Goal: Contribute content: Contribute content

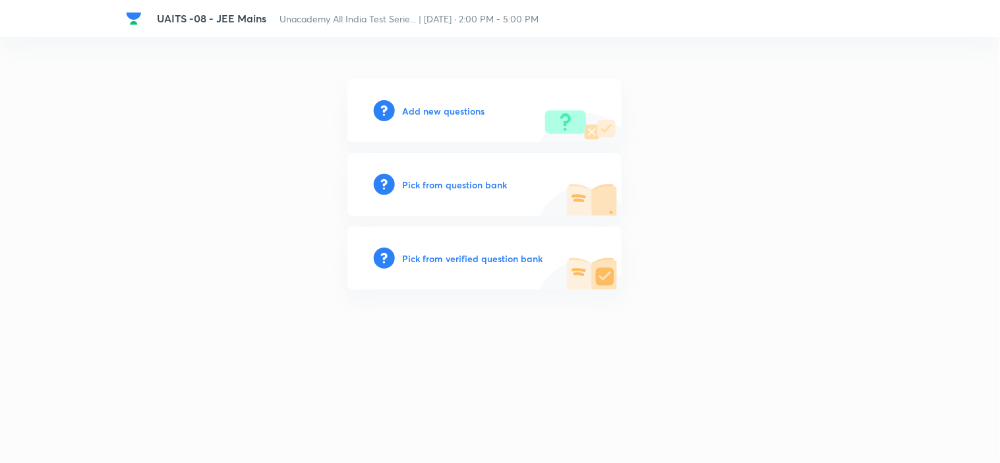
drag, startPoint x: 0, startPoint y: 0, endPoint x: 449, endPoint y: 111, distance: 462.9
click at [449, 111] on h6 "Add new questions" at bounding box center [444, 111] width 82 height 14
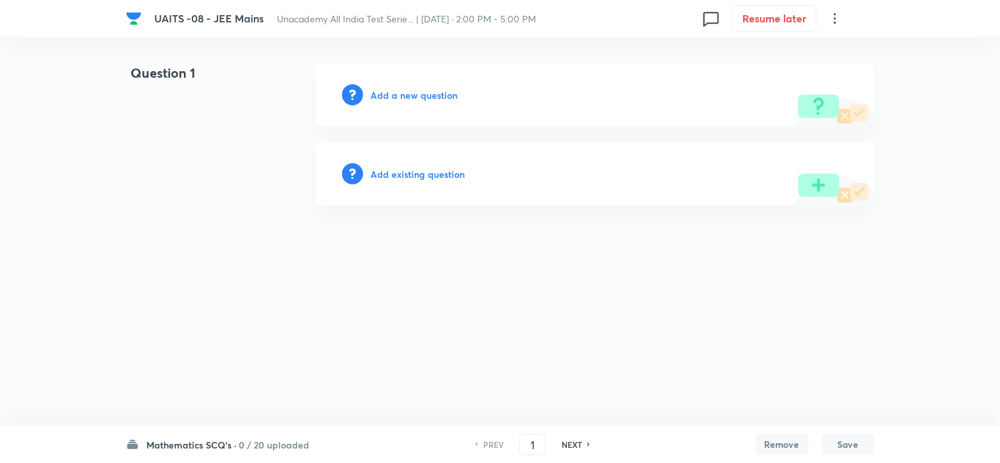
click at [221, 449] on h6 "Mathematics SCQ's ·" at bounding box center [192, 445] width 90 height 14
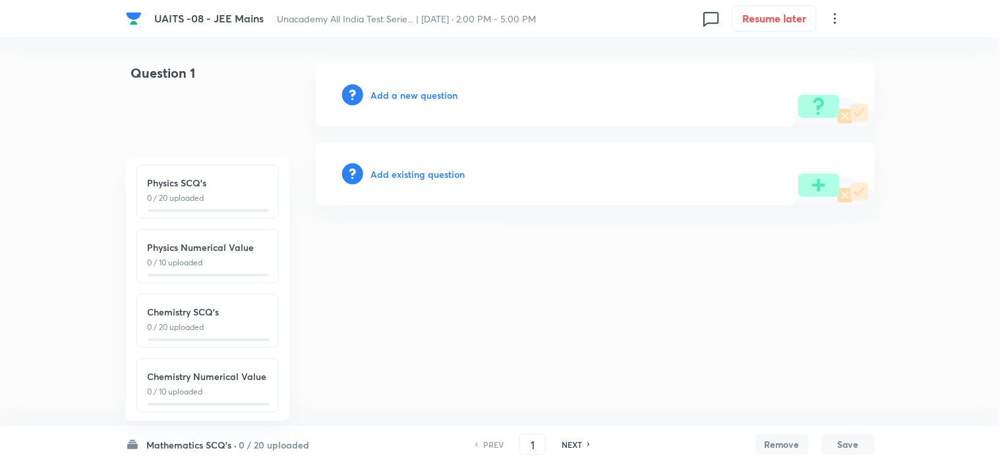
scroll to position [146, 0]
click at [443, 269] on html "UAITS -08 - JEE Mains Unacademy All India Test Serie... | Sep 7, 2025 · 2:00 PM…" at bounding box center [500, 134] width 1000 height 269
click at [459, 269] on html "UAITS -08 - JEE Mains Unacademy All India Test Serie... | Sep 7, 2025 · 2:00 PM…" at bounding box center [500, 134] width 1000 height 269
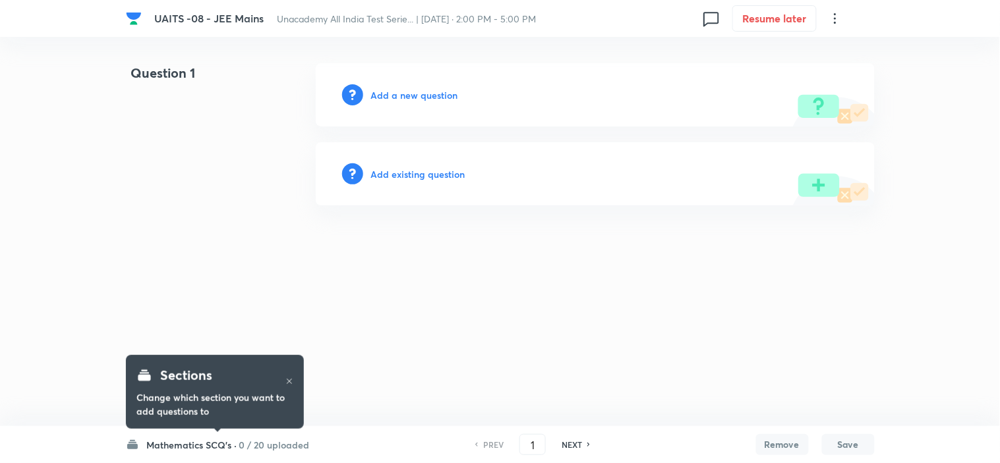
click at [244, 433] on div "Sections Change which section you want to add questions to" at bounding box center [215, 392] width 178 height 92
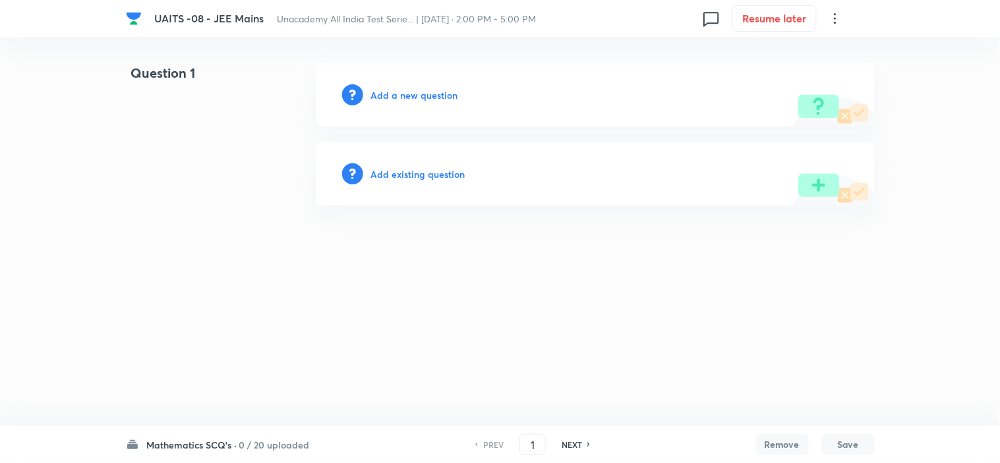
click at [241, 440] on h6 "0 / 20 uploaded" at bounding box center [274, 445] width 71 height 14
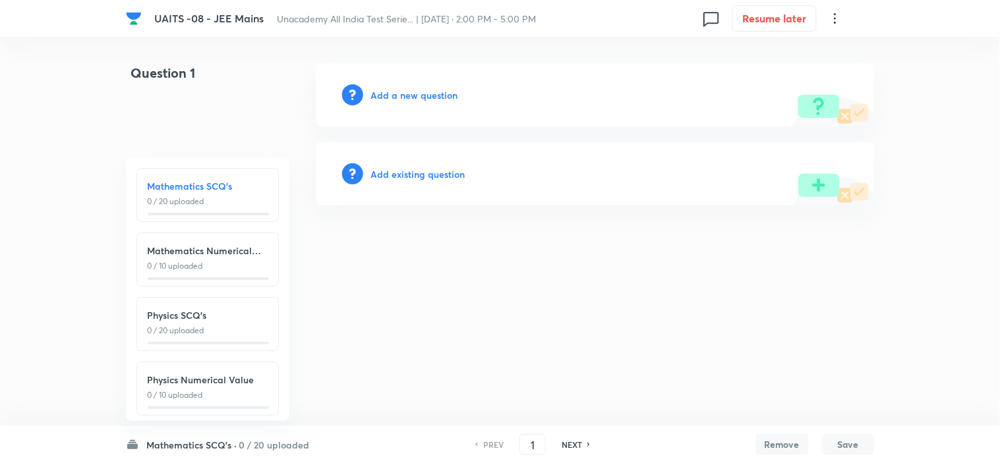
click at [416, 269] on html "UAITS -08 - JEE Mains Unacademy All India Test Serie... | [DATE] · 2:00 PM - 5:…" at bounding box center [500, 134] width 1000 height 269
click at [437, 265] on html "UAITS -08 - JEE Mains Unacademy All India Test Serie... | Sep 7, 2025 · 2:00 PM…" at bounding box center [500, 134] width 1000 height 269
click at [482, 249] on html "UAITS -08 - JEE Mains Unacademy All India Test Serie... | Sep 7, 2025 · 2:00 PM…" at bounding box center [500, 134] width 1000 height 269
click at [605, 269] on html "UAITS -08 - JEE Mains Unacademy All India Test Serie... | Sep 7, 2025 · 2:00 PM…" at bounding box center [500, 134] width 1000 height 269
click at [198, 138] on div "Question 1 Add a new question Add existing question" at bounding box center [500, 134] width 749 height 142
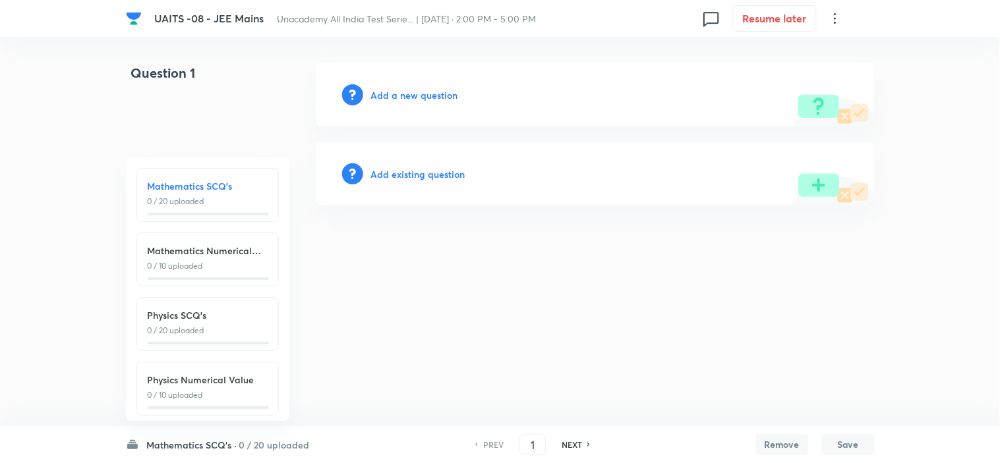
click at [504, 269] on html "UAITS -08 - JEE Mains Unacademy All India Test Serie... | Sep 7, 2025 · 2:00 PM…" at bounding box center [500, 134] width 1000 height 269
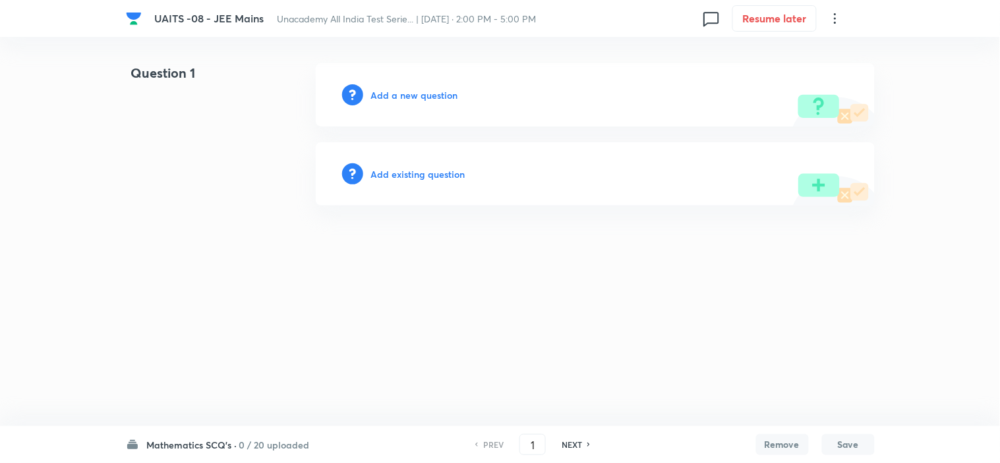
click at [432, 90] on h6 "Add a new question" at bounding box center [414, 95] width 87 height 14
click at [203, 443] on h6 "Mathematics SCQ's ·" at bounding box center [192, 445] width 90 height 14
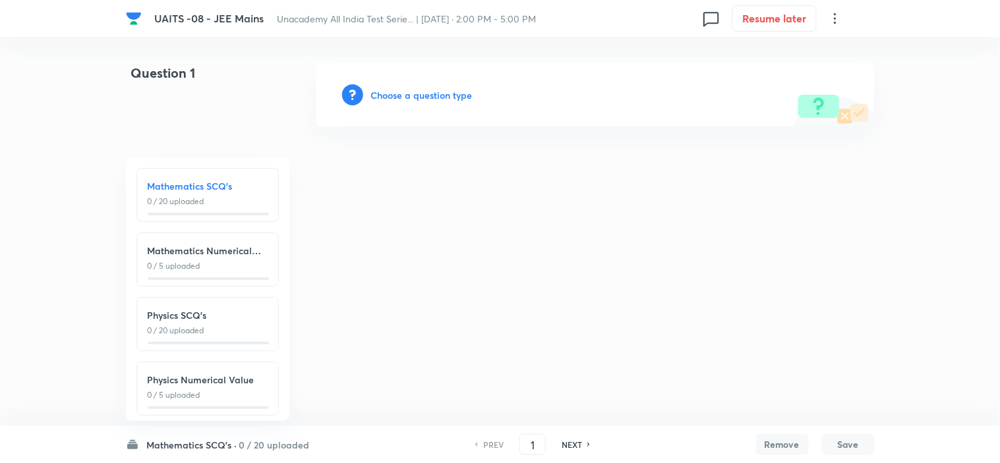
click at [422, 93] on h6 "Choose a question type" at bounding box center [421, 95] width 101 height 14
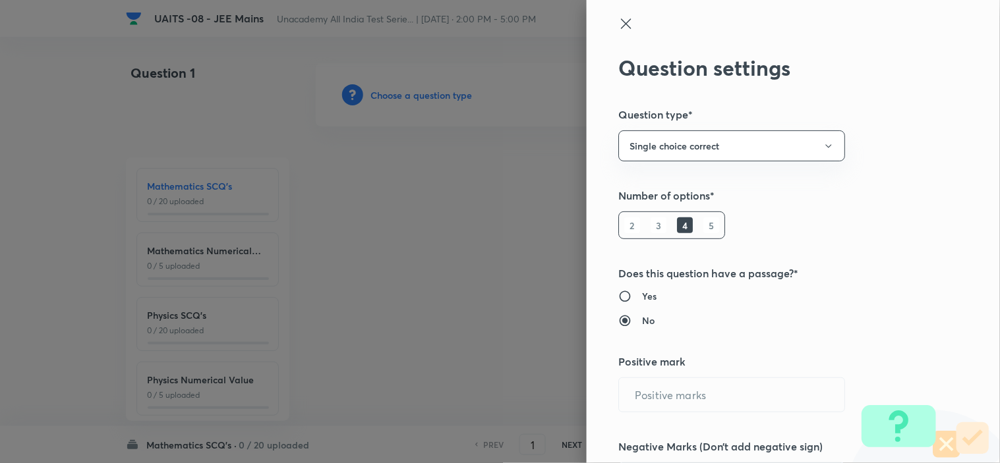
type input "1"
type input "0"
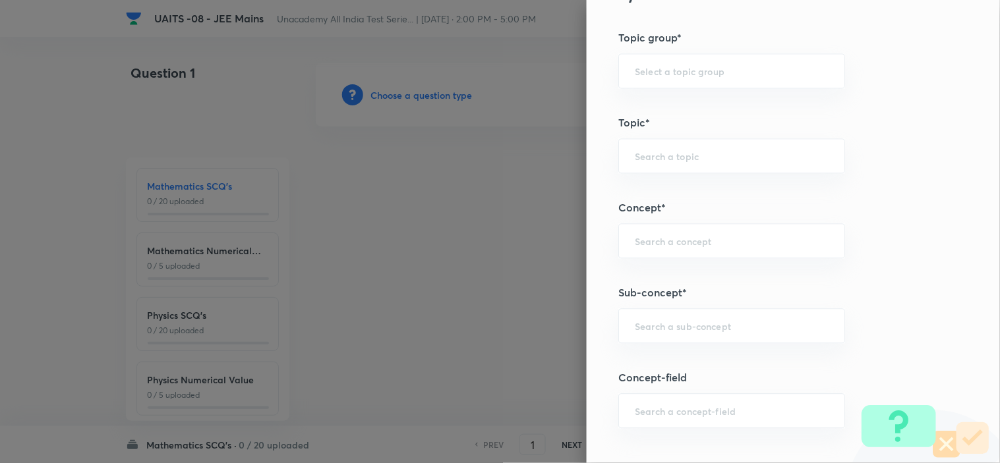
scroll to position [805, 0]
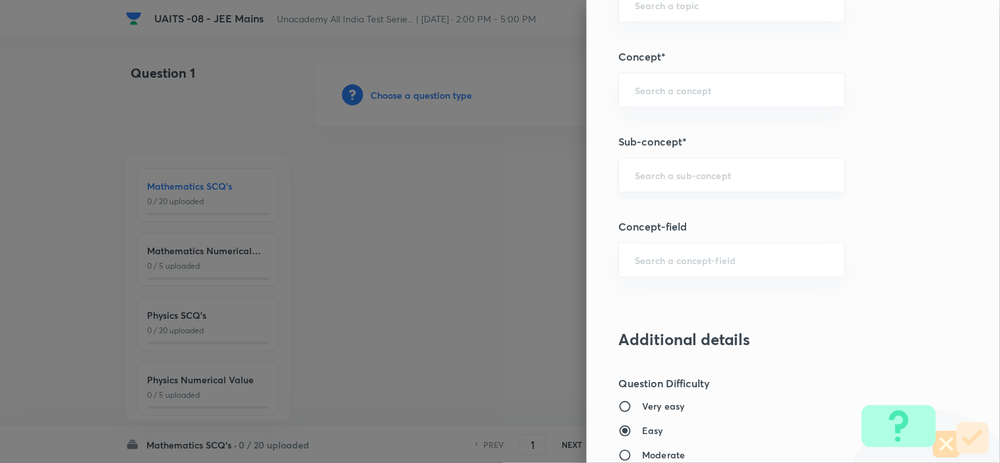
click at [730, 181] on input "text" at bounding box center [732, 175] width 194 height 13
paste input "Electrochemistry"
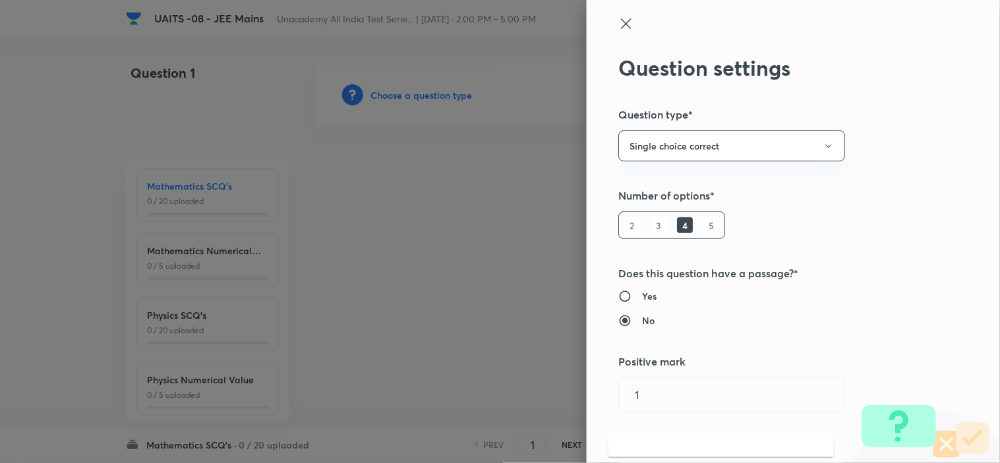
scroll to position [219, 0]
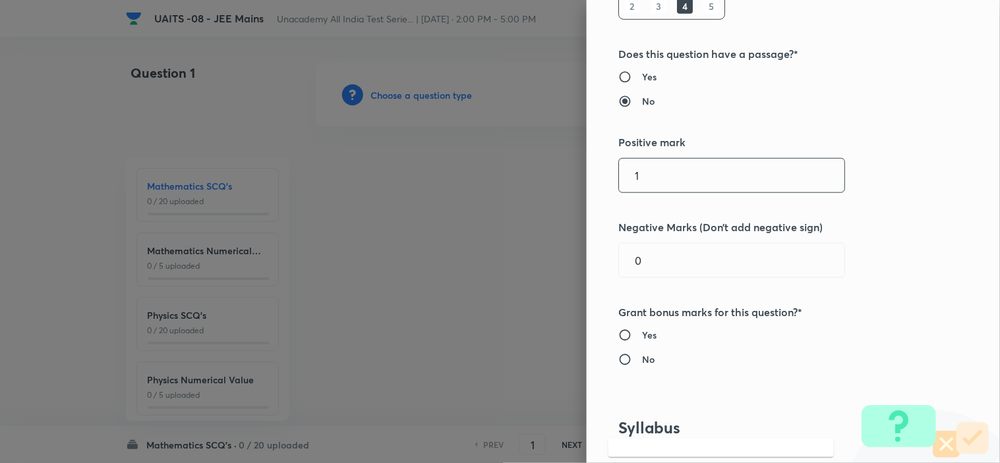
type input "Electrochemistry"
click at [626, 180] on input "1" at bounding box center [731, 176] width 225 height 34
type input "4"
drag, startPoint x: 674, startPoint y: 261, endPoint x: 581, endPoint y: 267, distance: 93.1
click at [586, 267] on div "Question settings Question type* Single choice correct Number of options* 2 3 4…" at bounding box center [792, 231] width 413 height 463
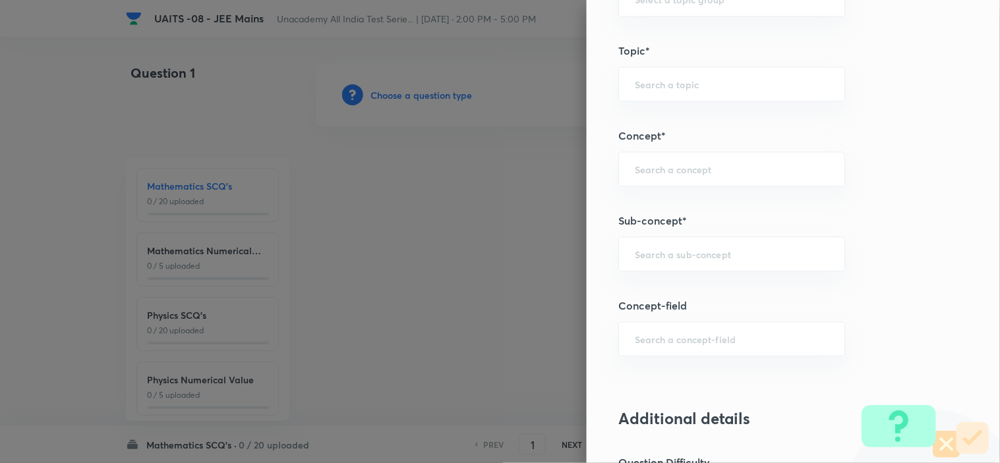
scroll to position [878, 0]
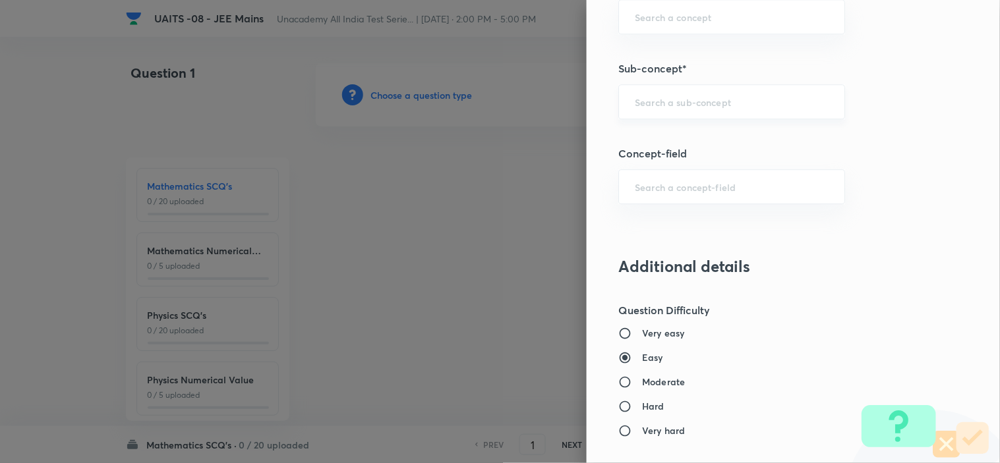
type input "1"
click at [710, 99] on input "text" at bounding box center [732, 102] width 194 height 13
paste input "Electrochemistry"
click at [728, 109] on div "Electrochemistry ​" at bounding box center [731, 101] width 227 height 35
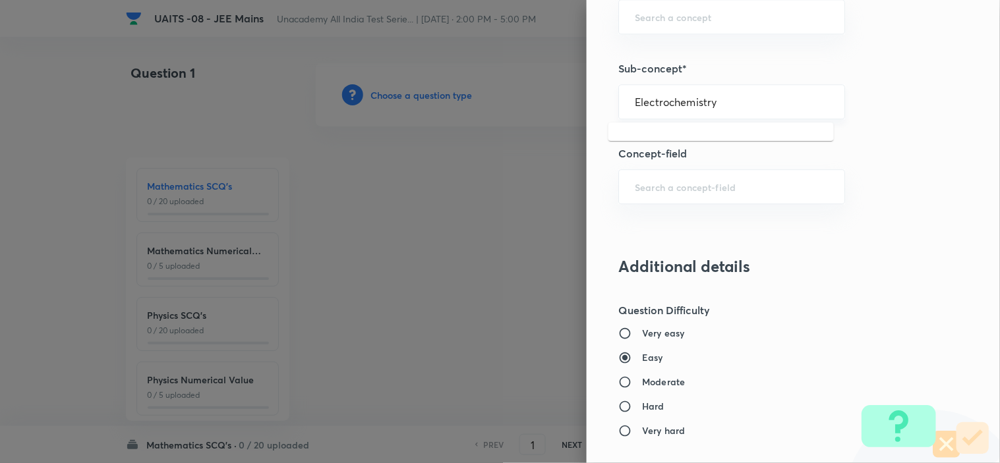
click at [728, 109] on div "Electrochemistry ​" at bounding box center [731, 101] width 227 height 35
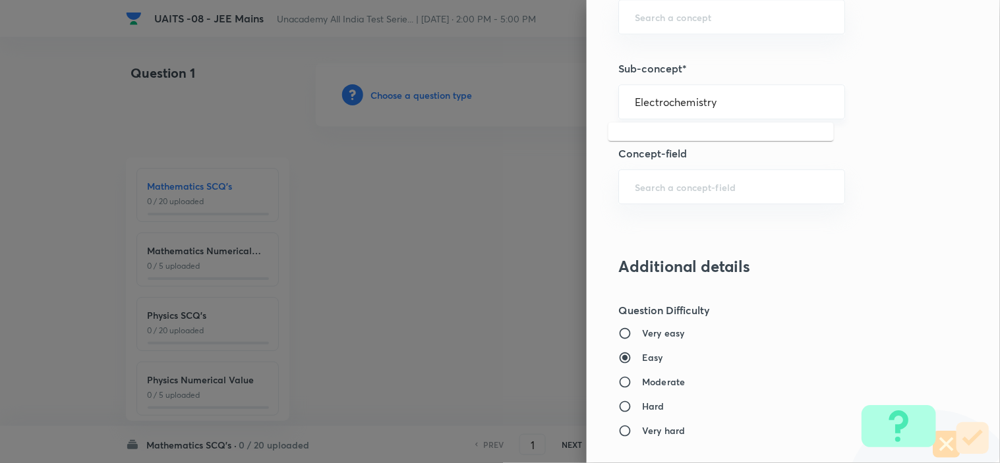
click at [728, 109] on div "Electrochemistry ​" at bounding box center [731, 101] width 227 height 35
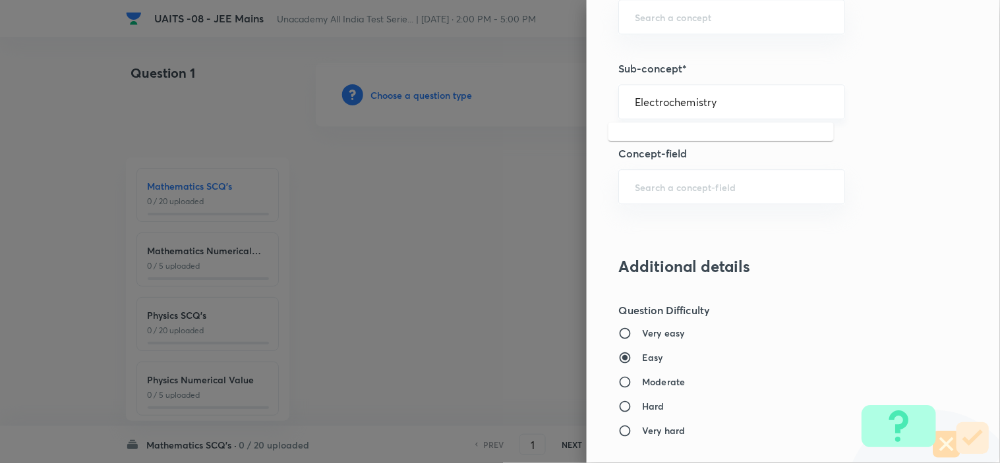
click at [728, 109] on div "Electrochemistry ​" at bounding box center [731, 101] width 227 height 35
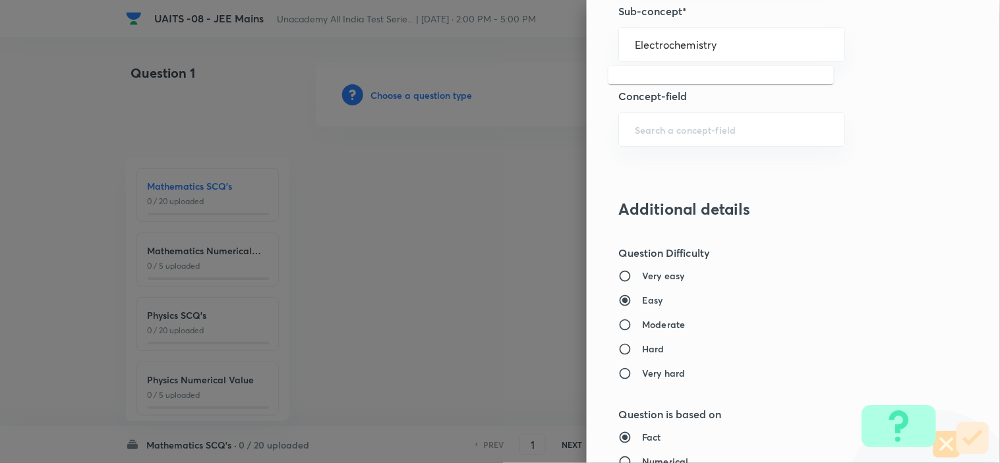
scroll to position [909, 0]
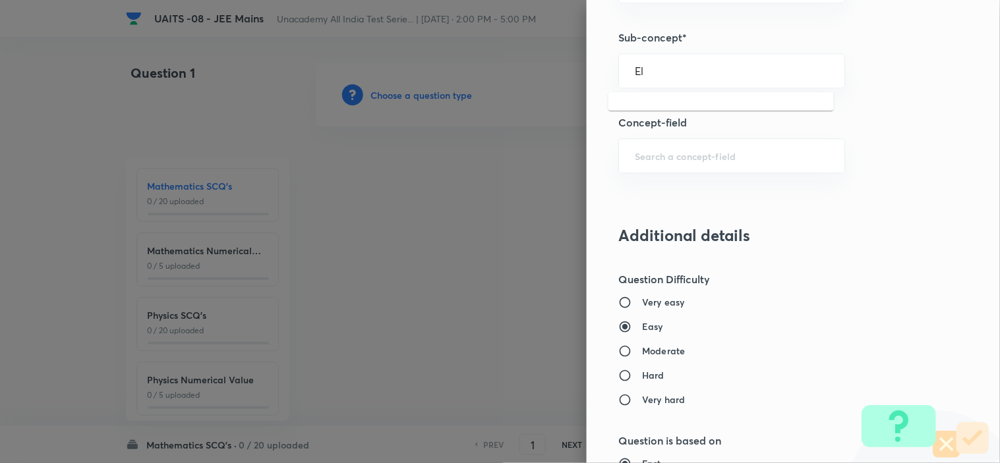
type input "E"
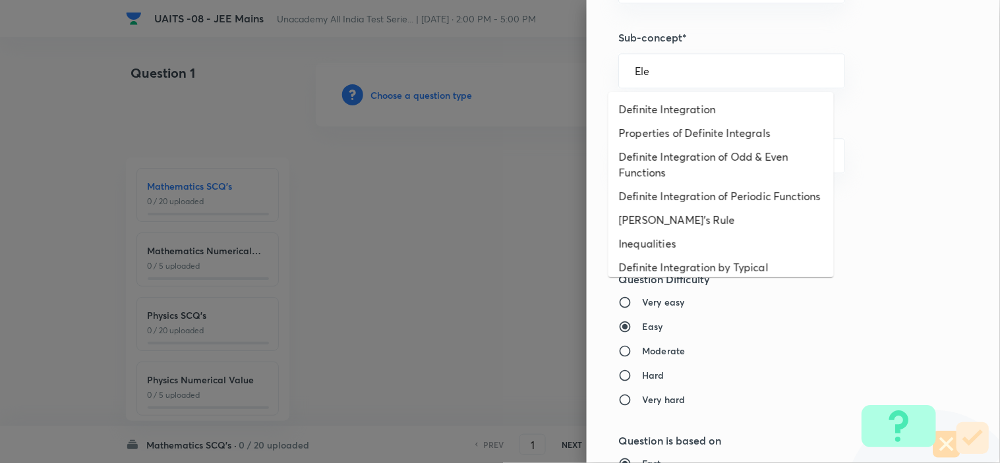
type input "Ele"
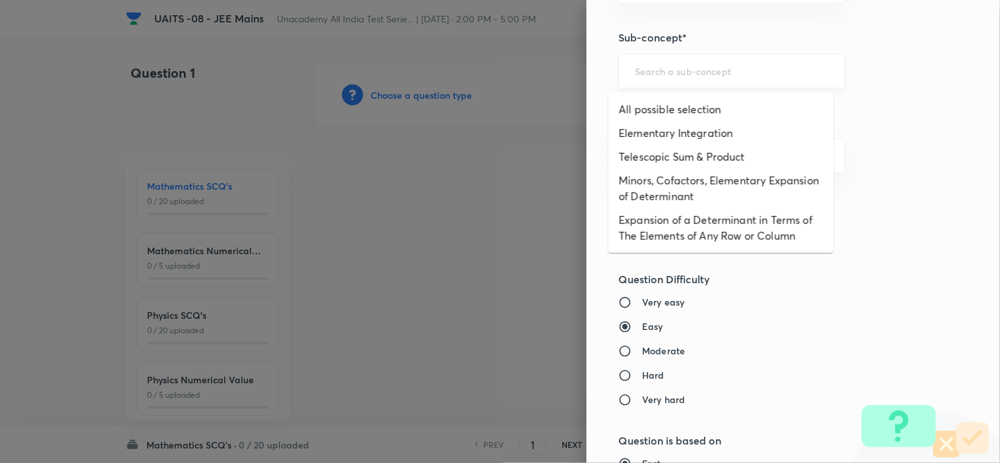
click at [718, 67] on input "text" at bounding box center [732, 71] width 194 height 13
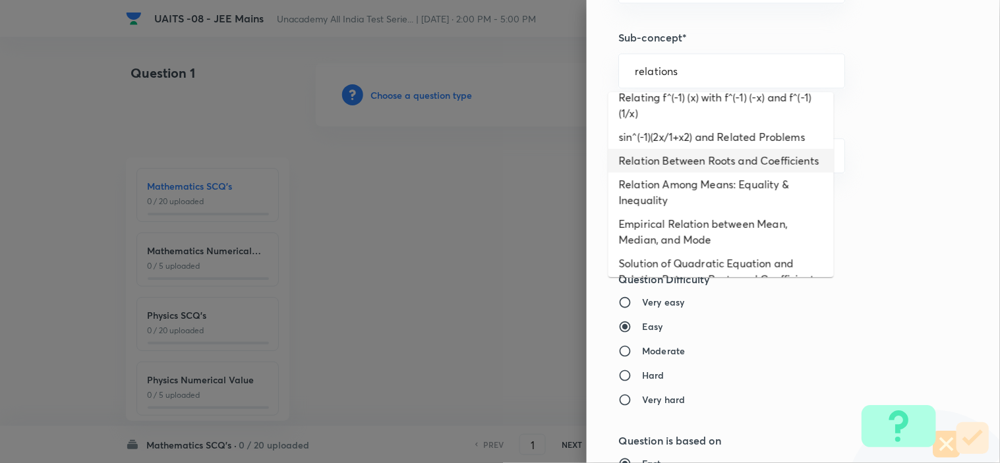
scroll to position [0, 0]
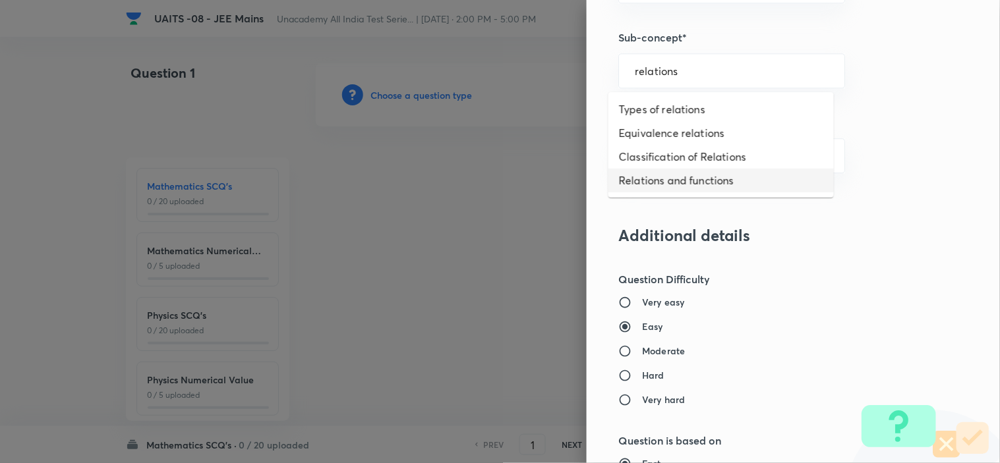
click at [741, 179] on li "Relations and functions" at bounding box center [720, 181] width 225 height 24
type input "Relations and functions"
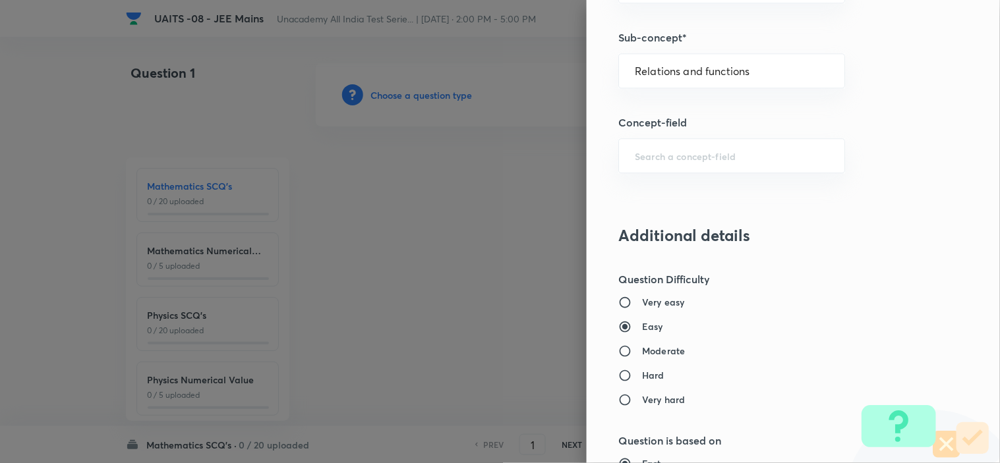
type input "Mathematics"
type input "Relations and functions"
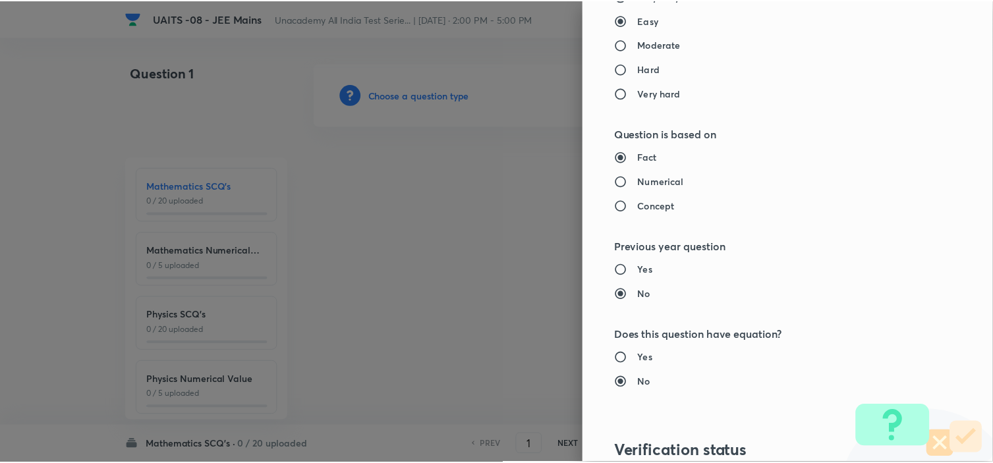
scroll to position [1421, 0]
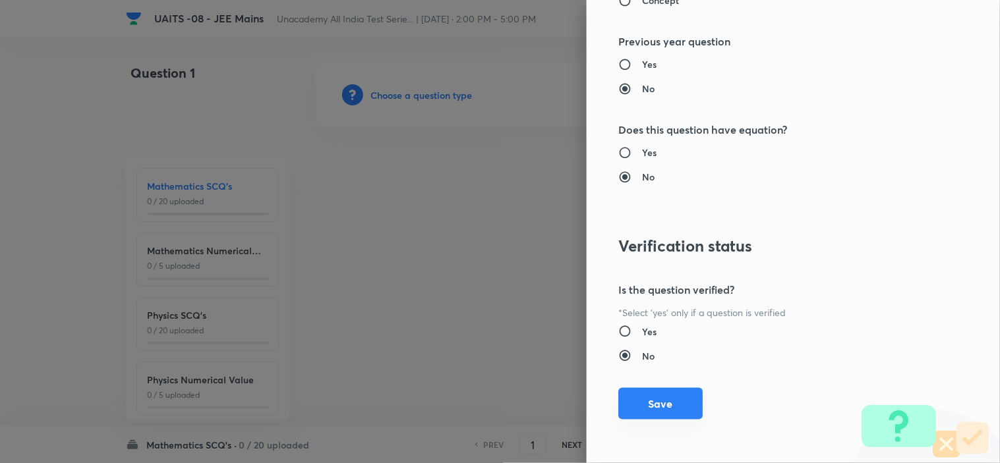
click at [636, 397] on button "Save" at bounding box center [660, 404] width 84 height 32
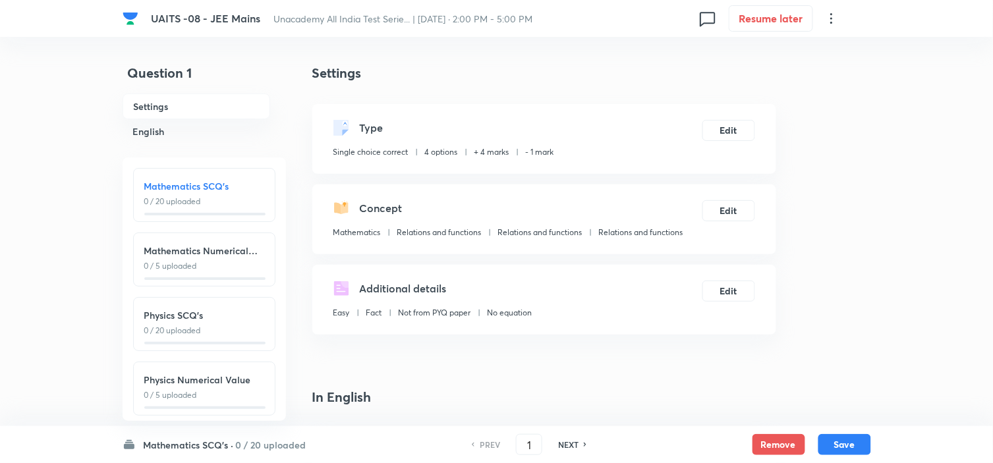
scroll to position [219, 0]
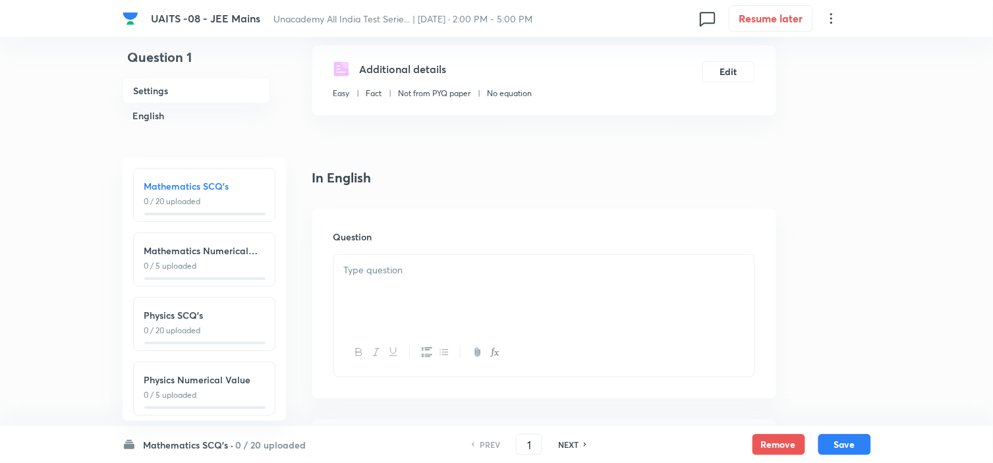
click at [449, 290] on div at bounding box center [544, 292] width 420 height 74
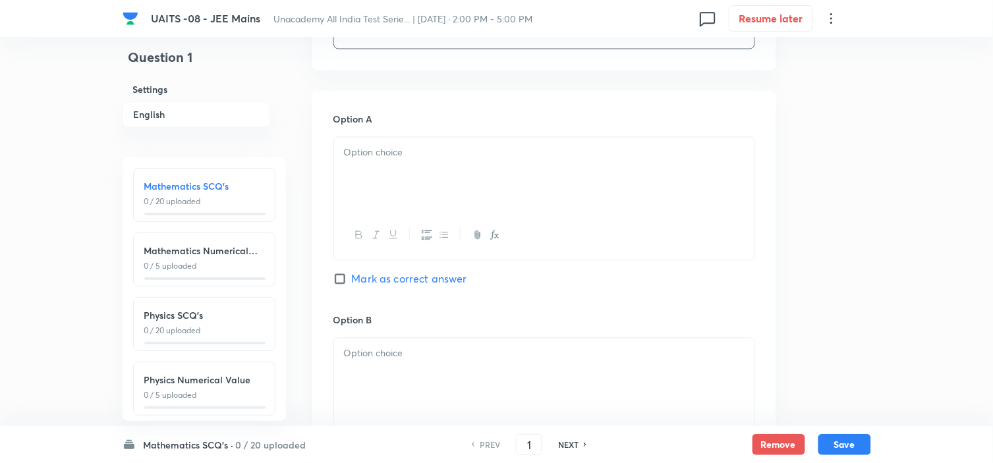
scroll to position [585, 0]
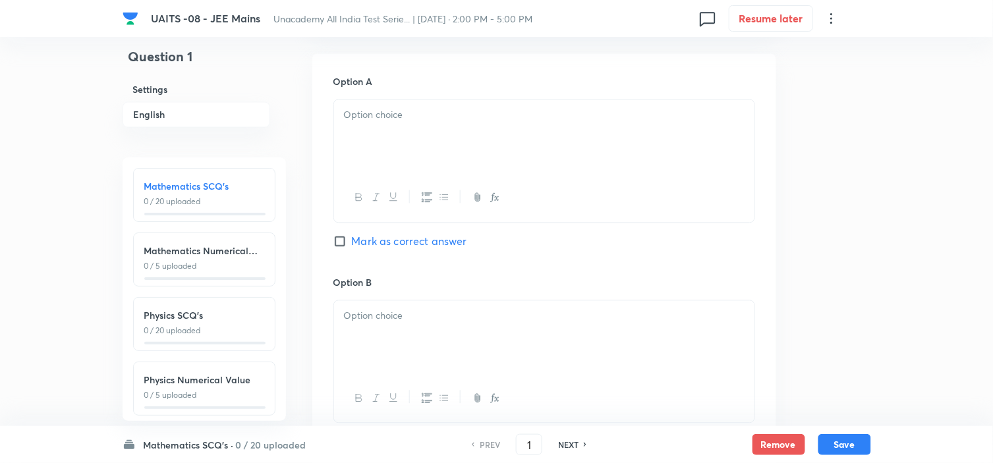
click at [467, 148] on div at bounding box center [544, 137] width 420 height 74
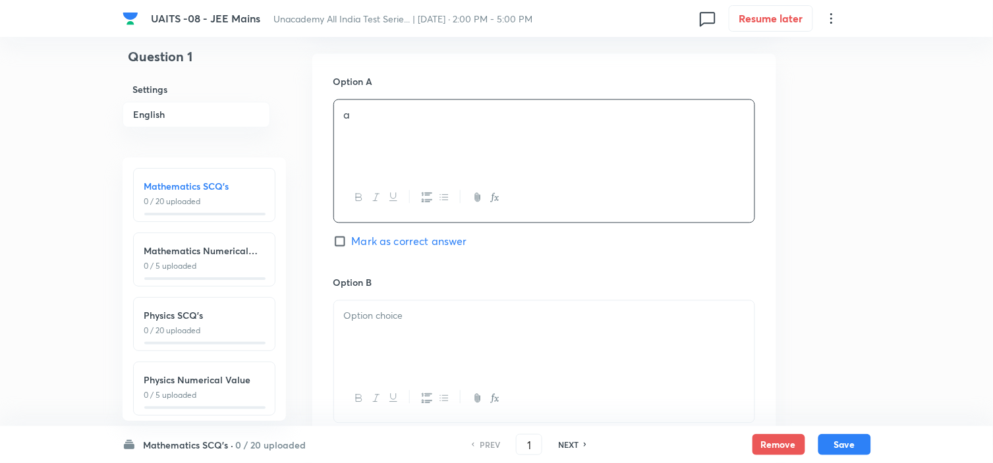
click at [453, 349] on div at bounding box center [544, 338] width 420 height 74
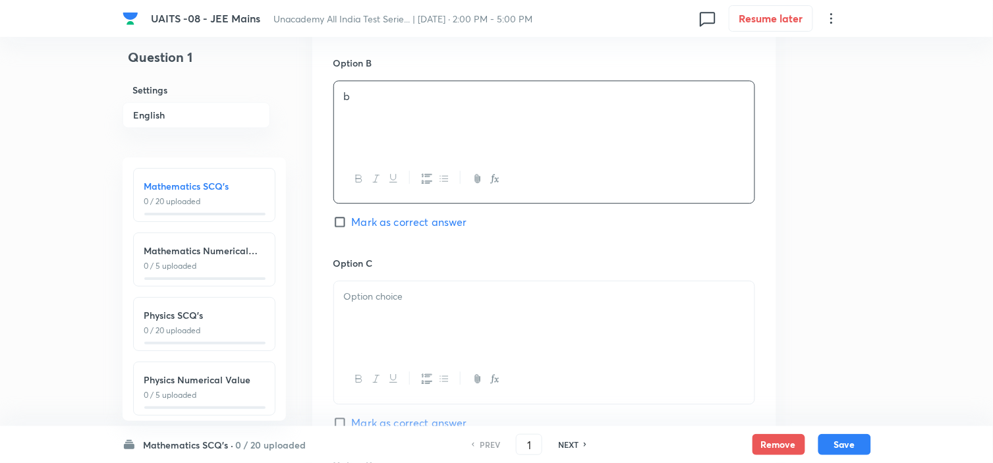
click at [452, 306] on div at bounding box center [544, 318] width 420 height 74
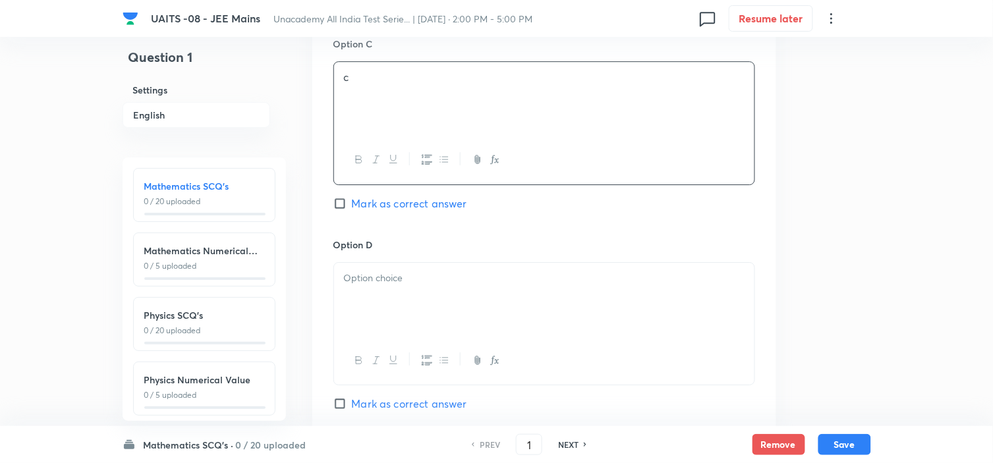
click at [451, 308] on div at bounding box center [544, 300] width 420 height 74
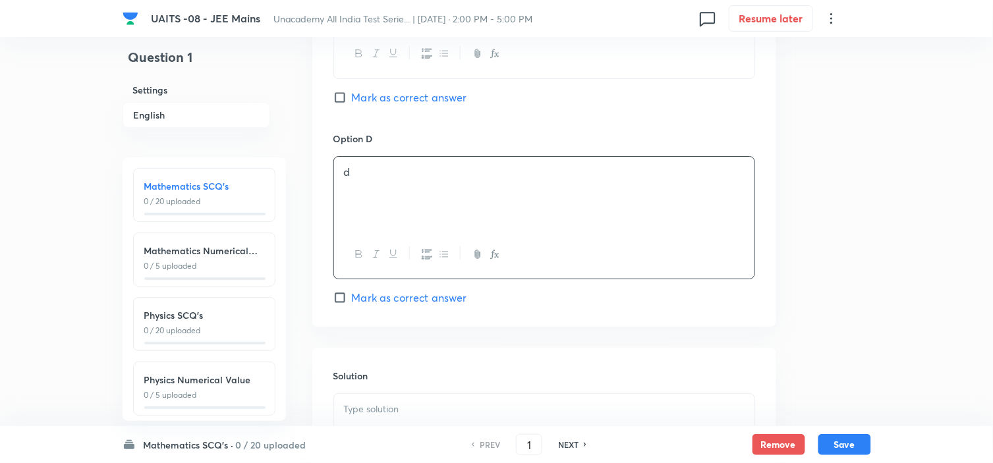
scroll to position [1244, 0]
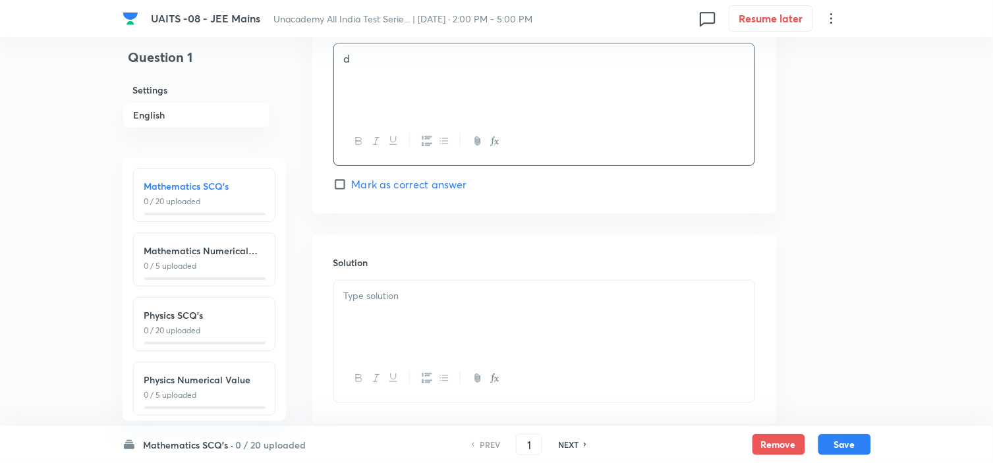
click at [461, 310] on div at bounding box center [544, 318] width 420 height 74
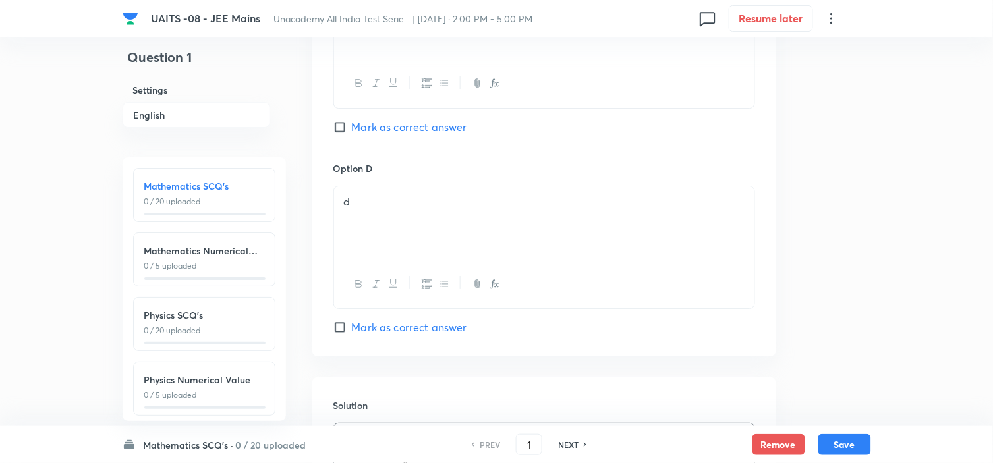
scroll to position [1098, 0]
click at [442, 123] on span "Mark as correct answer" at bounding box center [409, 131] width 115 height 16
click at [352, 124] on input "Mark as correct answer" at bounding box center [342, 130] width 18 height 13
checkbox input "true"
click at [845, 449] on button "Save" at bounding box center [844, 443] width 53 height 21
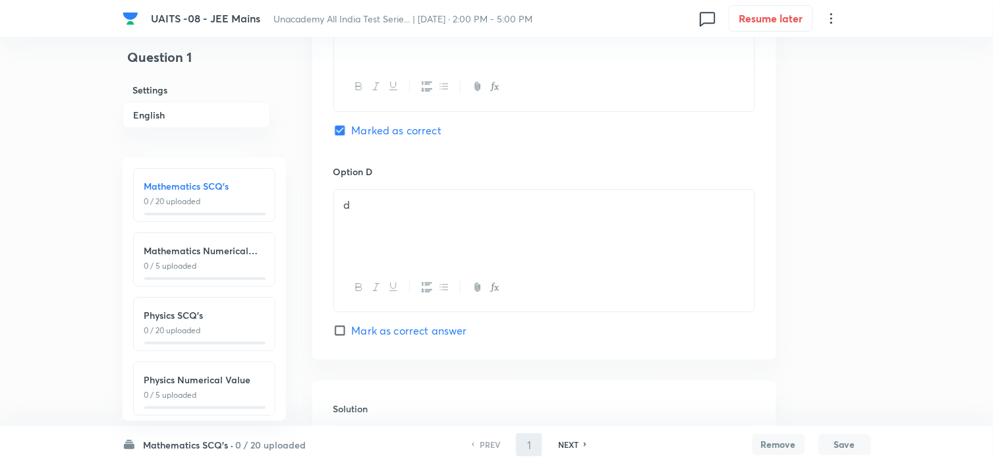
type input "2"
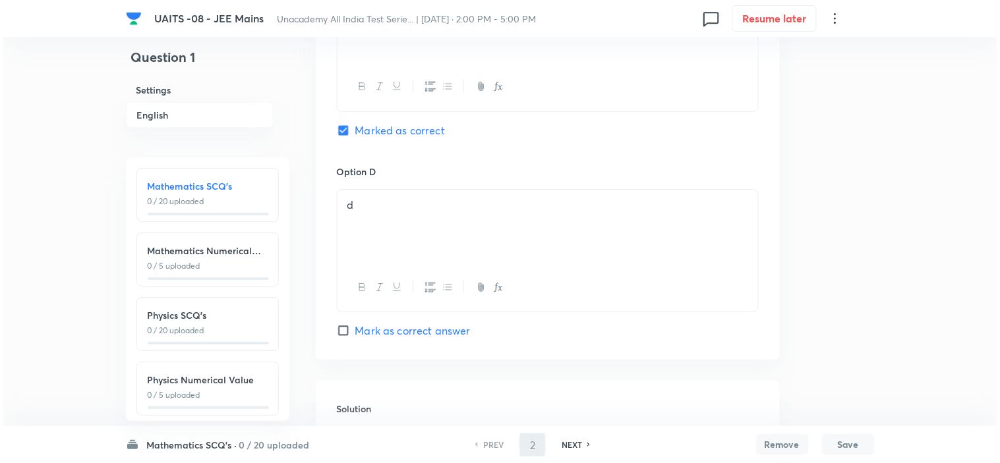
scroll to position [0, 0]
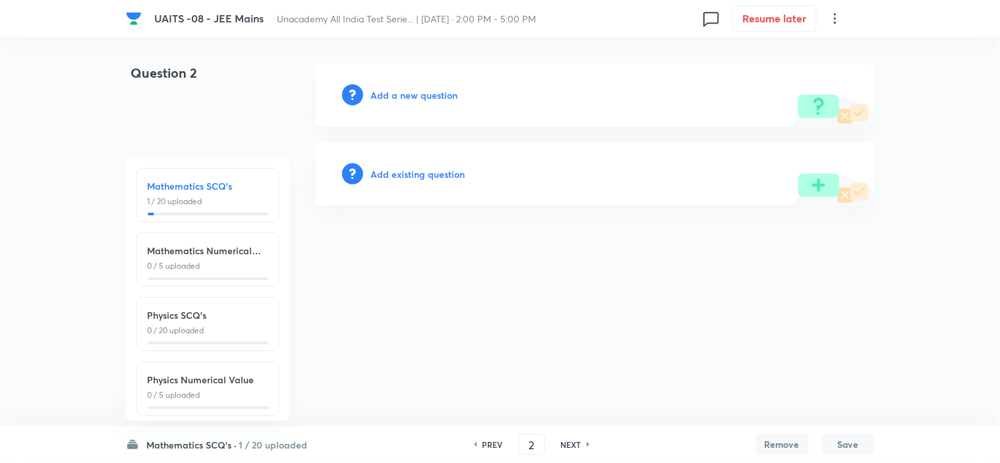
click at [415, 103] on div "Add a new question" at bounding box center [595, 94] width 559 height 63
click at [429, 86] on div "Add a new question" at bounding box center [595, 94] width 559 height 63
click at [425, 96] on h6 "Add a new question" at bounding box center [414, 95] width 87 height 14
click at [425, 96] on h6 "Choose a question type" at bounding box center [421, 95] width 101 height 14
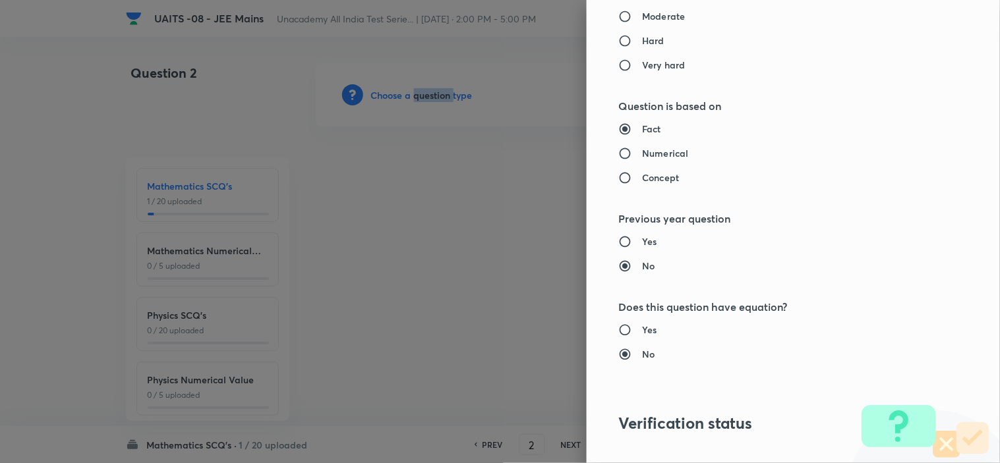
scroll to position [952, 0]
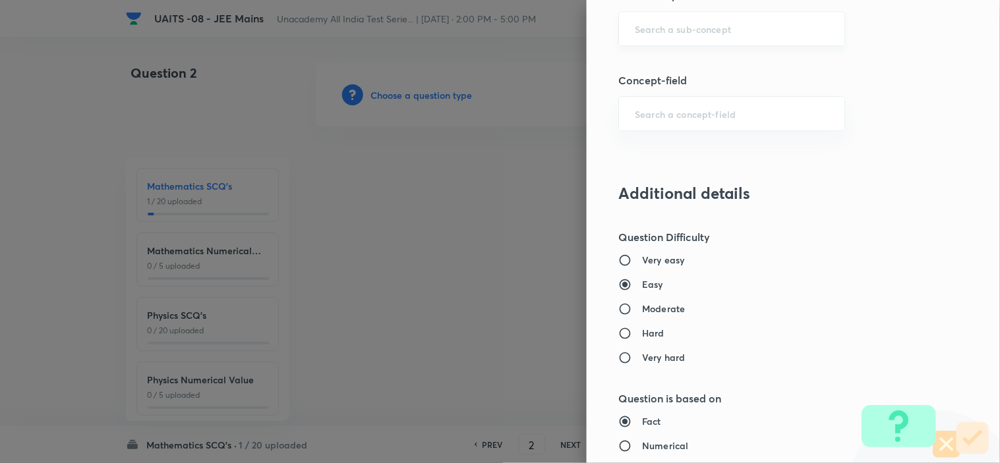
click at [726, 30] on input "text" at bounding box center [732, 28] width 194 height 13
paste input "Inverse Trigonometric Function"
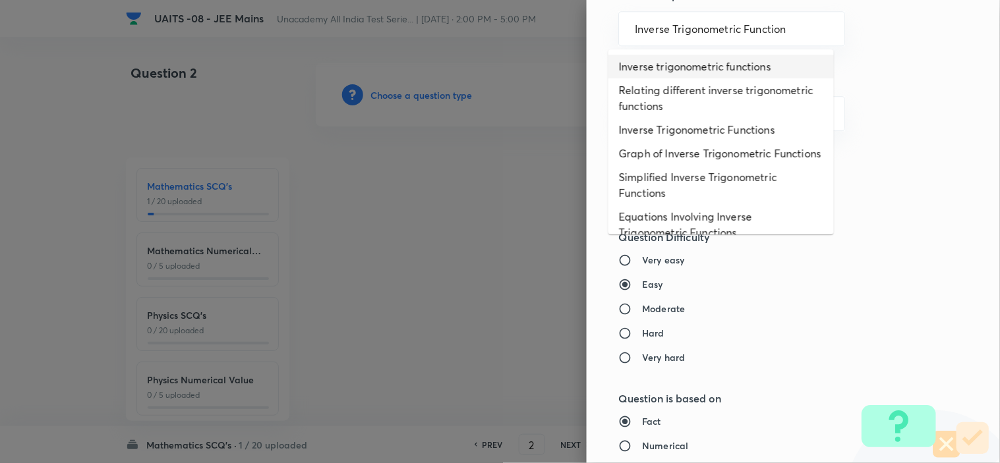
click at [775, 69] on li "Inverse trigonometric functions" at bounding box center [720, 67] width 225 height 24
type input "Inverse trigonometric functions"
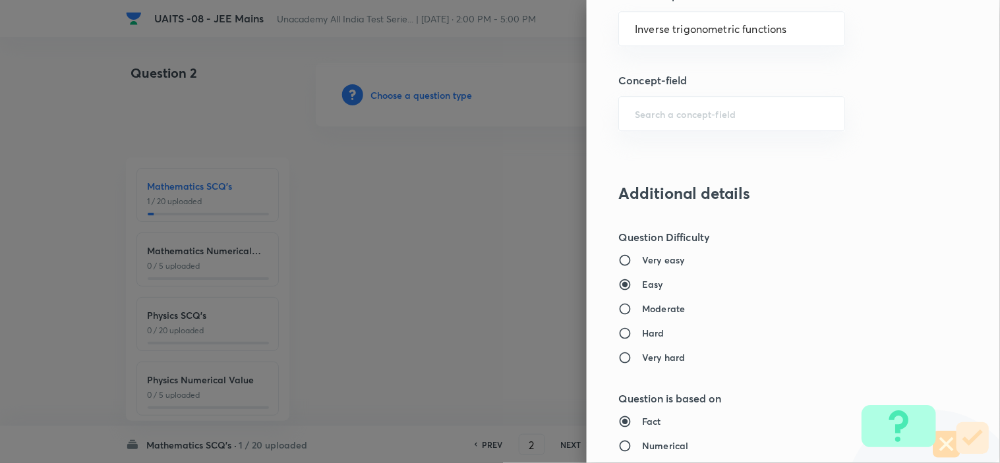
type input "Mathematics"
type input "Trigonometry"
type input "Inverse Trigonometric Functions"
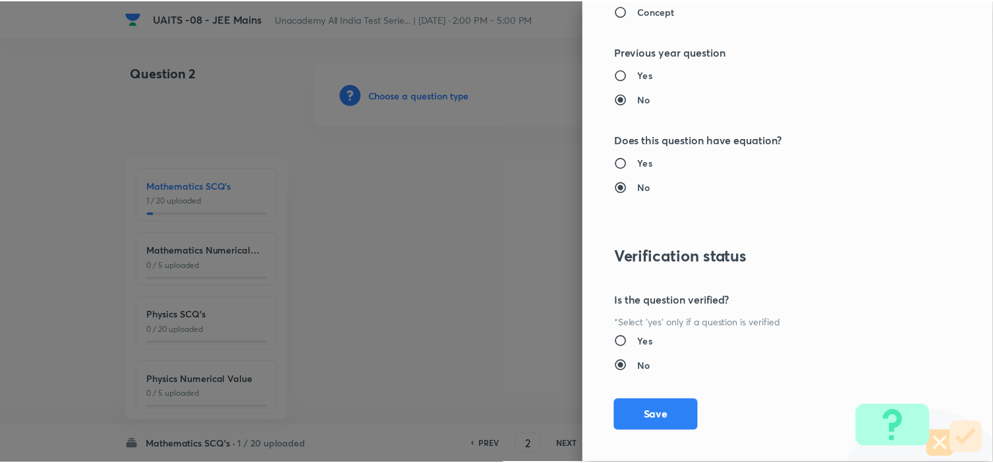
scroll to position [1421, 0]
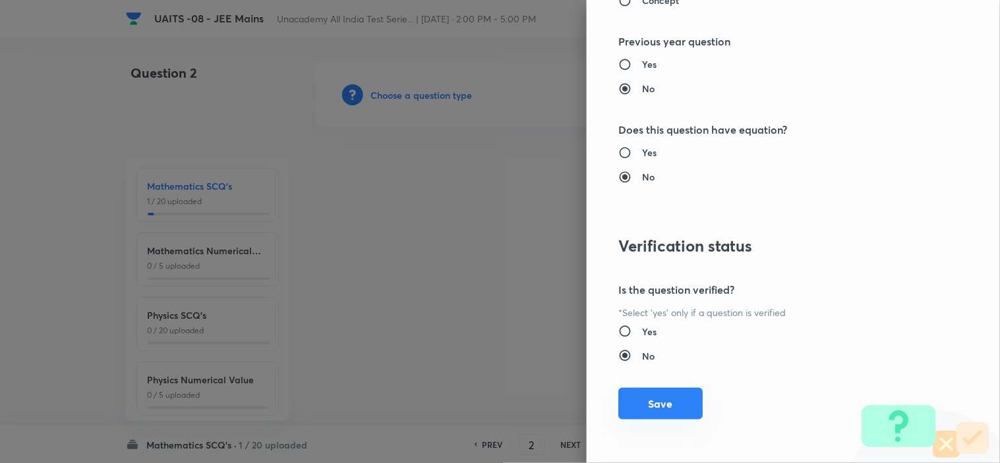
click at [666, 409] on button "Save" at bounding box center [660, 404] width 84 height 32
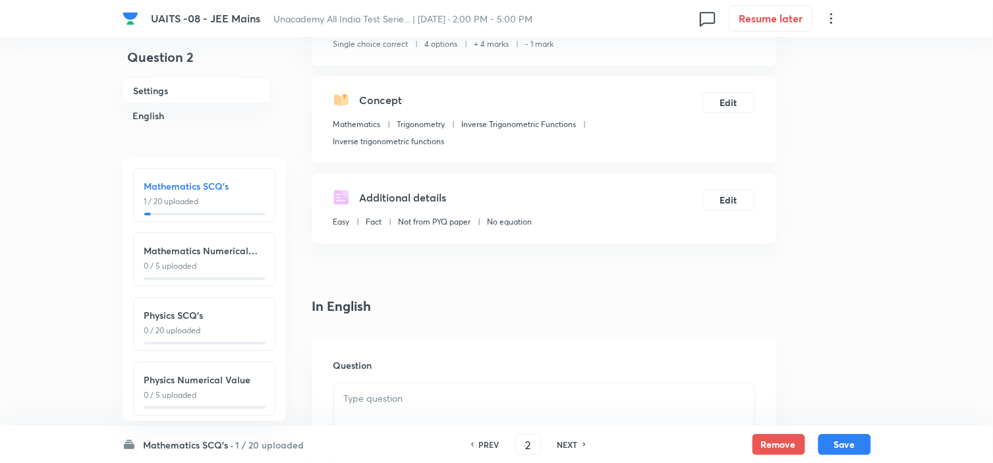
scroll to position [293, 0]
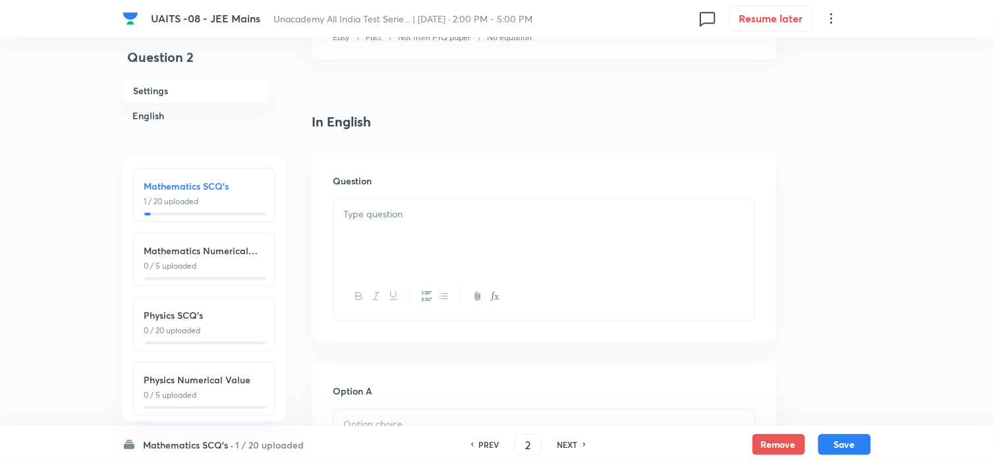
click at [465, 174] on h6 "Question" at bounding box center [544, 181] width 422 height 14
click at [470, 214] on p at bounding box center [544, 214] width 401 height 15
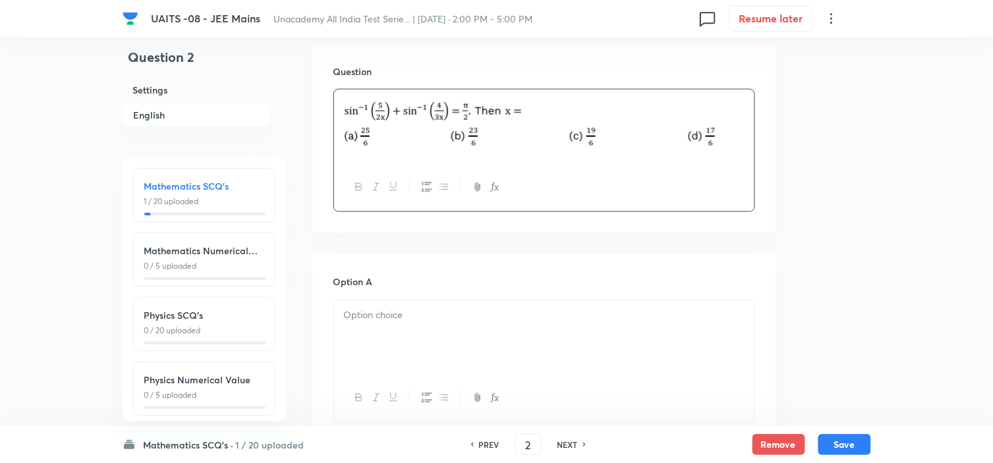
scroll to position [439, 0]
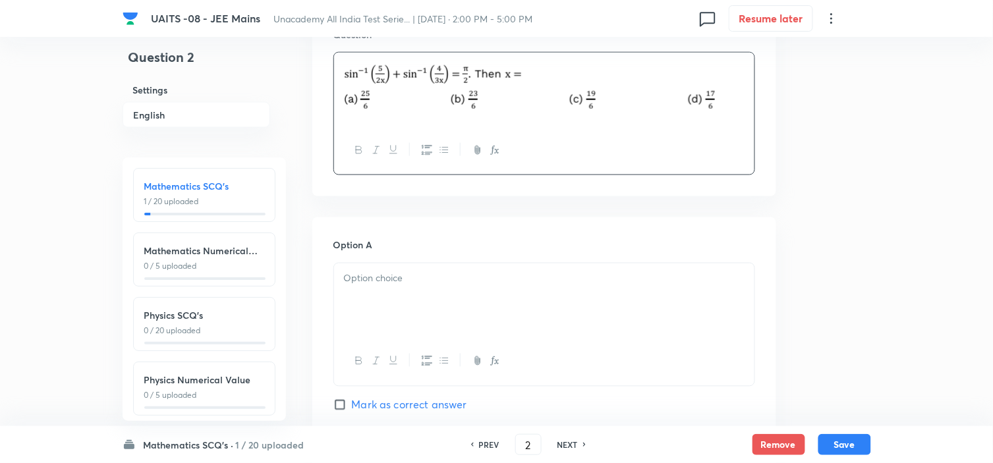
click at [374, 275] on p at bounding box center [544, 278] width 401 height 15
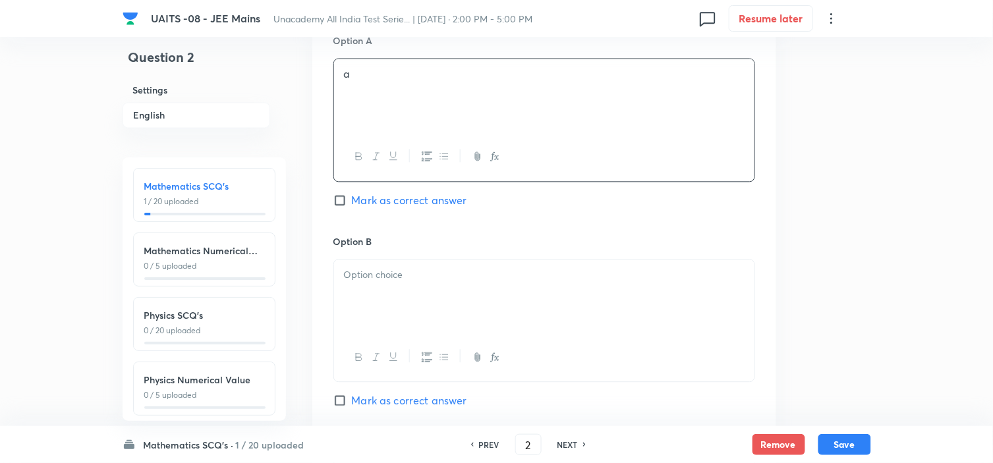
scroll to position [659, 0]
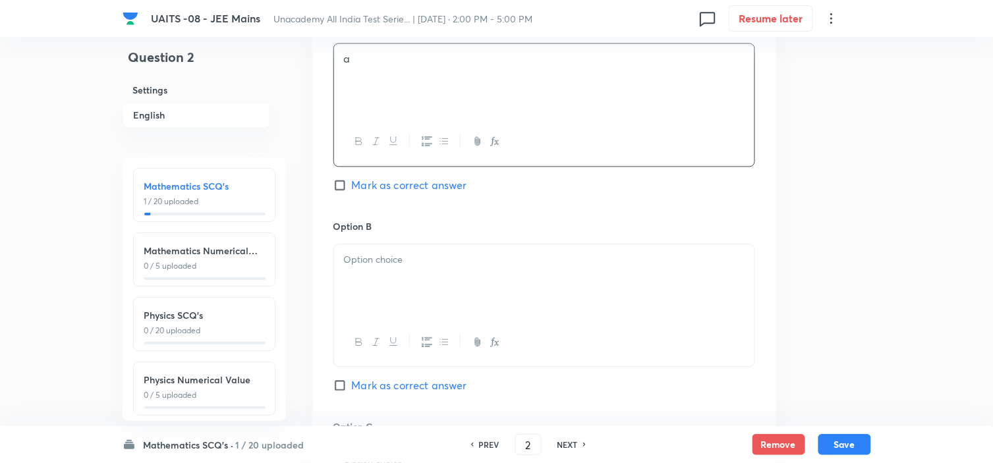
click at [382, 269] on div at bounding box center [544, 281] width 420 height 74
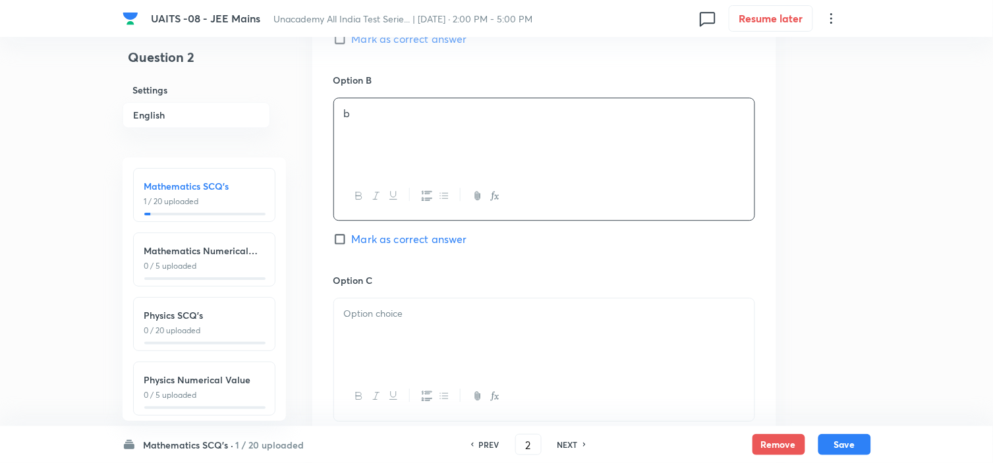
click at [393, 321] on p at bounding box center [544, 313] width 401 height 15
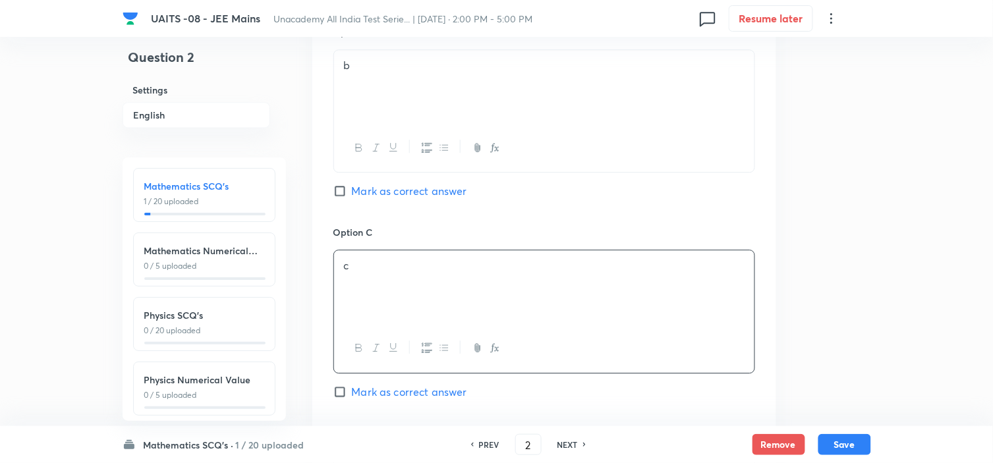
scroll to position [1098, 0]
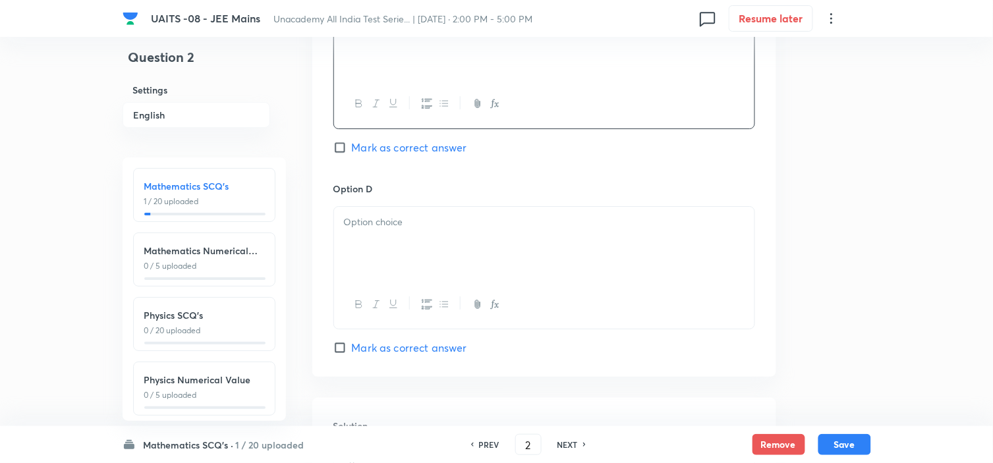
click at [413, 246] on div at bounding box center [544, 244] width 420 height 74
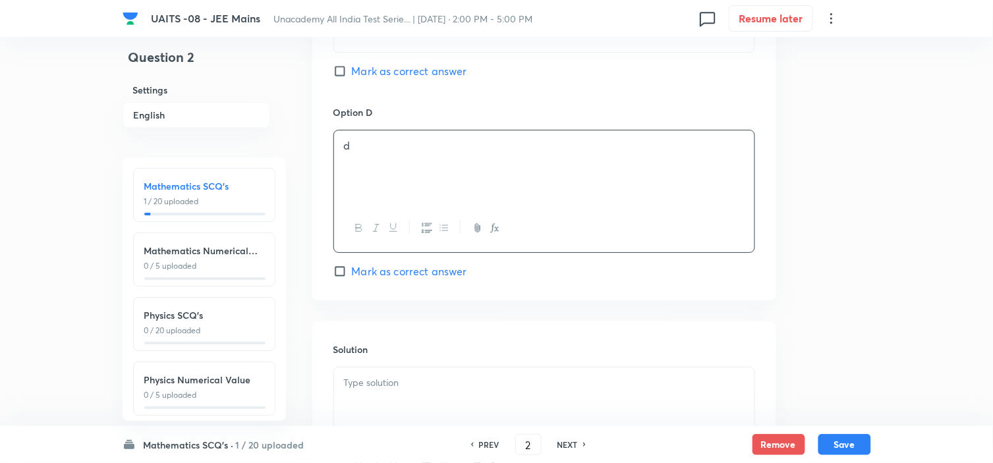
scroll to position [1318, 0]
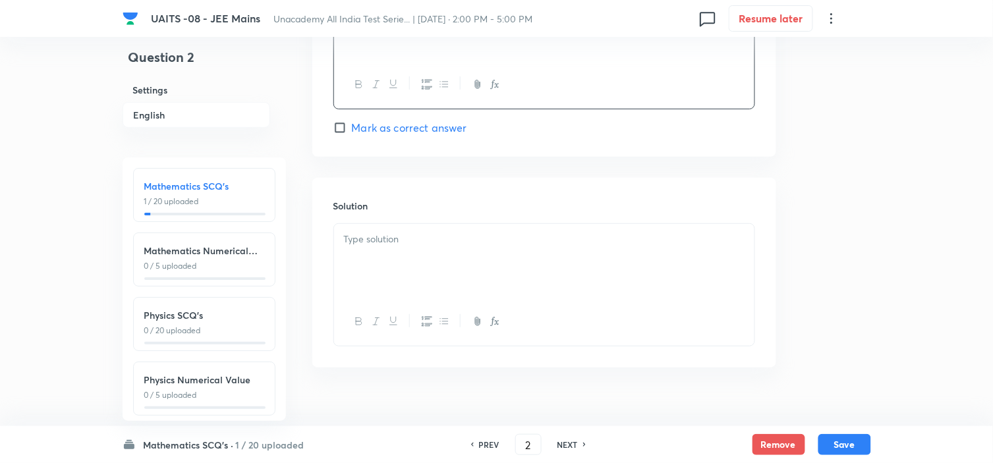
click at [425, 268] on div at bounding box center [544, 261] width 420 height 74
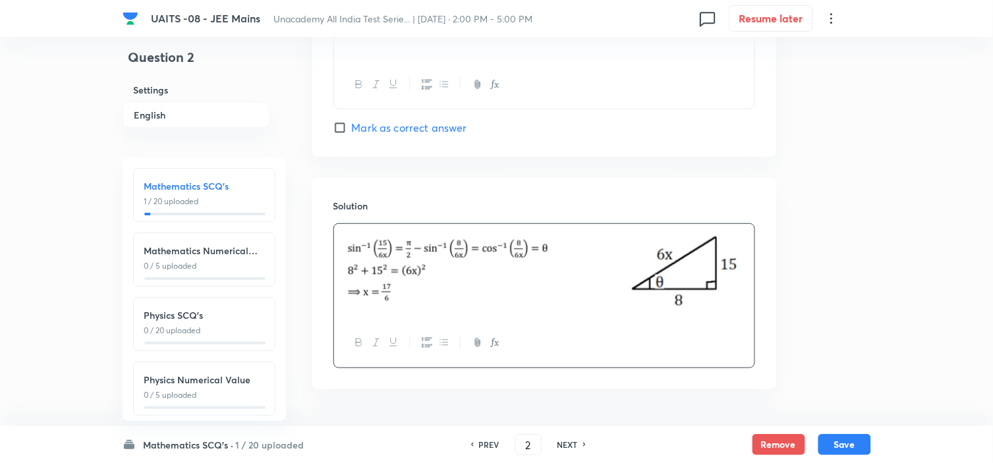
click at [389, 130] on span "Mark as correct answer" at bounding box center [409, 128] width 115 height 16
click at [352, 130] on input "Mark as correct answer" at bounding box center [342, 127] width 18 height 13
checkbox input "true"
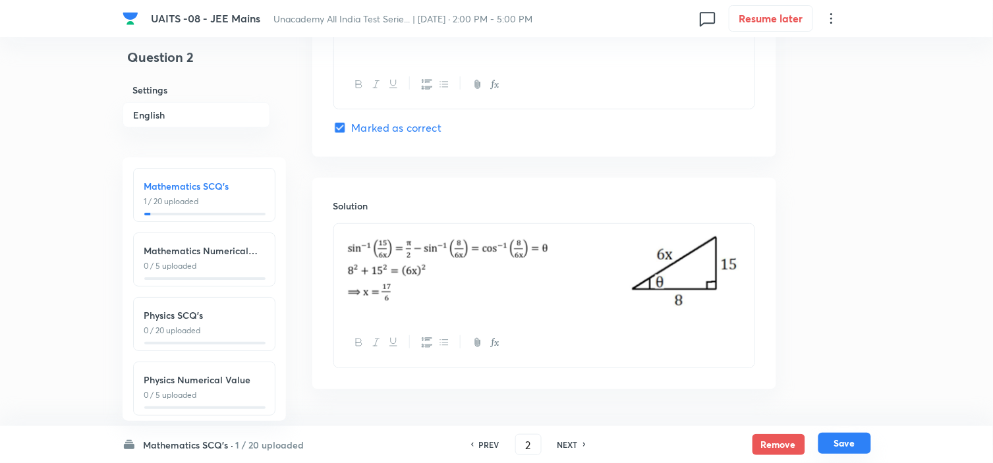
click at [836, 433] on button "Save" at bounding box center [844, 443] width 53 height 21
type input "3"
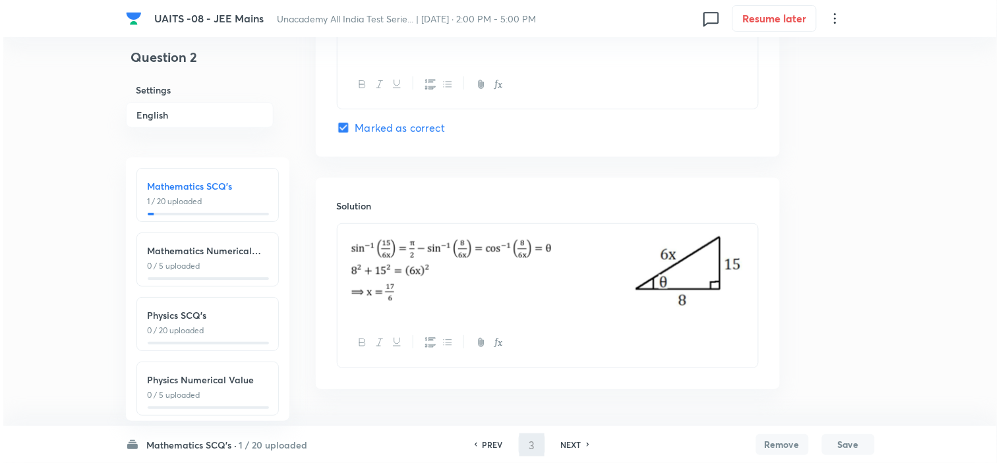
scroll to position [0, 0]
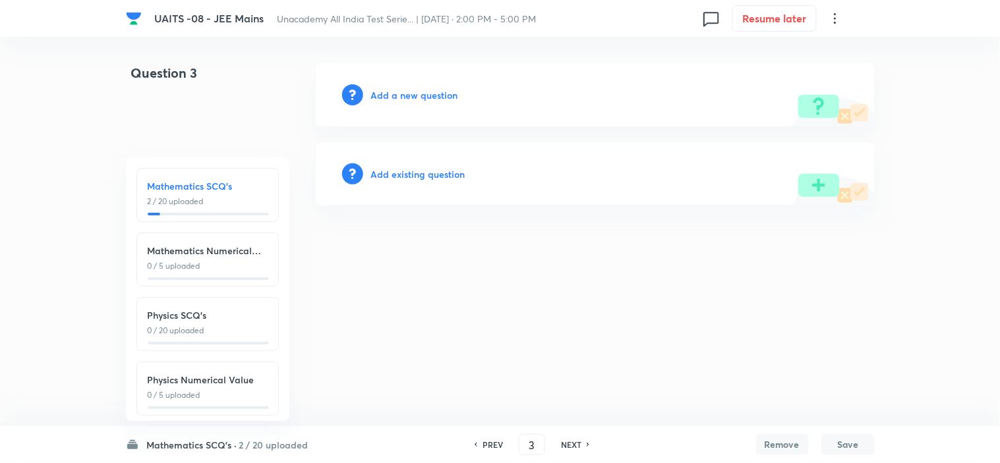
click at [413, 96] on h6 "Add a new question" at bounding box center [414, 95] width 87 height 14
click at [413, 96] on h6 "Choose a question type" at bounding box center [421, 95] width 101 height 14
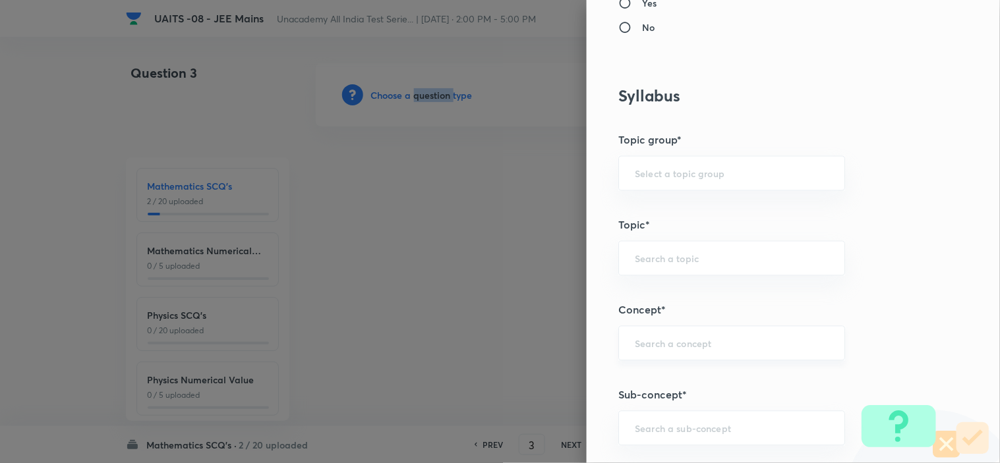
scroll to position [585, 0]
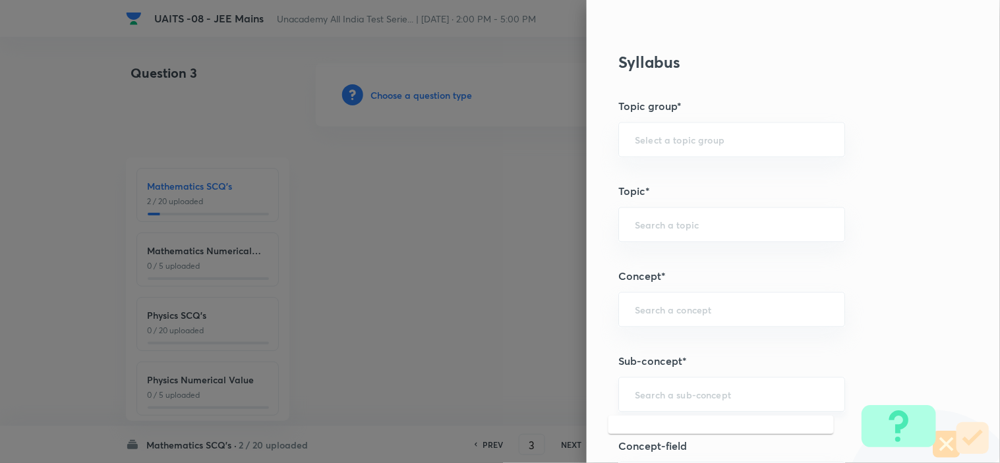
click at [707, 389] on input "text" at bounding box center [732, 395] width 194 height 13
paste input "Matrices and Determinant"
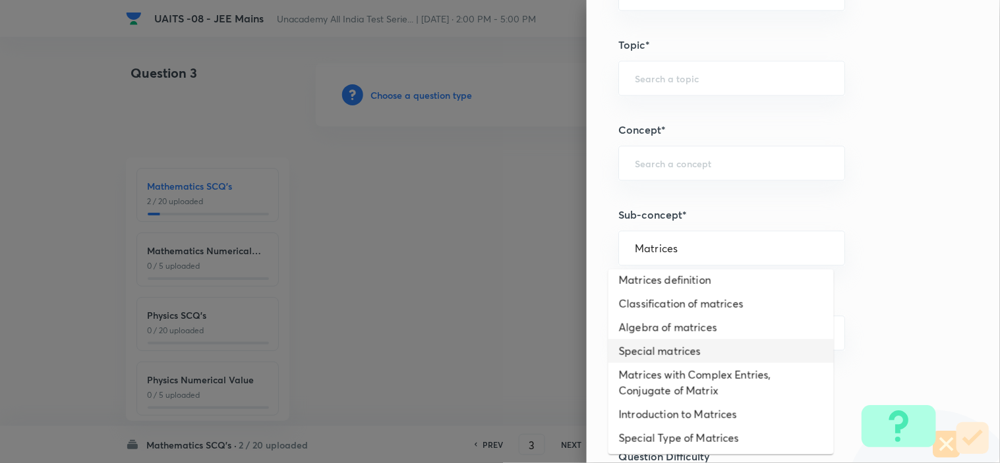
scroll to position [0, 0]
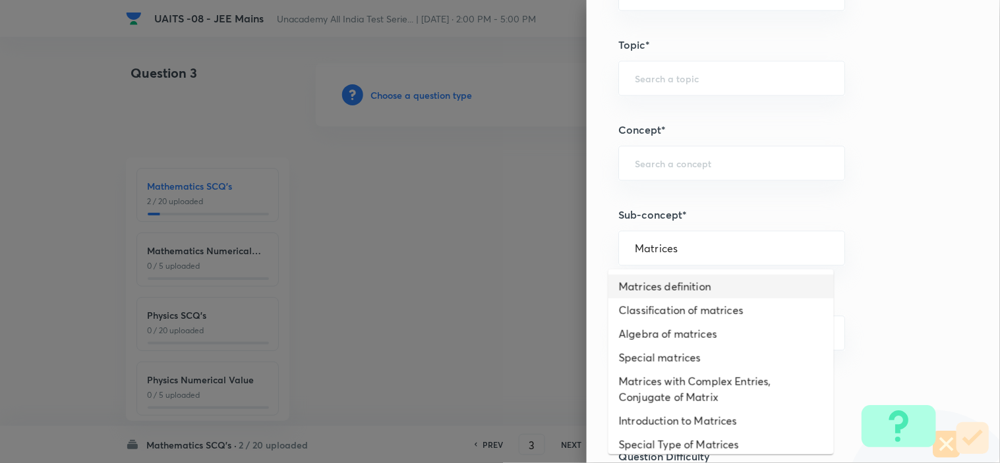
click at [760, 293] on li "Matrices definition" at bounding box center [720, 287] width 225 height 24
type input "Matrices definition"
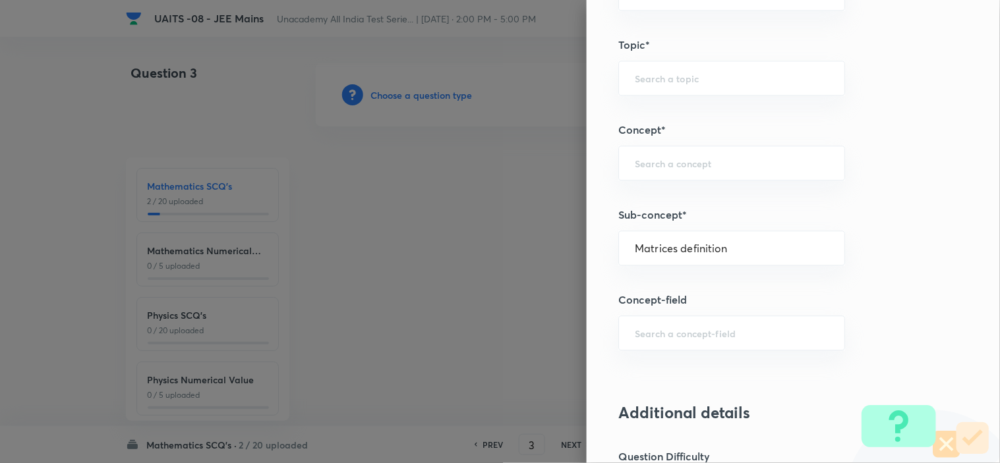
type input "Mathematics"
type input "Algebra"
type input "Matrices"
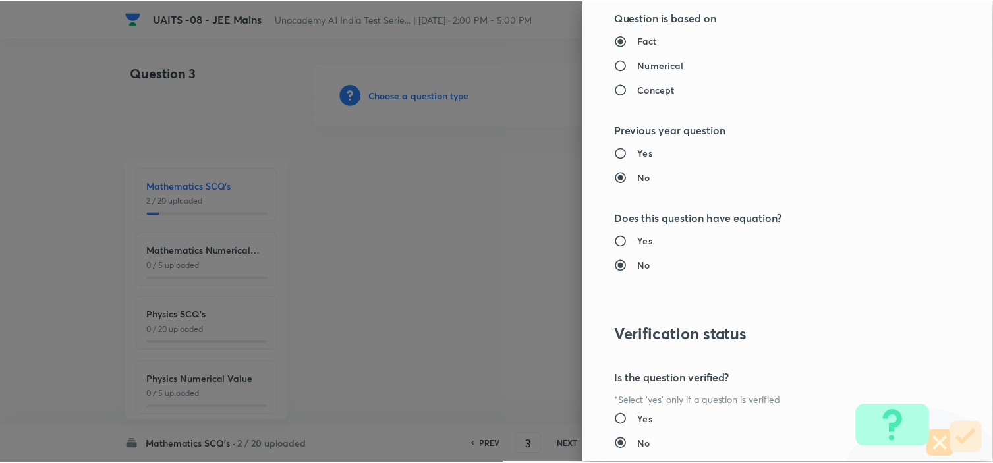
scroll to position [1421, 0]
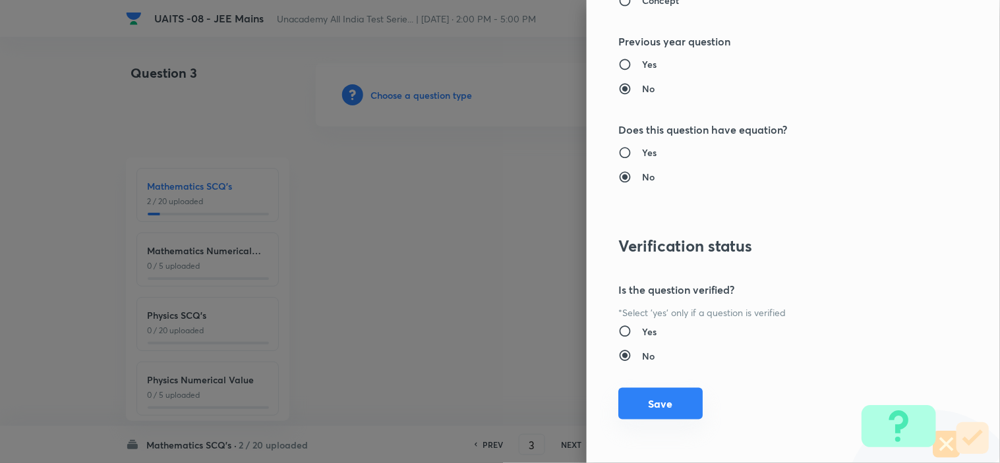
click at [671, 401] on button "Save" at bounding box center [660, 404] width 84 height 32
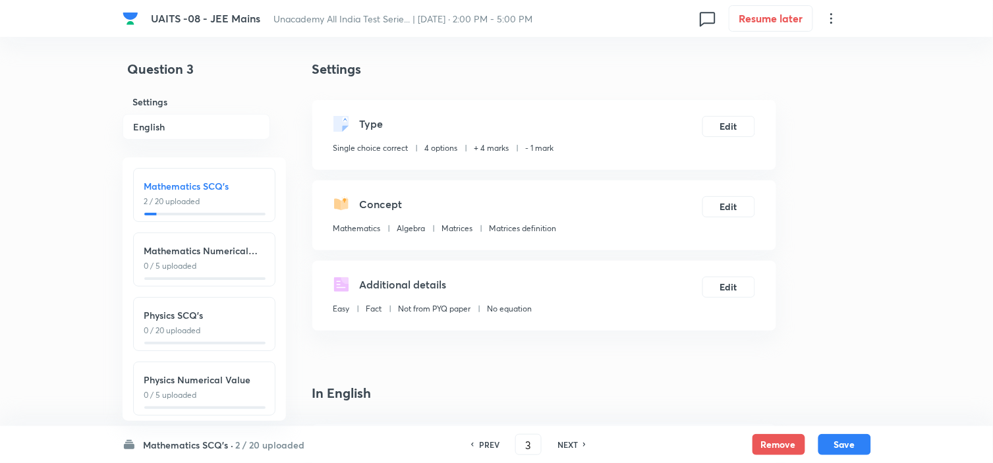
scroll to position [366, 0]
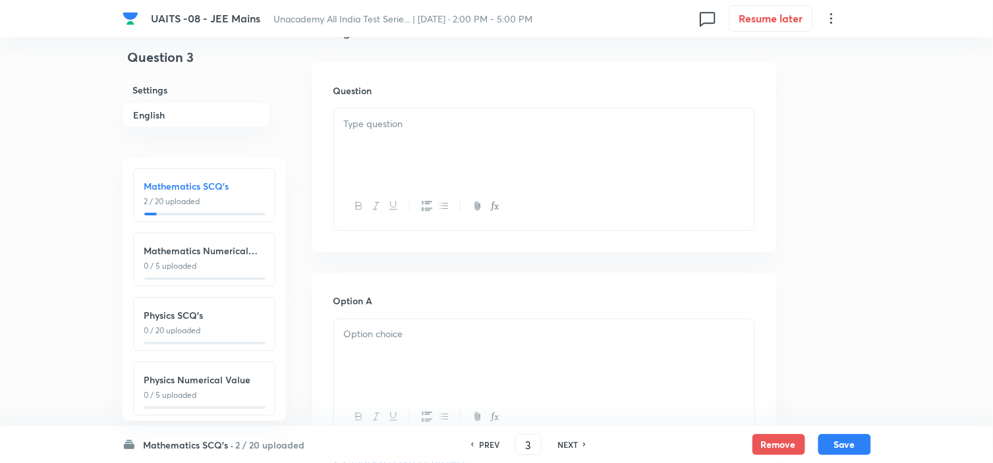
click at [537, 158] on div at bounding box center [544, 146] width 420 height 74
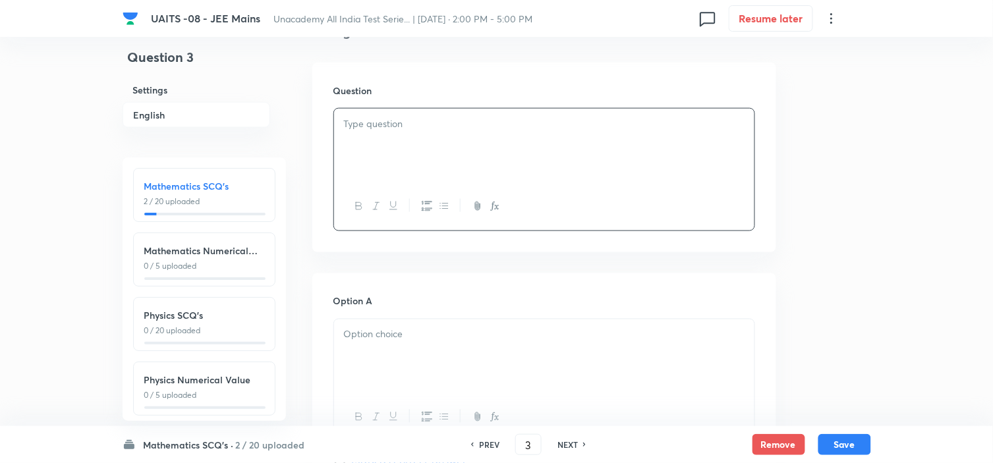
paste div
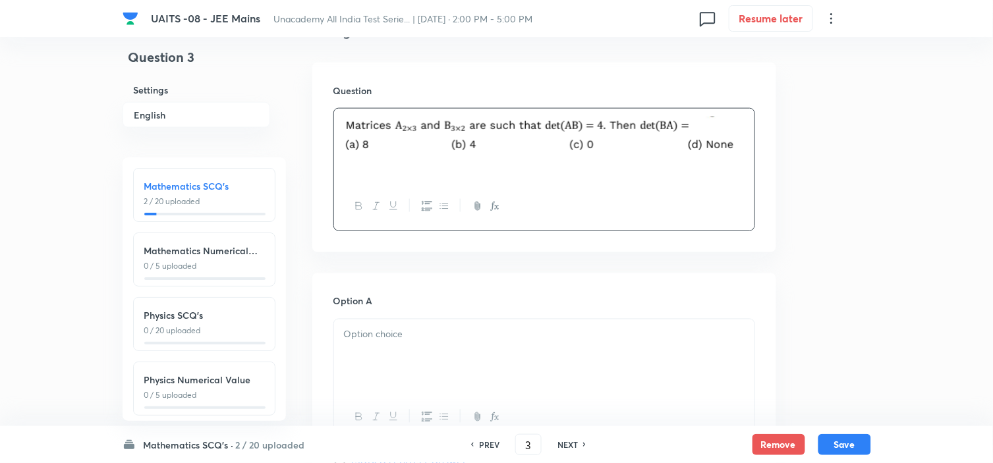
click at [452, 333] on p at bounding box center [544, 335] width 401 height 15
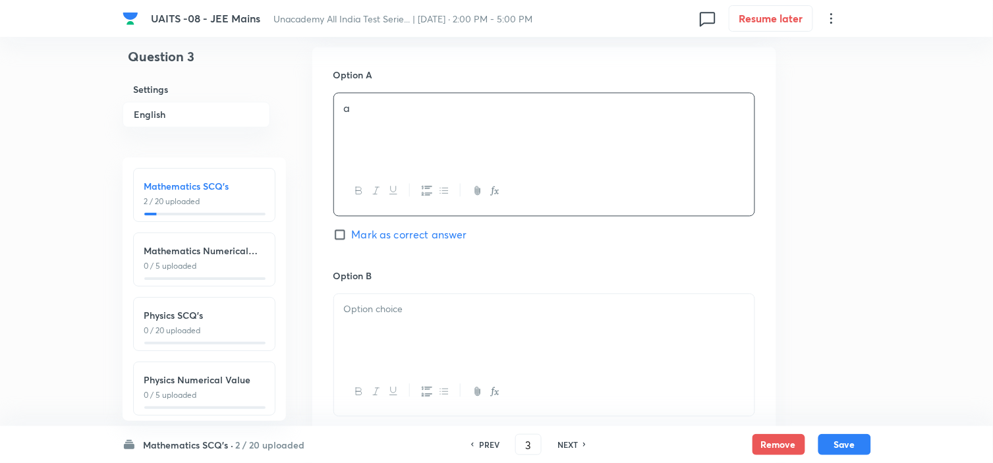
scroll to position [659, 0]
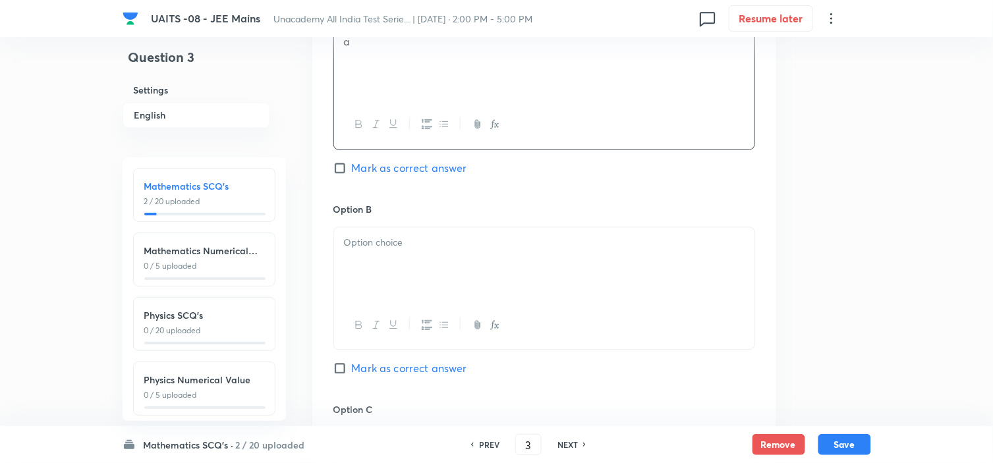
click at [503, 249] on p at bounding box center [544, 242] width 401 height 15
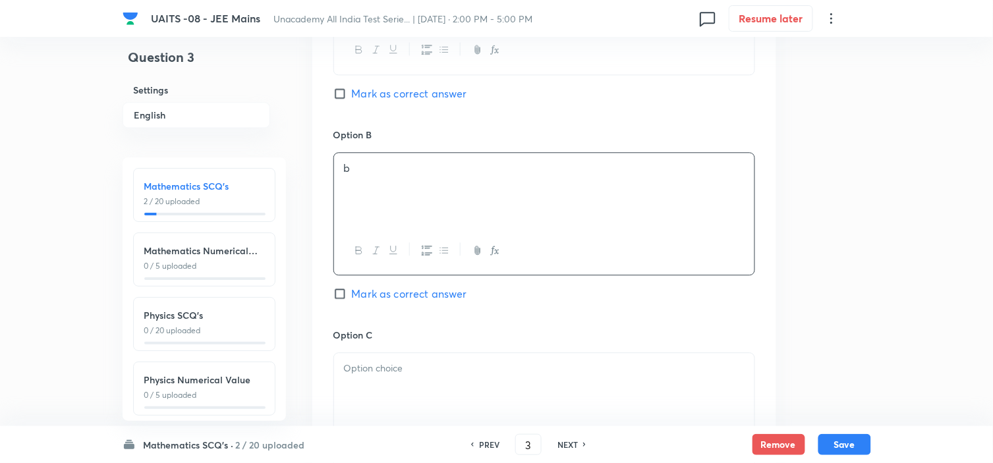
scroll to position [805, 0]
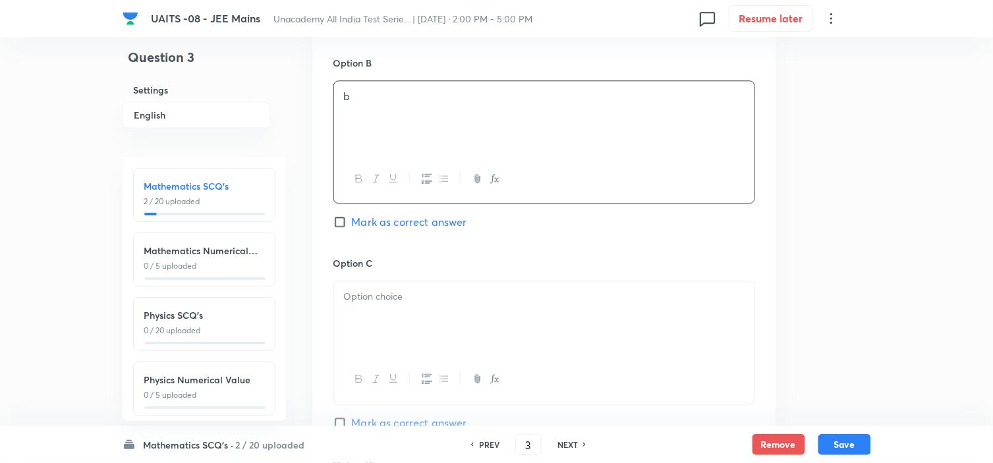
click at [478, 300] on p at bounding box center [544, 296] width 401 height 15
click at [409, 418] on span "Mark as correct answer" at bounding box center [409, 423] width 115 height 16
click at [352, 418] on input "Mark as correct answer" at bounding box center [342, 422] width 18 height 13
checkbox input "true"
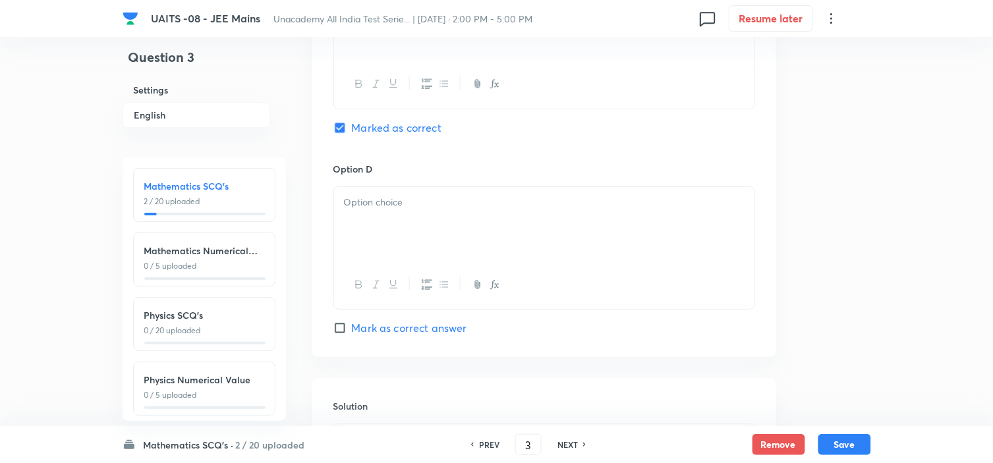
scroll to position [1171, 0]
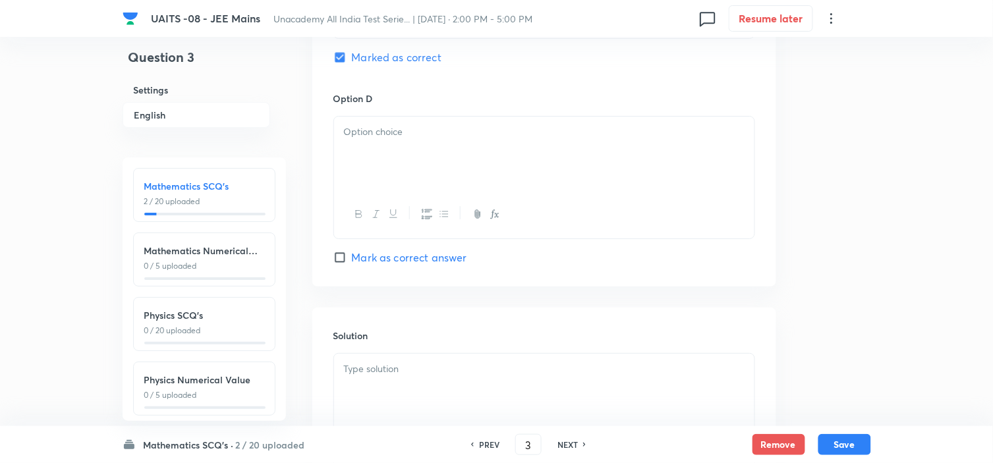
click at [485, 142] on div at bounding box center [544, 154] width 420 height 74
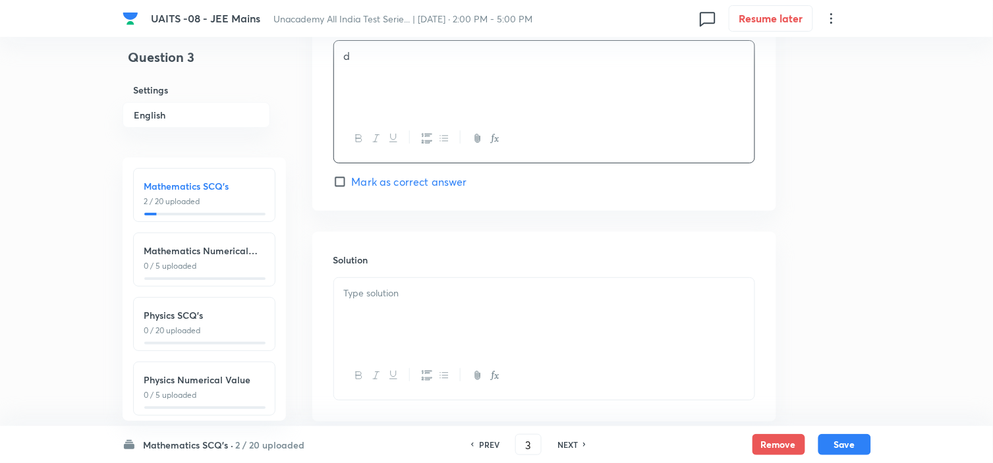
scroll to position [1318, 0]
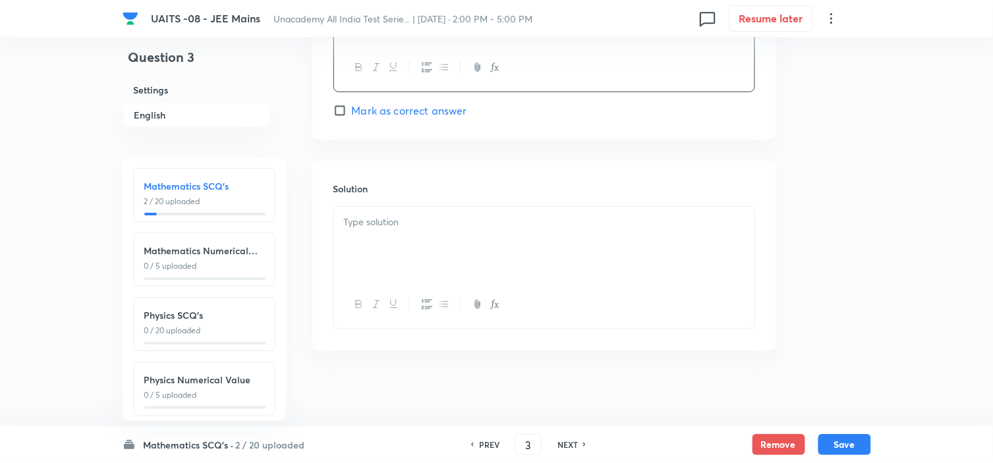
click at [455, 253] on div at bounding box center [544, 244] width 420 height 74
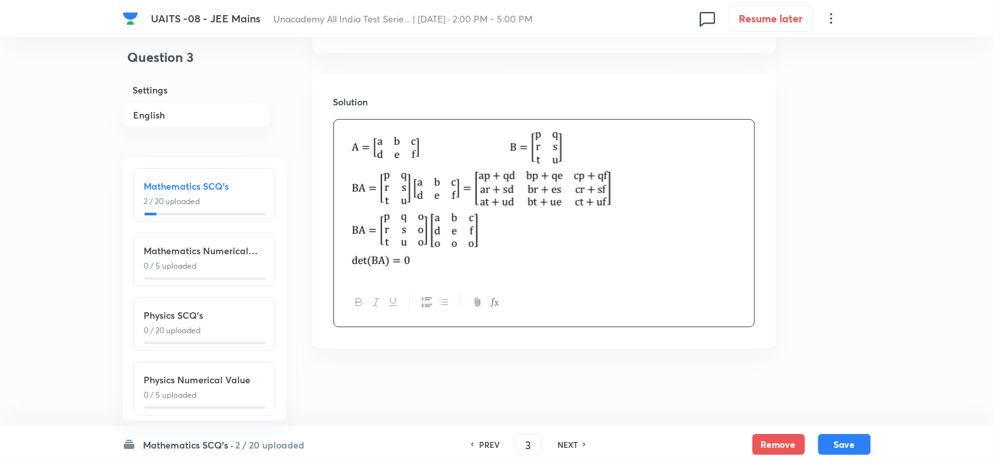
scroll to position [1409, 0]
click at [843, 436] on button "Save" at bounding box center [844, 443] width 53 height 21
type input "4"
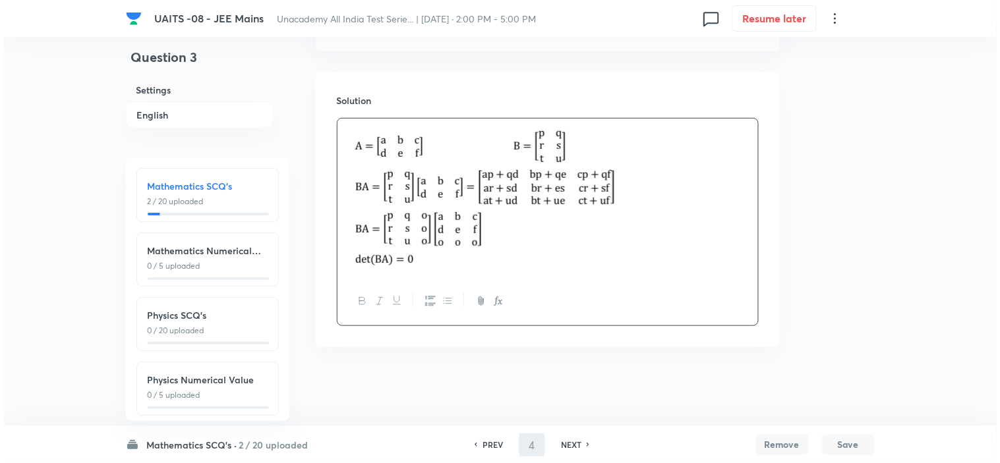
scroll to position [0, 0]
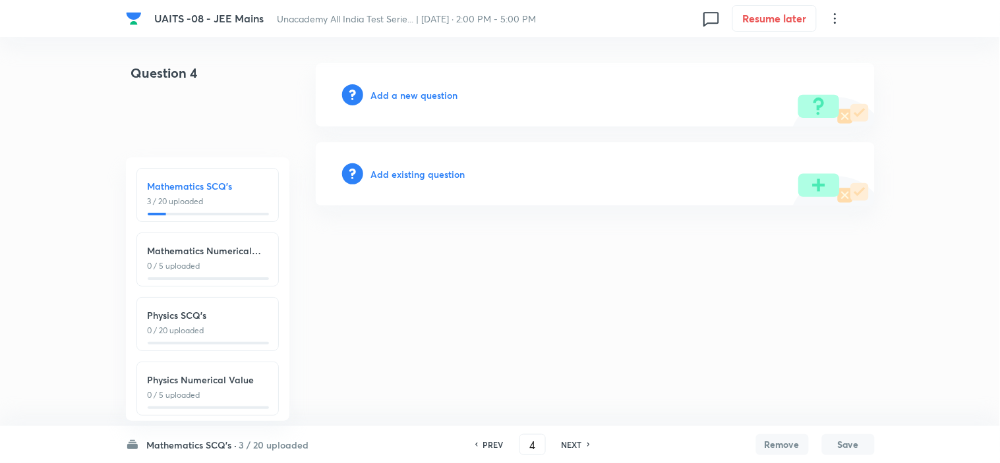
click at [439, 94] on h6 "Add a new question" at bounding box center [414, 95] width 87 height 14
click at [439, 94] on h6 "Choose a question type" at bounding box center [421, 95] width 101 height 14
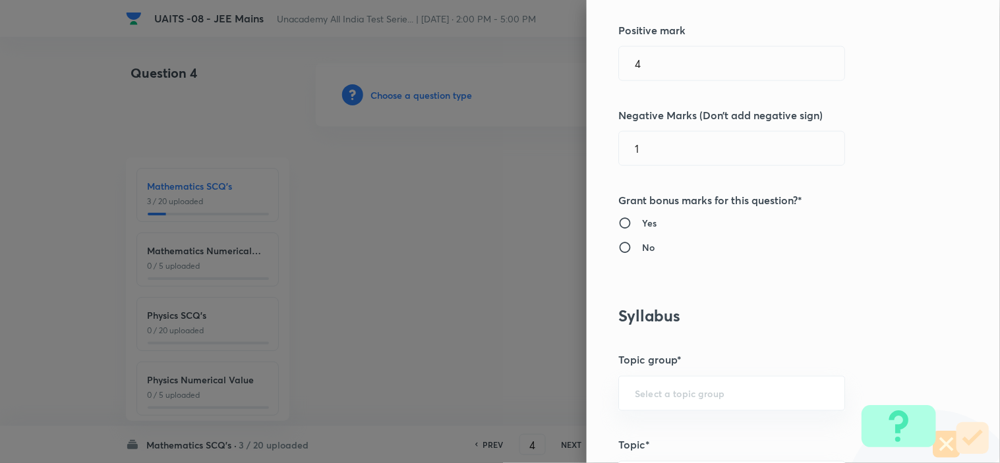
scroll to position [512, 0]
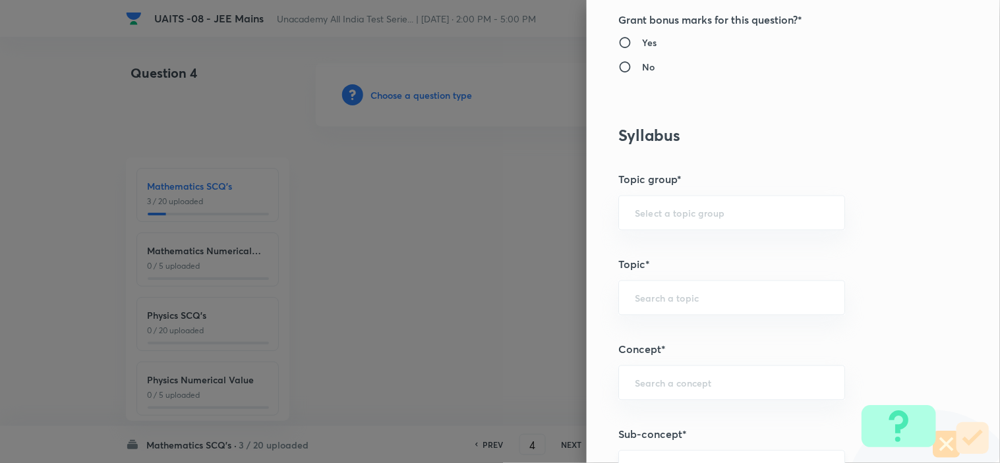
click at [673, 452] on div "​" at bounding box center [731, 468] width 227 height 35
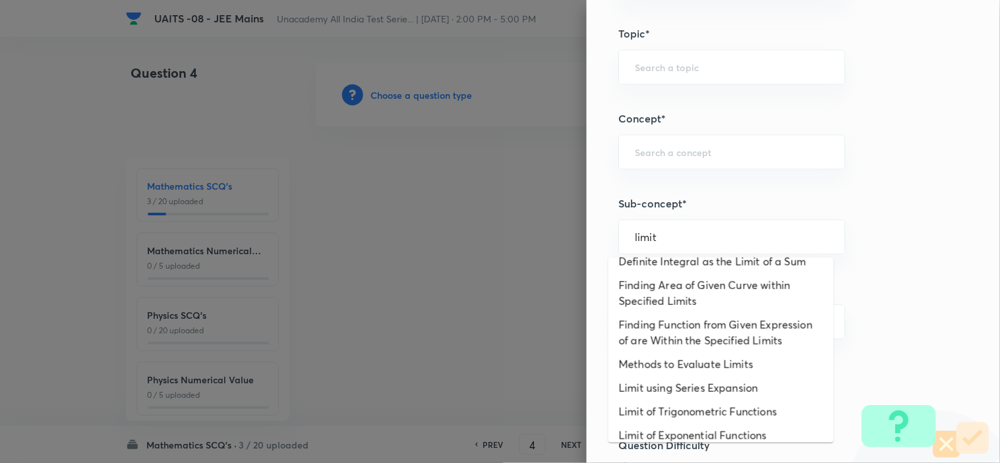
scroll to position [314, 0]
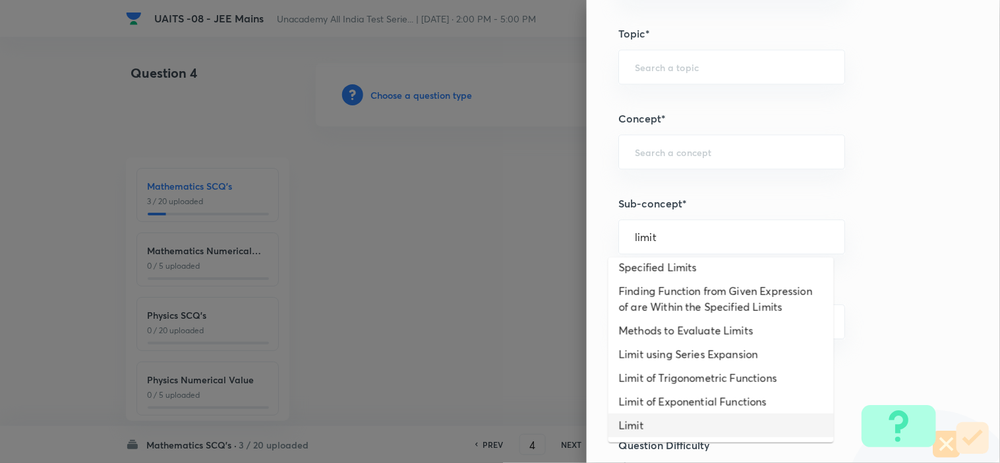
click at [682, 435] on li "Limit" at bounding box center [720, 426] width 225 height 24
type input "Limit"
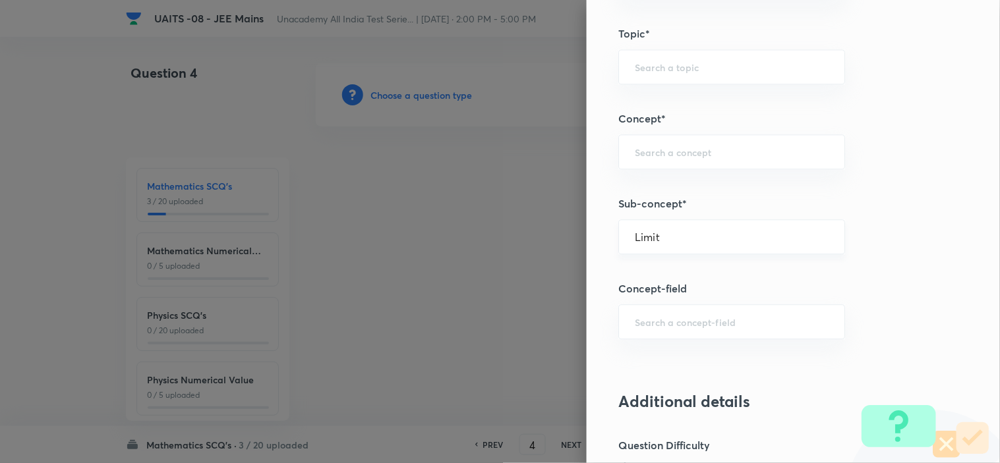
type input "Mathematics"
type input "Limit"
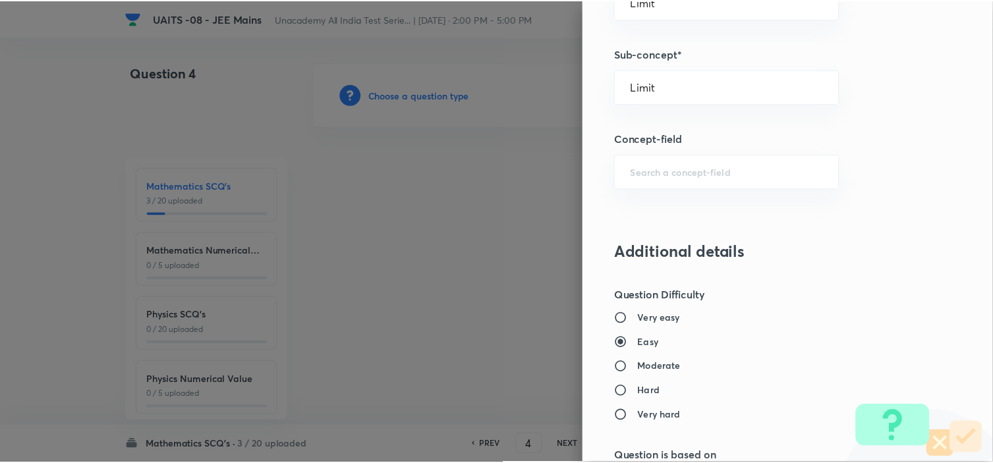
scroll to position [1402, 0]
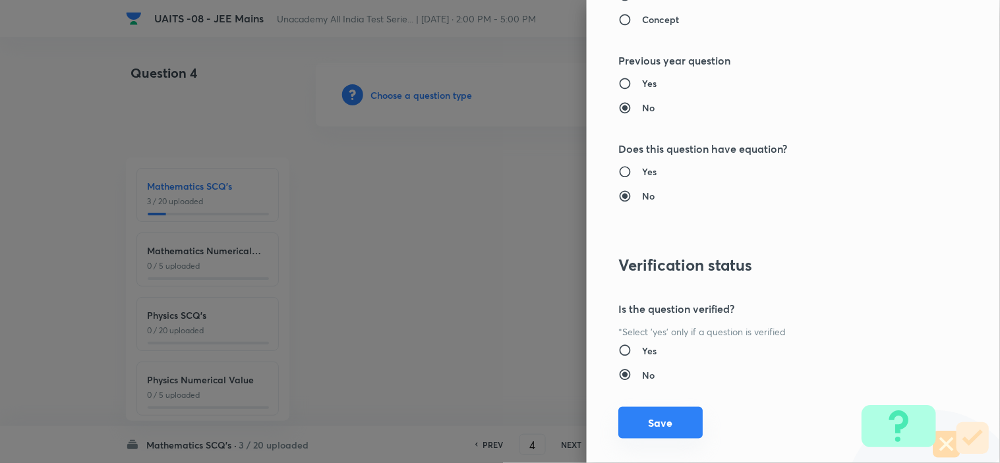
click at [671, 412] on button "Save" at bounding box center [660, 423] width 84 height 32
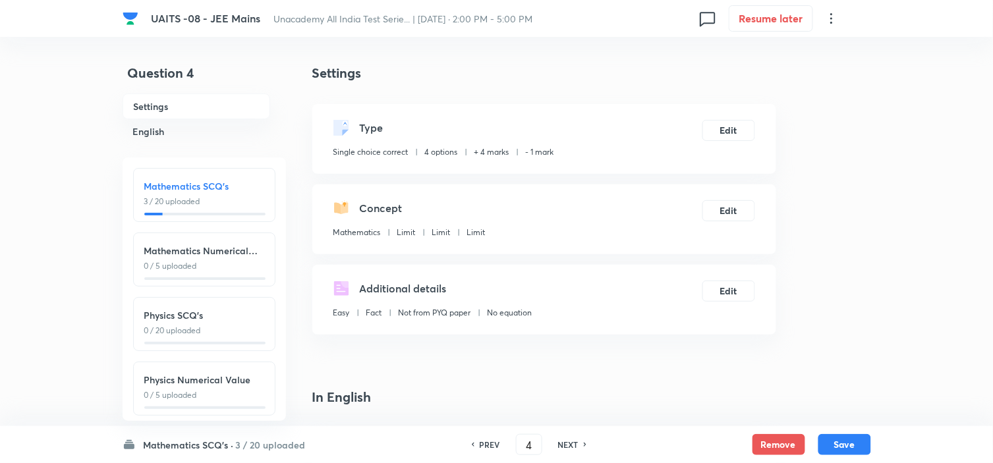
scroll to position [146, 0]
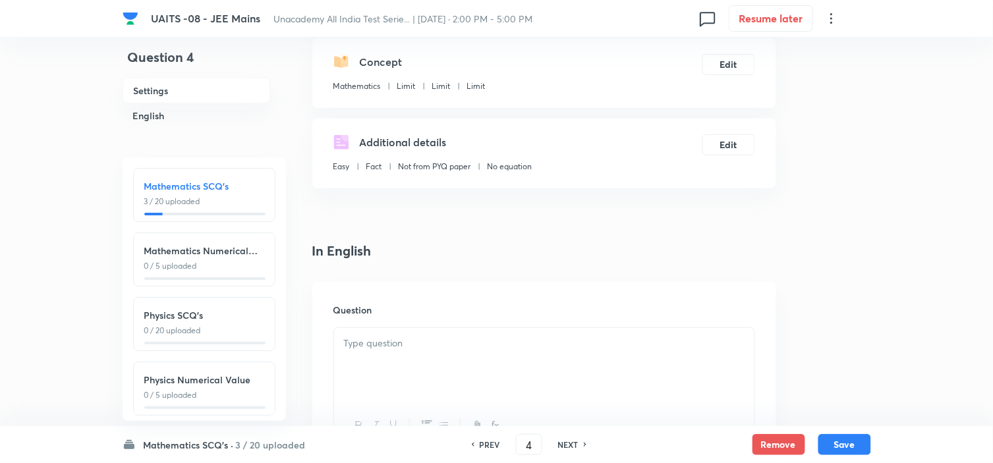
click at [430, 354] on div at bounding box center [544, 365] width 420 height 74
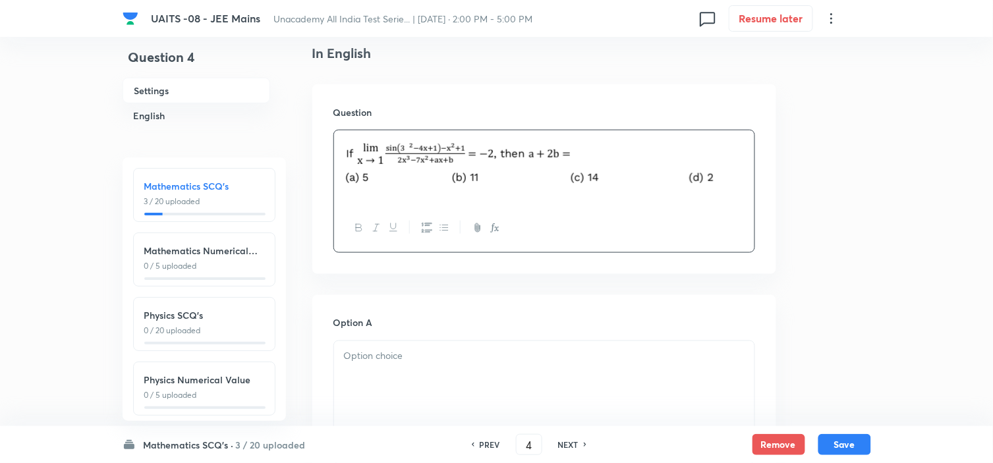
scroll to position [439, 0]
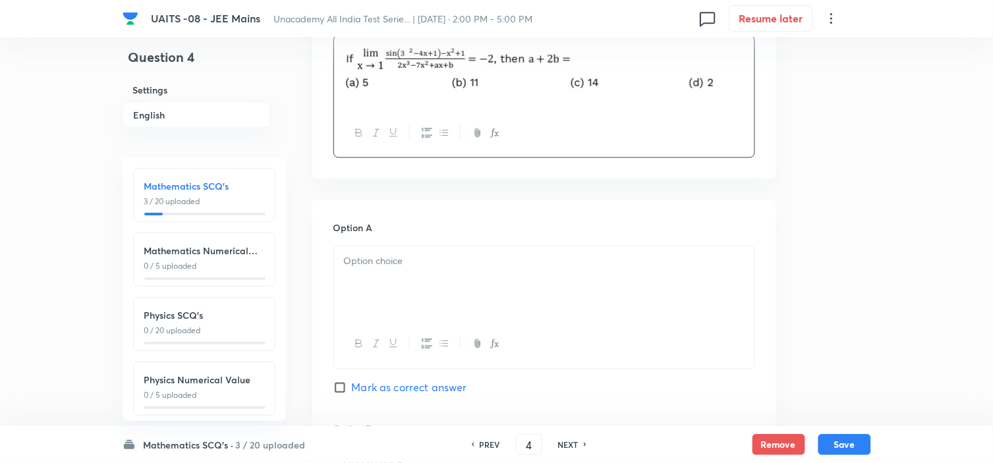
click at [534, 290] on div at bounding box center [544, 283] width 420 height 74
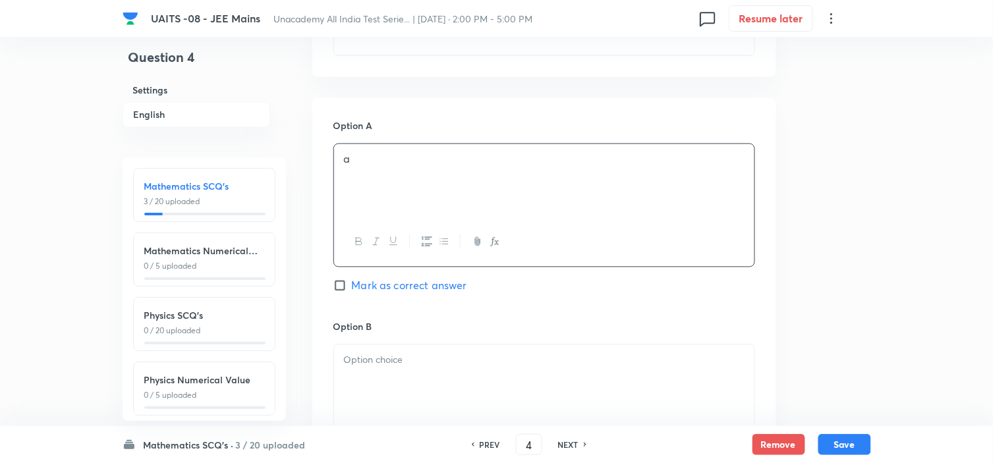
scroll to position [659, 0]
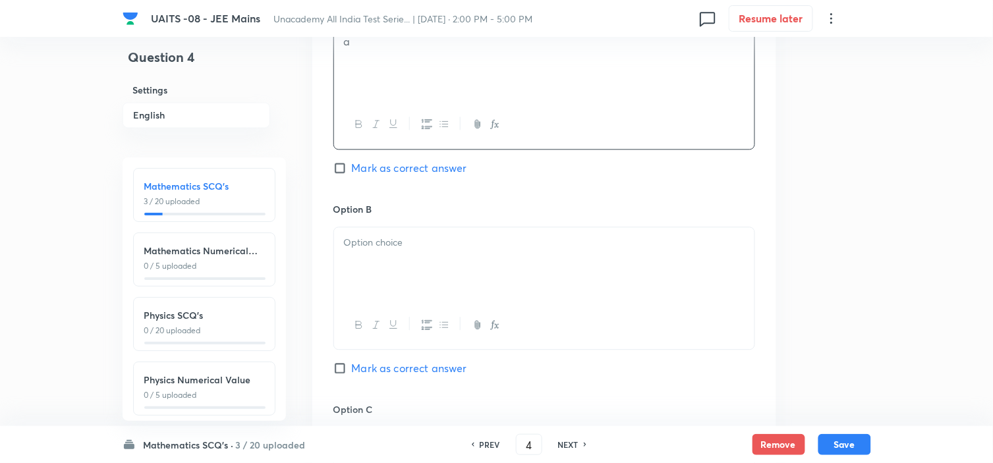
click at [543, 258] on div at bounding box center [544, 264] width 420 height 74
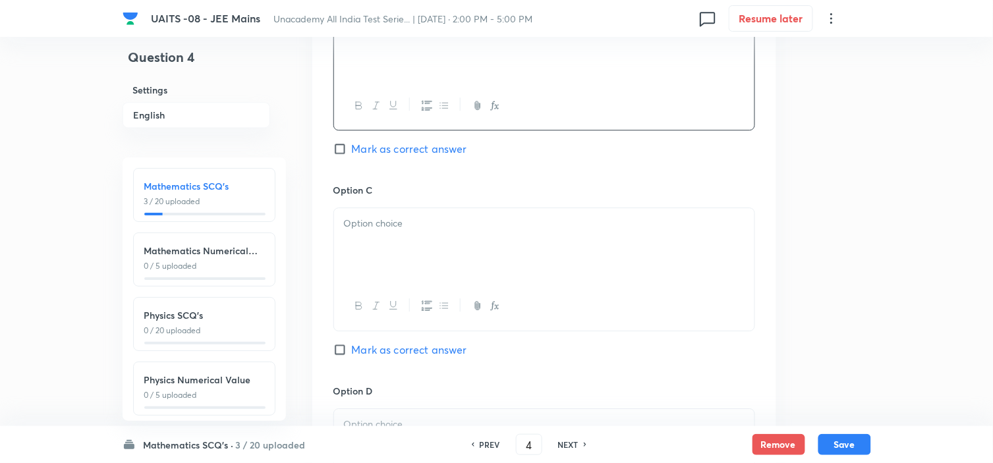
click at [542, 260] on div at bounding box center [544, 245] width 420 height 74
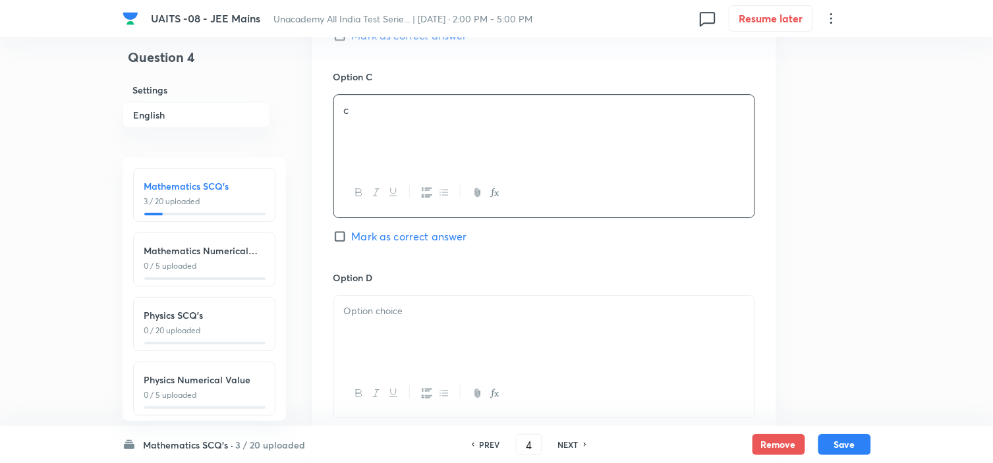
scroll to position [1098, 0]
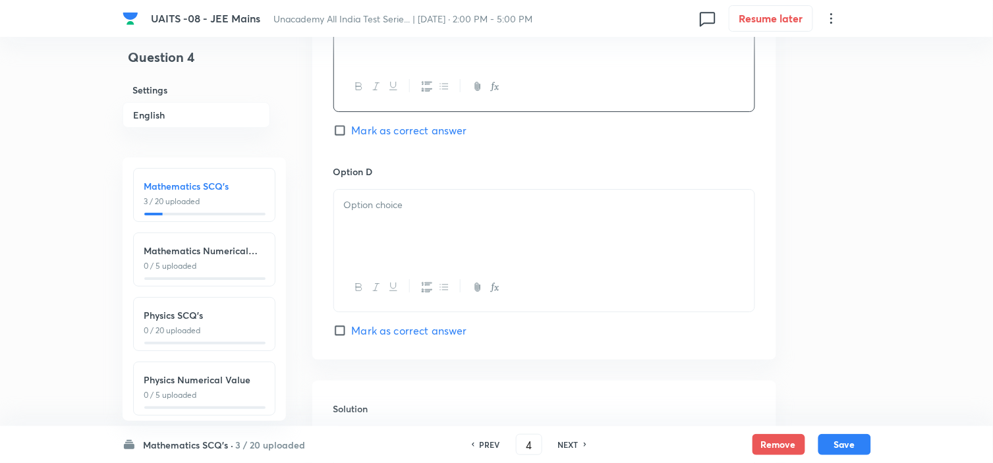
click at [542, 260] on div at bounding box center [544, 227] width 420 height 74
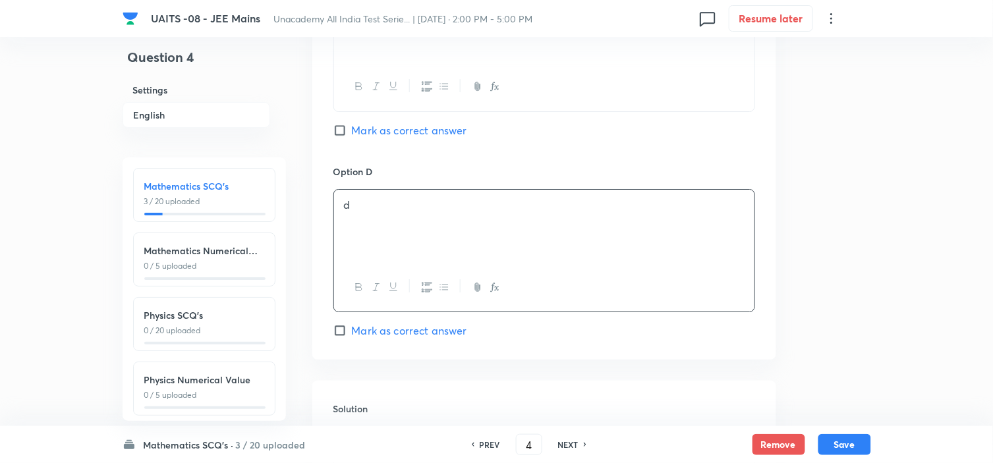
click at [438, 336] on span "Mark as correct answer" at bounding box center [409, 331] width 115 height 16
click at [352, 336] on input "Mark as correct answer" at bounding box center [342, 330] width 18 height 13
checkbox input "true"
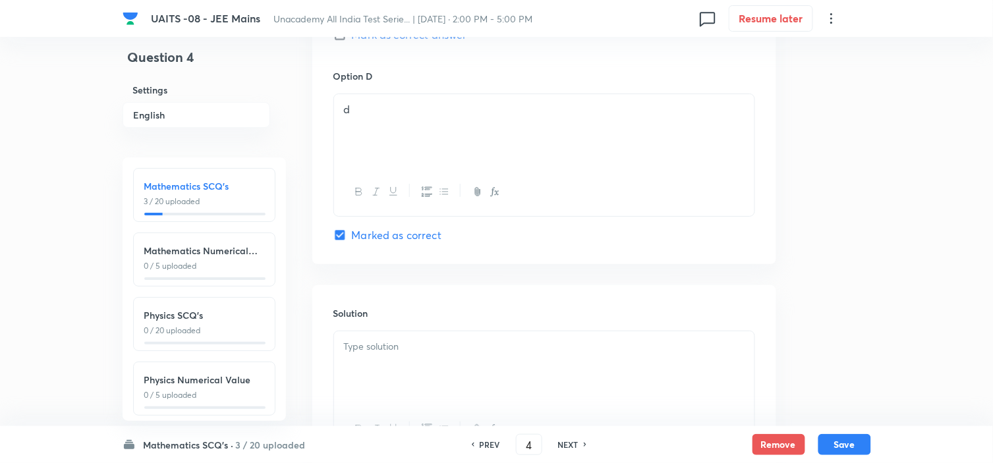
scroll to position [1323, 0]
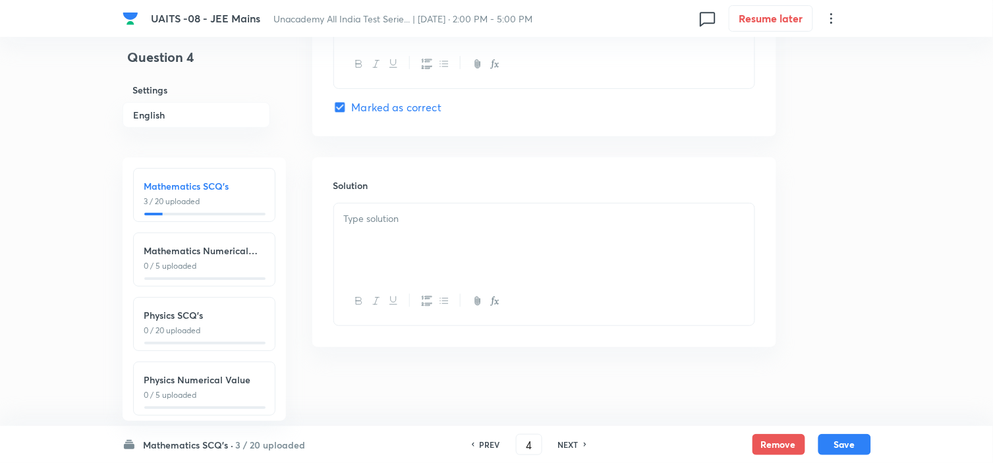
click at [530, 242] on div at bounding box center [544, 241] width 420 height 74
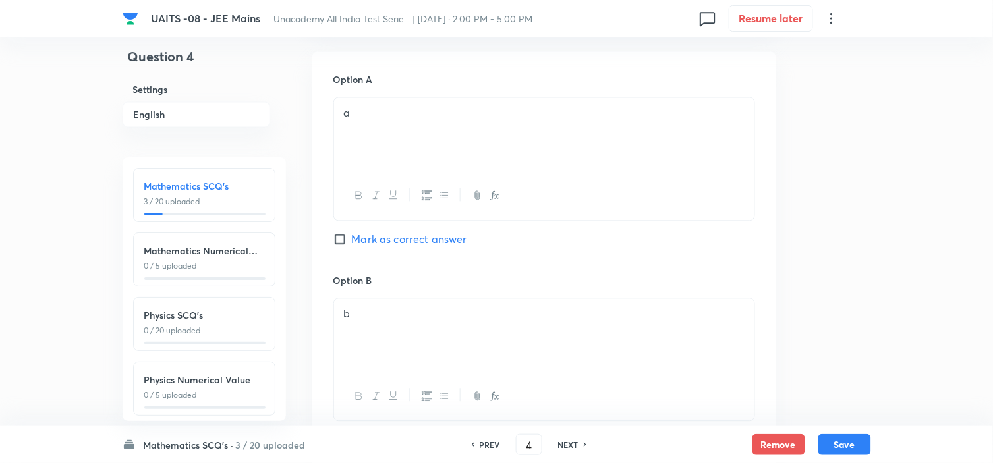
scroll to position [847, 0]
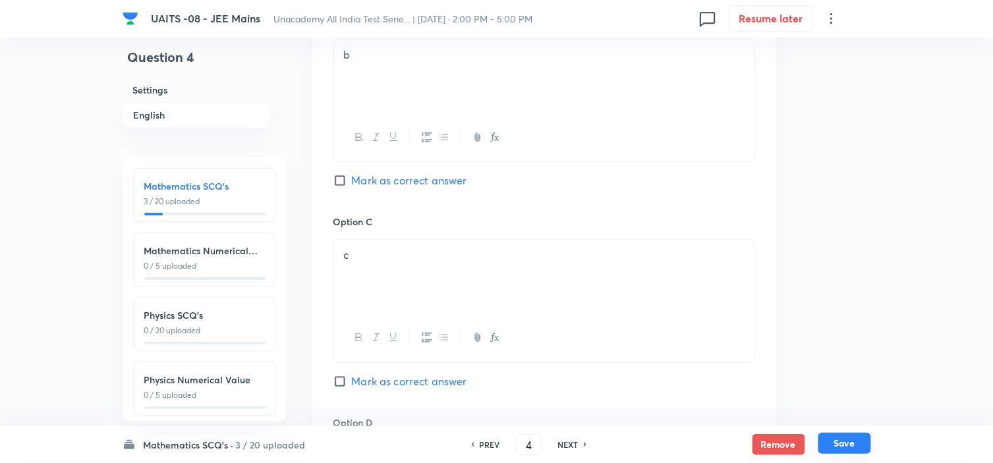
click at [845, 435] on button "Save" at bounding box center [844, 443] width 53 height 21
type input "5"
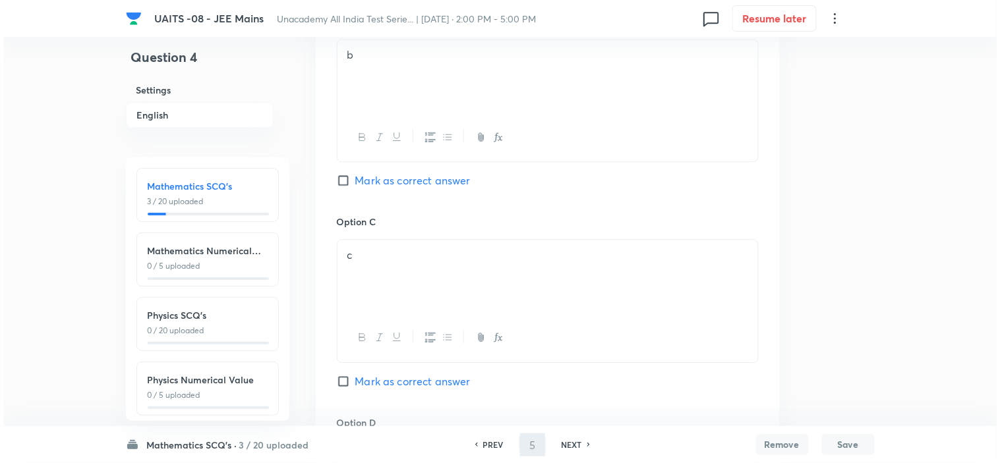
scroll to position [0, 0]
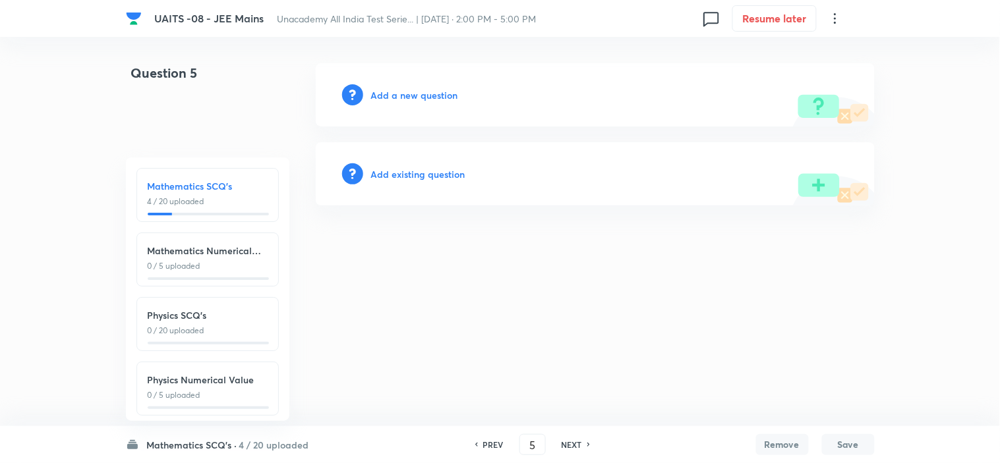
click at [401, 84] on div "Add a new question" at bounding box center [595, 94] width 559 height 63
click at [399, 97] on h6 "Add a new question" at bounding box center [414, 95] width 87 height 14
click at [399, 97] on h6 "Choose a question type" at bounding box center [421, 95] width 101 height 14
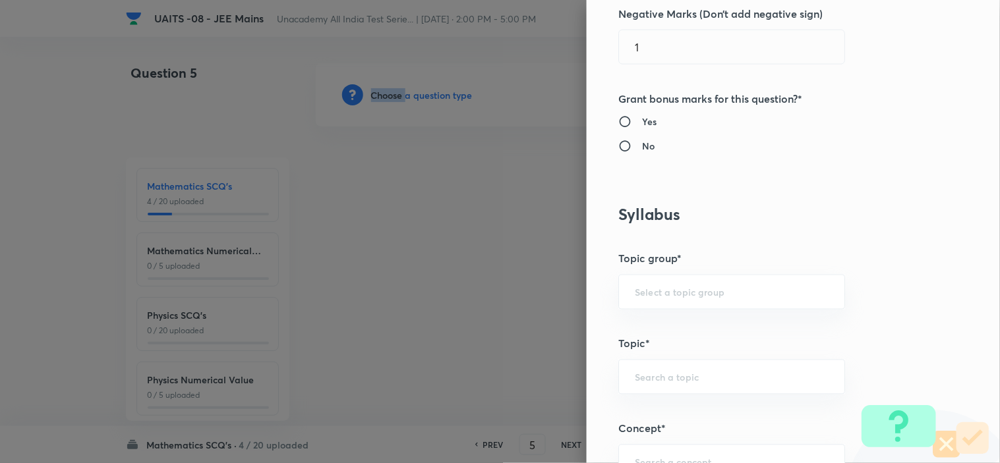
scroll to position [585, 0]
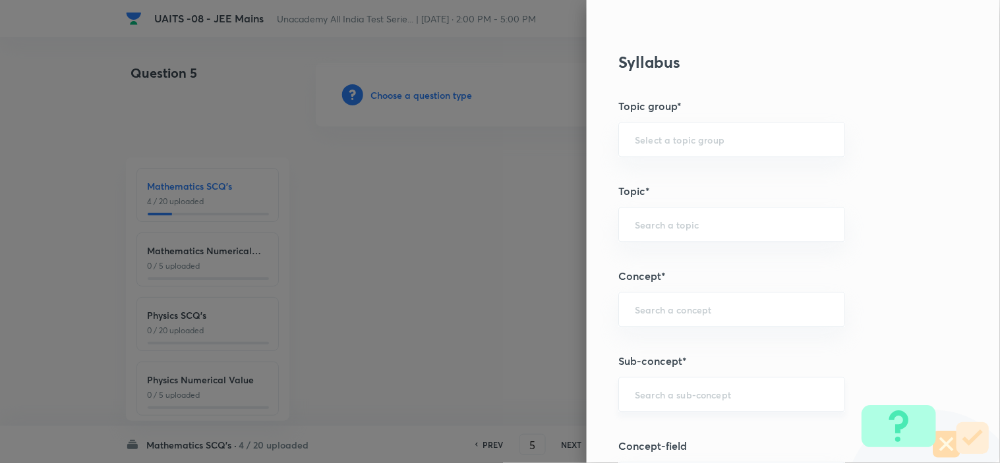
click at [683, 401] on input "text" at bounding box center [732, 395] width 194 height 13
paste input "Continuity"
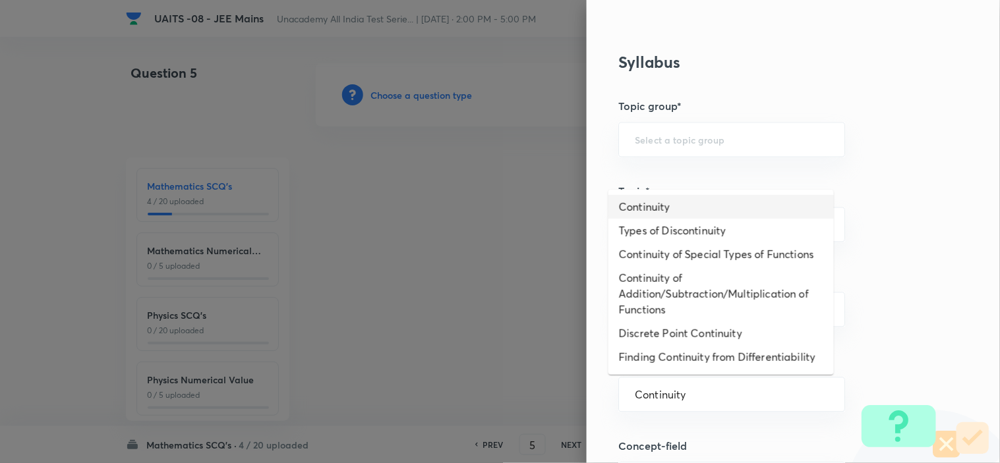
click at [679, 204] on li "Continuity" at bounding box center [720, 207] width 225 height 24
type input "Continuity"
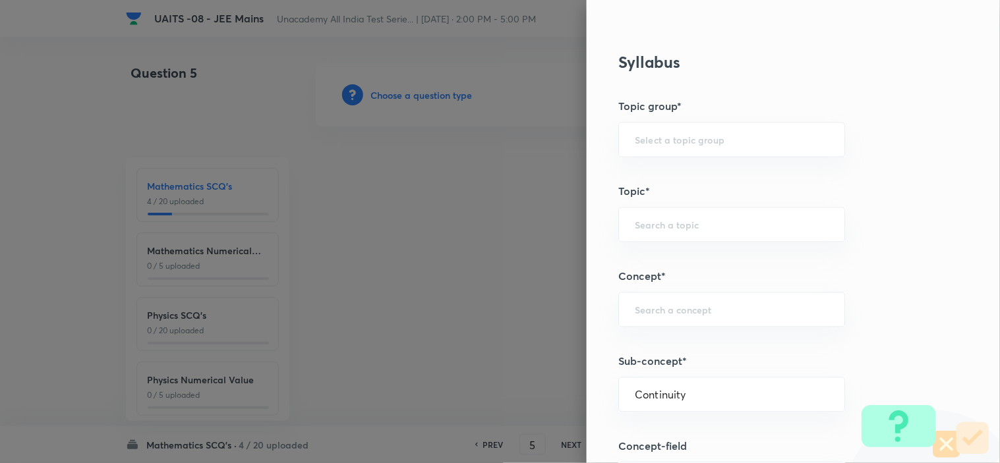
type input "Mathematics"
type input "Calculus"
type input "Continuity"
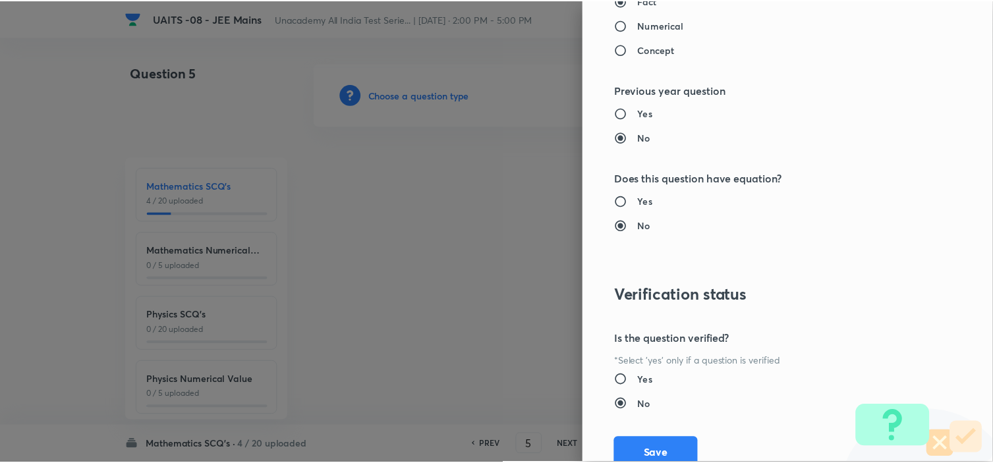
scroll to position [1421, 0]
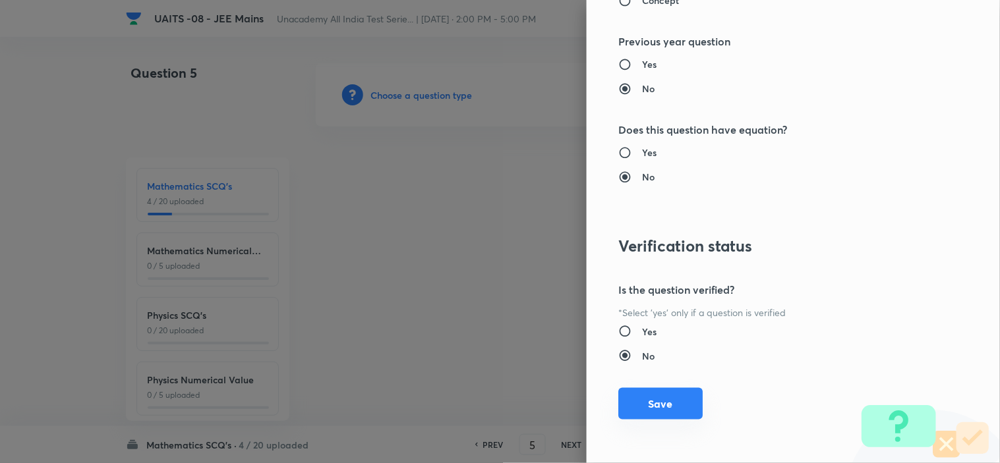
click at [656, 409] on button "Save" at bounding box center [660, 404] width 84 height 32
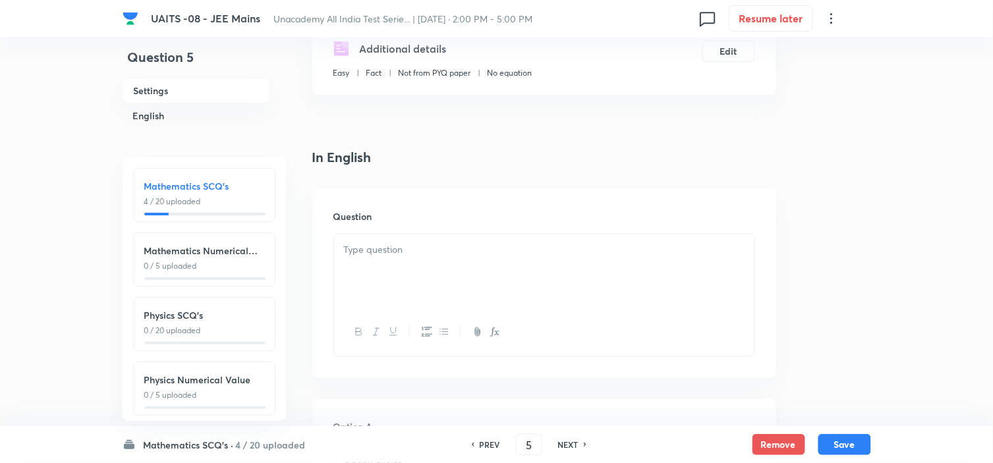
scroll to position [293, 0]
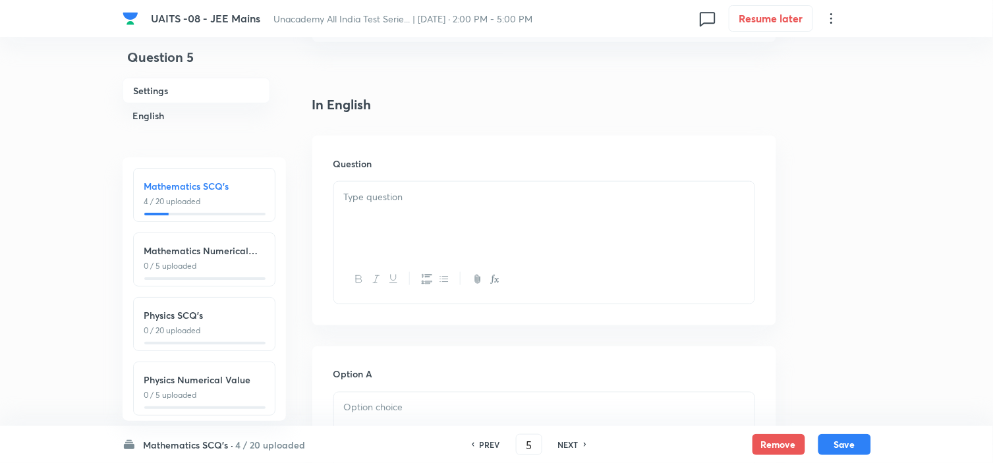
click at [469, 194] on p at bounding box center [544, 197] width 401 height 15
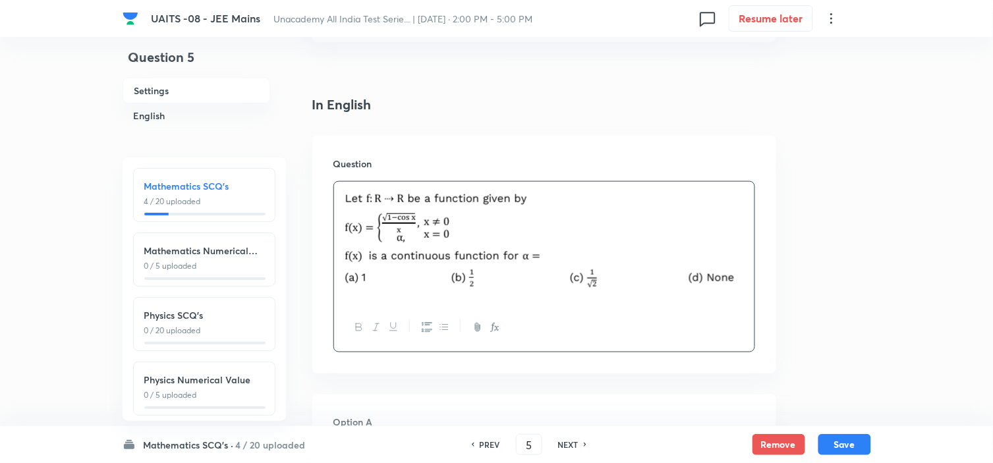
click at [405, 449] on p at bounding box center [544, 456] width 401 height 15
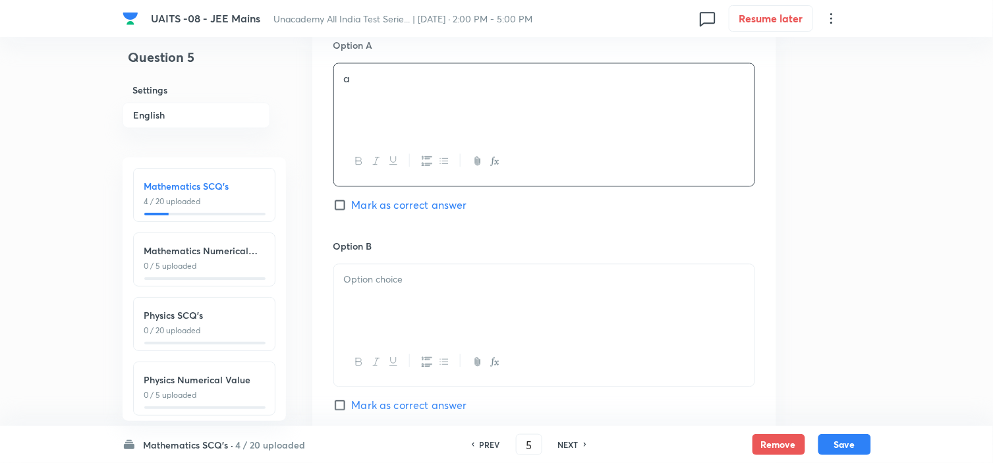
scroll to position [707, 0]
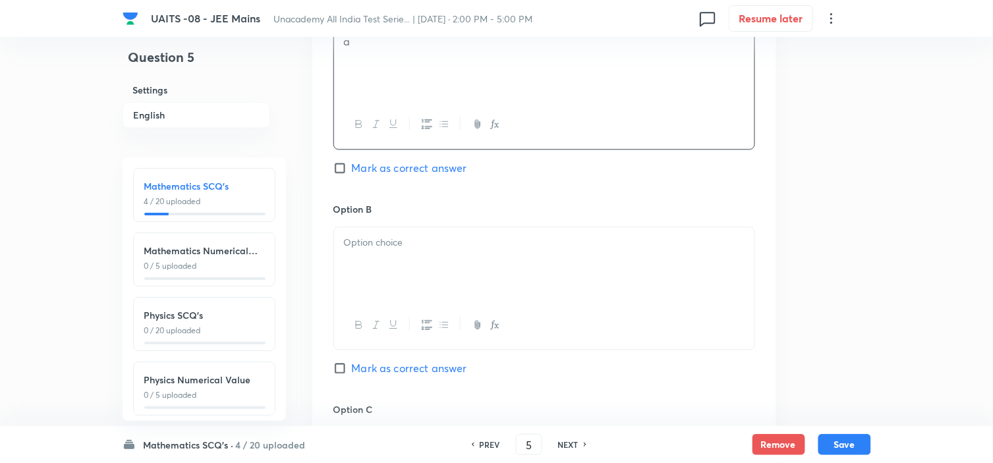
click at [484, 262] on div at bounding box center [544, 264] width 420 height 74
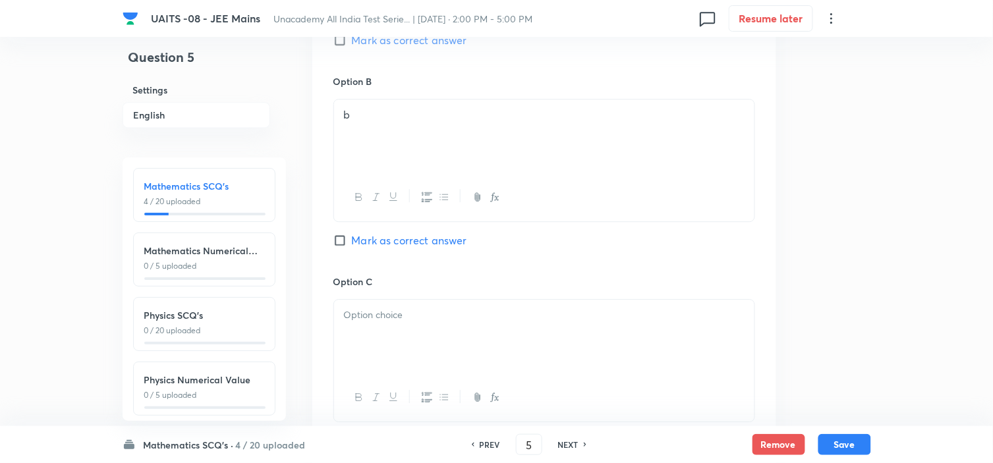
scroll to position [927, 0]
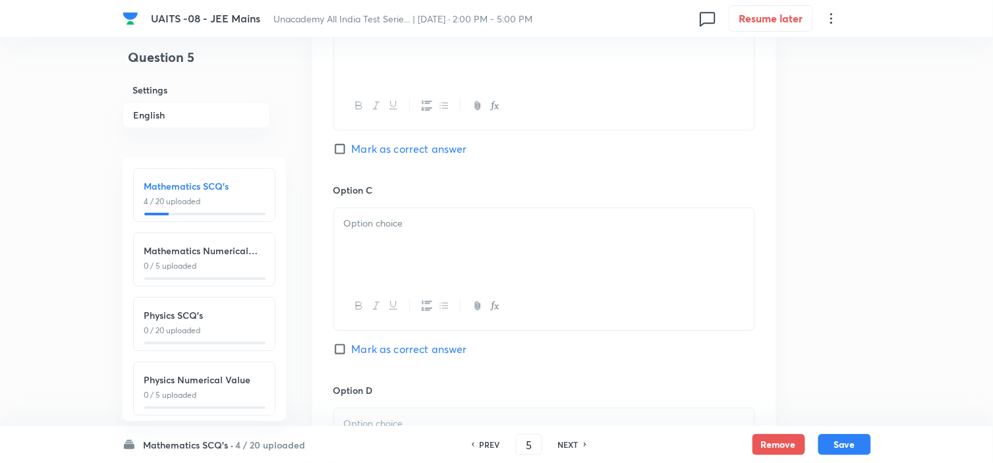
click at [471, 243] on div at bounding box center [544, 245] width 420 height 74
click at [430, 422] on p at bounding box center [544, 423] width 401 height 15
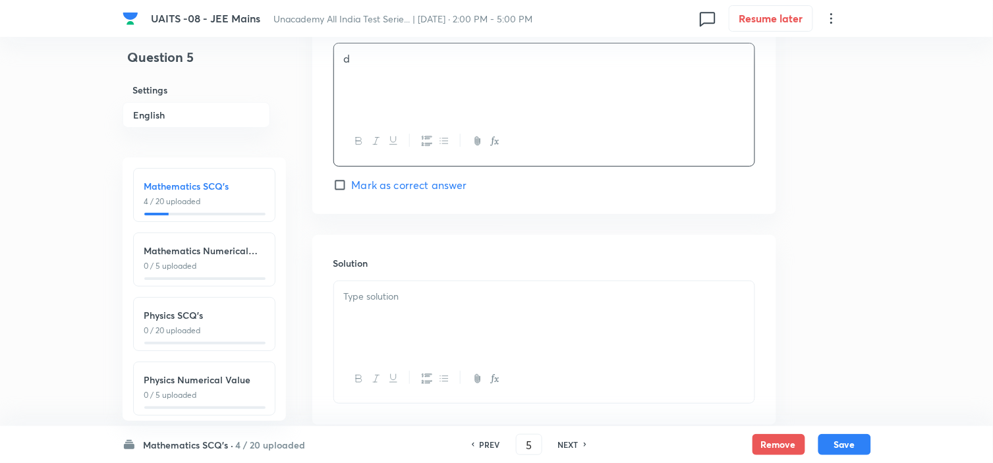
scroll to position [1293, 0]
click at [430, 186] on span "Mark as correct answer" at bounding box center [409, 184] width 115 height 16
click at [352, 186] on input "Mark as correct answer" at bounding box center [342, 183] width 18 height 13
checkbox input "true"
click at [452, 364] on div at bounding box center [544, 378] width 420 height 48
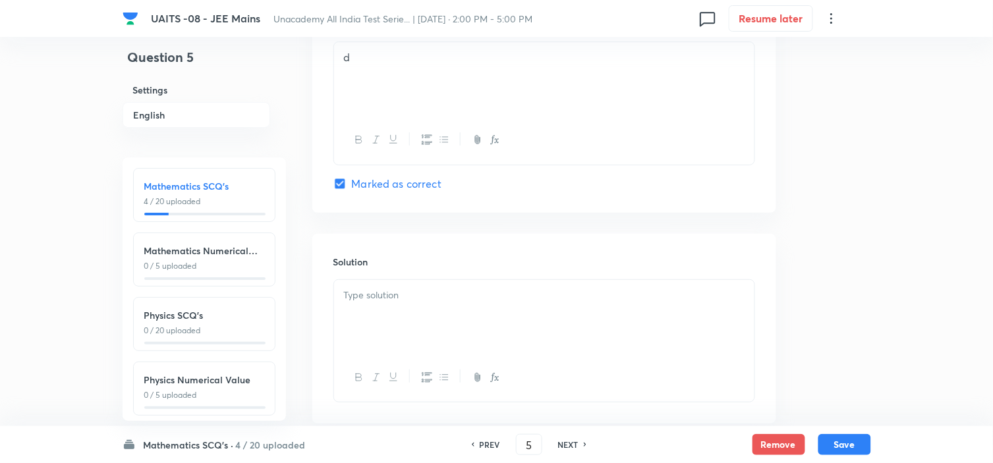
click at [478, 329] on div at bounding box center [544, 317] width 420 height 74
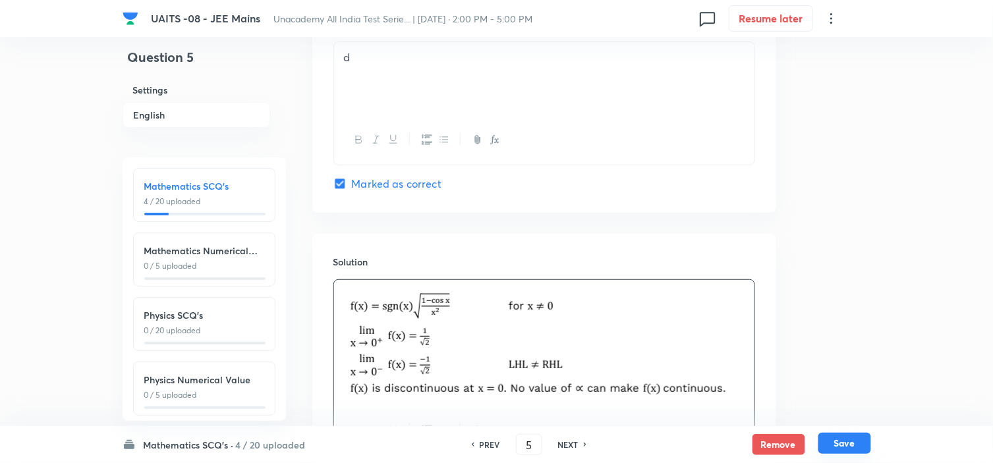
click at [836, 445] on button "Save" at bounding box center [844, 443] width 53 height 21
type input "6"
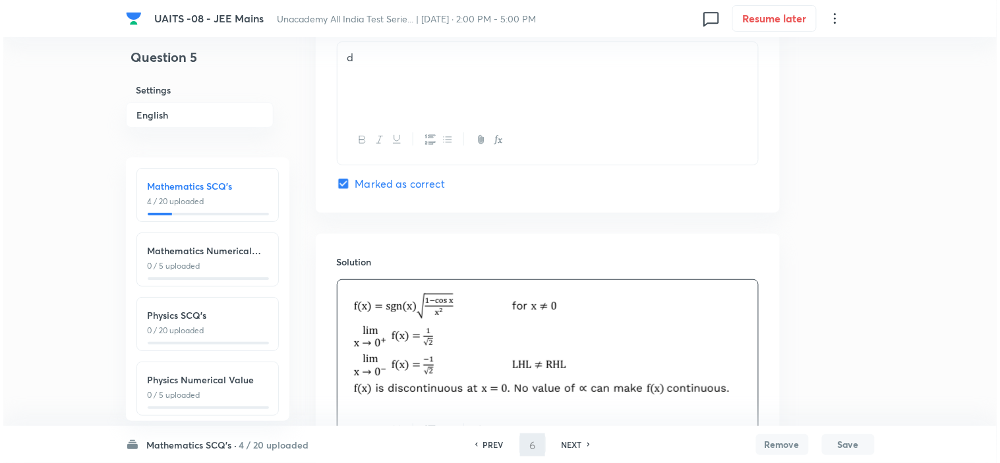
scroll to position [0, 0]
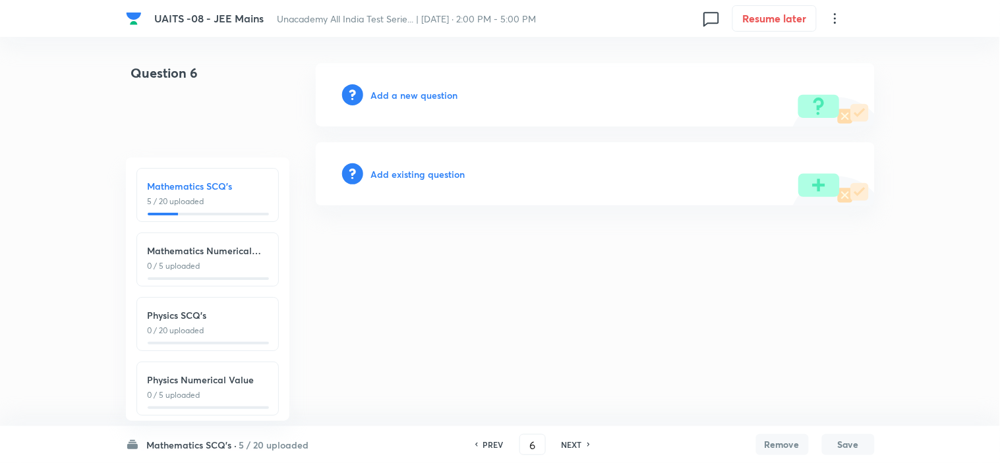
click at [411, 84] on div "Add a new question" at bounding box center [595, 94] width 559 height 63
click at [412, 88] on h6 "Add a new question" at bounding box center [414, 95] width 87 height 14
click at [412, 87] on div "Choose a question type" at bounding box center [595, 94] width 559 height 63
click at [411, 88] on h6 "Choose a question type" at bounding box center [421, 95] width 101 height 14
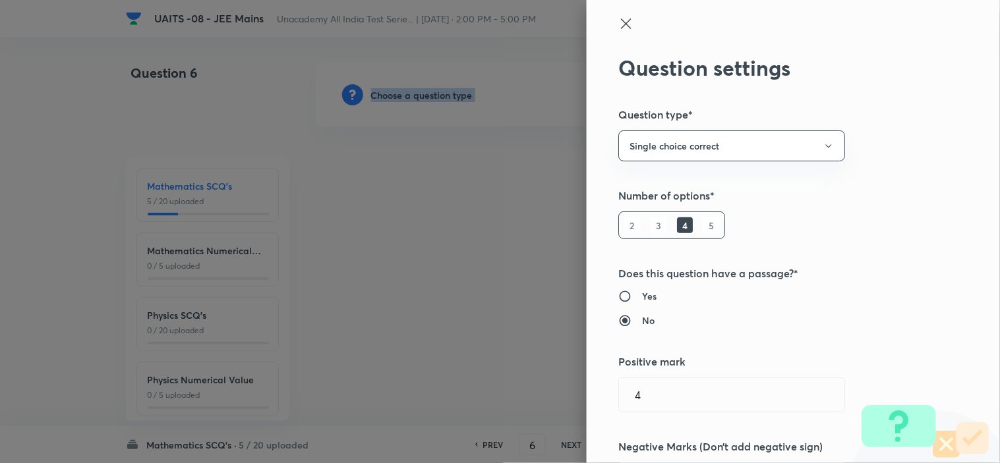
scroll to position [585, 0]
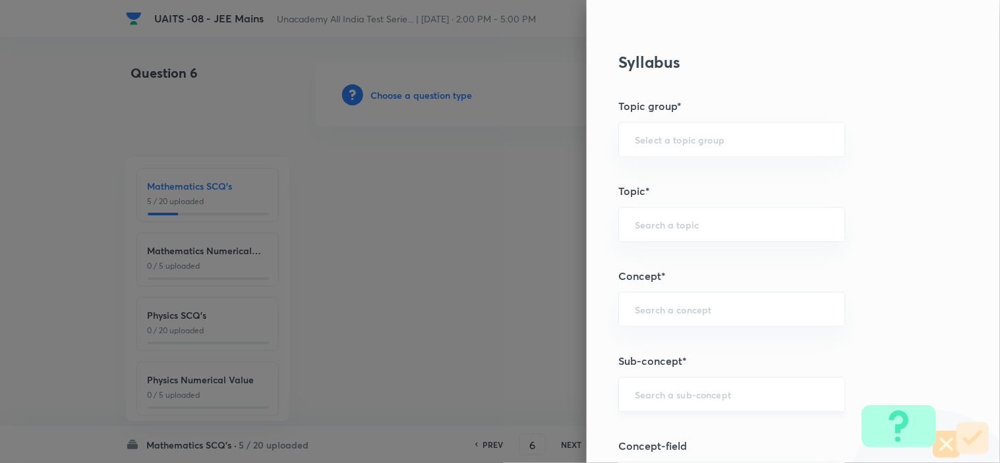
click at [695, 399] on input "text" at bounding box center [732, 395] width 194 height 13
click at [729, 392] on input "text" at bounding box center [732, 395] width 194 height 13
click at [729, 393] on input "text" at bounding box center [732, 395] width 194 height 13
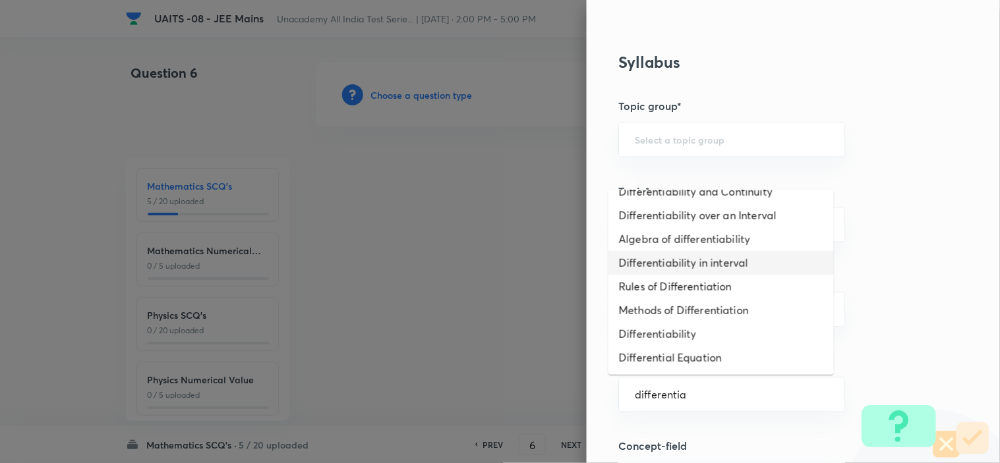
scroll to position [726, 0]
click at [739, 339] on li "Differentiability" at bounding box center [720, 334] width 225 height 24
type input "Differentiability"
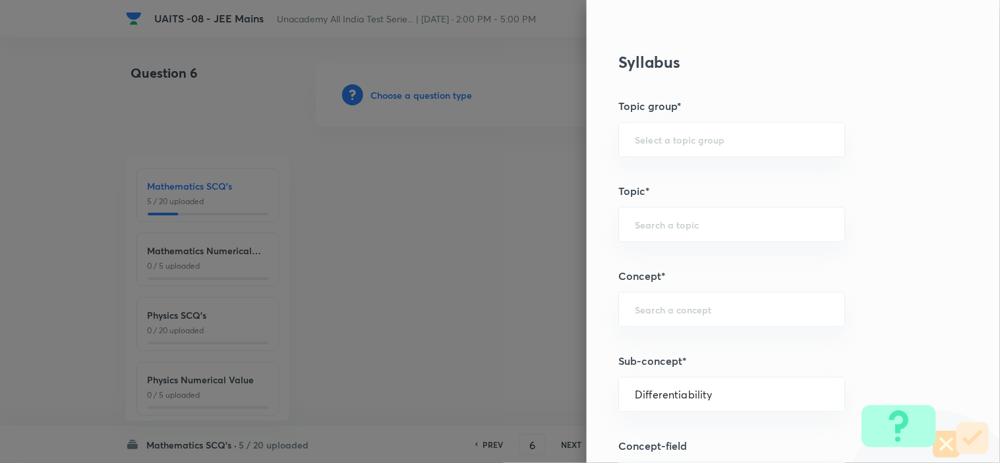
type input "Mathematics"
type input "Differentiability"
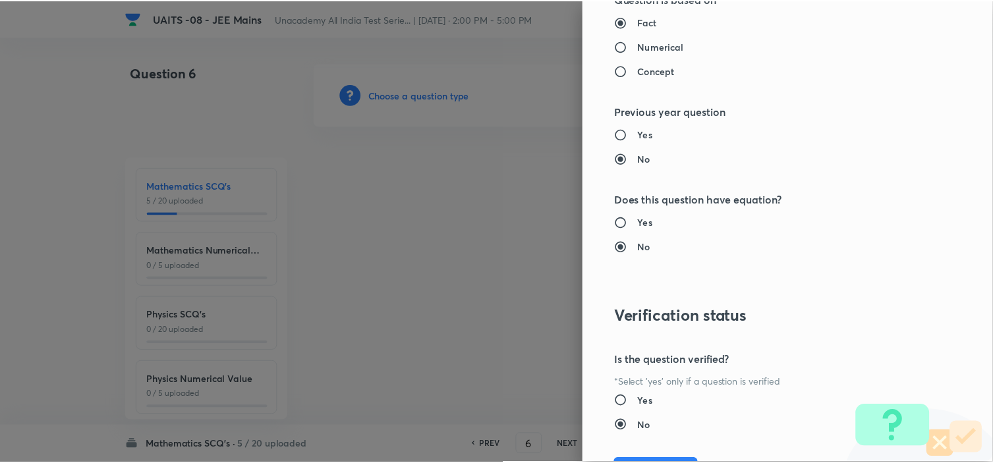
scroll to position [1391, 0]
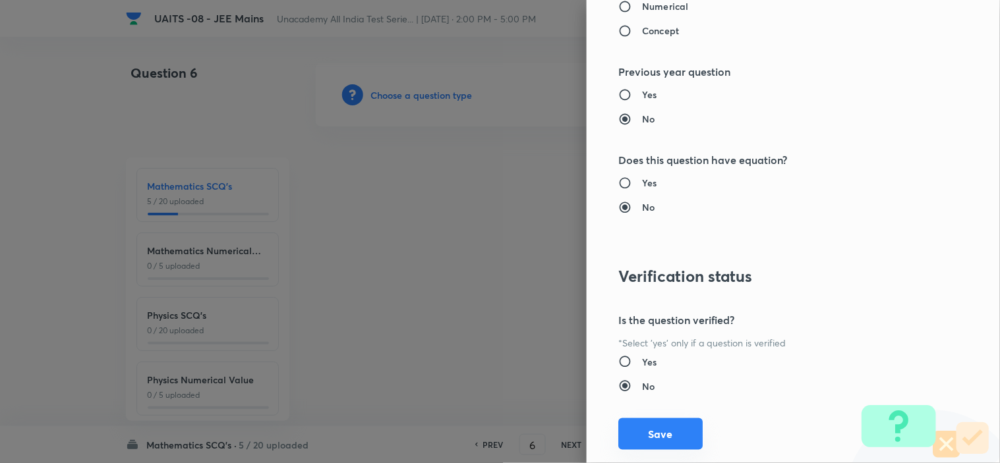
click at [656, 431] on button "Save" at bounding box center [660, 434] width 84 height 32
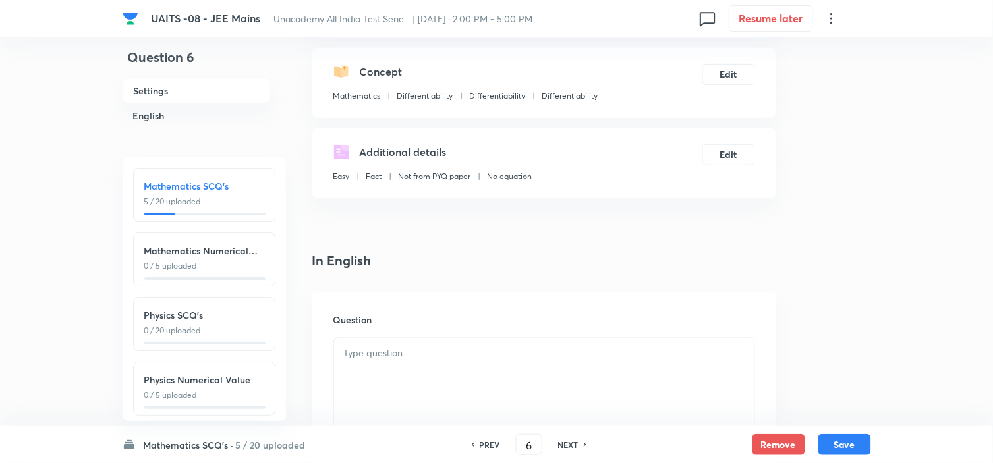
scroll to position [146, 0]
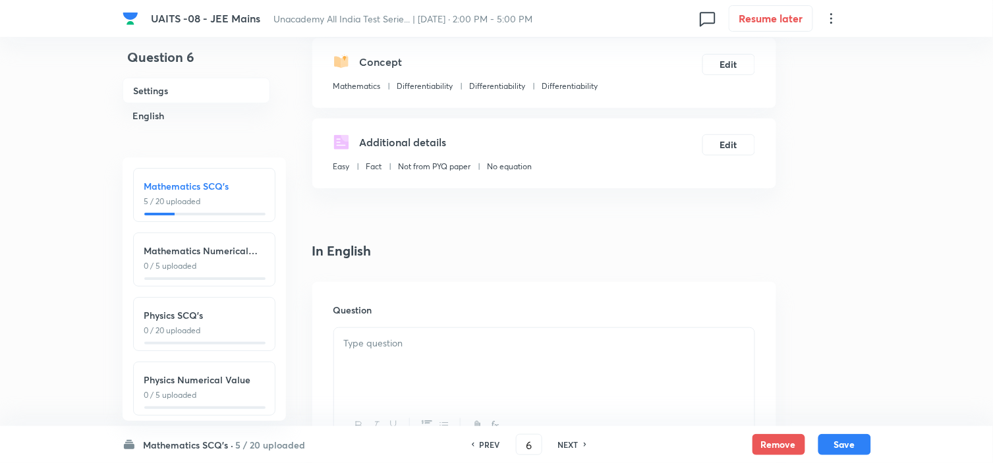
click at [472, 364] on div at bounding box center [544, 365] width 420 height 74
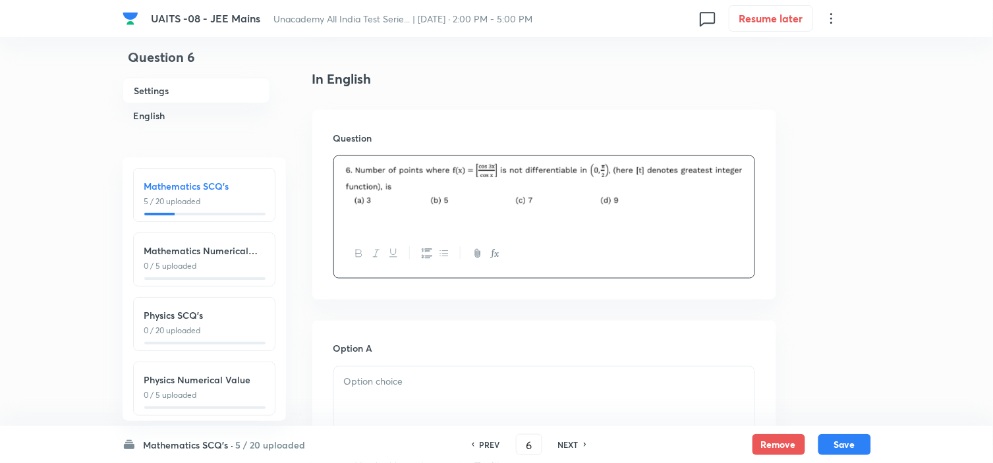
scroll to position [366, 0]
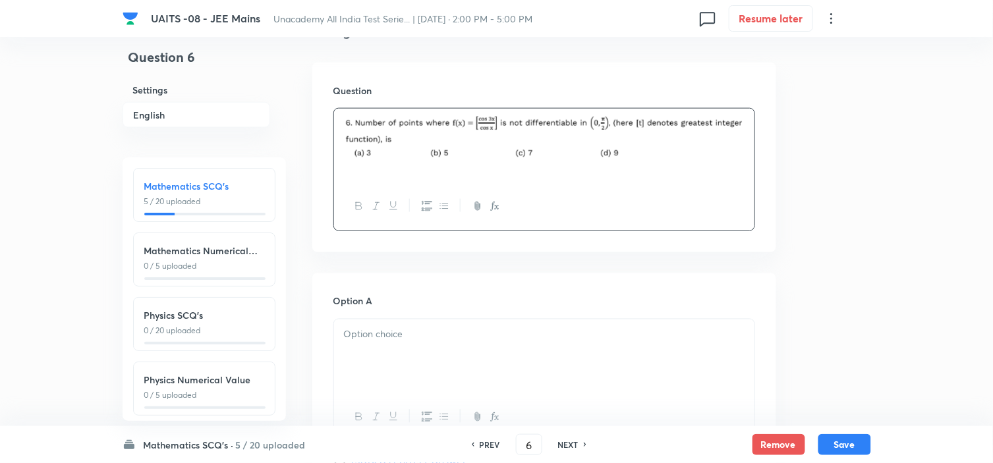
click at [426, 329] on p at bounding box center [544, 335] width 401 height 15
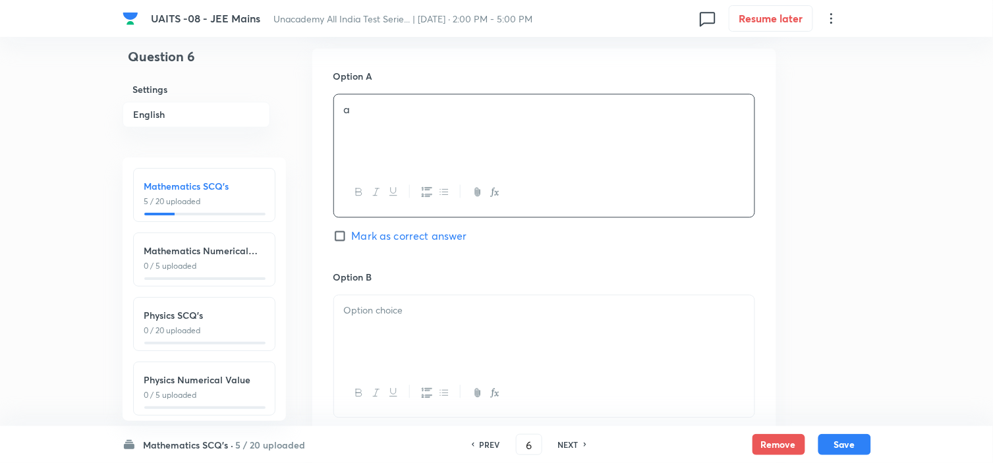
scroll to position [659, 0]
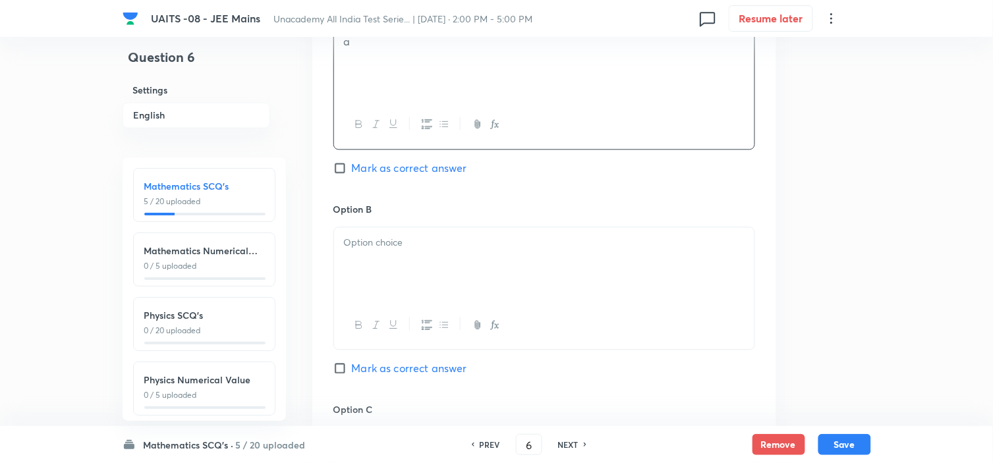
click at [445, 273] on div at bounding box center [544, 264] width 420 height 74
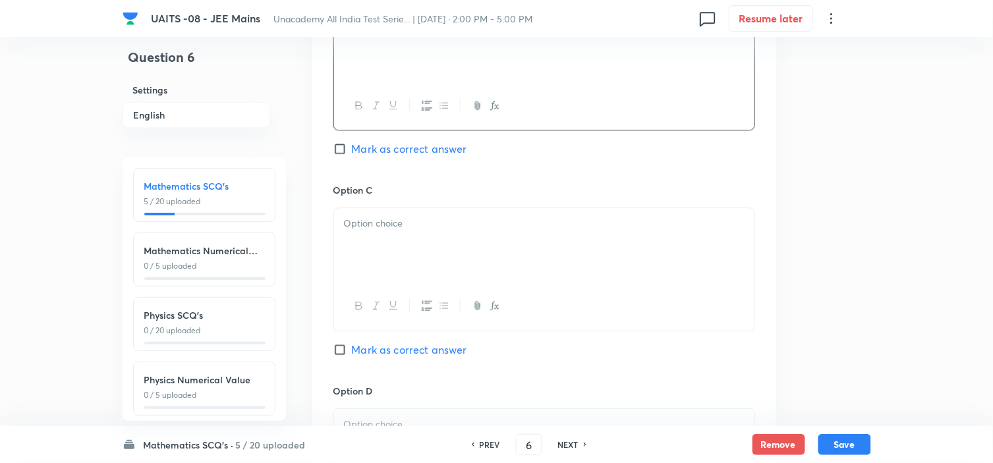
click at [449, 233] on div at bounding box center [544, 245] width 420 height 74
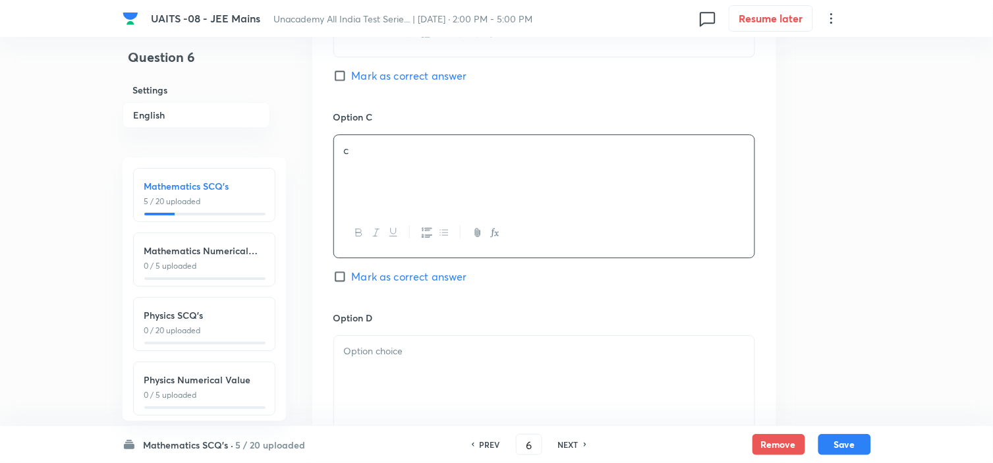
scroll to position [1098, 0]
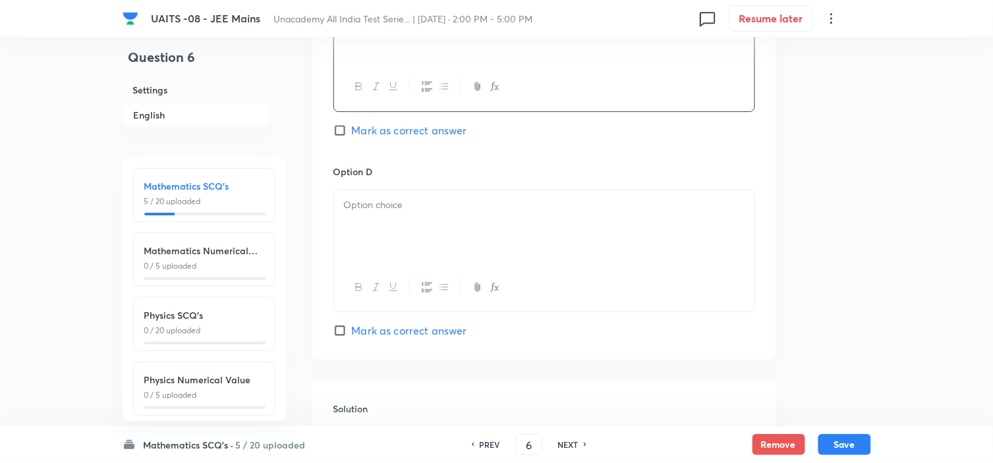
click at [445, 251] on div at bounding box center [544, 227] width 420 height 74
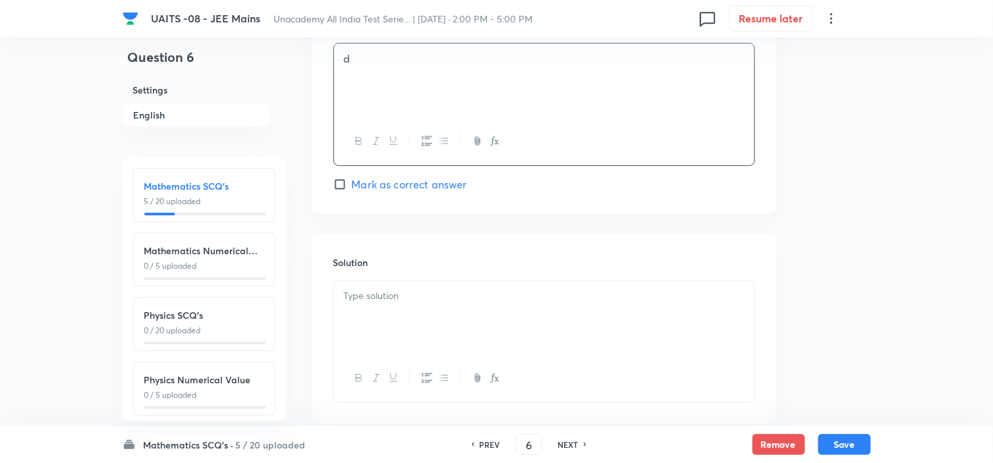
scroll to position [1318, 0]
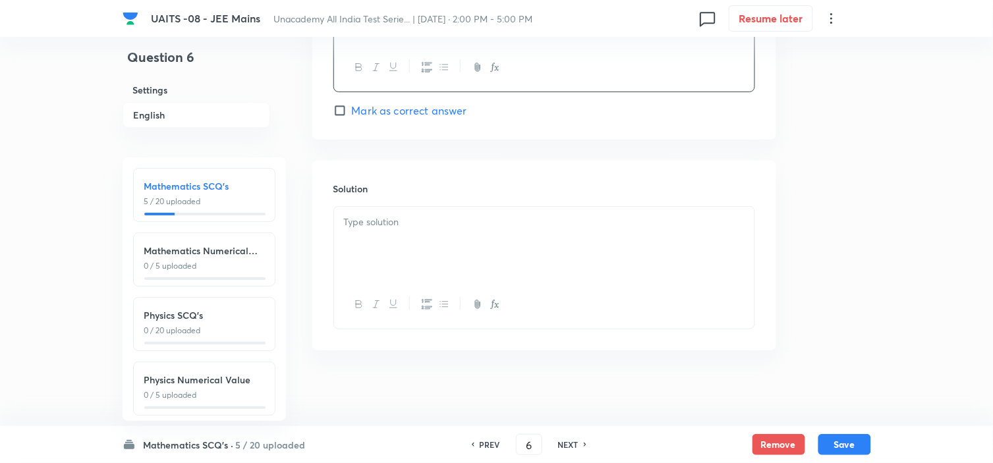
click at [471, 248] on div at bounding box center [544, 244] width 420 height 74
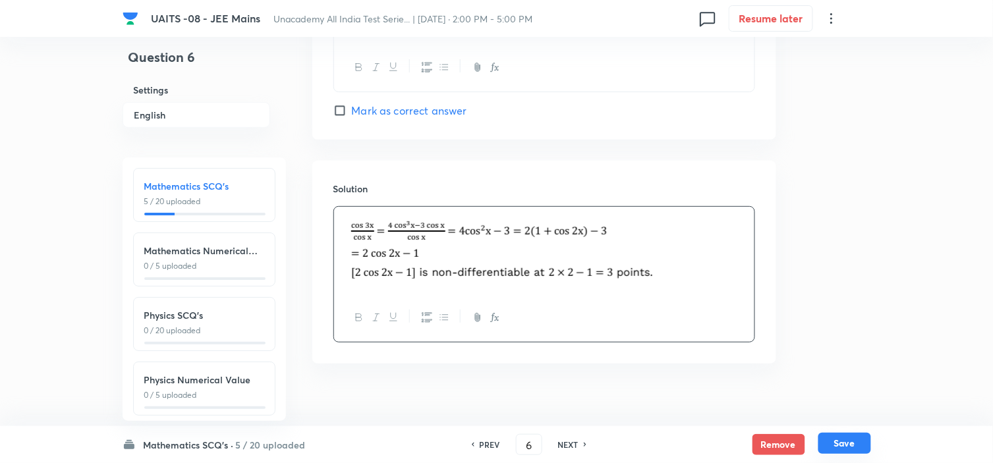
click at [855, 437] on button "Save" at bounding box center [844, 443] width 53 height 21
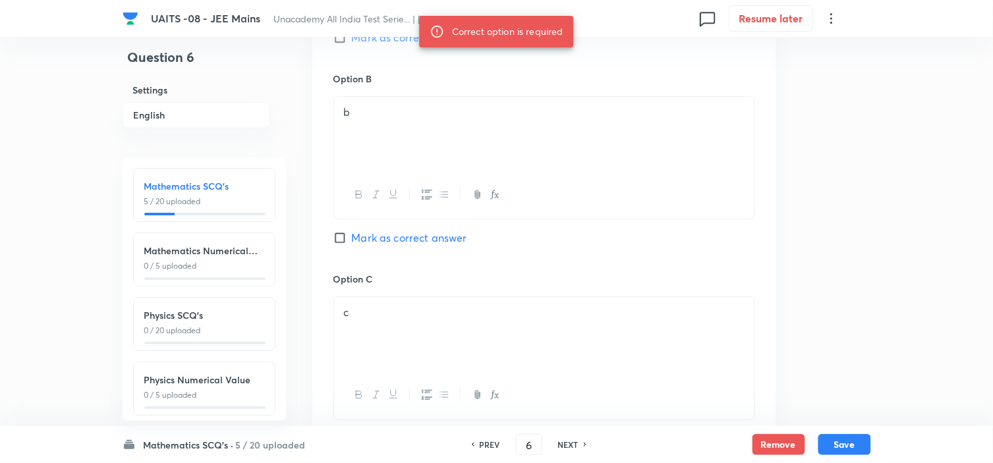
scroll to position [659, 0]
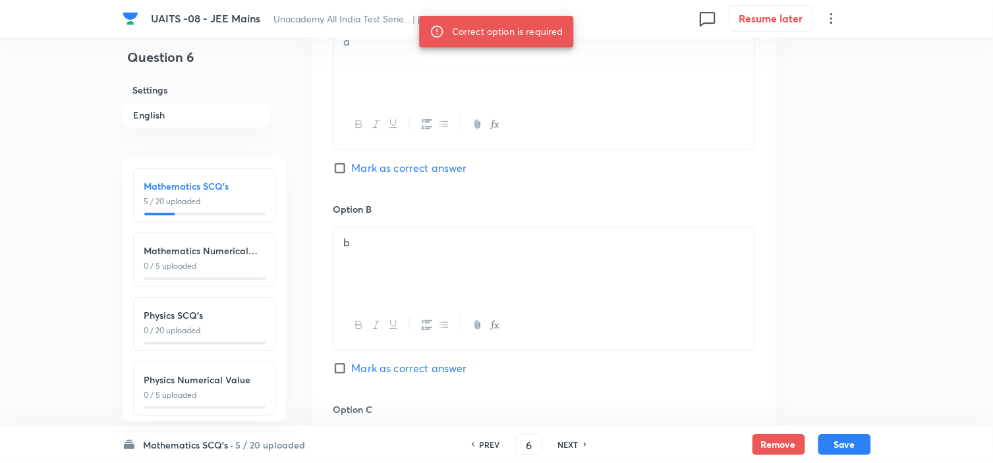
click at [387, 173] on span "Mark as correct answer" at bounding box center [409, 168] width 115 height 16
click at [352, 173] on input "Mark as correct answer" at bounding box center [342, 167] width 18 height 13
checkbox input "true"
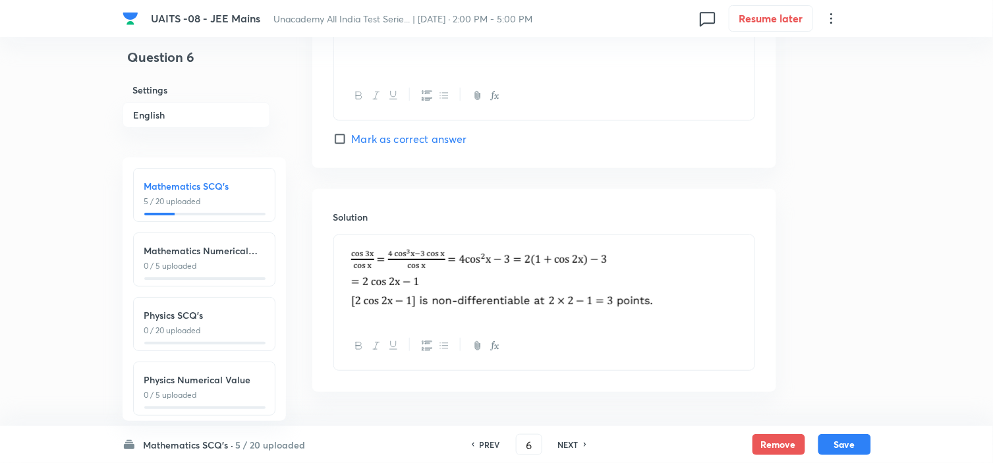
scroll to position [1336, 0]
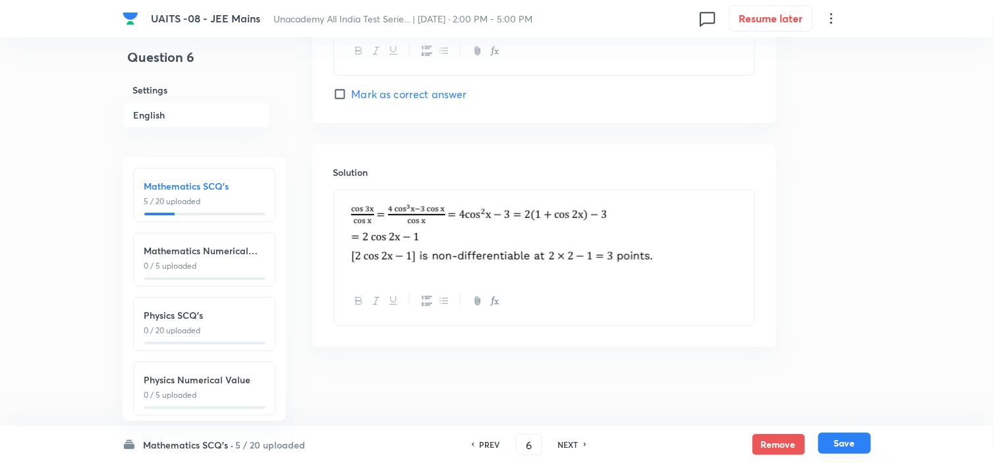
click at [848, 443] on button "Save" at bounding box center [844, 443] width 53 height 21
type input "7"
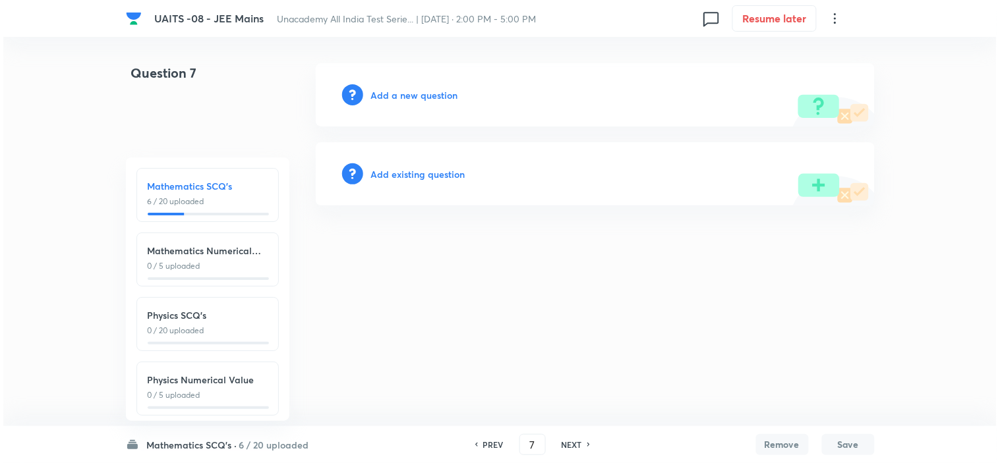
scroll to position [0, 0]
click at [379, 99] on h6 "Add a new question" at bounding box center [414, 95] width 87 height 14
click at [389, 97] on h6 "Choose a question type" at bounding box center [421, 95] width 101 height 14
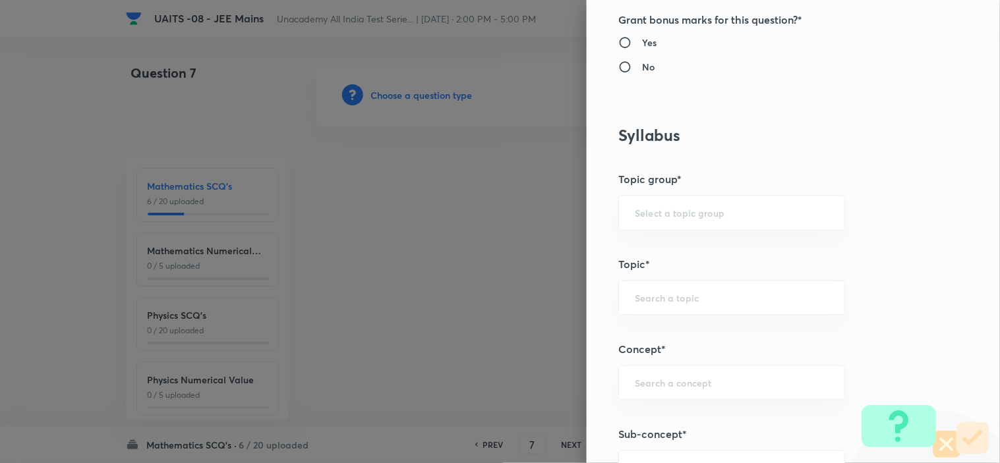
scroll to position [732, 0]
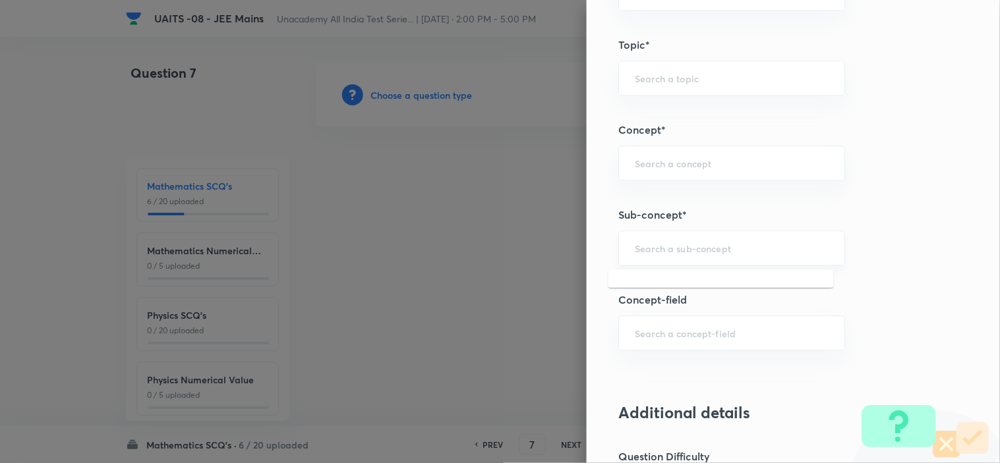
click at [716, 247] on input "text" at bounding box center [732, 248] width 194 height 13
type input "method"
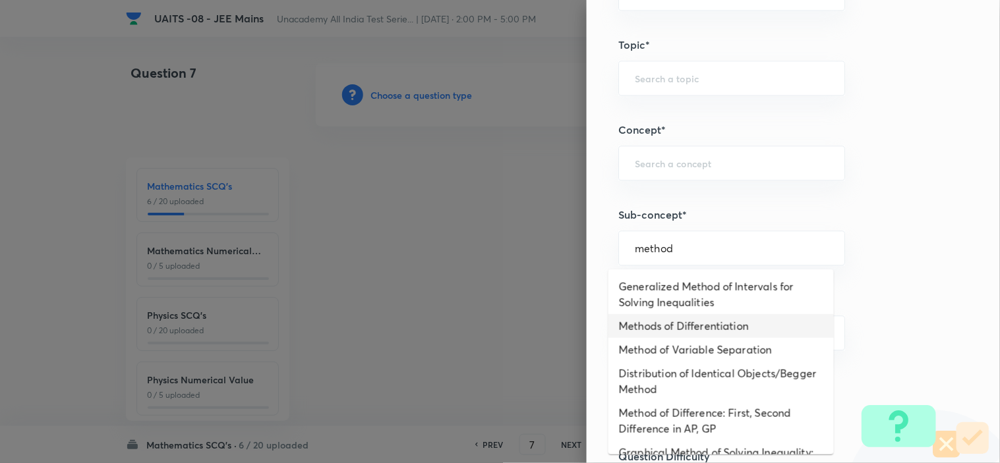
click at [697, 331] on li "Methods of Differentiation" at bounding box center [720, 326] width 225 height 24
type input "Methods of Differentiation"
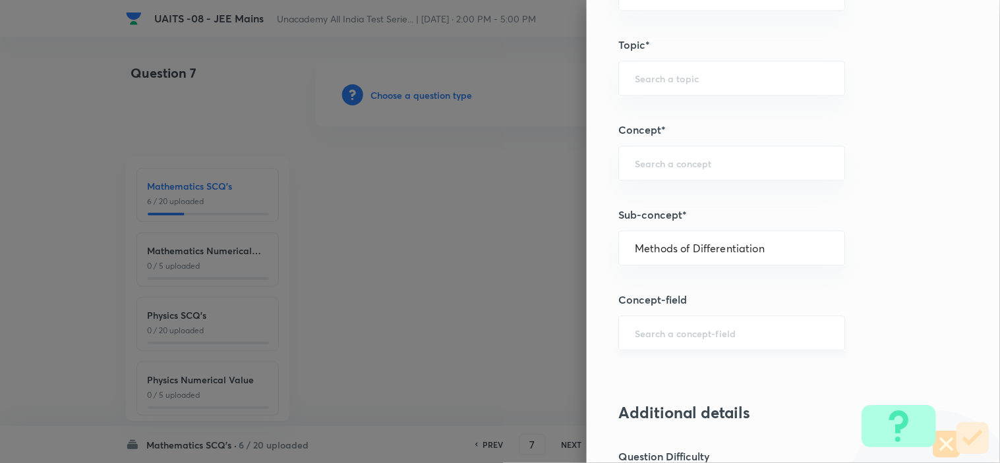
type input "Mathematics"
type input "Calculus"
type input "Differentiations"
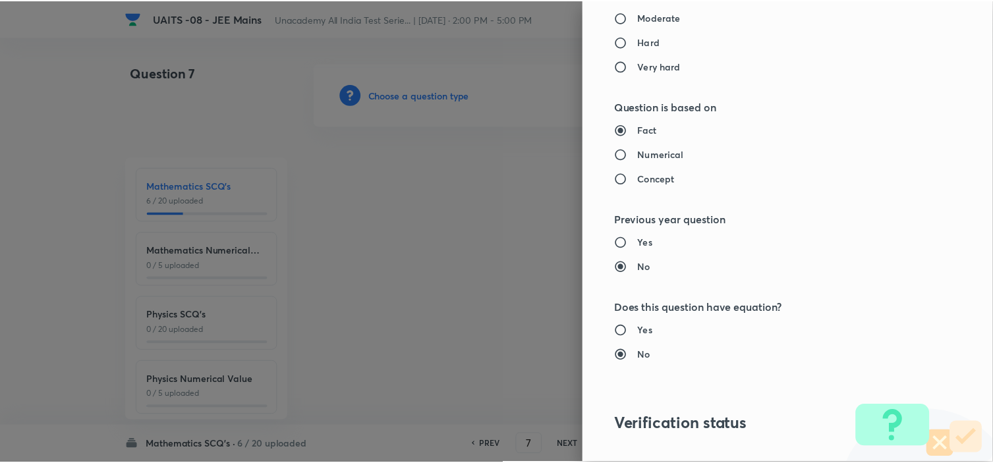
scroll to position [1391, 0]
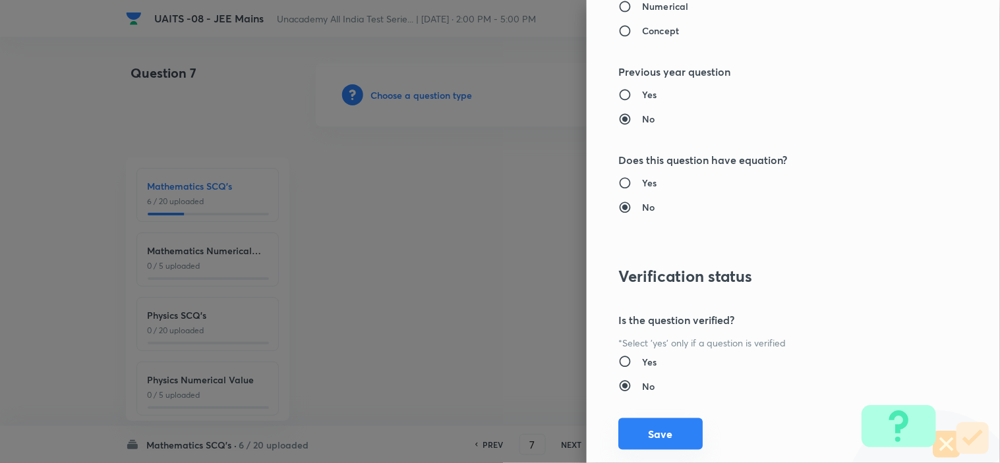
click at [650, 444] on button "Save" at bounding box center [660, 434] width 84 height 32
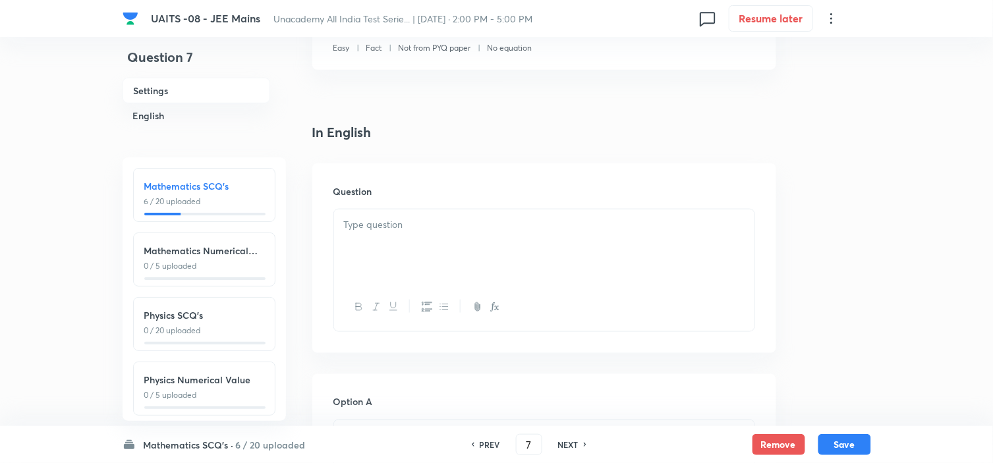
scroll to position [366, 0]
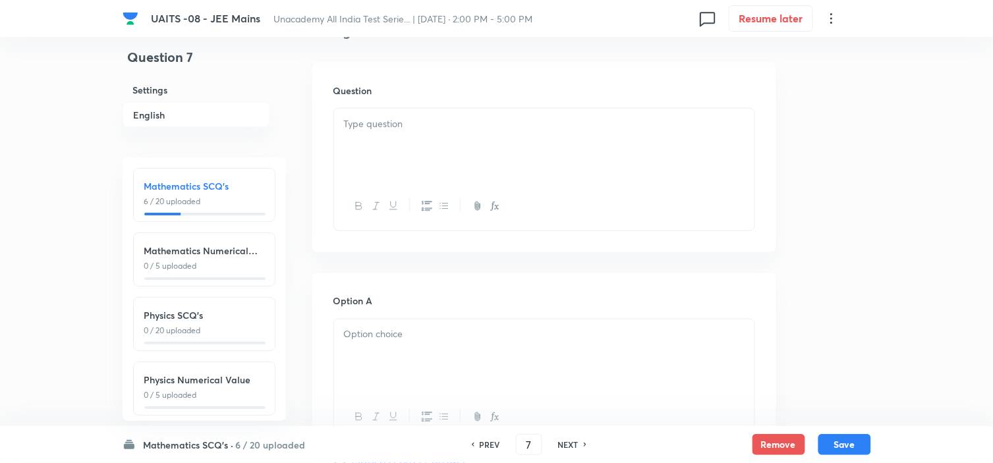
click at [462, 126] on p at bounding box center [544, 124] width 401 height 15
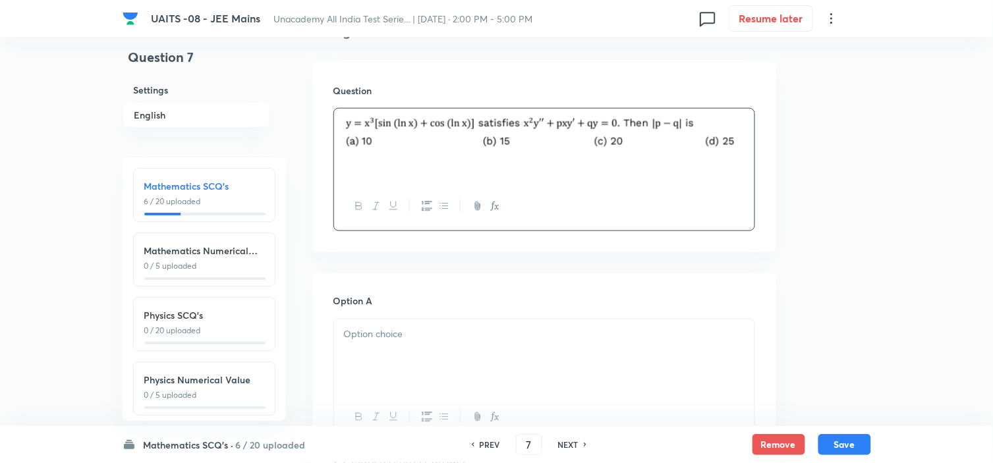
click at [445, 357] on div at bounding box center [544, 357] width 420 height 74
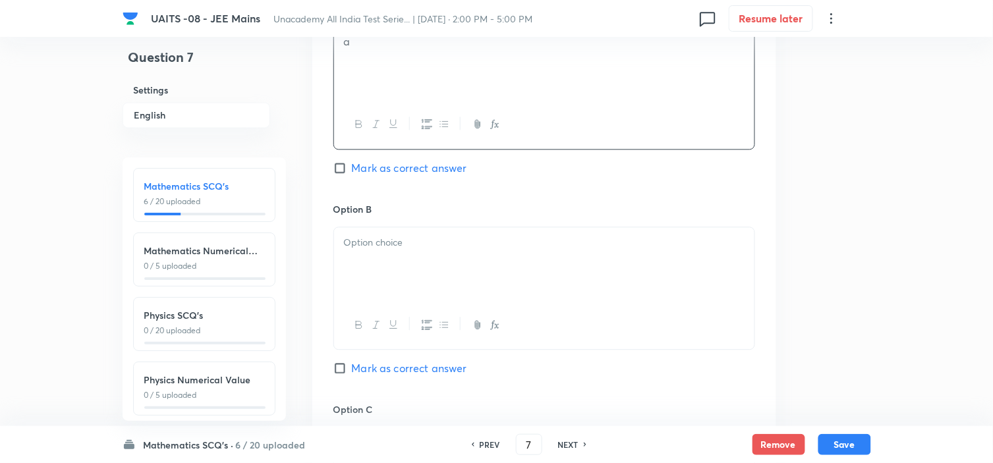
click at [445, 278] on div at bounding box center [544, 264] width 420 height 74
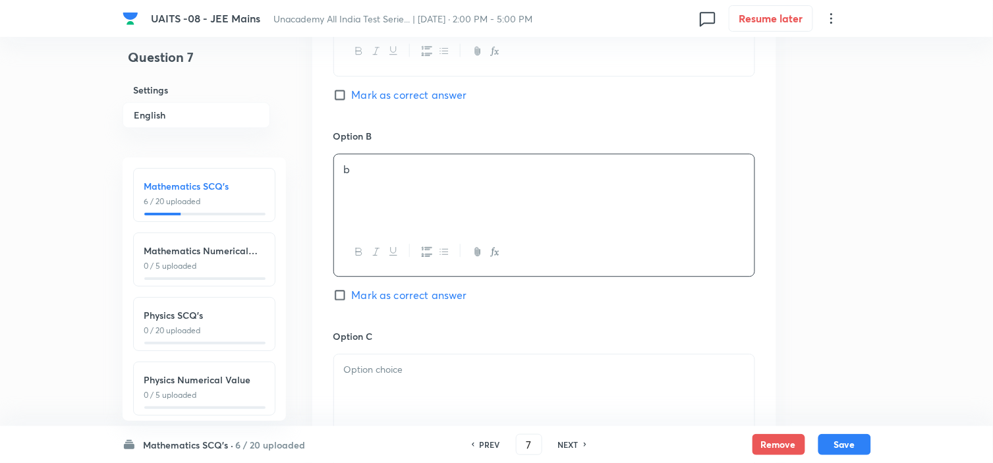
scroll to position [952, 0]
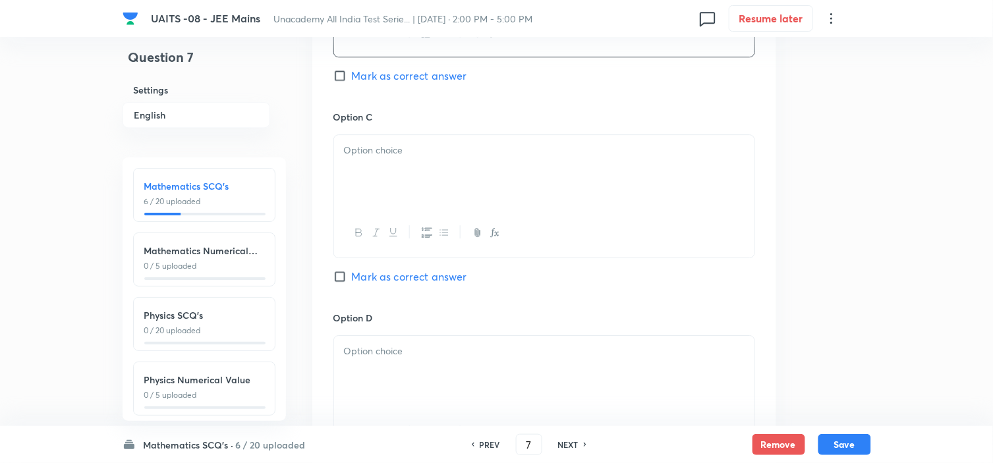
click at [452, 152] on p at bounding box center [544, 150] width 401 height 15
click at [439, 356] on p at bounding box center [544, 351] width 401 height 15
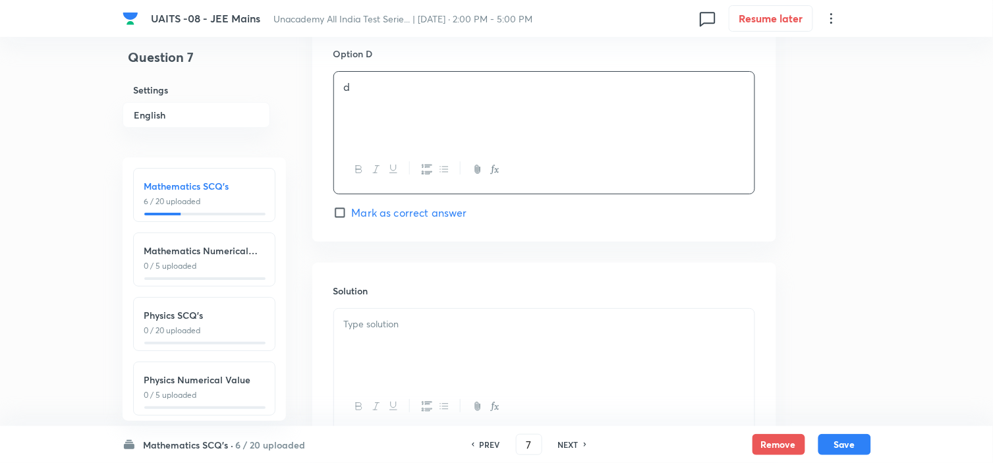
scroll to position [1323, 0]
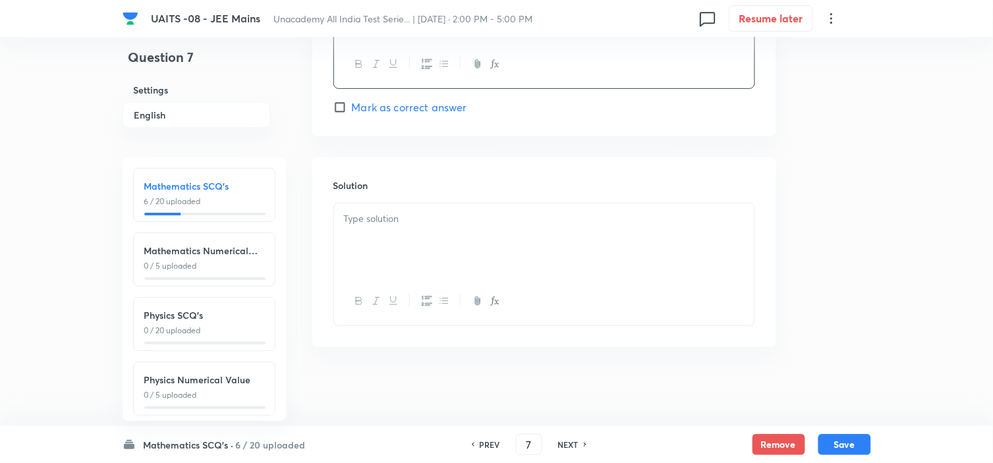
click at [443, 219] on p at bounding box center [544, 219] width 401 height 15
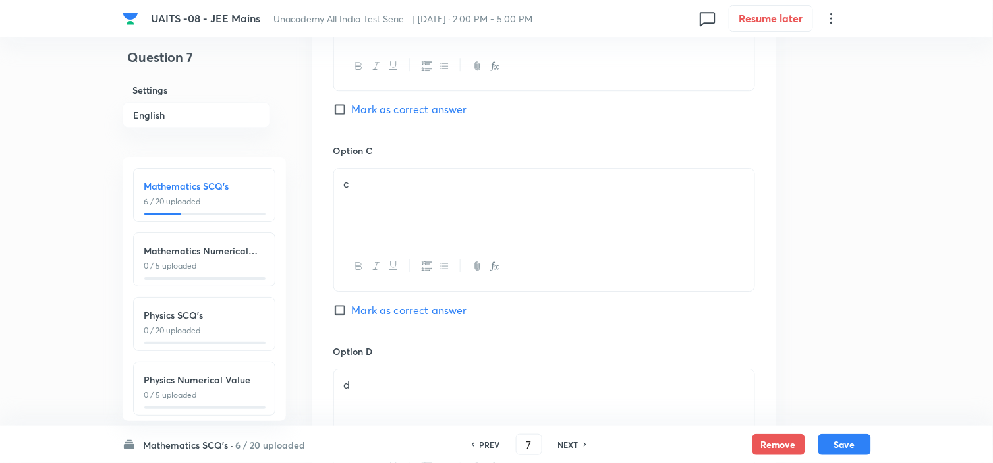
scroll to position [884, 0]
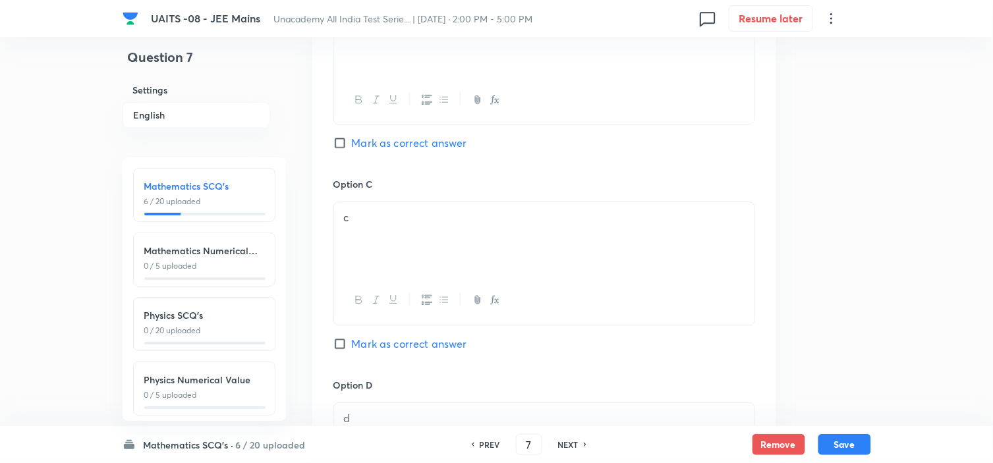
click at [449, 145] on span "Mark as correct answer" at bounding box center [409, 143] width 115 height 16
click at [352, 145] on input "Mark as correct answer" at bounding box center [342, 142] width 18 height 13
checkbox input "true"
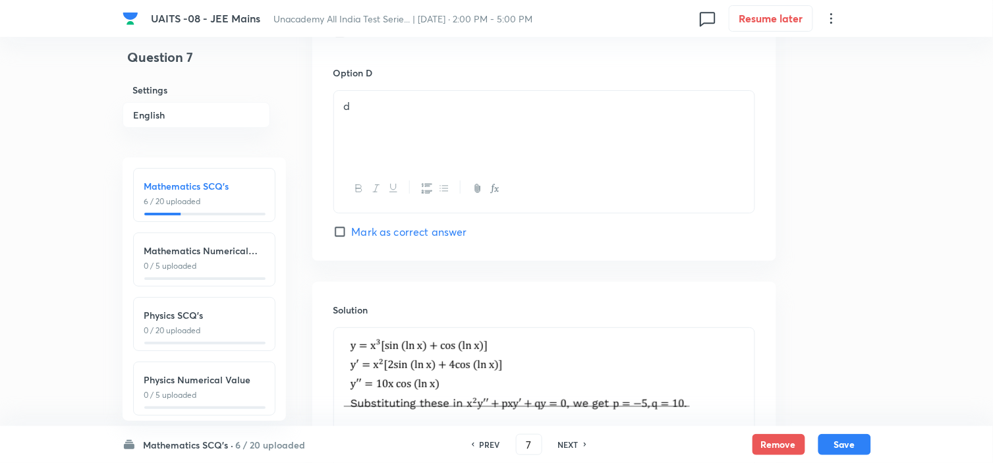
scroll to position [1343, 0]
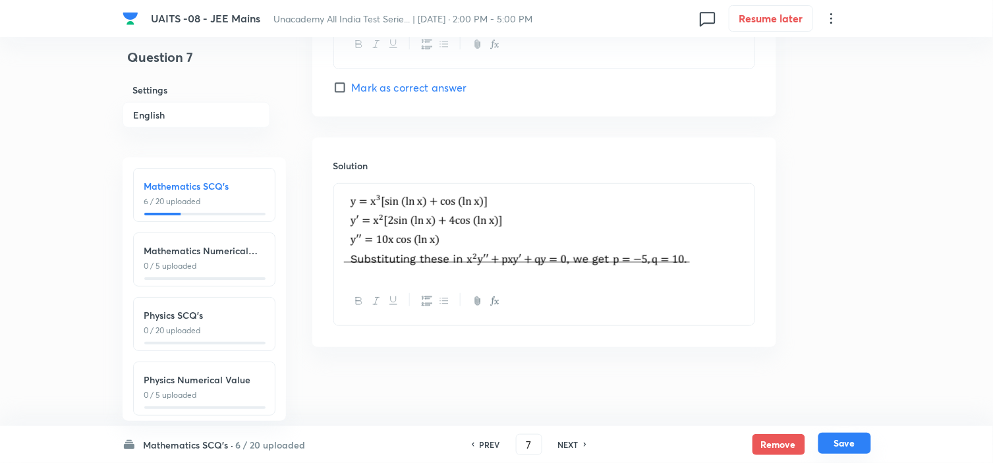
click at [857, 435] on button "Save" at bounding box center [844, 443] width 53 height 21
type input "8"
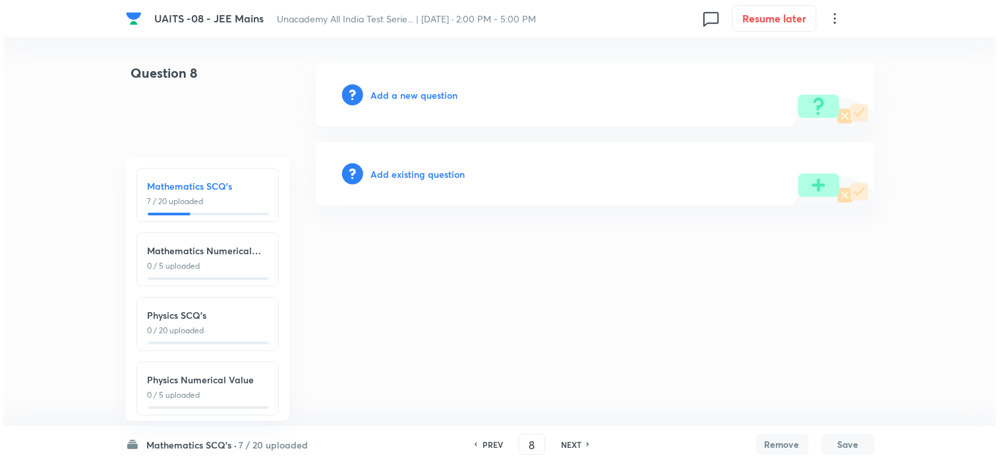
scroll to position [0, 0]
click at [436, 95] on h6 "Add a new question" at bounding box center [414, 95] width 87 height 14
click at [436, 95] on h6 "Choose a question type" at bounding box center [421, 95] width 101 height 14
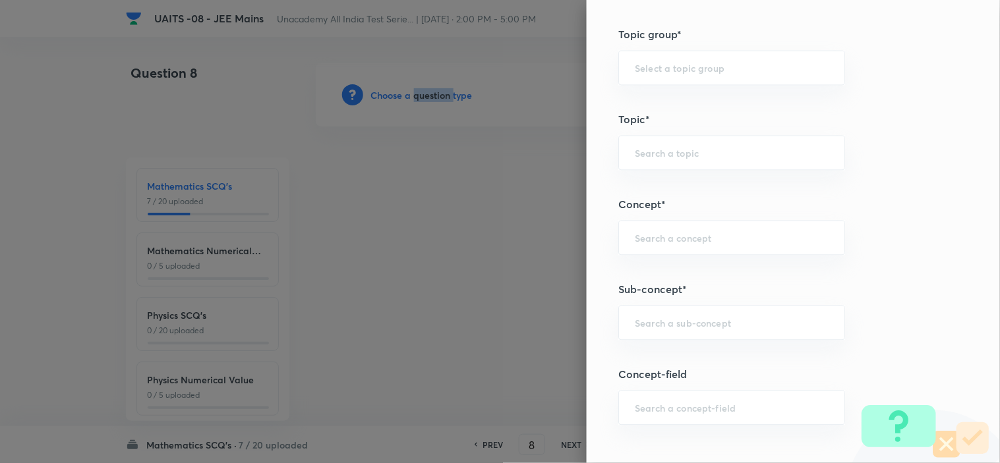
scroll to position [659, 0]
click at [708, 235] on input "text" at bounding box center [732, 236] width 194 height 13
click at [733, 301] on div "Question settings Question type* Single choice correct Number of options* 2 3 4…" at bounding box center [792, 231] width 413 height 463
click at [688, 322] on input "text" at bounding box center [732, 321] width 194 height 13
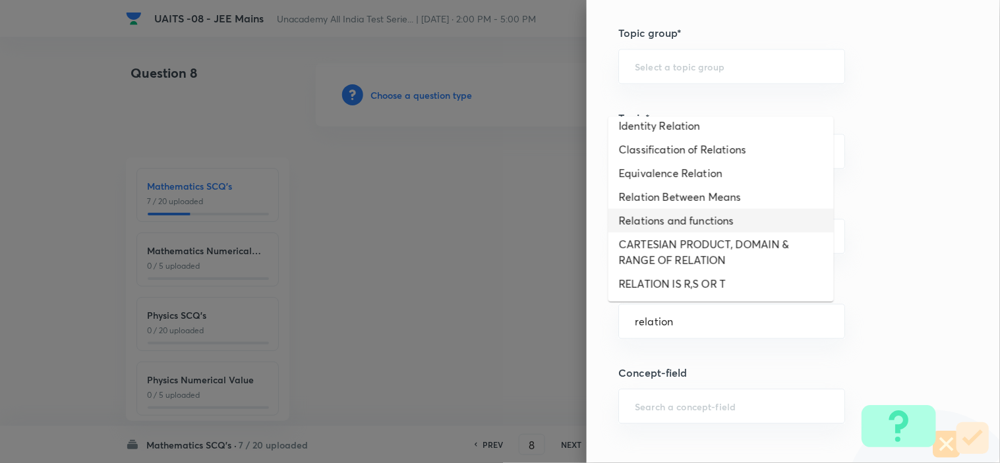
scroll to position [347, 0]
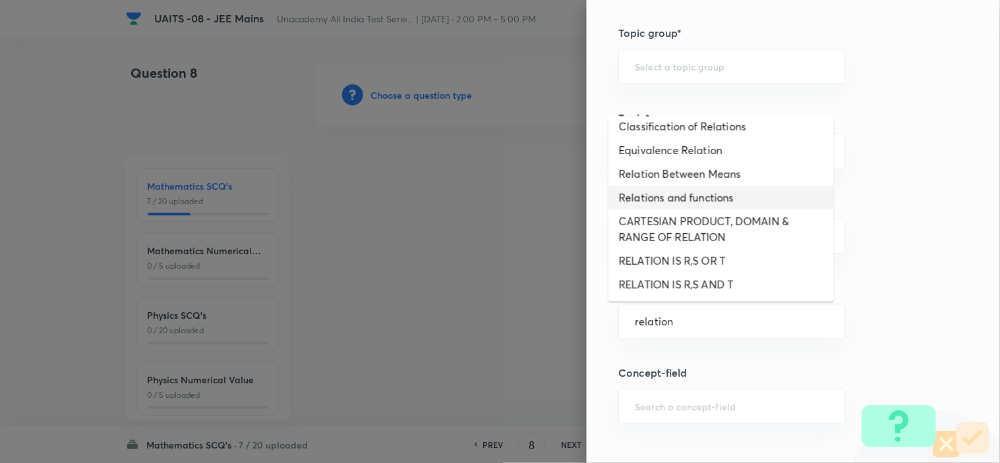
click at [722, 196] on li "Relations and functions" at bounding box center [720, 198] width 225 height 24
type input "Relations and functions"
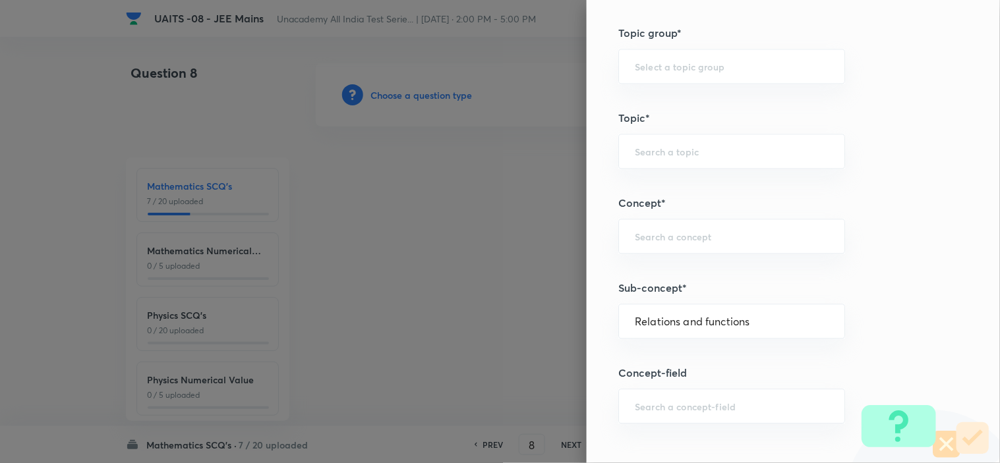
type input "Mathematics"
type input "Relations and functions"
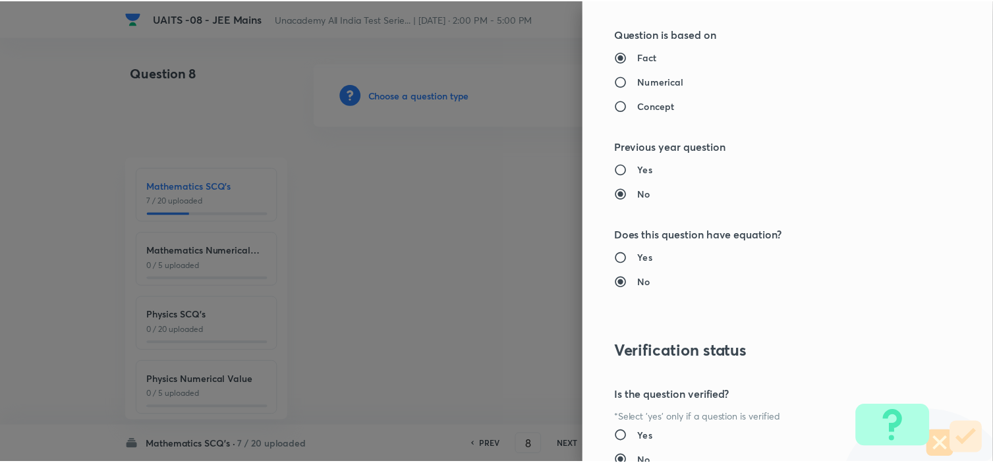
scroll to position [1421, 0]
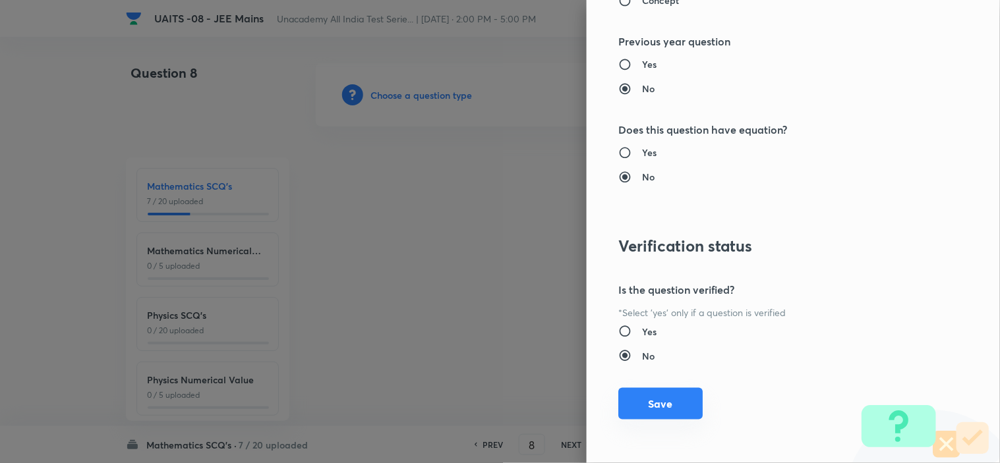
click at [643, 403] on button "Save" at bounding box center [660, 404] width 84 height 32
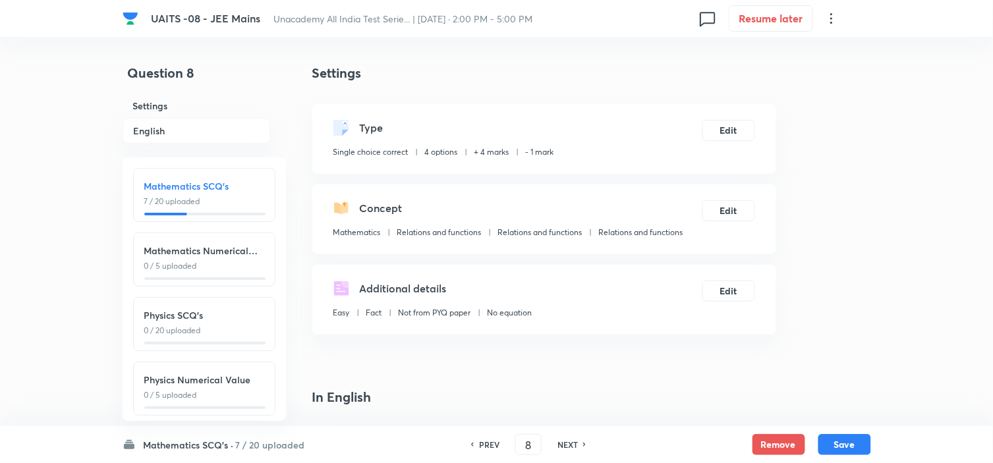
drag, startPoint x: 378, startPoint y: 432, endPoint x: 384, endPoint y: 428, distance: 7.4
click at [378, 434] on div "Mathematics SCQ's · 7 / 20 uploaded Mathematics SCQ's 7 / 20 uploaded Mathemati…" at bounding box center [497, 444] width 749 height 37
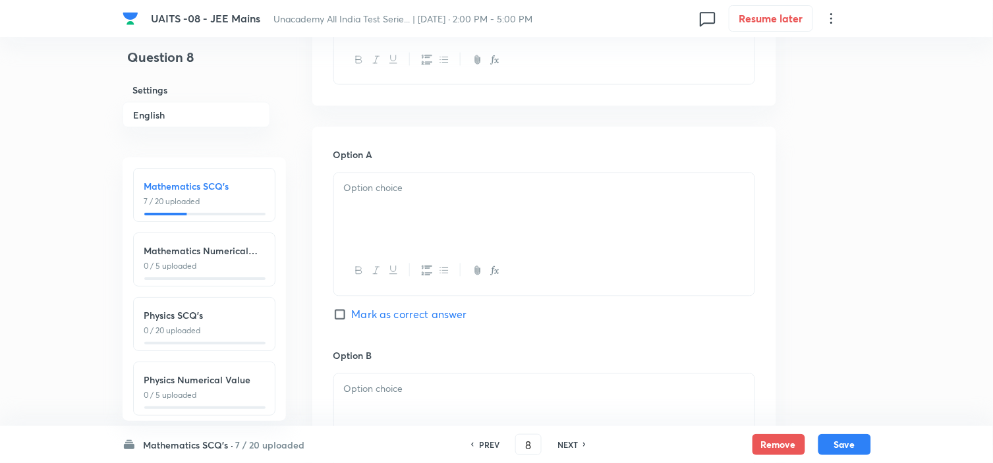
click at [453, 192] on p at bounding box center [544, 188] width 401 height 15
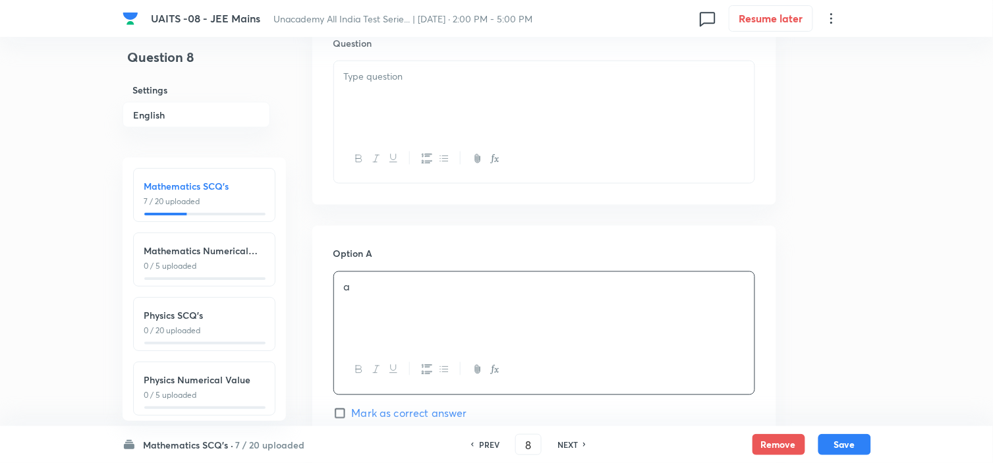
scroll to position [512, 0]
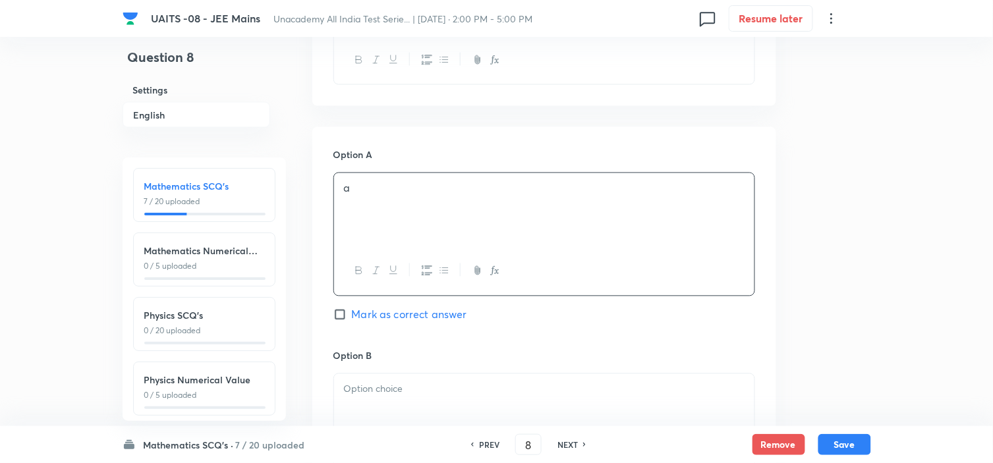
click at [403, 393] on p at bounding box center [544, 389] width 401 height 15
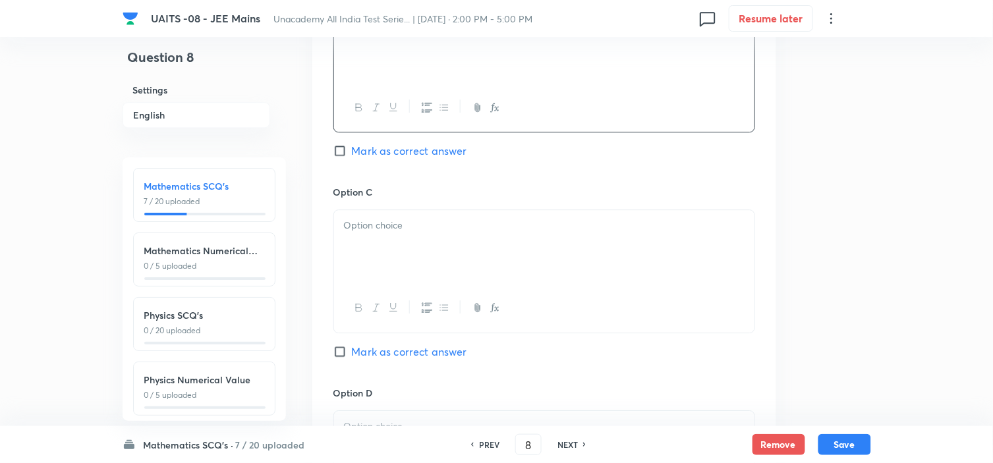
scroll to position [878, 0]
click at [472, 238] on div at bounding box center [544, 245] width 420 height 74
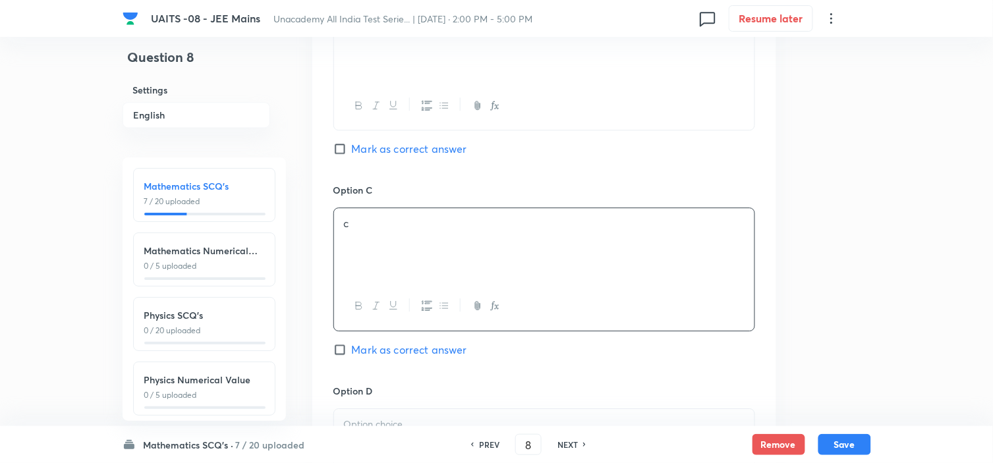
click at [395, 418] on p at bounding box center [544, 424] width 401 height 15
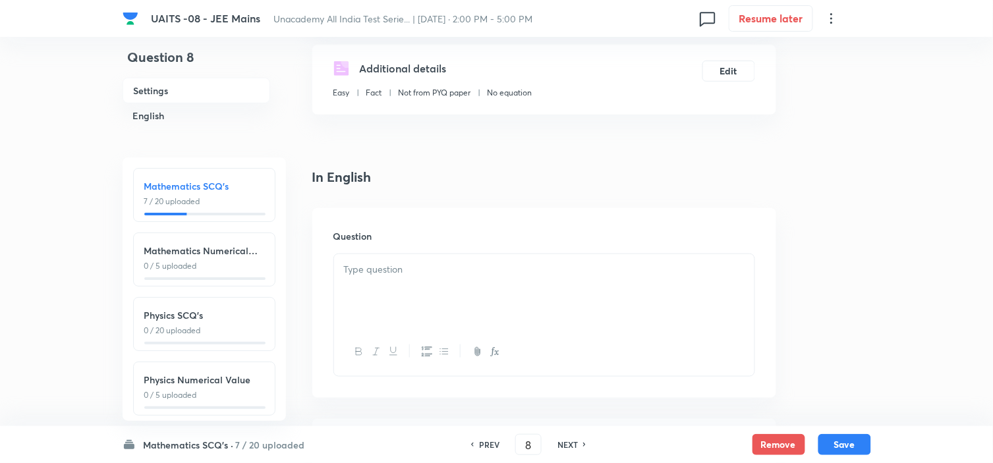
scroll to position [219, 0]
click at [438, 288] on div at bounding box center [544, 292] width 420 height 74
click at [504, 292] on div at bounding box center [544, 292] width 420 height 74
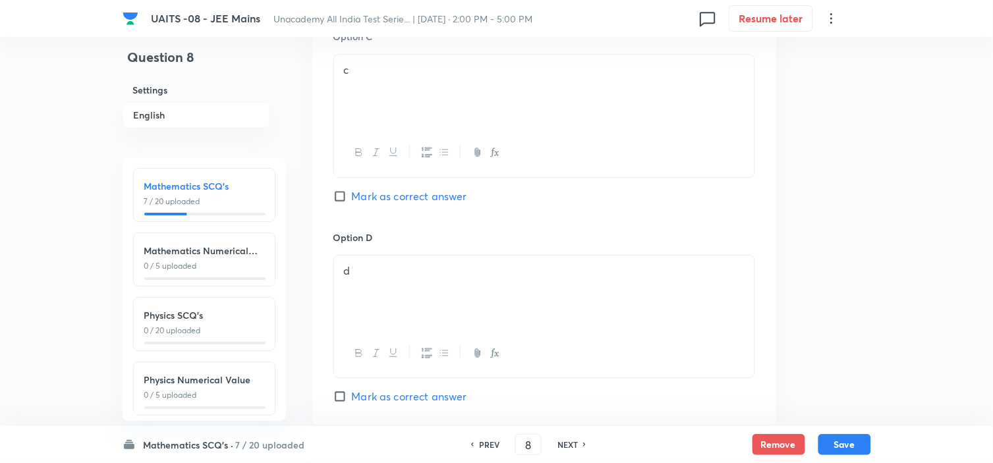
scroll to position [1171, 0]
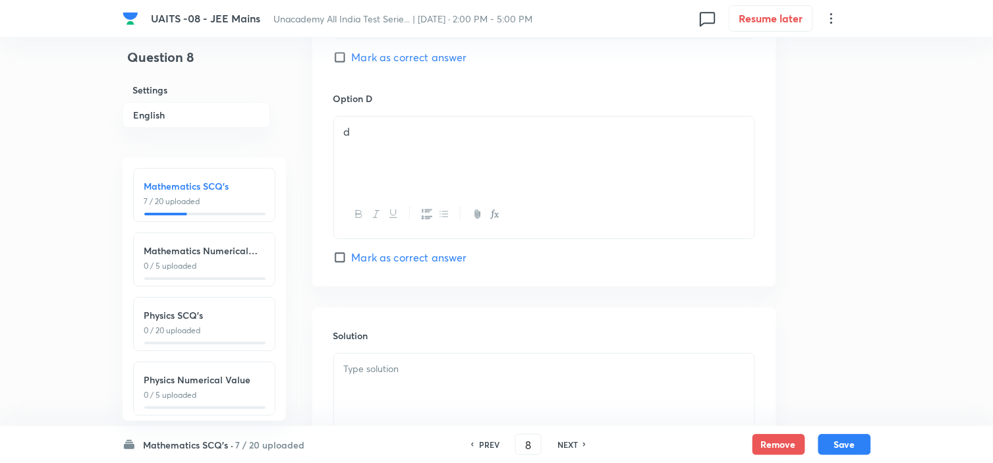
click at [425, 363] on div at bounding box center [544, 391] width 420 height 74
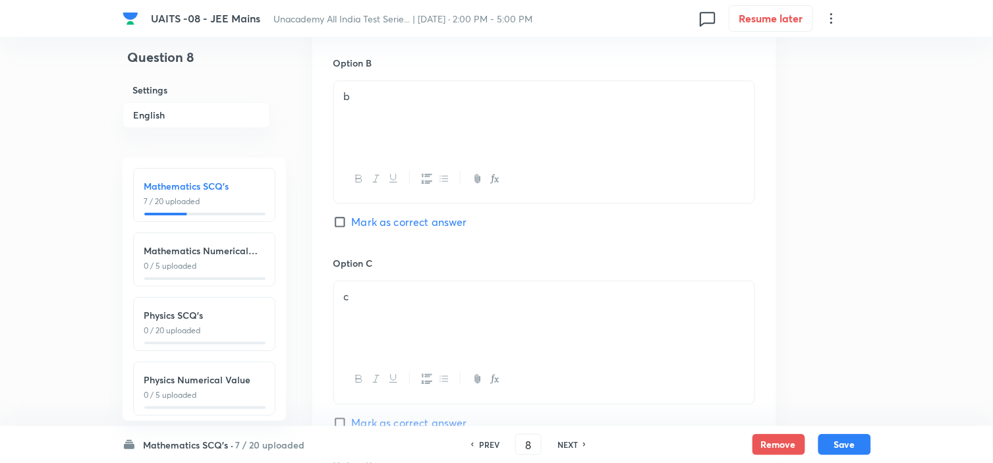
scroll to position [732, 0]
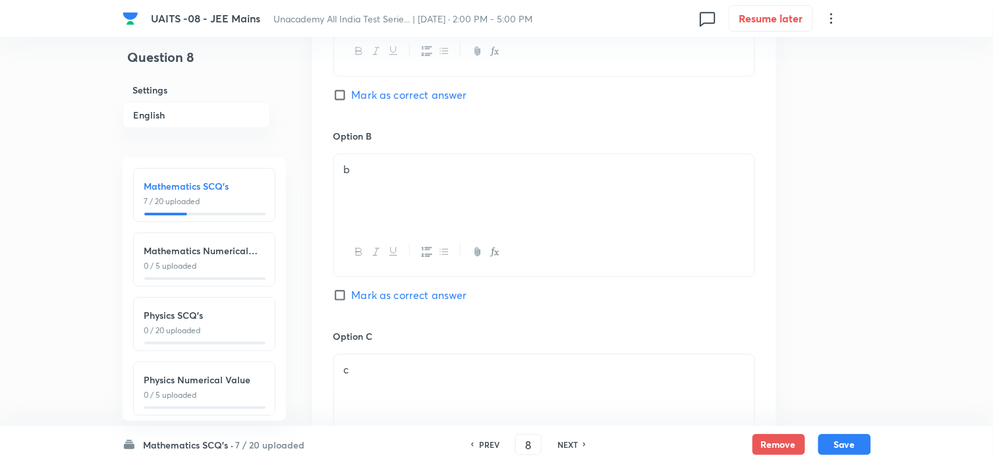
click at [420, 93] on span "Mark as correct answer" at bounding box center [409, 95] width 115 height 16
click at [352, 93] on input "Mark as correct answer" at bounding box center [342, 94] width 18 height 13
checkbox input "true"
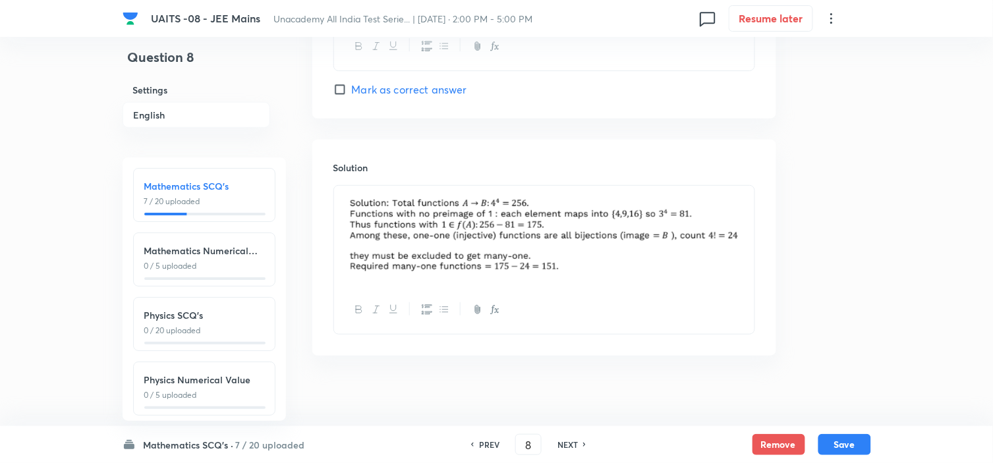
scroll to position [1351, 0]
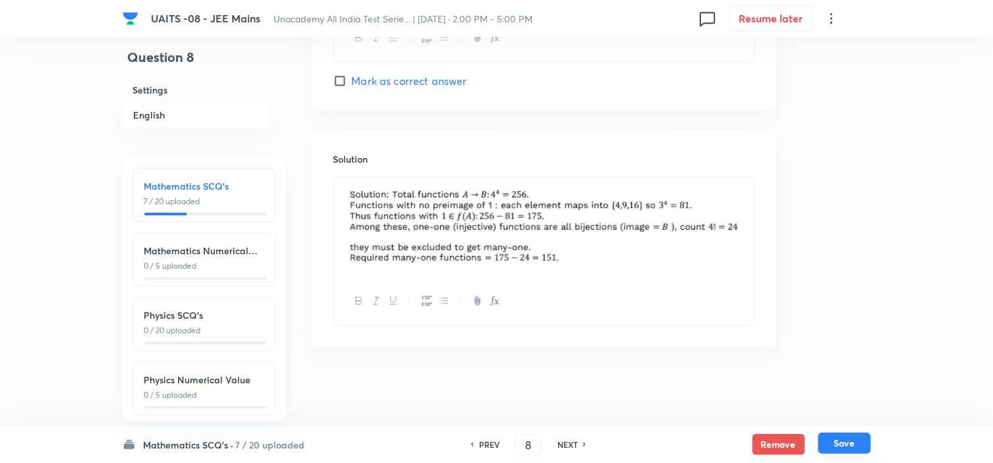
click at [845, 439] on button "Save" at bounding box center [844, 443] width 53 height 21
type input "9"
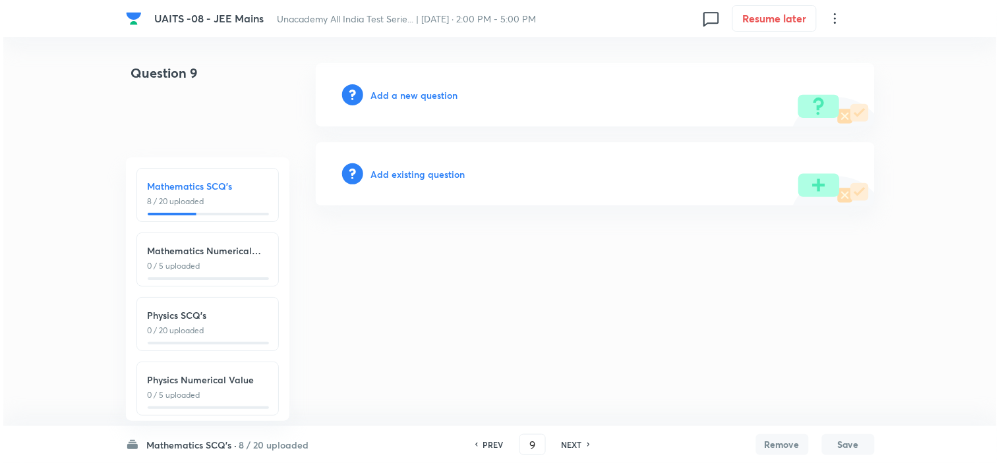
scroll to position [0, 0]
click at [393, 96] on h6 "Add a new question" at bounding box center [414, 95] width 87 height 14
click at [393, 96] on h6 "Choose a question type" at bounding box center [421, 95] width 101 height 14
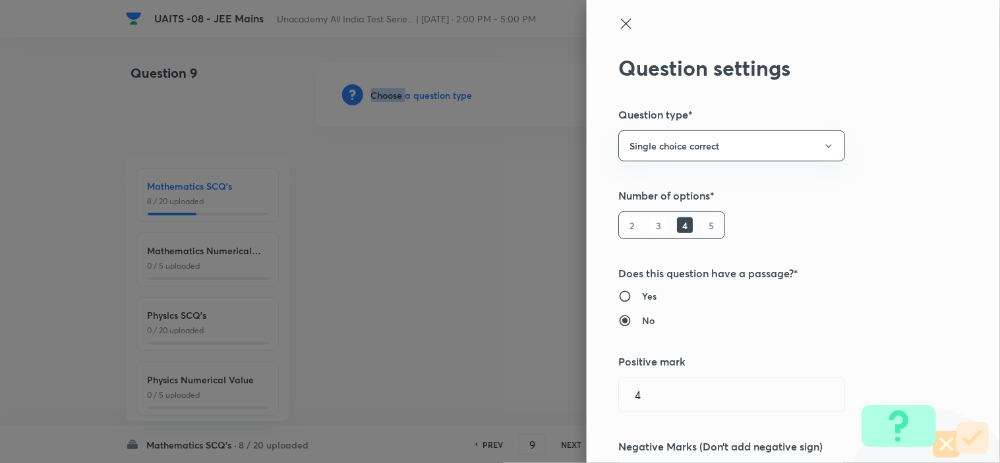
scroll to position [585, 0]
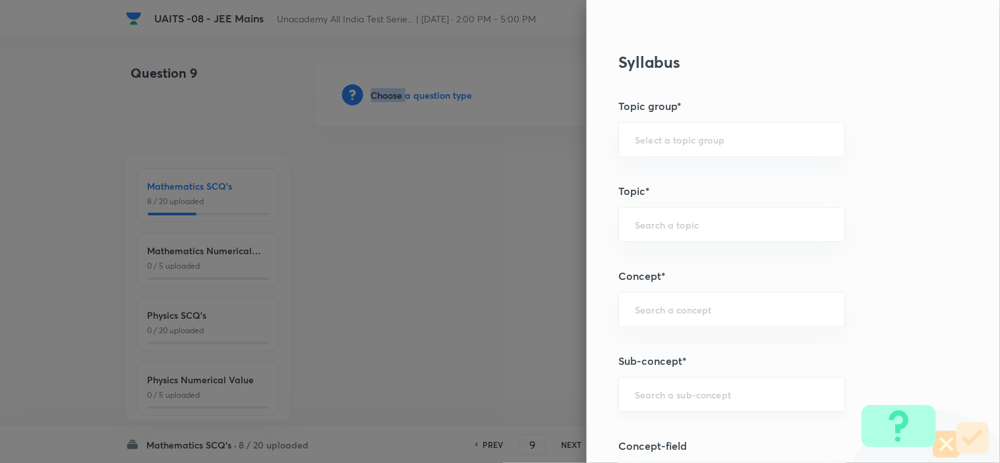
click at [702, 405] on div "​" at bounding box center [731, 395] width 227 height 35
drag, startPoint x: 613, startPoint y: 326, endPoint x: 661, endPoint y: 397, distance: 86.1
click at [660, 397] on input "text" at bounding box center [732, 395] width 194 height 13
click at [661, 397] on input "text" at bounding box center [732, 395] width 194 height 13
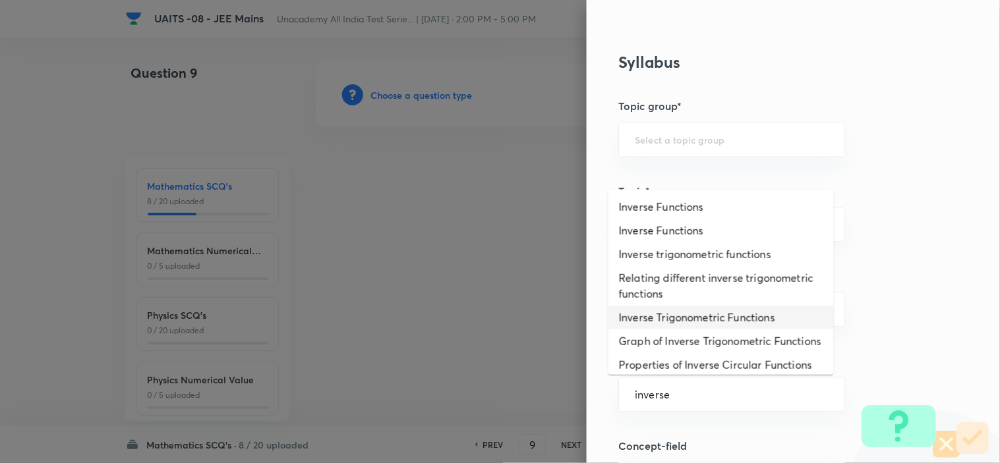
click at [754, 320] on li "Inverse Trigonometric Functions" at bounding box center [720, 318] width 225 height 24
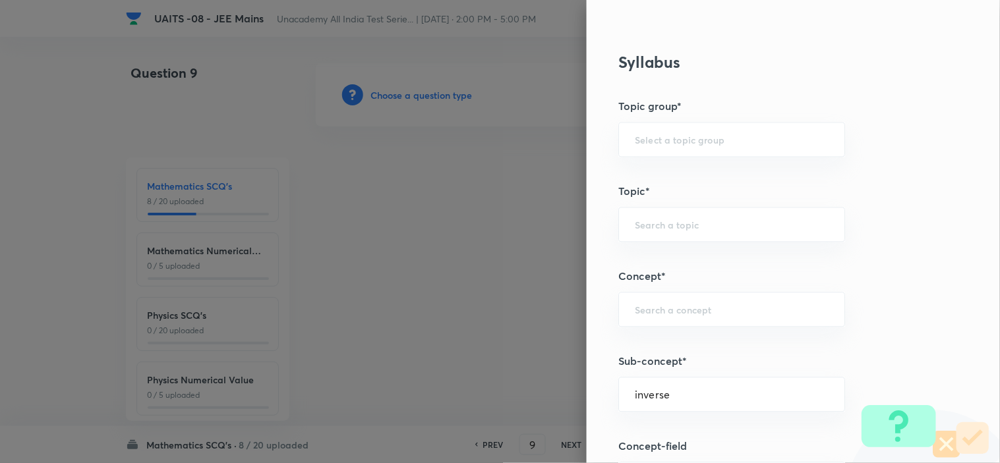
type input "Inverse Trigonometric Functions"
type input "Mathematics"
type input "Inverse Trigonometric Functions"
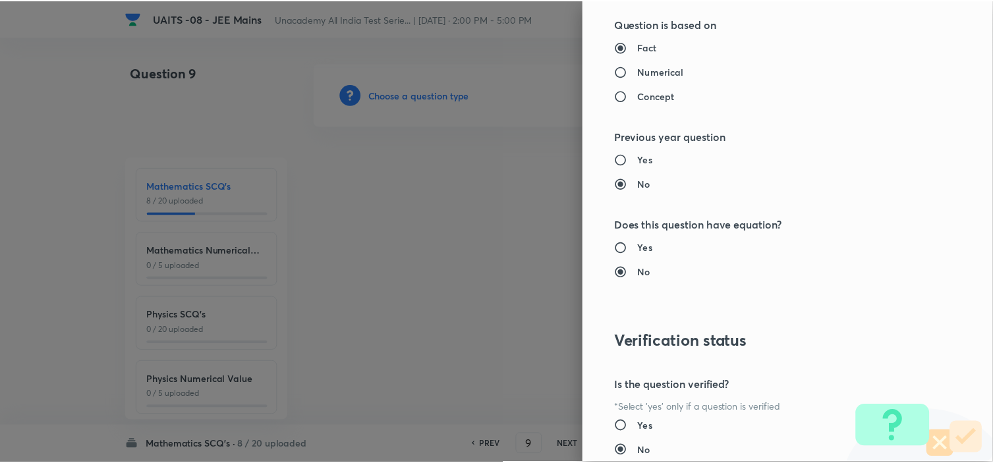
scroll to position [1421, 0]
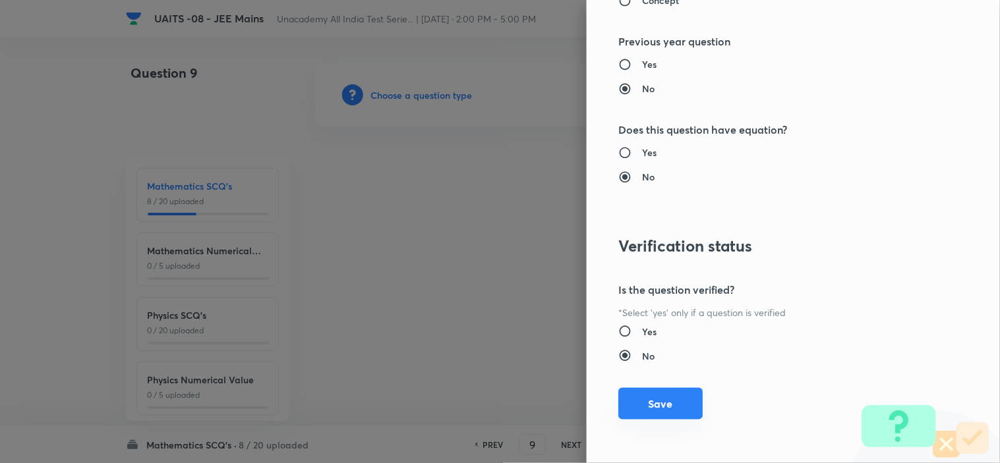
click at [664, 402] on button "Save" at bounding box center [660, 404] width 84 height 32
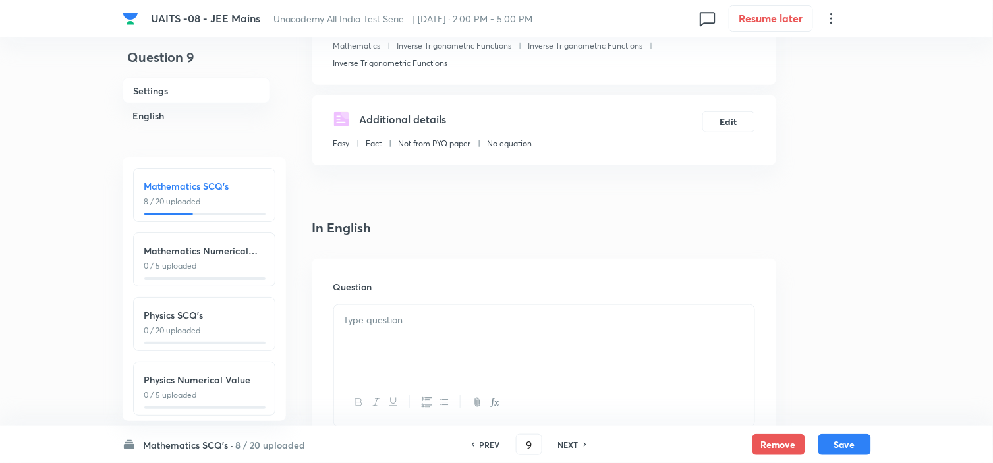
scroll to position [219, 0]
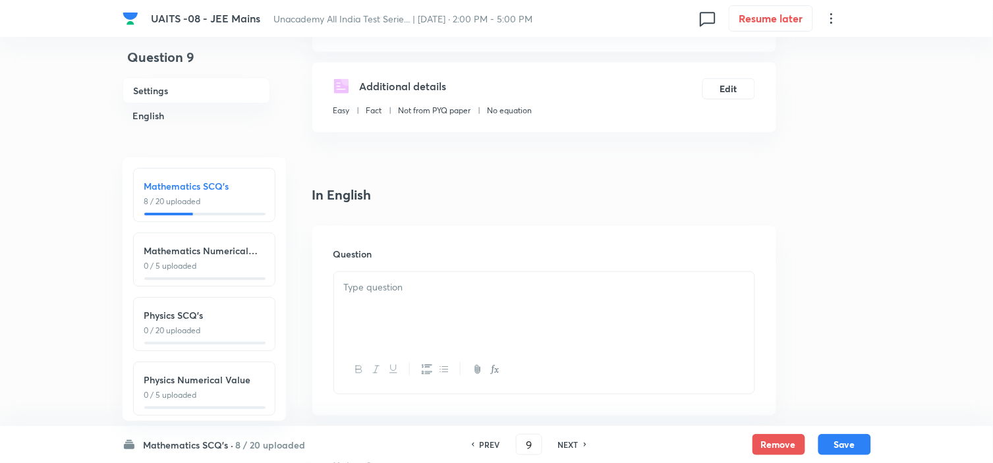
click at [501, 348] on div at bounding box center [544, 370] width 420 height 48
click at [496, 326] on div at bounding box center [544, 309] width 420 height 74
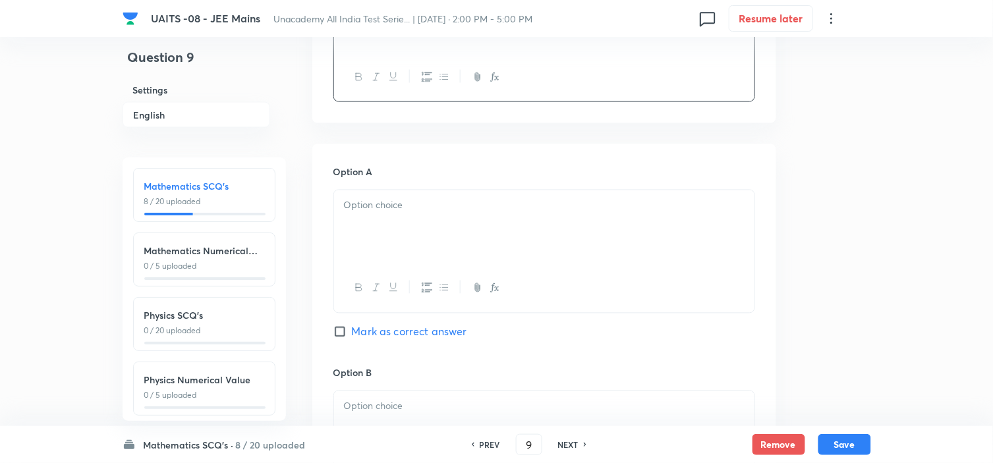
click at [529, 214] on div at bounding box center [544, 227] width 420 height 74
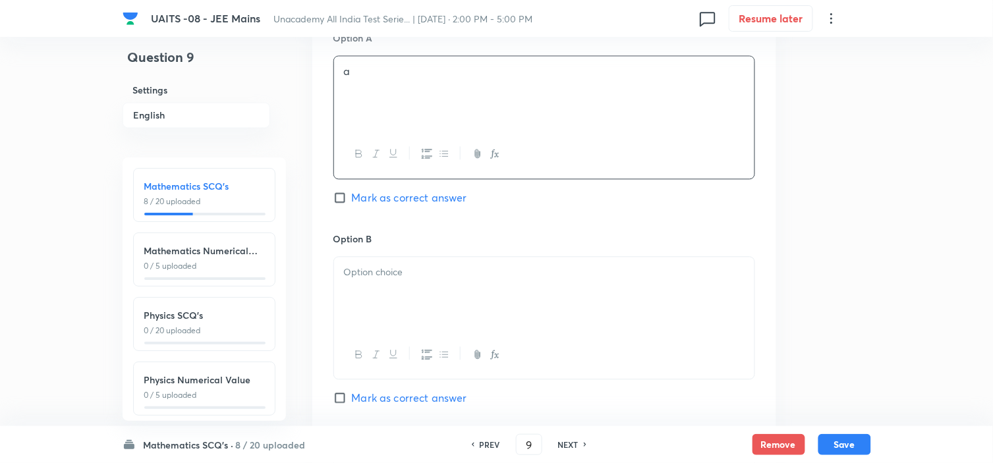
scroll to position [659, 0]
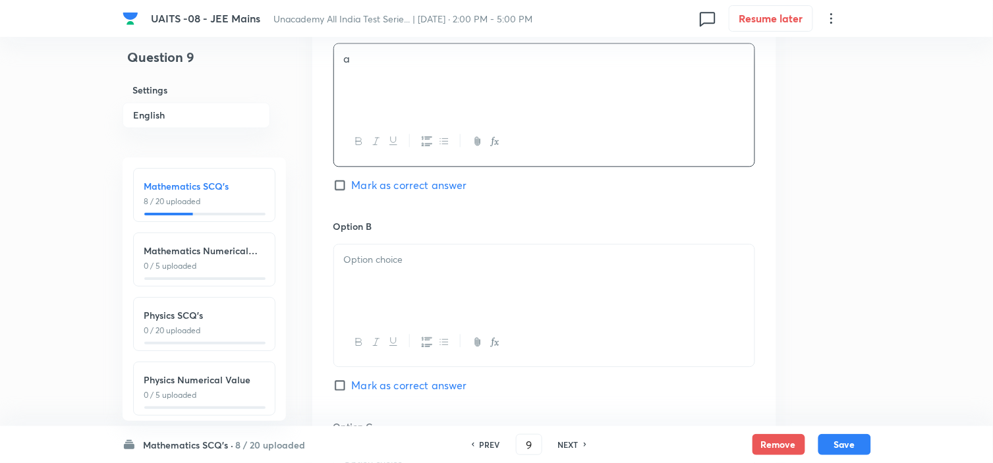
click at [521, 258] on p at bounding box center [544, 259] width 401 height 15
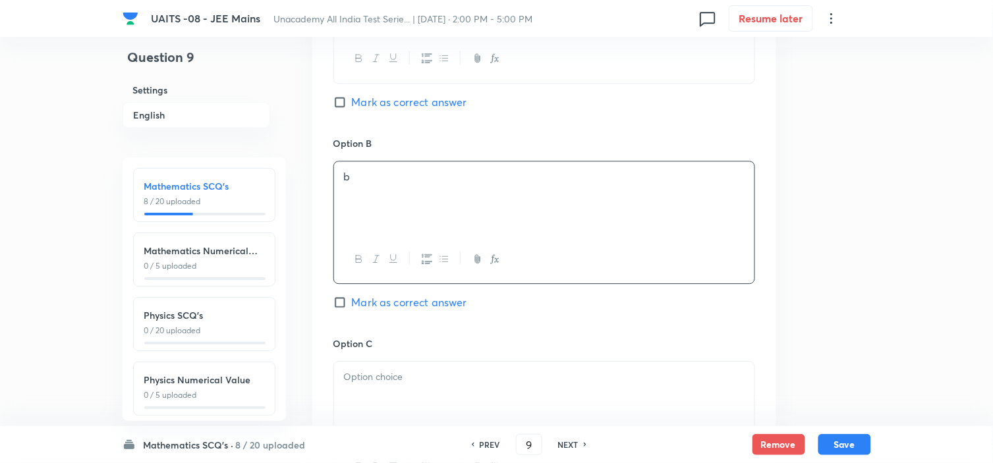
scroll to position [805, 0]
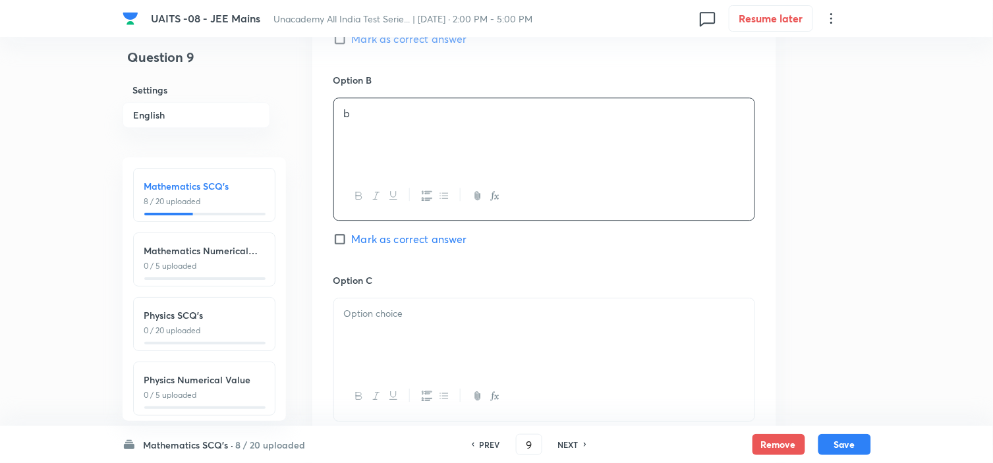
click at [515, 314] on p at bounding box center [544, 313] width 401 height 15
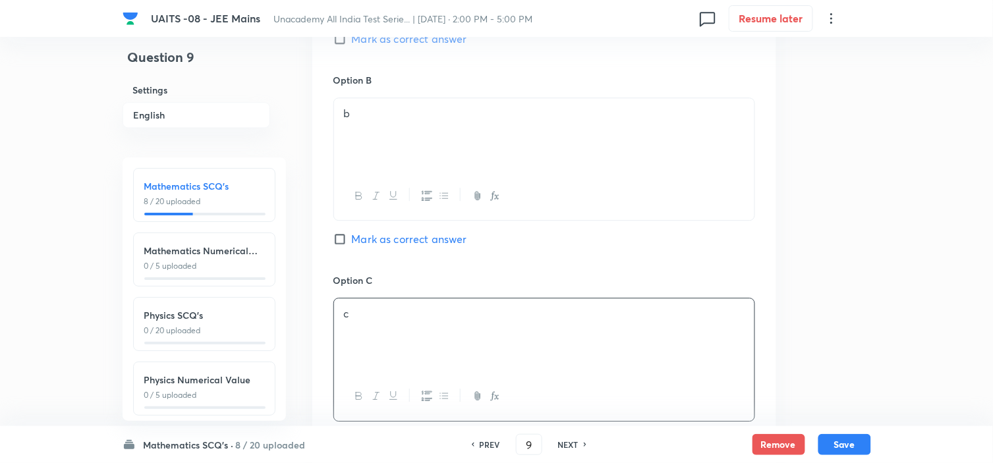
scroll to position [952, 0]
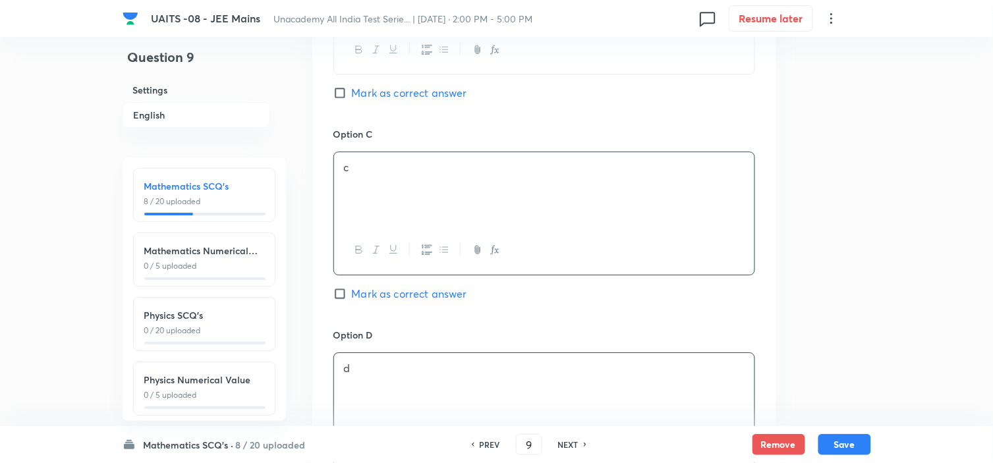
click at [490, 387] on div "d" at bounding box center [544, 390] width 420 height 74
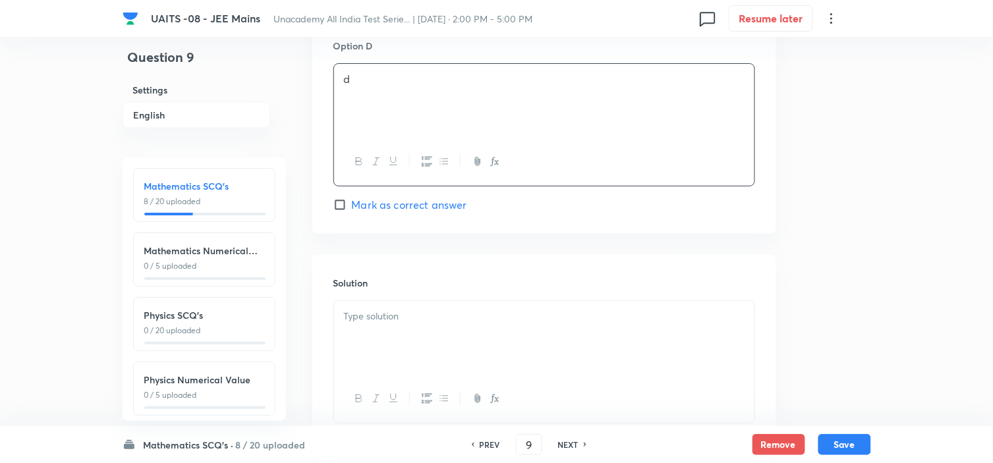
scroll to position [1244, 0]
click at [414, 333] on div at bounding box center [544, 335] width 420 height 74
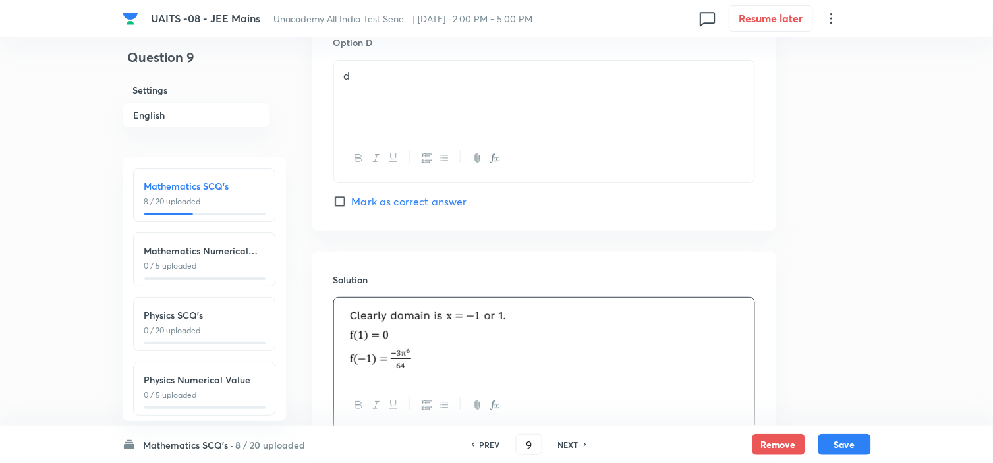
click at [430, 204] on span "Mark as correct answer" at bounding box center [409, 202] width 115 height 16
click at [352, 204] on input "Mark as correct answer" at bounding box center [342, 201] width 18 height 13
checkbox input "true"
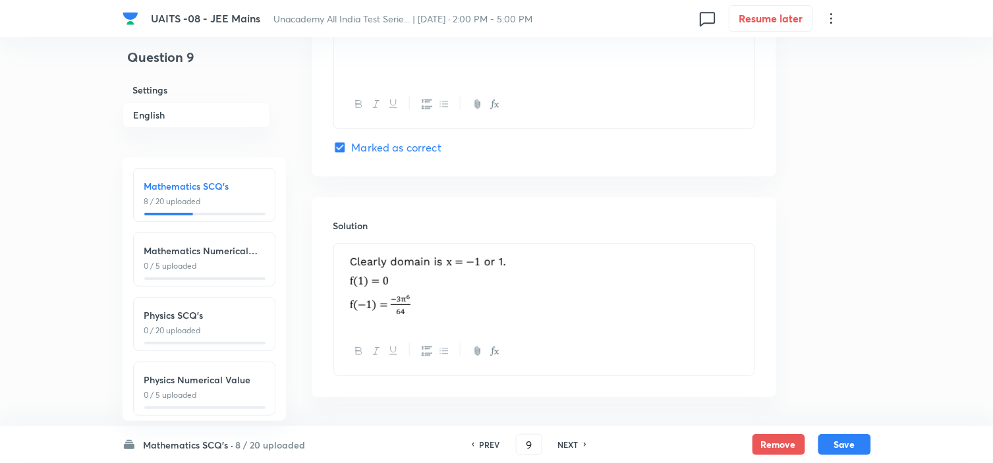
scroll to position [1351, 0]
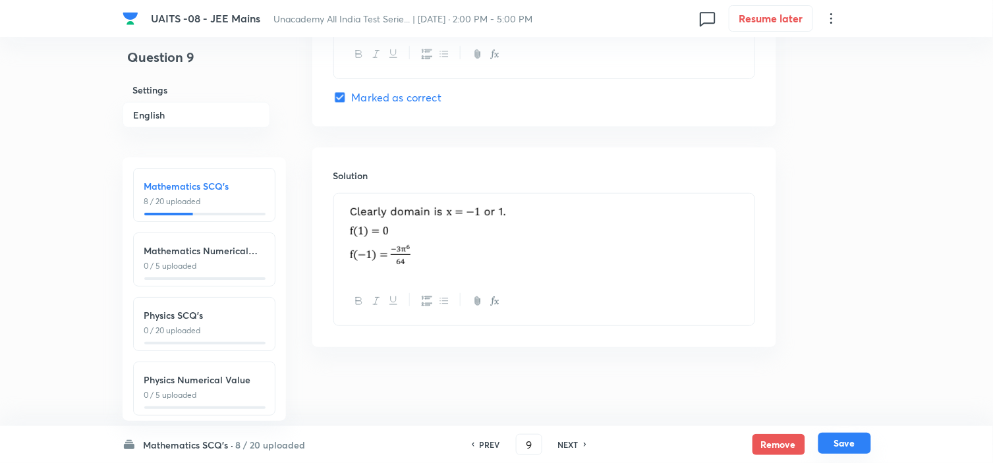
click at [859, 439] on button "Save" at bounding box center [844, 443] width 53 height 21
type input "10"
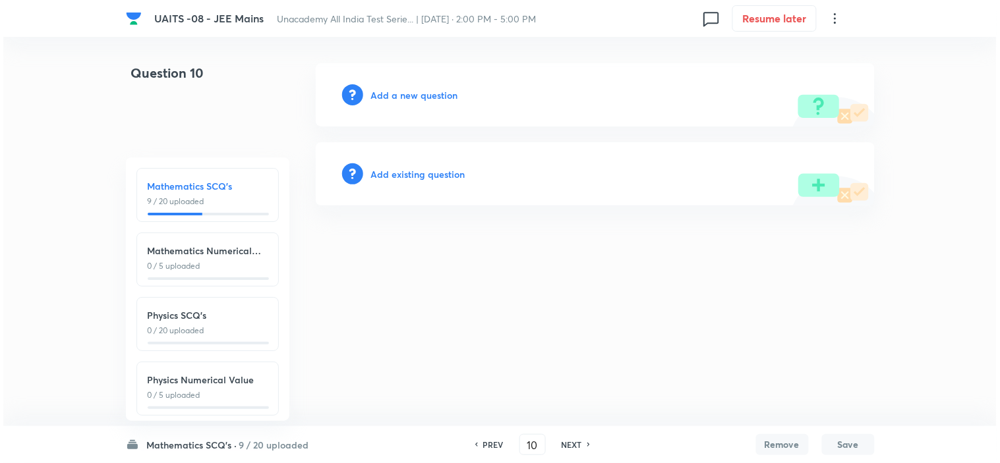
scroll to position [0, 0]
click at [436, 92] on h6 "Add a new question" at bounding box center [414, 95] width 87 height 14
click at [436, 92] on h6 "Choose a question type" at bounding box center [421, 95] width 101 height 14
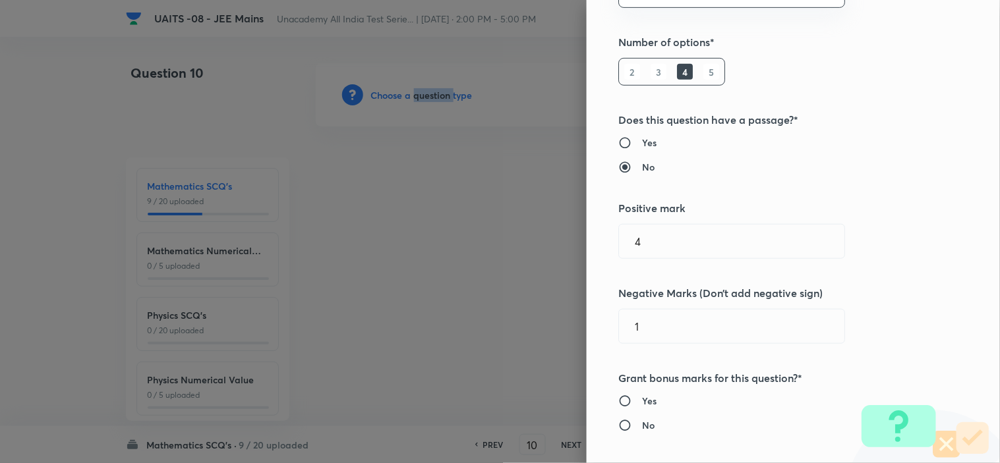
scroll to position [585, 0]
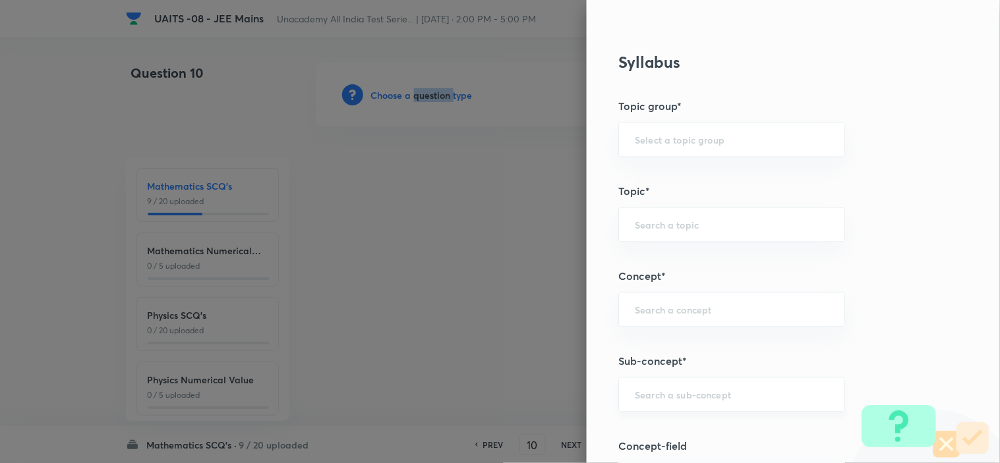
click at [723, 403] on div "​" at bounding box center [731, 395] width 227 height 35
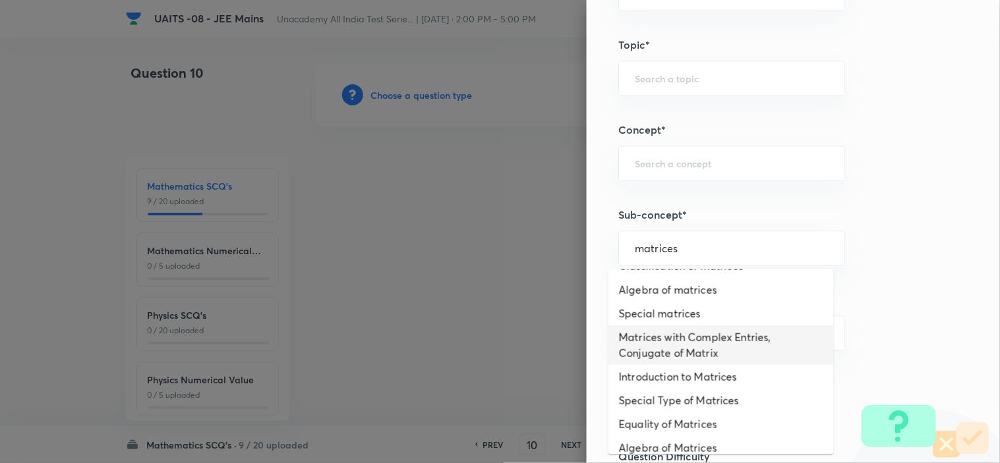
scroll to position [0, 0]
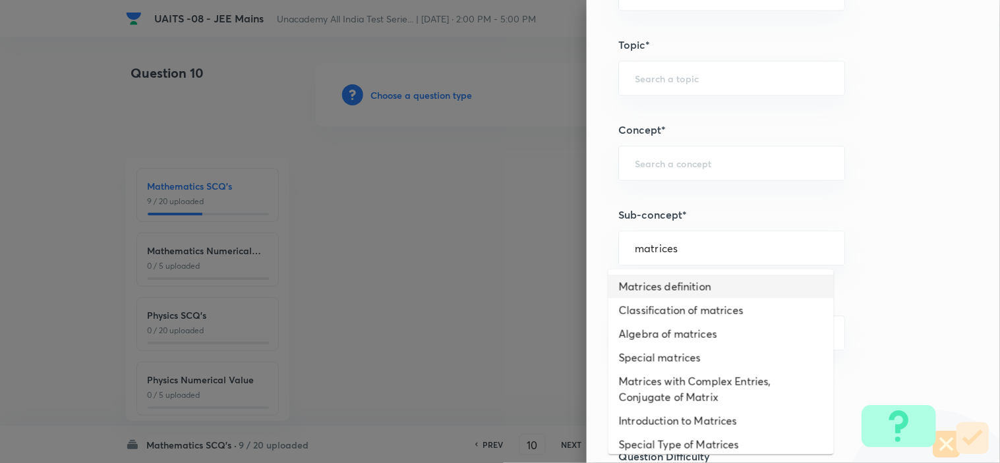
click at [759, 291] on li "Matrices definition" at bounding box center [720, 287] width 225 height 24
type input "Matrices definition"
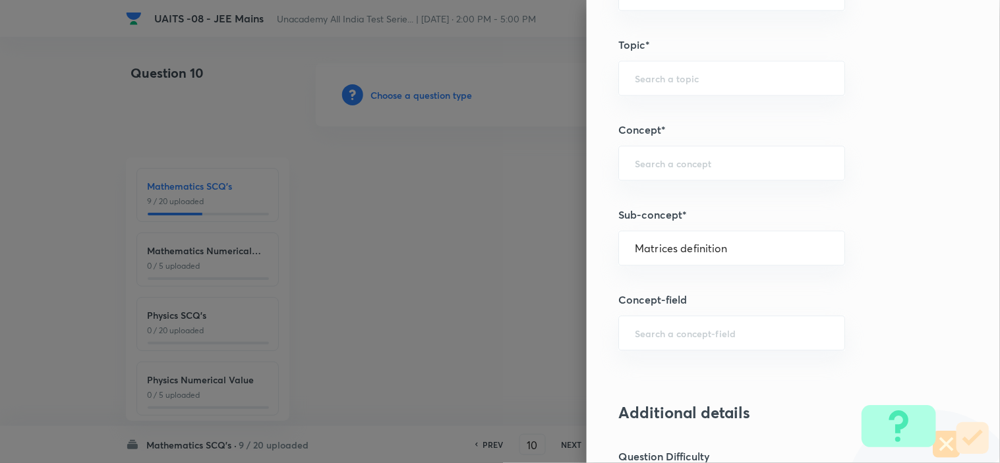
type input "Mathematics"
type input "Algebra"
type input "Matrices"
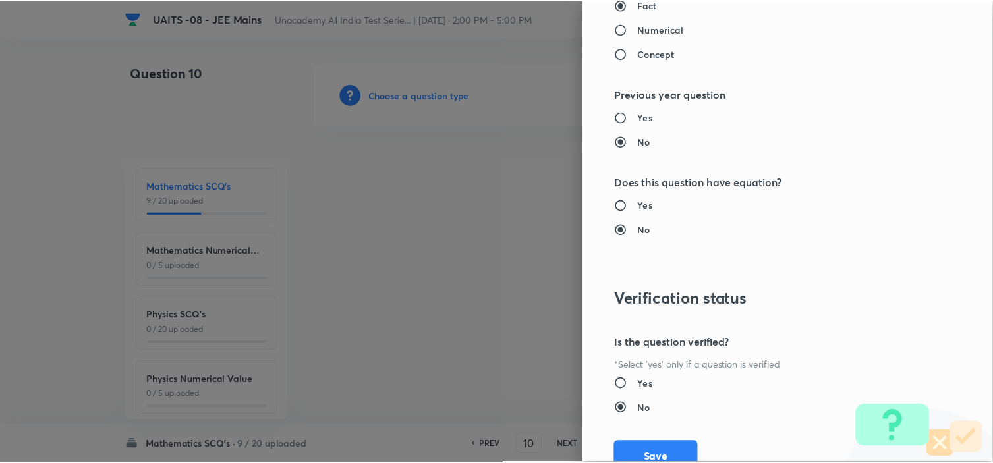
scroll to position [1421, 0]
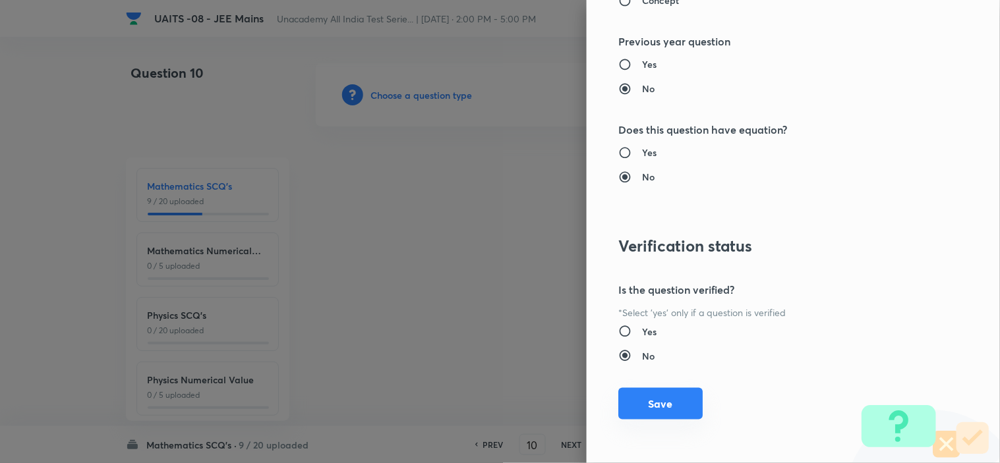
click at [658, 399] on button "Save" at bounding box center [660, 404] width 84 height 32
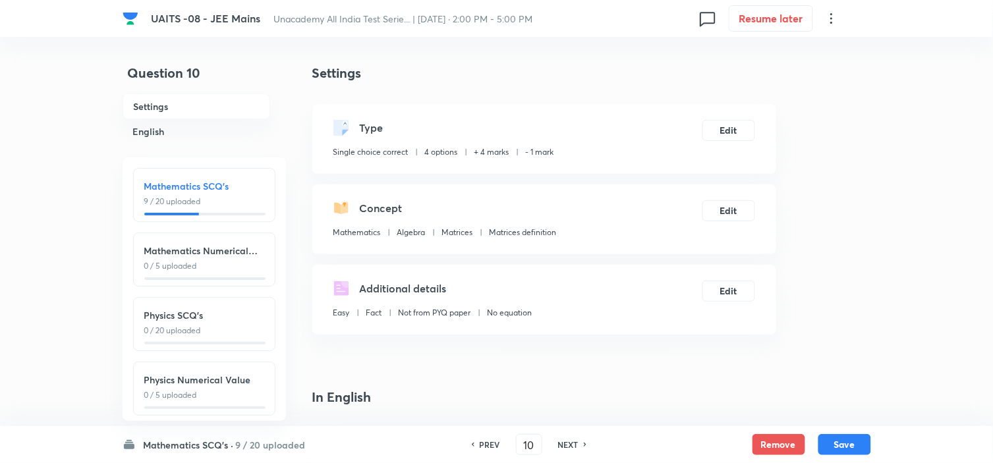
scroll to position [293, 0]
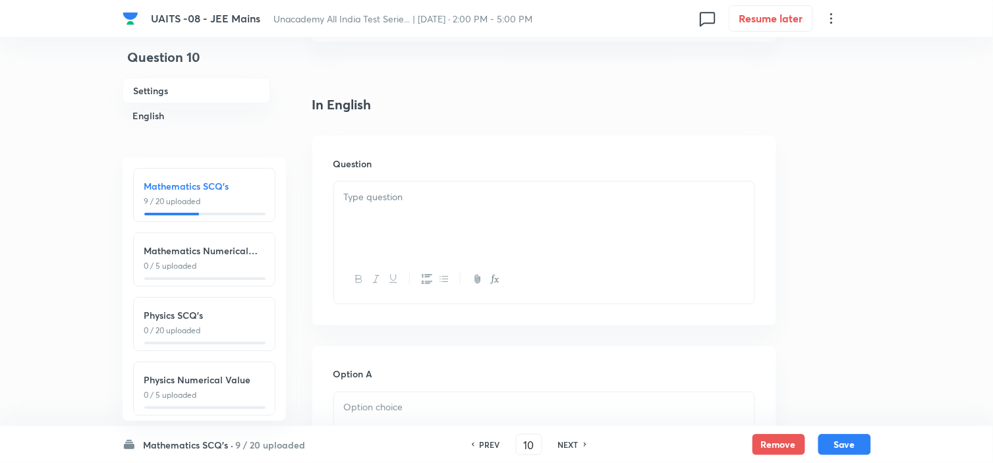
click at [528, 214] on div at bounding box center [544, 219] width 420 height 74
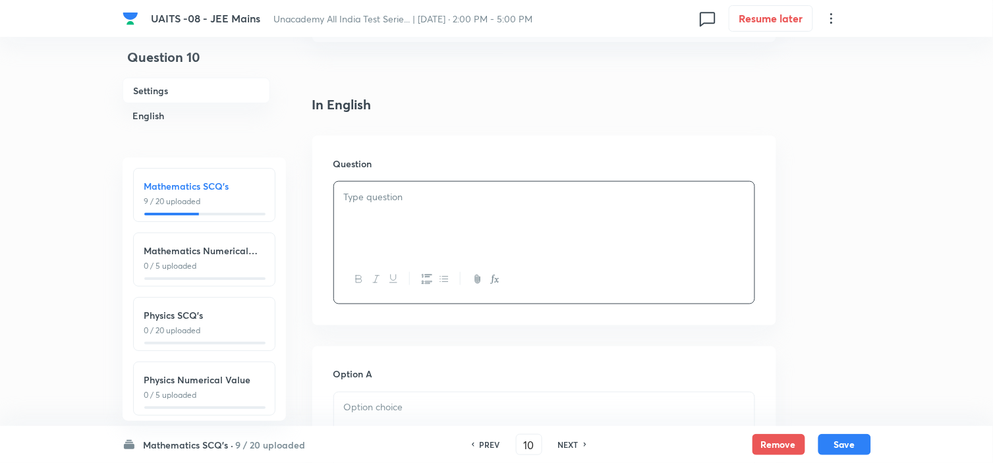
click at [547, 213] on div at bounding box center [544, 219] width 420 height 74
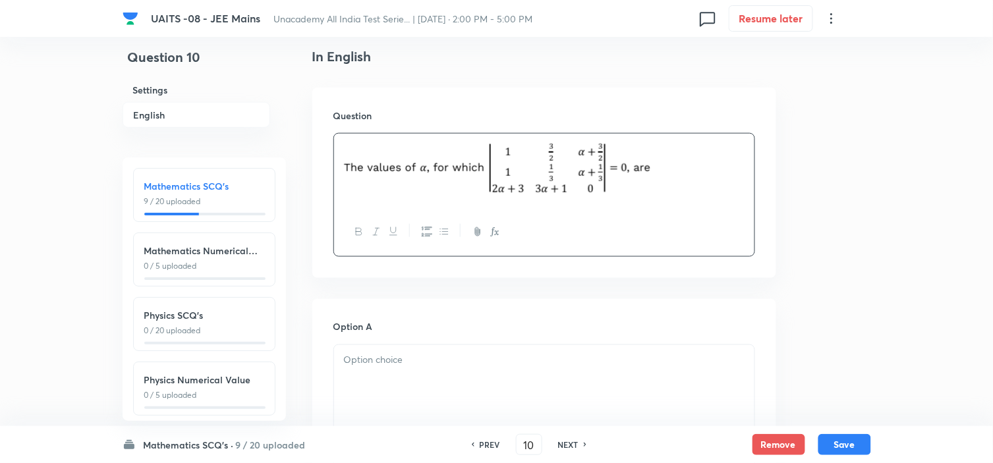
scroll to position [366, 0]
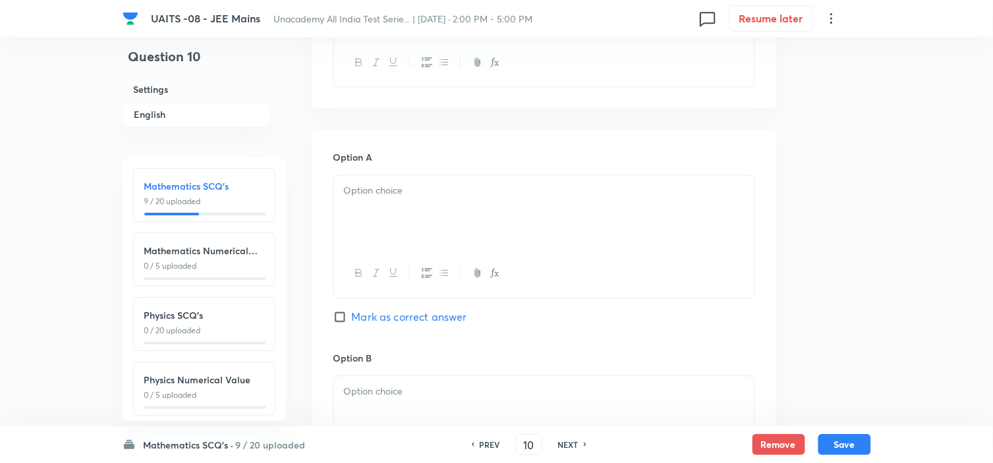
click at [565, 198] on p at bounding box center [544, 191] width 401 height 15
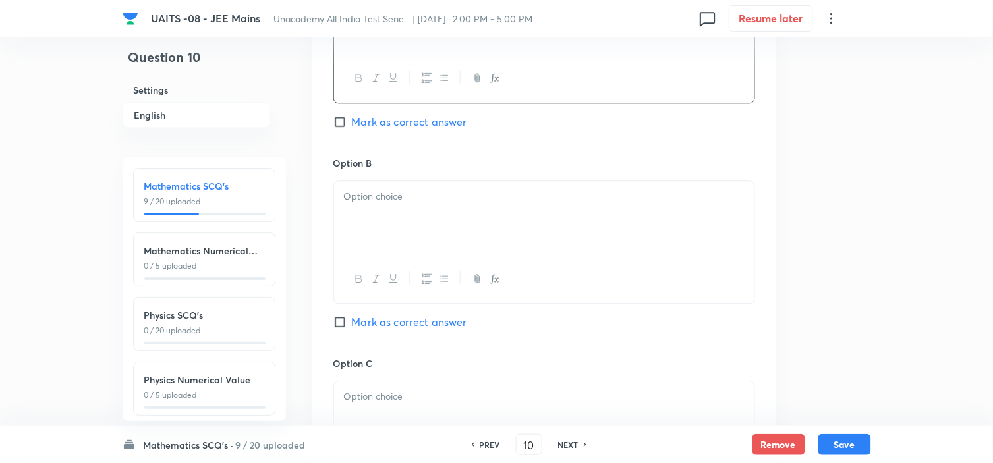
scroll to position [805, 0]
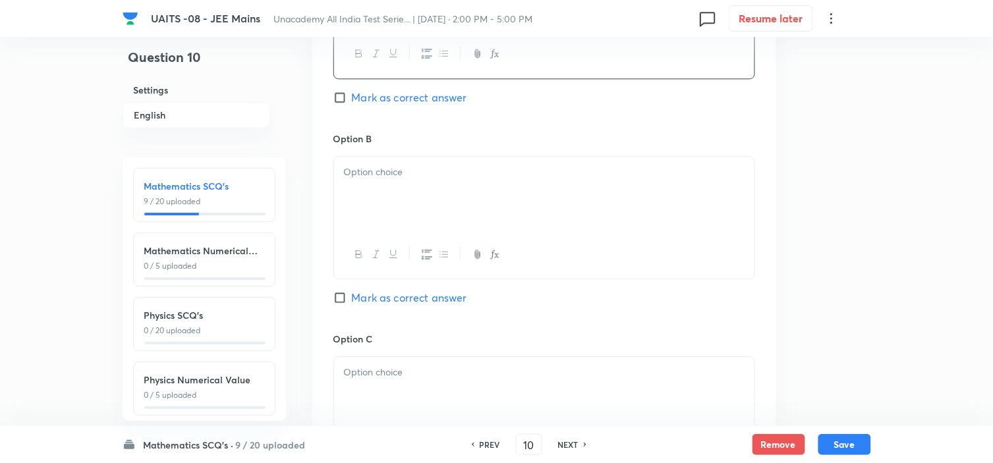
click at [571, 205] on div at bounding box center [544, 194] width 420 height 74
click at [525, 386] on div at bounding box center [544, 394] width 420 height 74
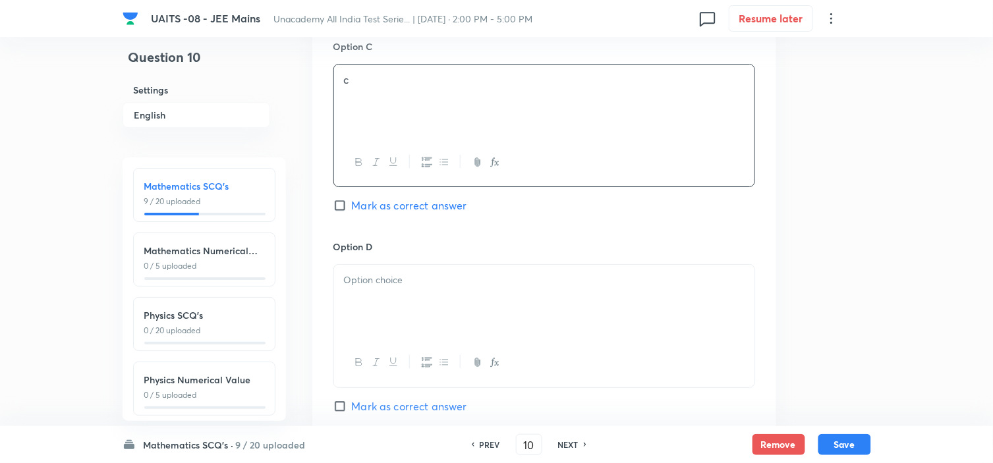
click at [496, 304] on div at bounding box center [544, 302] width 420 height 74
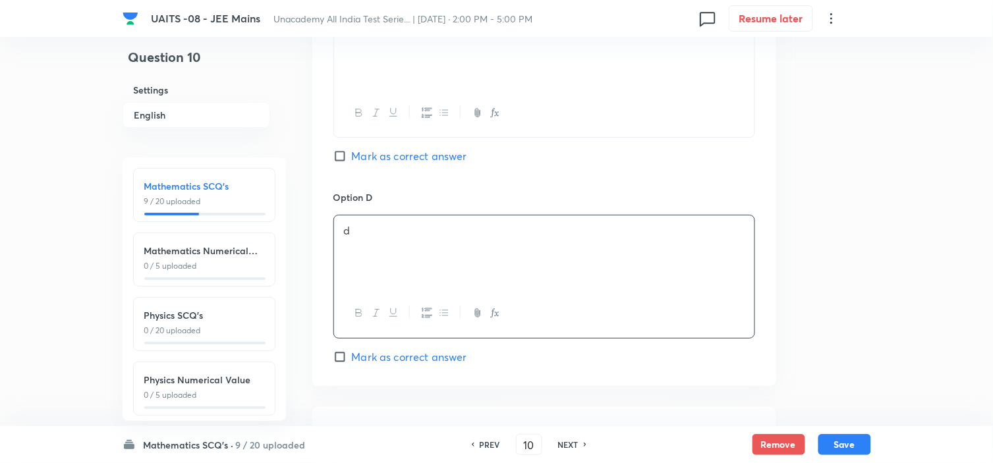
scroll to position [1391, 0]
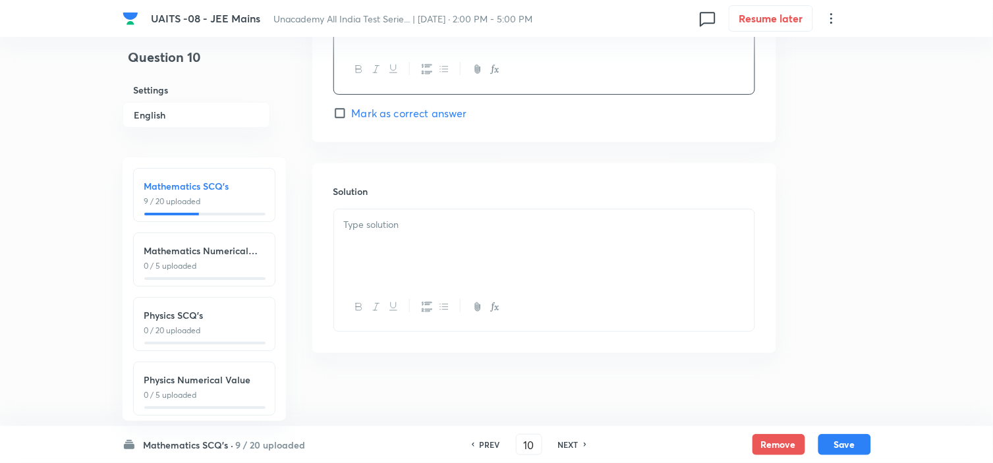
drag, startPoint x: 494, startPoint y: 270, endPoint x: 501, endPoint y: 268, distance: 7.1
click at [498, 269] on div at bounding box center [544, 247] width 420 height 74
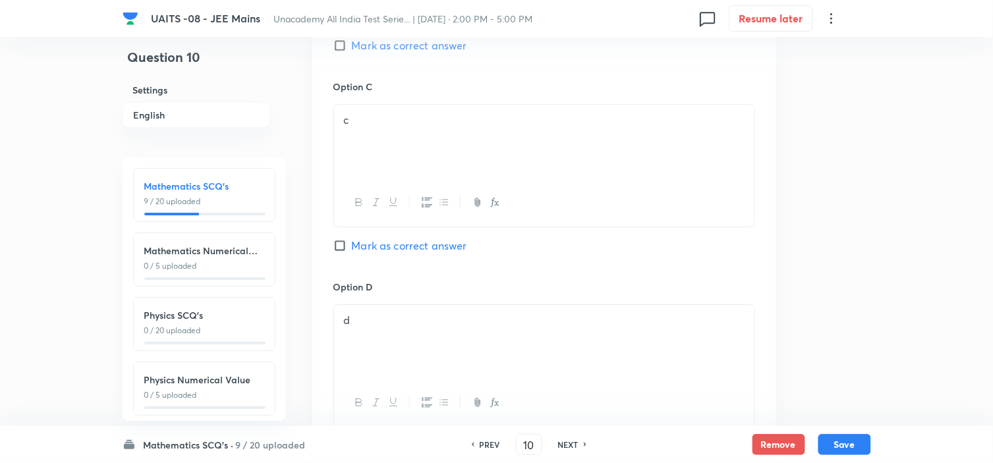
scroll to position [1025, 0]
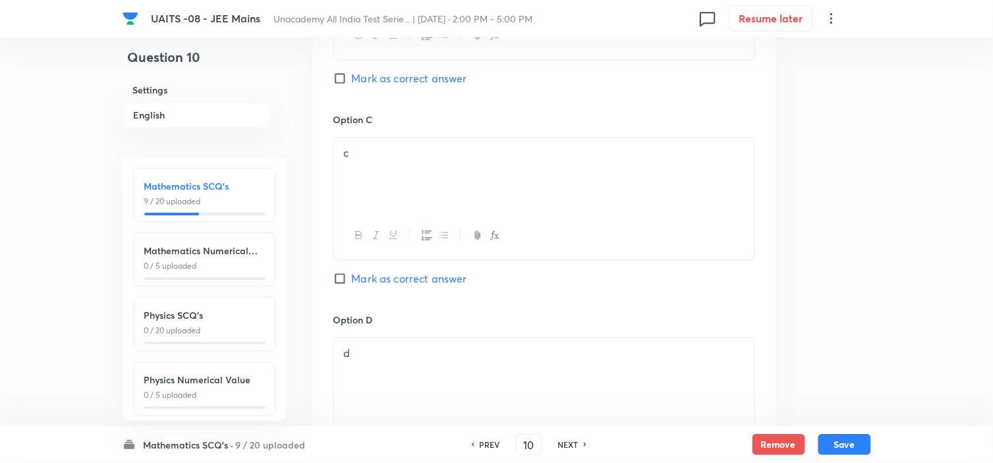
click at [432, 81] on span "Mark as correct answer" at bounding box center [409, 79] width 115 height 16
click at [352, 81] on input "Mark as correct answer" at bounding box center [342, 78] width 18 height 13
checkbox input "true"
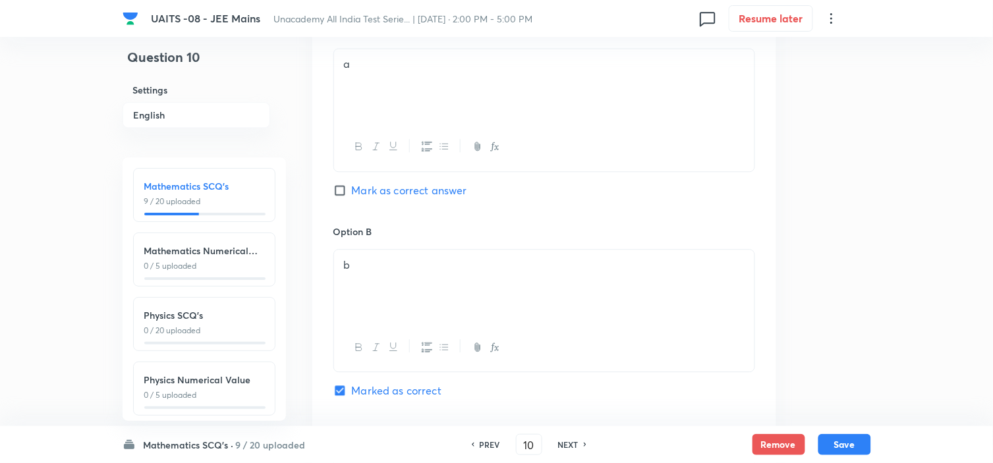
scroll to position [659, 0]
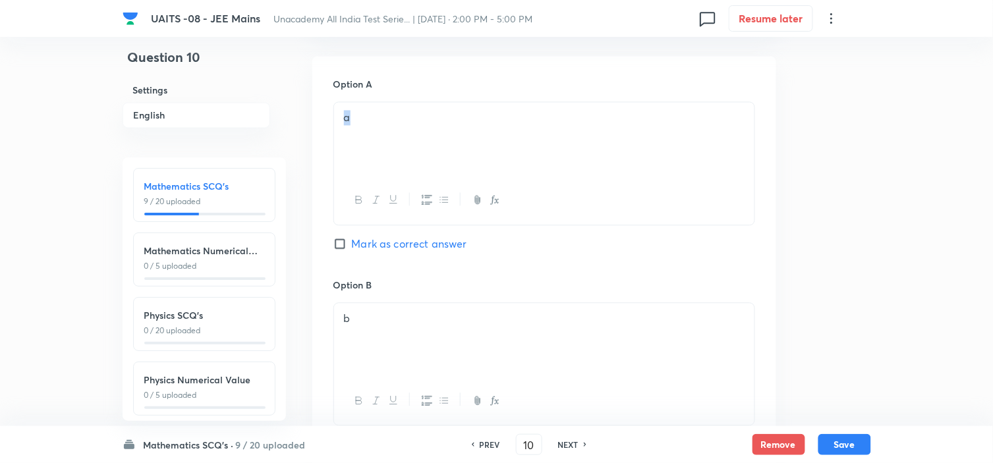
drag, startPoint x: 420, startPoint y: 139, endPoint x: 272, endPoint y: 142, distance: 147.6
click at [274, 145] on div "Question 10 Settings English Settings Type Single choice correct 4 options + 4 …" at bounding box center [497, 331] width 749 height 1854
drag, startPoint x: 373, startPoint y: 336, endPoint x: 328, endPoint y: 335, distance: 45.5
click at [328, 337] on div "Option A A [PERSON_NAME] as correct answer Option B b Marked as correct Option …" at bounding box center [544, 465] width 464 height 818
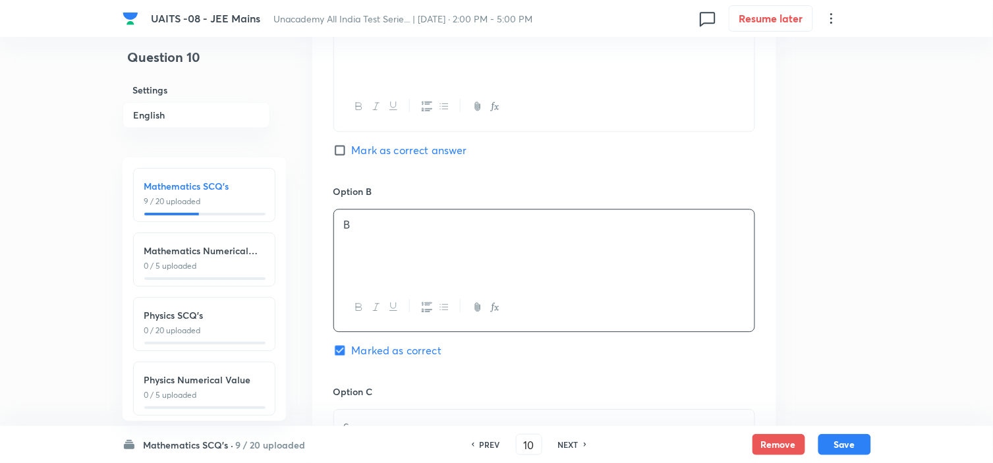
scroll to position [878, 0]
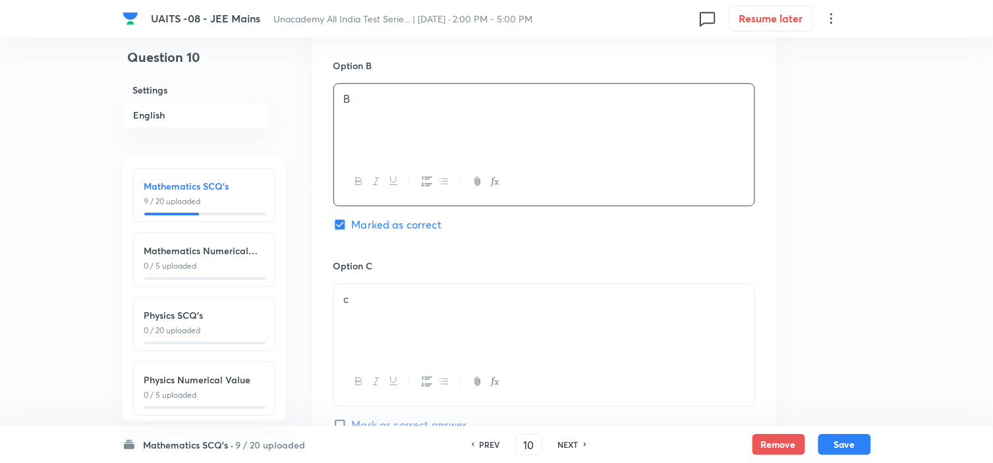
drag, startPoint x: 389, startPoint y: 322, endPoint x: 352, endPoint y: 326, distance: 37.1
click at [356, 328] on div "c" at bounding box center [544, 321] width 420 height 74
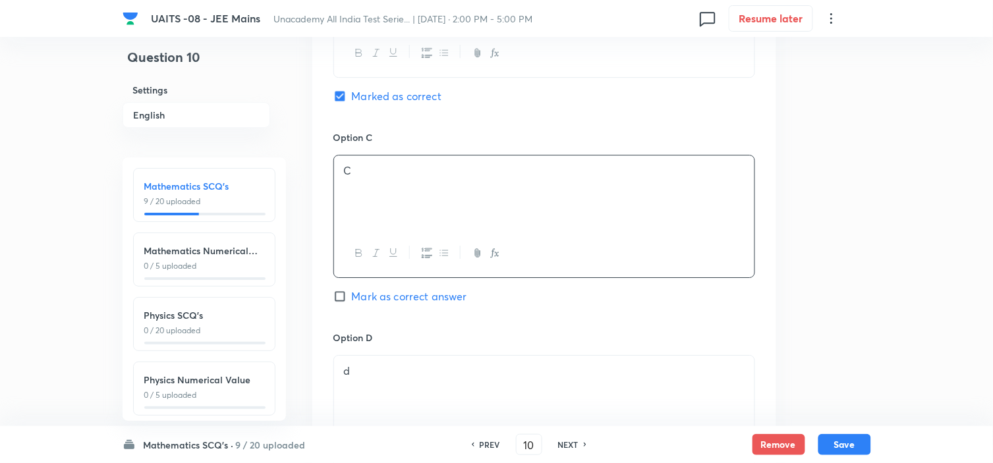
scroll to position [1171, 0]
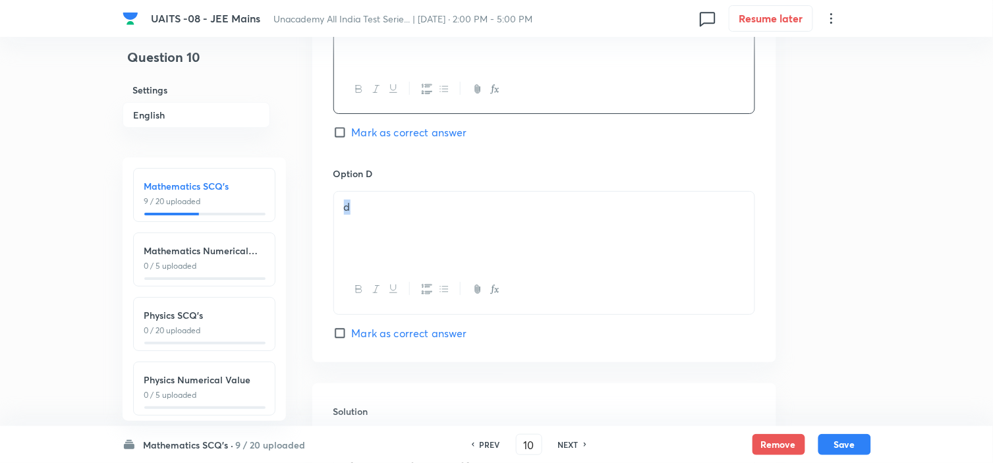
drag, startPoint x: 440, startPoint y: 220, endPoint x: 202, endPoint y: 219, distance: 238.6
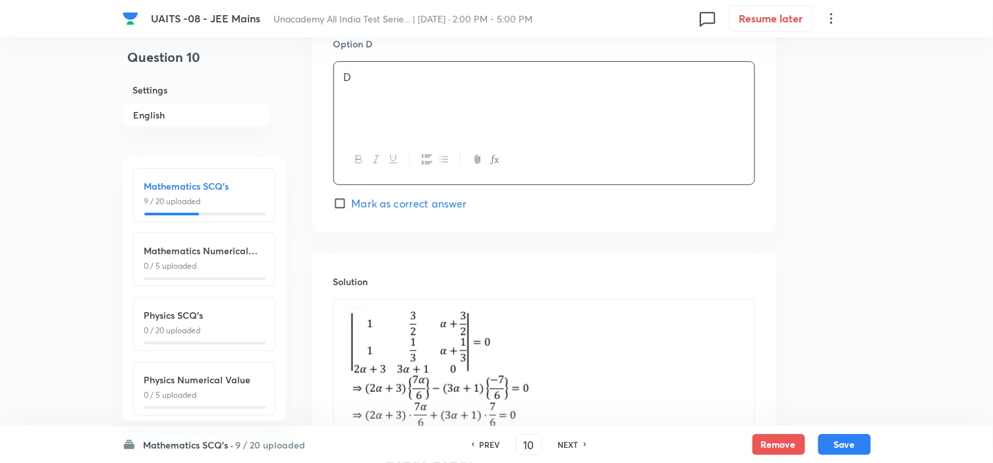
scroll to position [1520, 0]
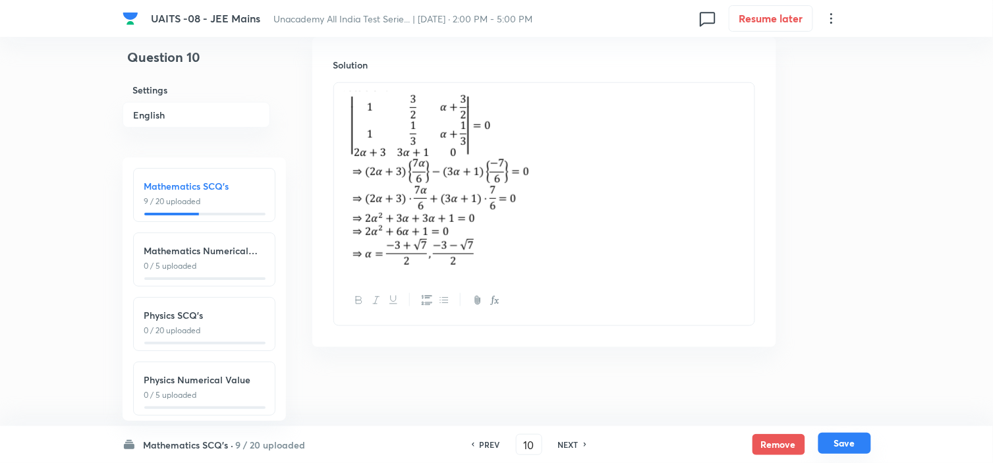
click at [855, 436] on button "Save" at bounding box center [844, 443] width 53 height 21
type input "11"
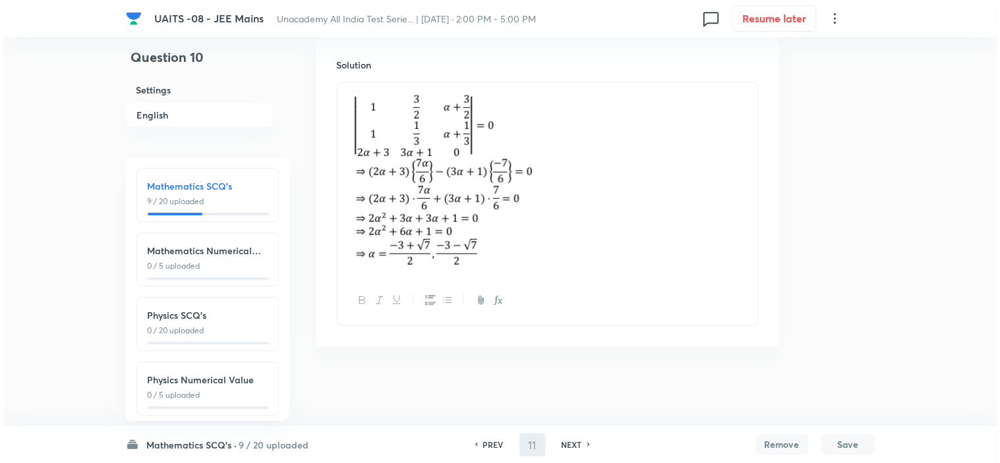
scroll to position [0, 0]
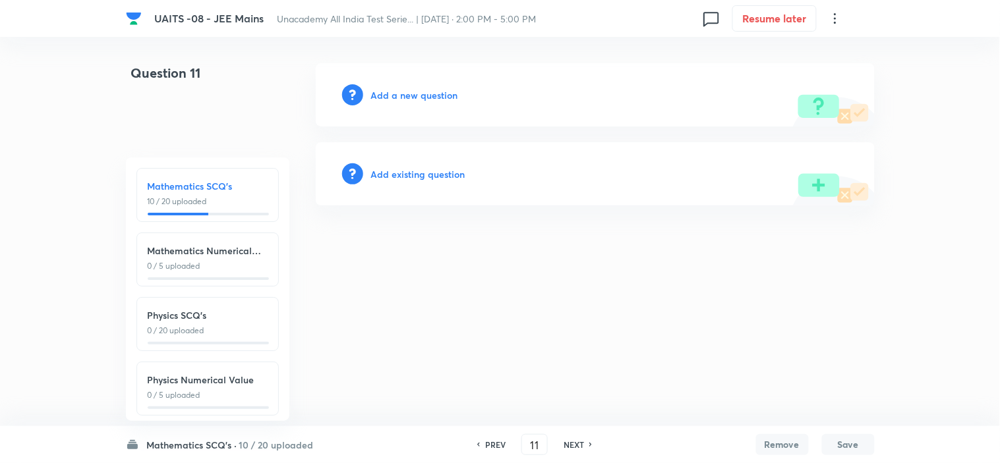
click at [442, 92] on h6 "Add a new question" at bounding box center [414, 95] width 87 height 14
click at [442, 92] on h6 "Choose a question type" at bounding box center [421, 95] width 101 height 14
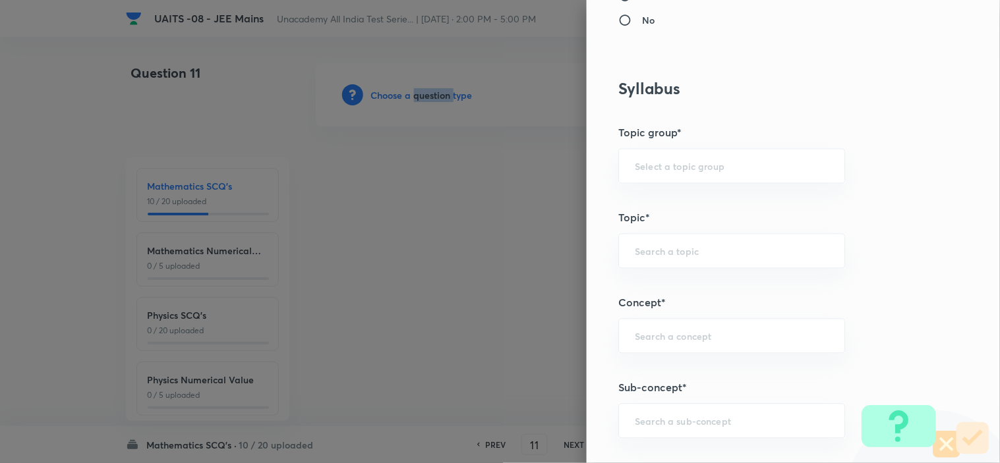
scroll to position [585, 0]
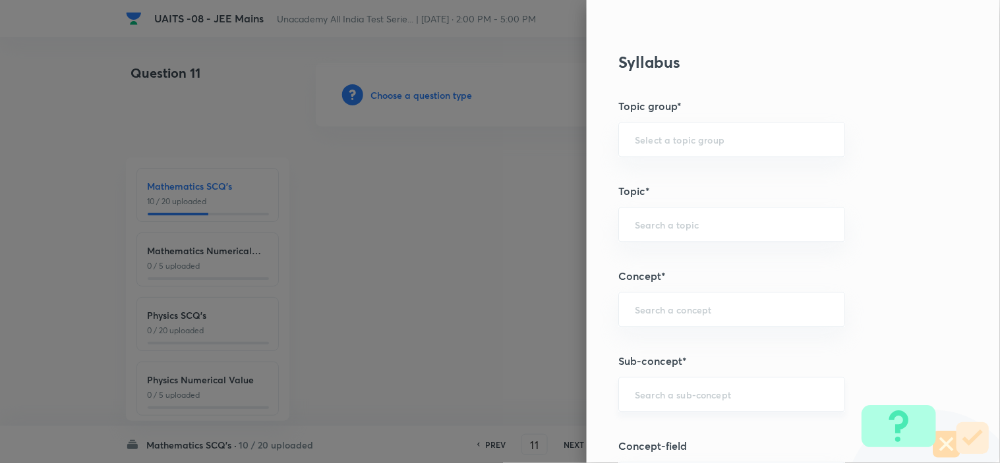
click at [706, 389] on input "text" at bounding box center [732, 395] width 194 height 13
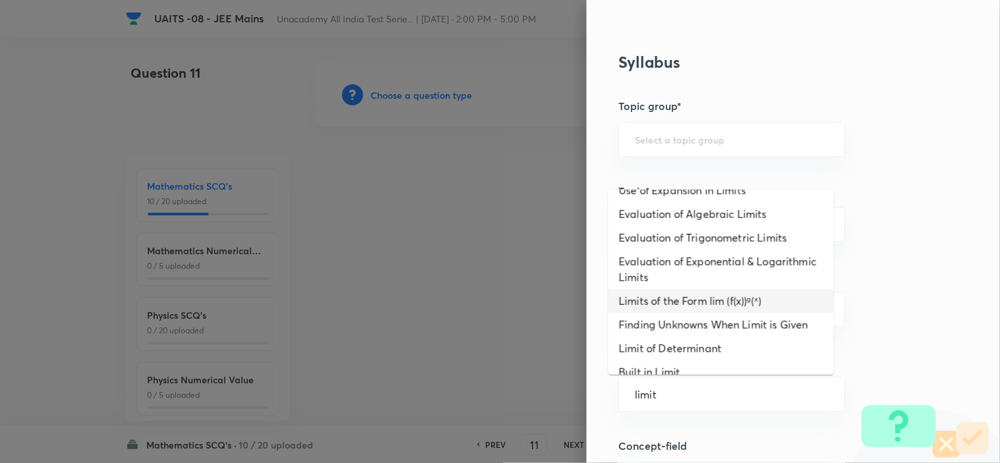
scroll to position [314, 0]
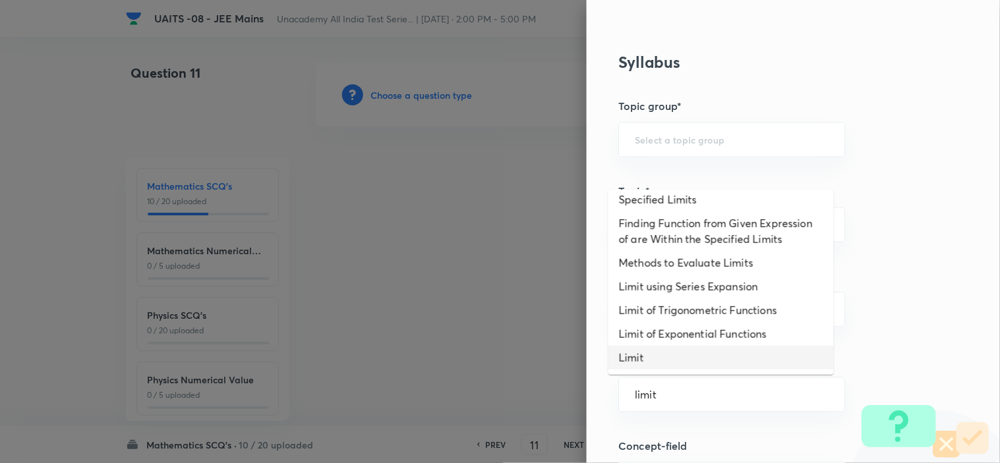
click at [664, 364] on li "Limit" at bounding box center [720, 358] width 225 height 24
type input "Limit"
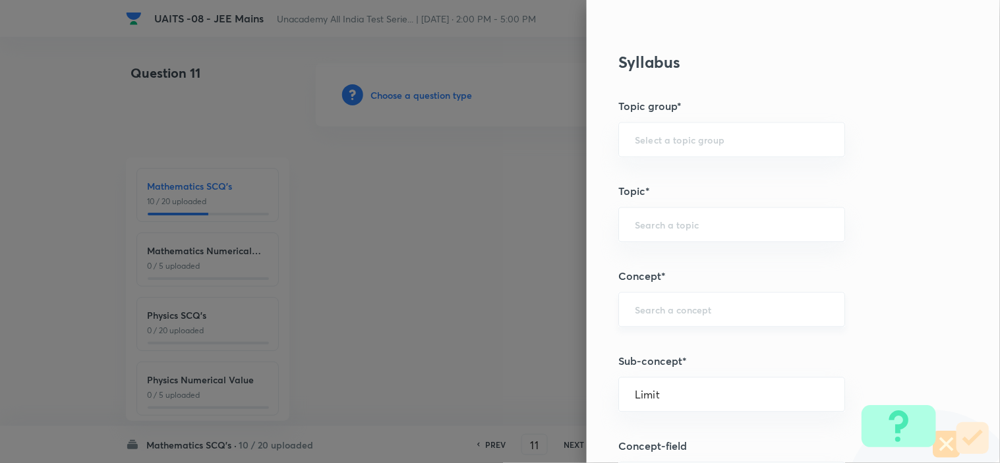
type input "Mathematics"
type input "Limit"
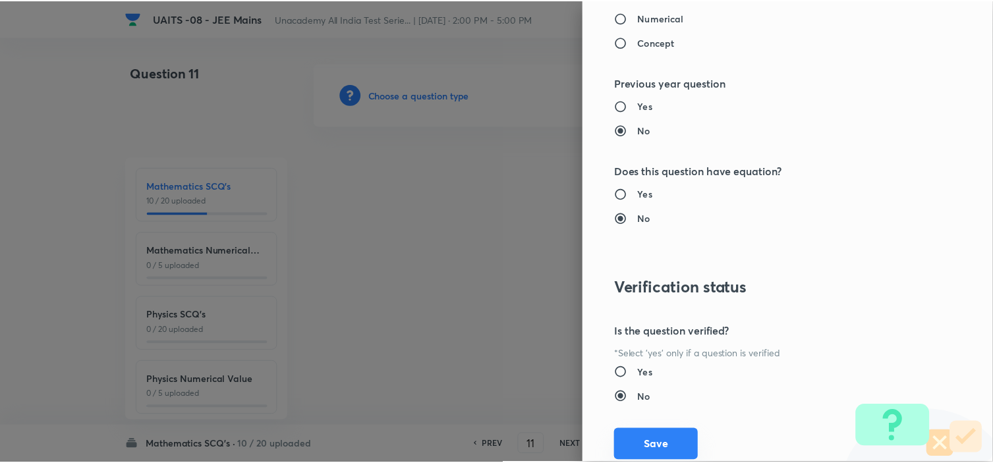
scroll to position [1421, 0]
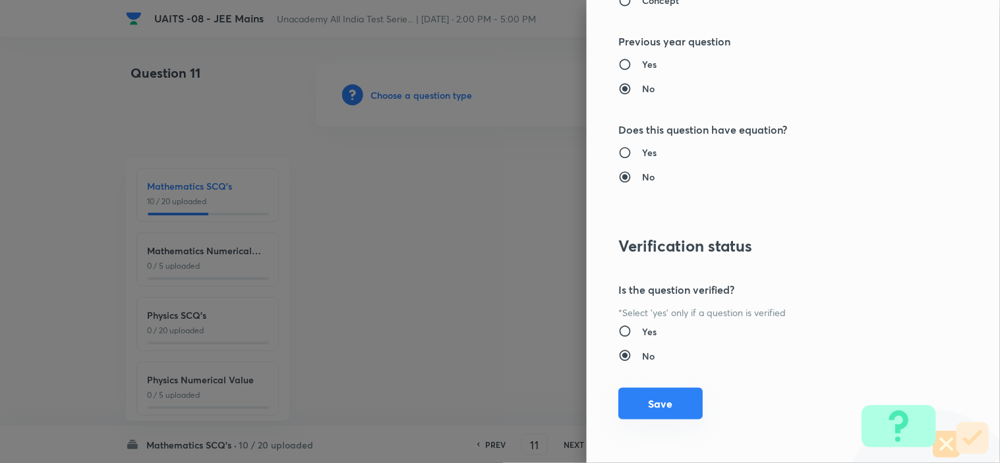
click at [672, 407] on button "Save" at bounding box center [660, 404] width 84 height 32
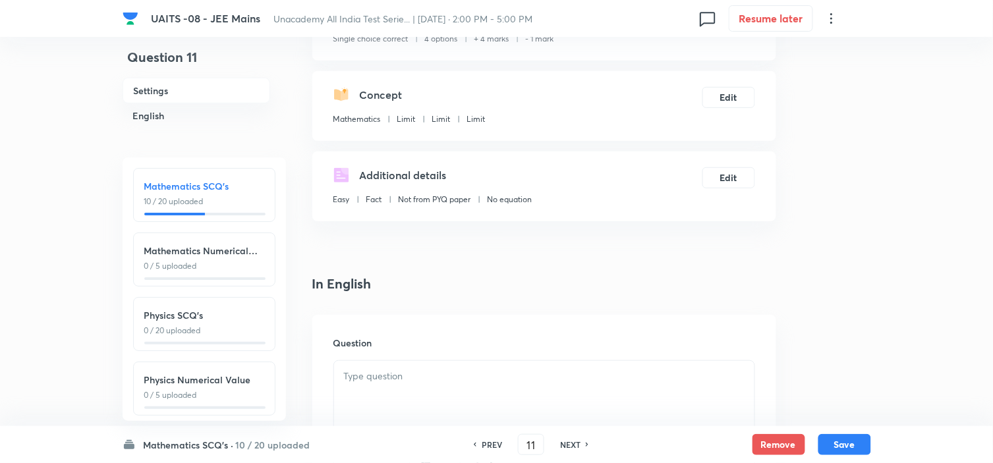
scroll to position [219, 0]
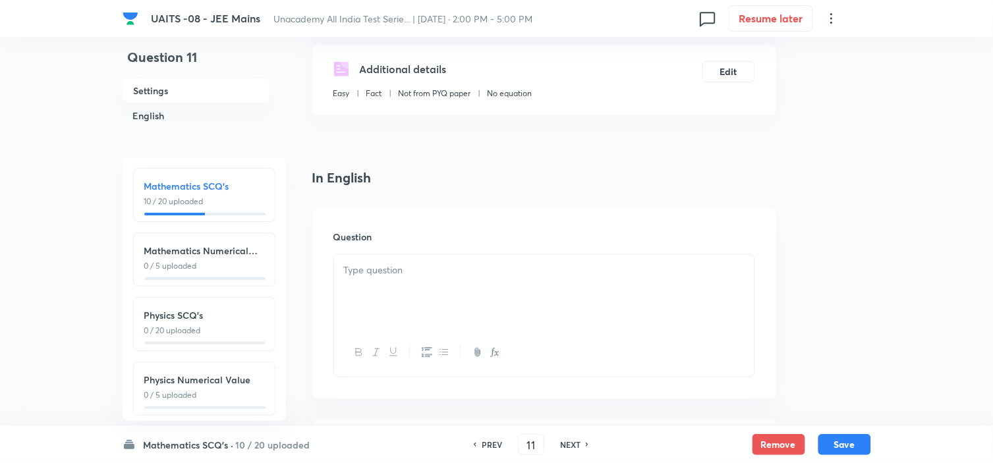
click at [459, 269] on p at bounding box center [544, 270] width 401 height 15
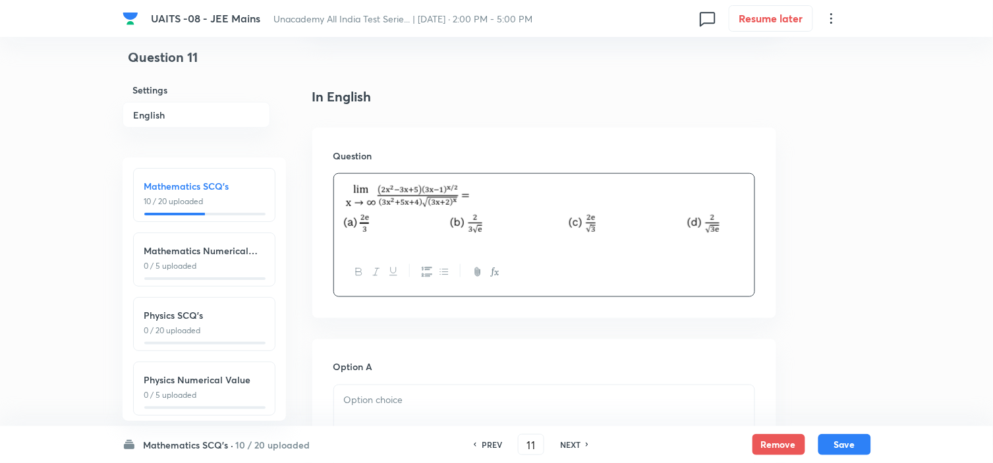
scroll to position [512, 0]
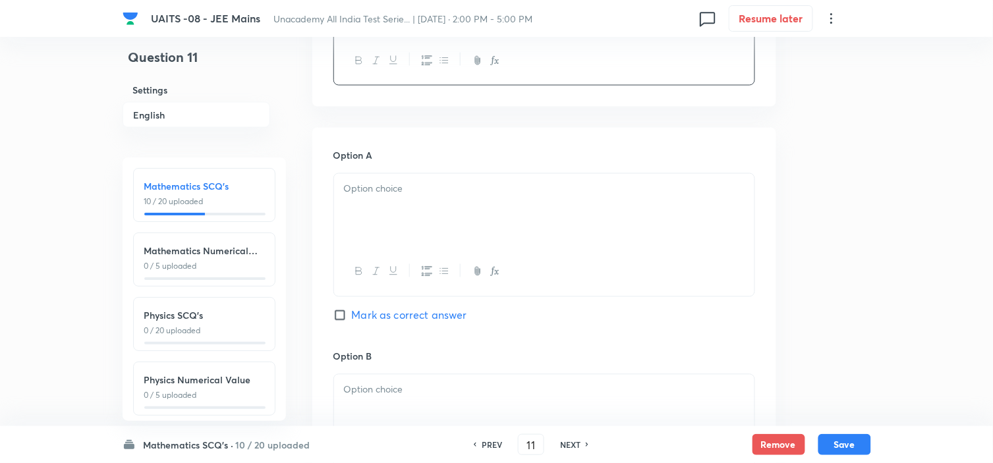
click at [504, 214] on div at bounding box center [544, 211] width 420 height 74
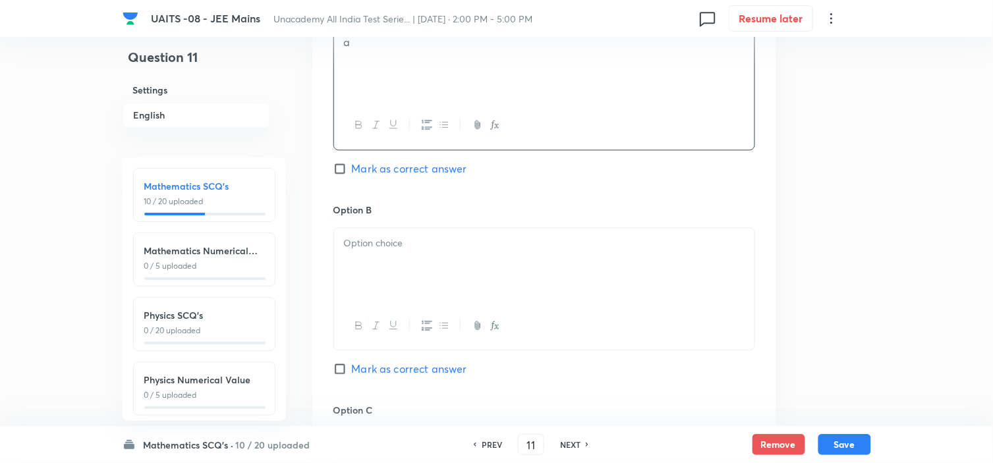
click at [440, 254] on div at bounding box center [544, 265] width 420 height 74
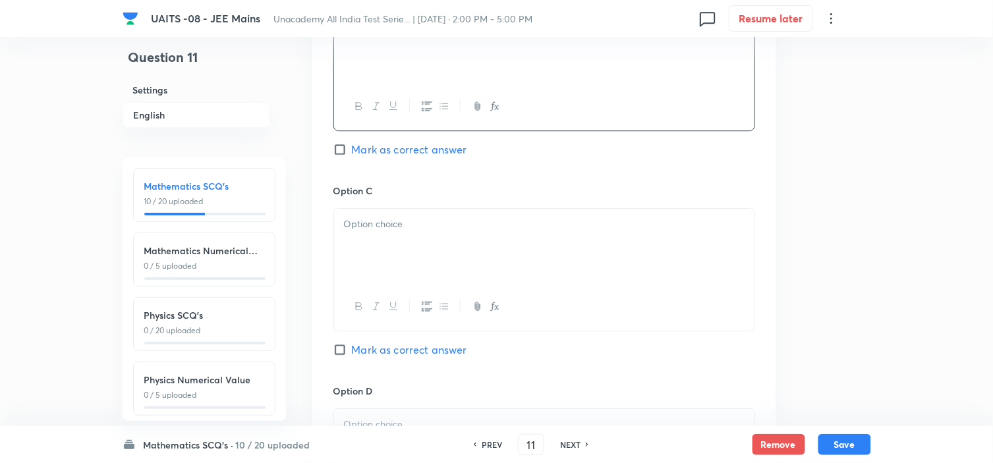
click at [442, 275] on div at bounding box center [544, 246] width 420 height 74
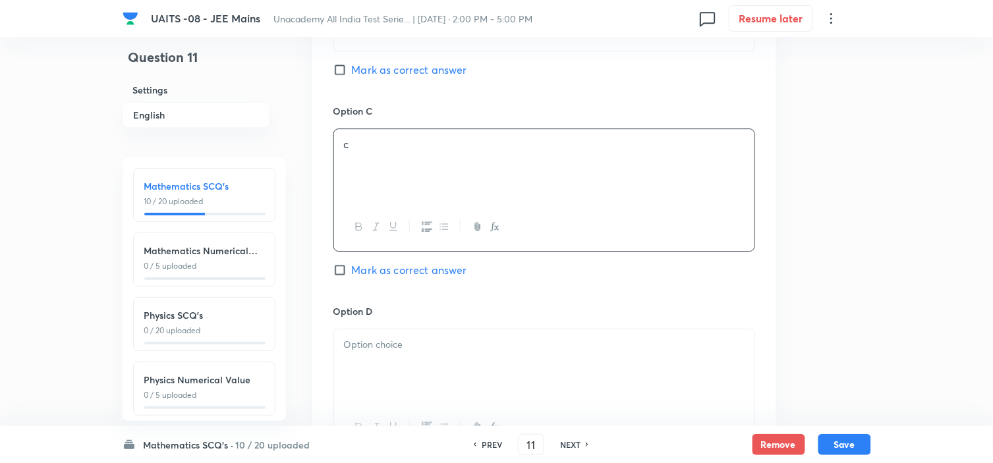
scroll to position [1098, 0]
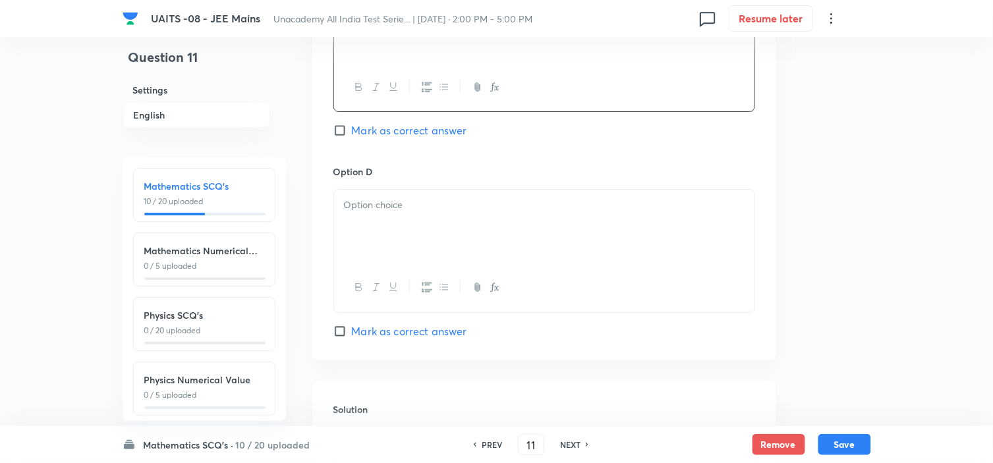
click at [459, 242] on div at bounding box center [544, 227] width 420 height 74
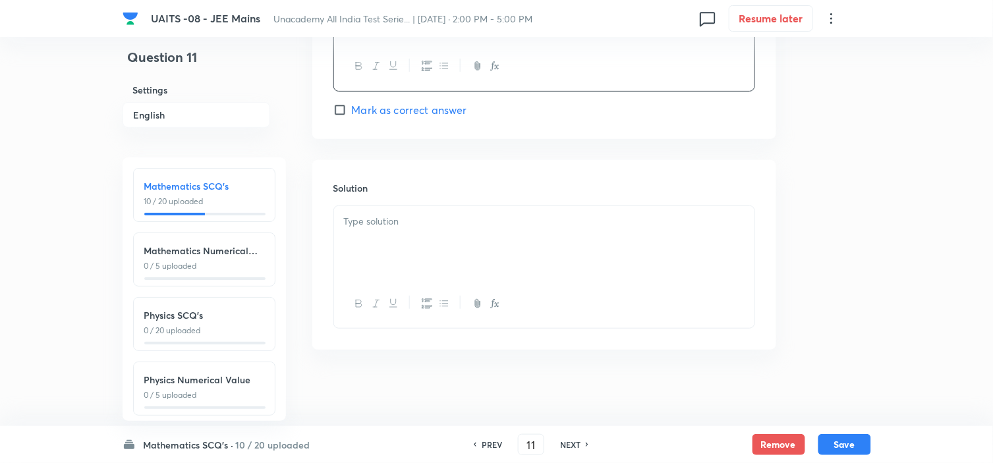
scroll to position [1325, 0]
click at [452, 248] on div at bounding box center [544, 241] width 420 height 74
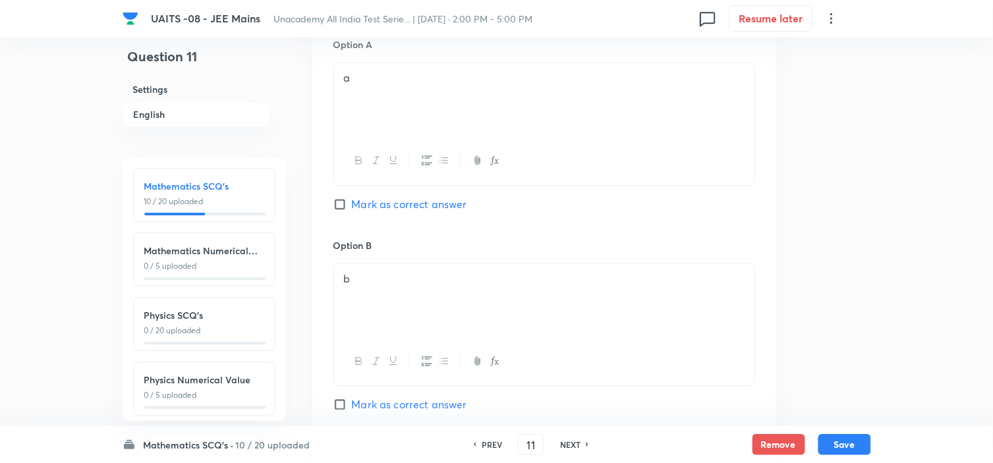
scroll to position [592, 0]
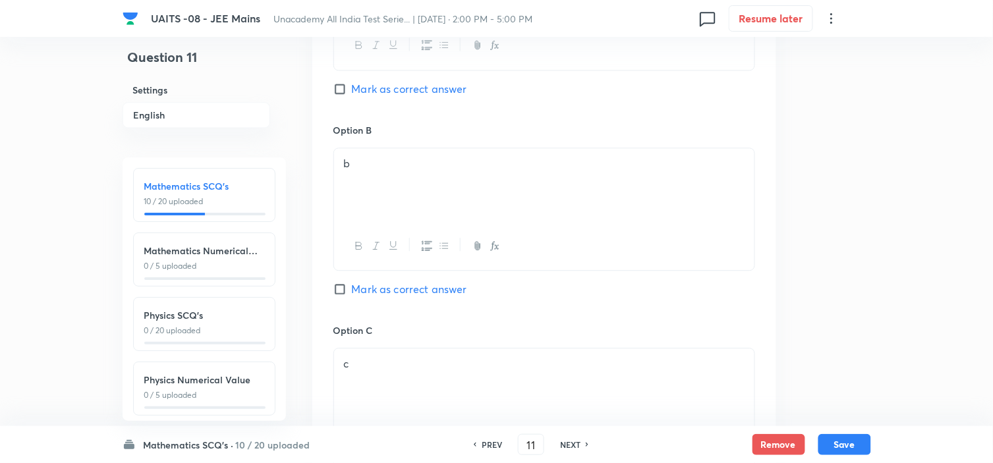
click at [433, 287] on span "Mark as correct answer" at bounding box center [409, 289] width 115 height 16
click at [352, 287] on input "Mark as correct answer" at bounding box center [342, 289] width 18 height 13
checkbox input "true"
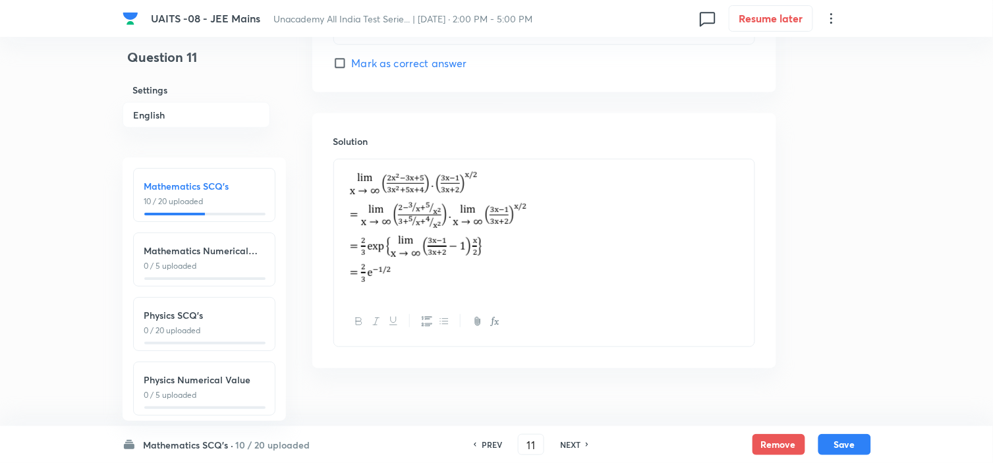
scroll to position [1389, 0]
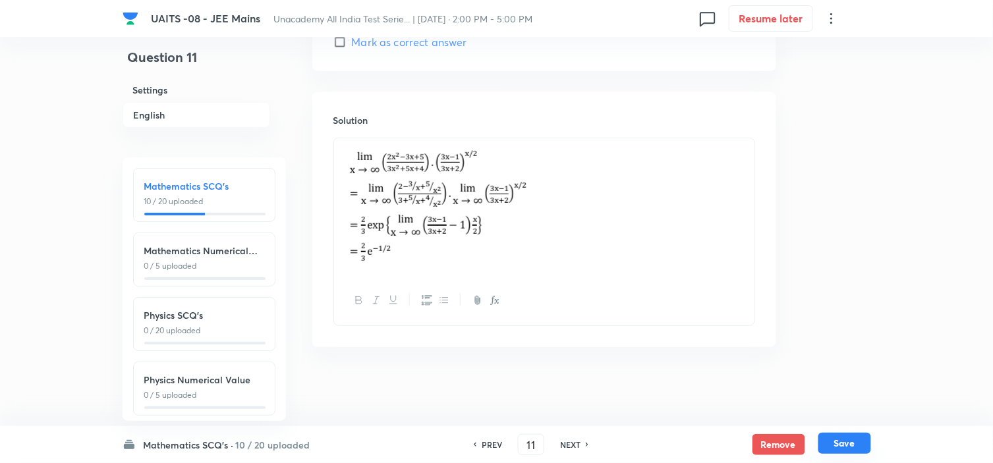
click at [851, 440] on button "Save" at bounding box center [844, 443] width 53 height 21
type input "12"
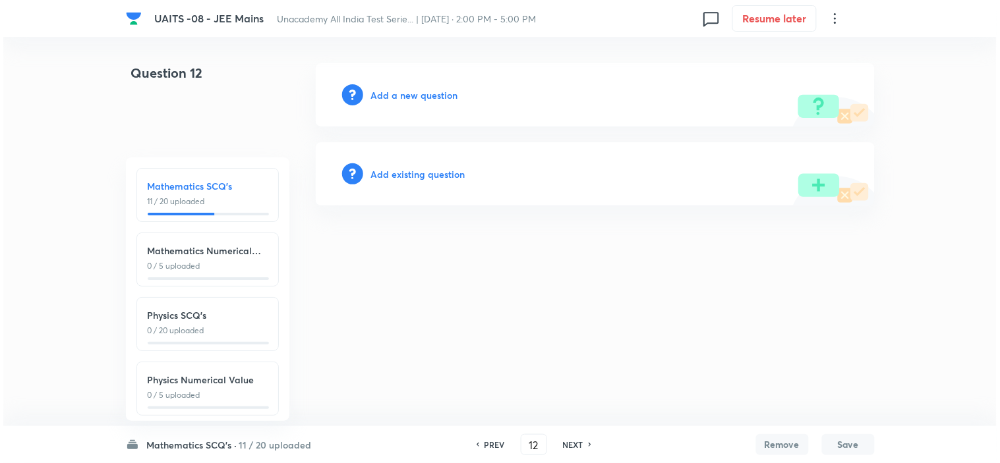
scroll to position [0, 0]
click at [393, 90] on h6 "Add a new question" at bounding box center [414, 95] width 87 height 14
click at [393, 90] on h6 "Choose a question type" at bounding box center [421, 95] width 101 height 14
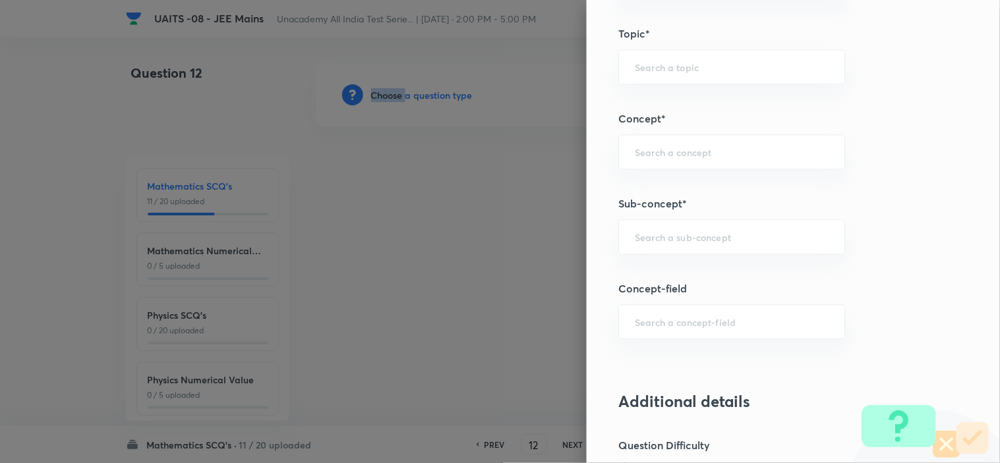
scroll to position [732, 0]
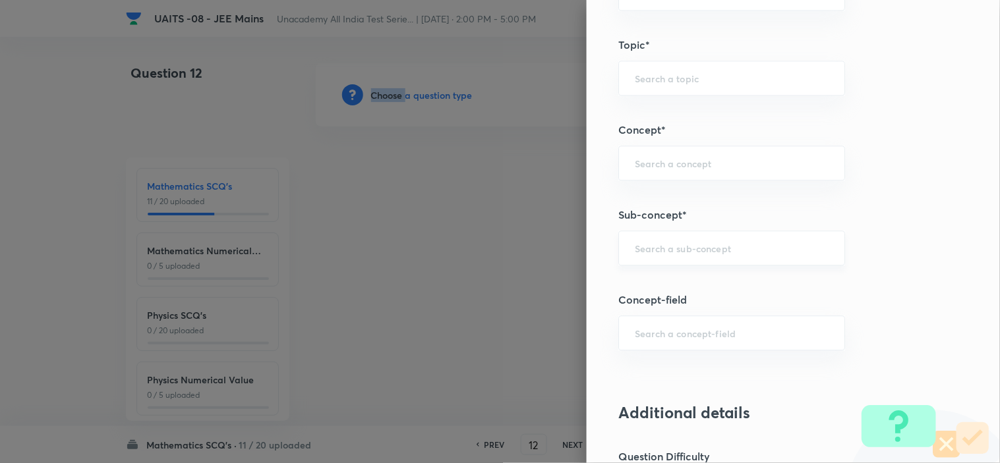
click at [674, 240] on div "​" at bounding box center [731, 248] width 227 height 35
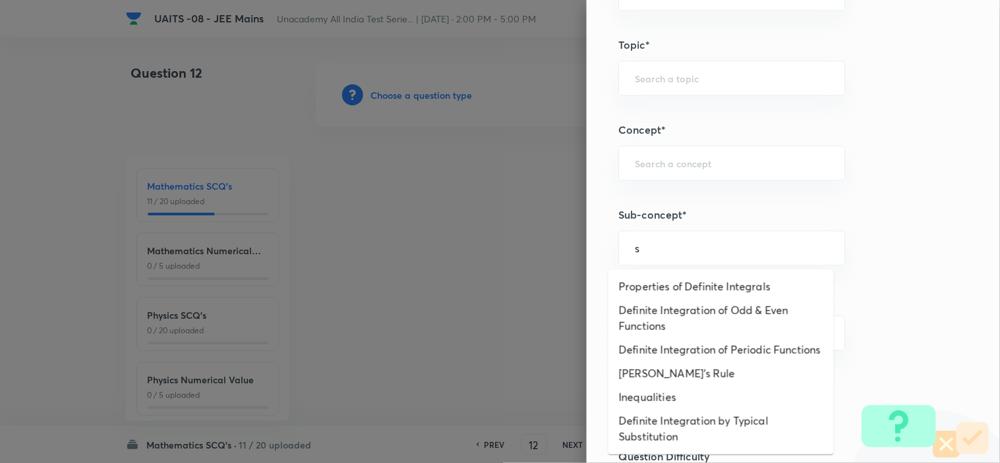
type input "s"
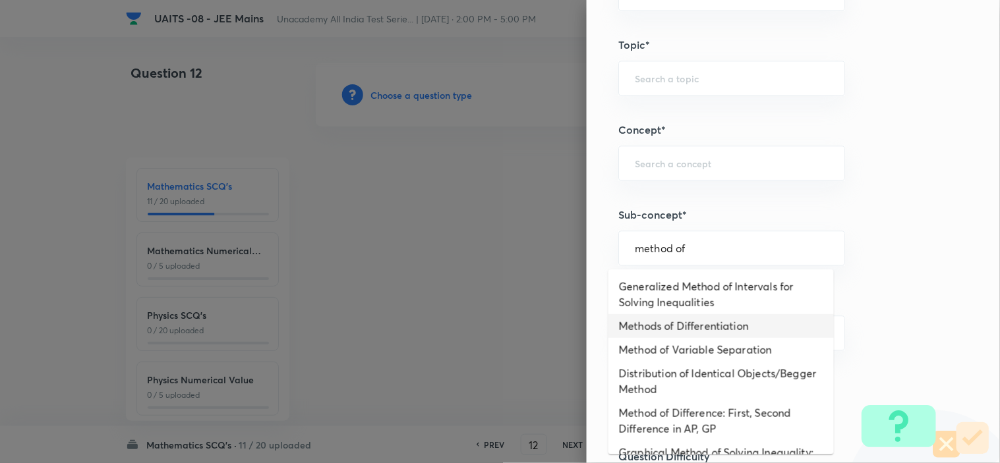
click at [682, 334] on li "Methods of Differentiation" at bounding box center [720, 326] width 225 height 24
type input "Methods of Differentiation"
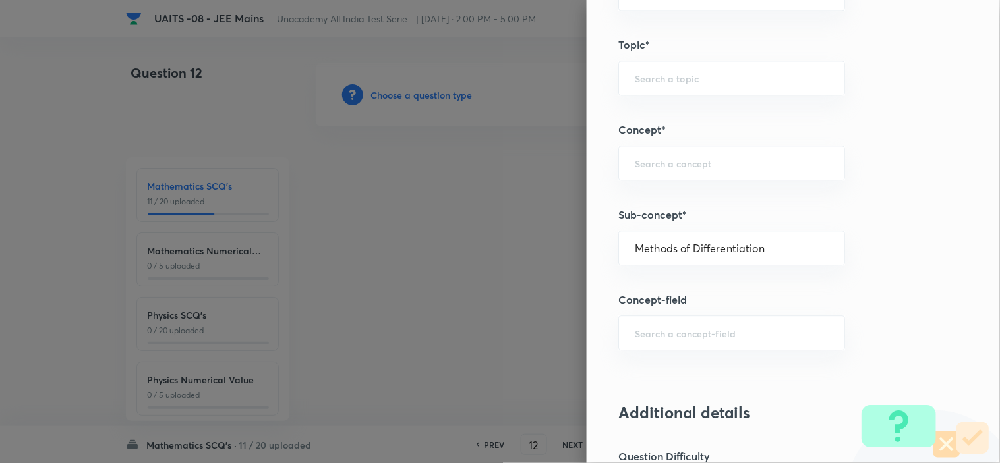
type input "Mathematics"
type input "Calculus"
type input "Differentiations"
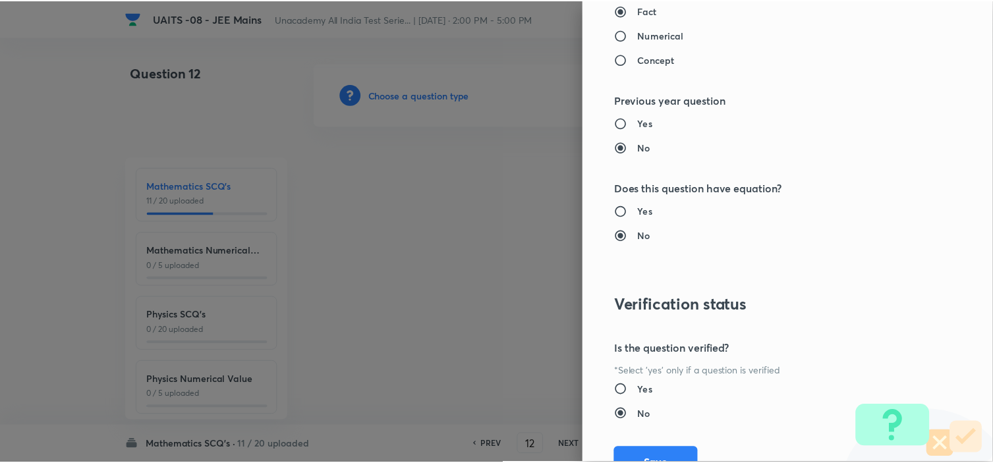
scroll to position [1421, 0]
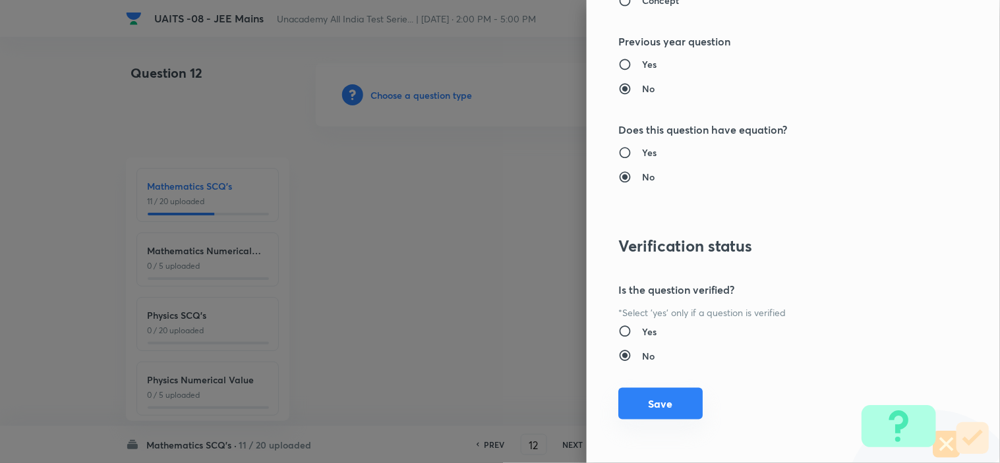
click at [654, 400] on button "Save" at bounding box center [660, 404] width 84 height 32
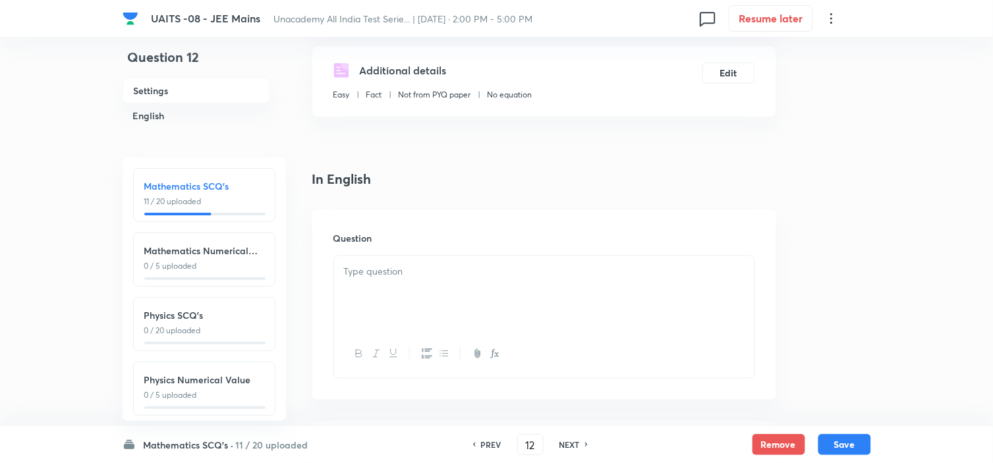
scroll to position [219, 0]
drag, startPoint x: 504, startPoint y: 297, endPoint x: 515, endPoint y: 304, distance: 12.8
click at [505, 297] on div at bounding box center [544, 292] width 420 height 74
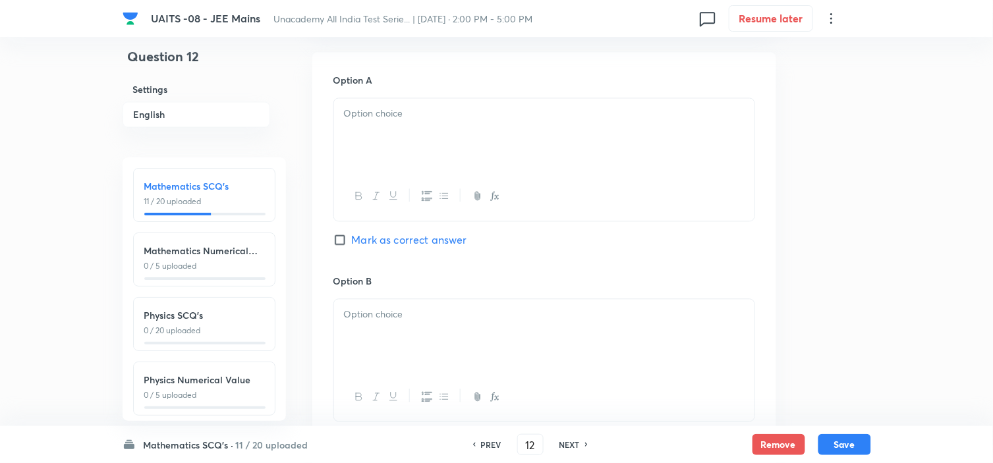
scroll to position [585, 0]
drag, startPoint x: 476, startPoint y: 119, endPoint x: 467, endPoint y: 226, distance: 107.2
click at [476, 120] on p at bounding box center [544, 115] width 401 height 15
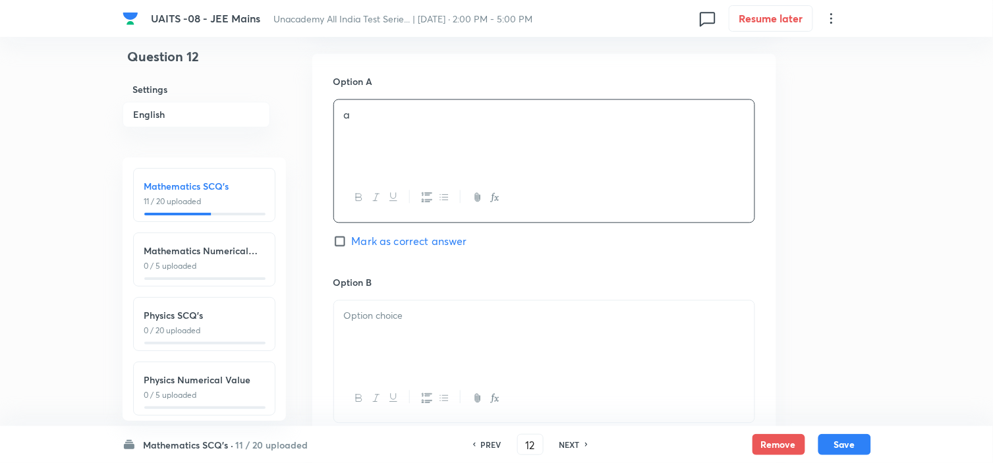
click at [432, 334] on div at bounding box center [544, 338] width 420 height 74
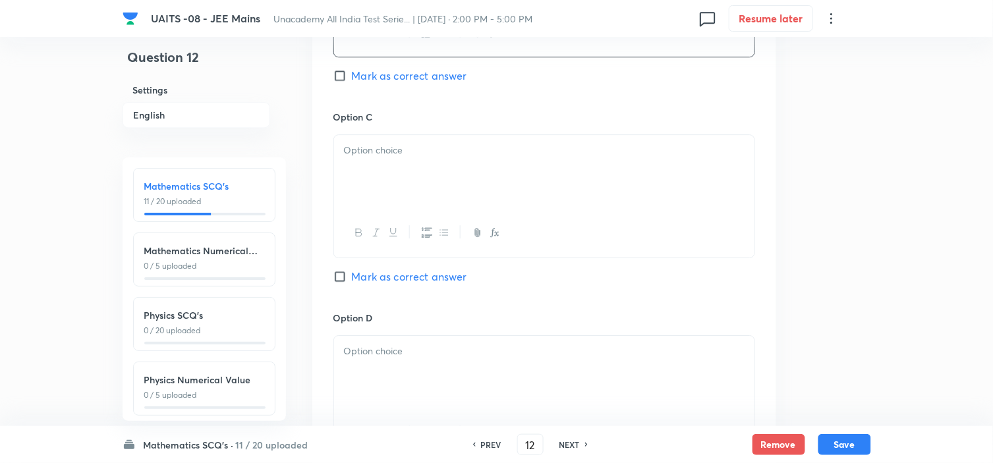
click at [449, 167] on div at bounding box center [544, 172] width 420 height 74
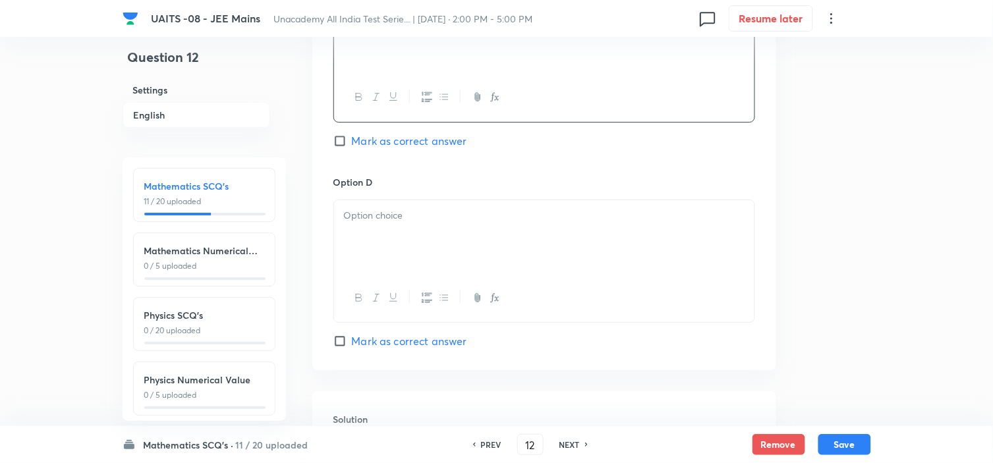
scroll to position [1098, 0]
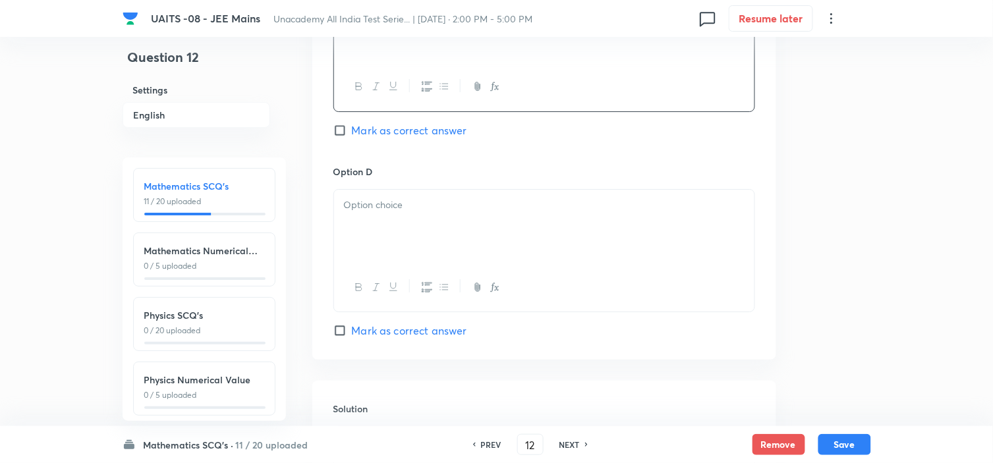
click at [475, 220] on div at bounding box center [544, 227] width 420 height 74
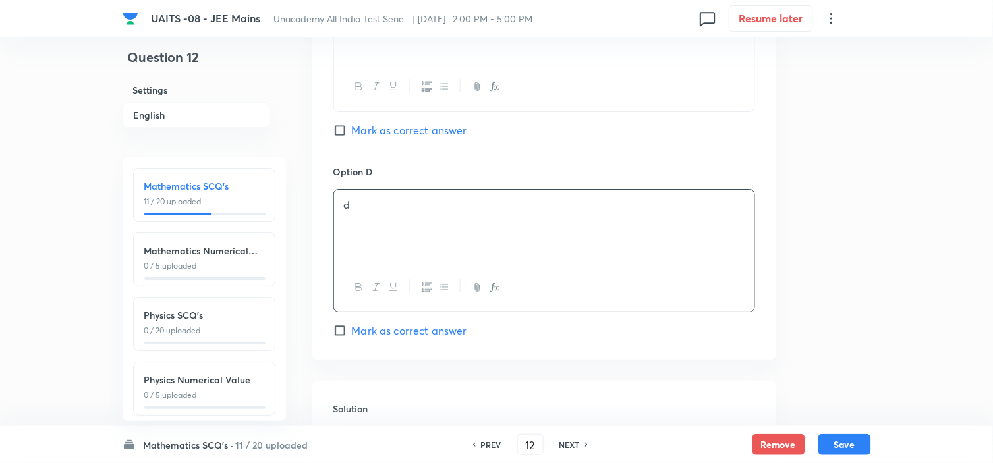
drag, startPoint x: 475, startPoint y: 220, endPoint x: 509, endPoint y: 161, distance: 68.5
click at [509, 161] on div "Option C c [PERSON_NAME] as correct answer" at bounding box center [544, 64] width 422 height 200
click at [449, 335] on span "Mark as correct answer" at bounding box center [409, 331] width 115 height 16
click at [352, 335] on input "Mark as correct answer" at bounding box center [342, 330] width 18 height 13
checkbox input "true"
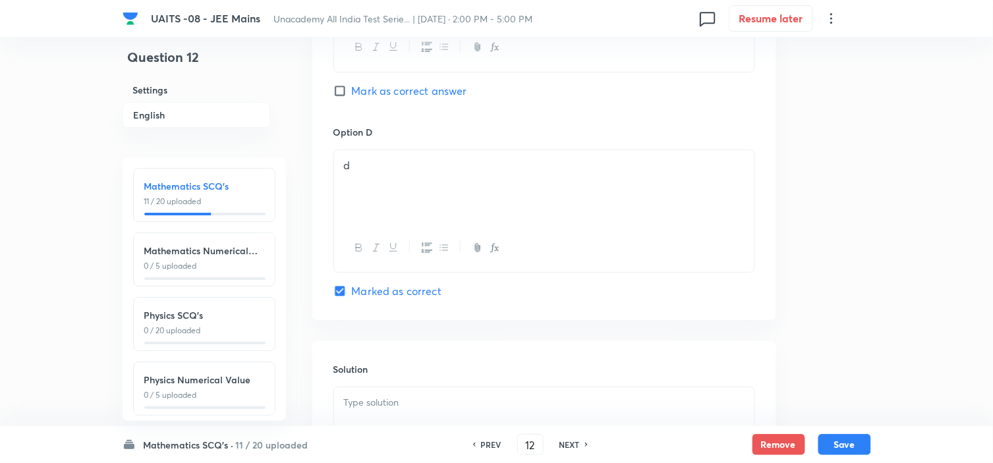
scroll to position [1318, 0]
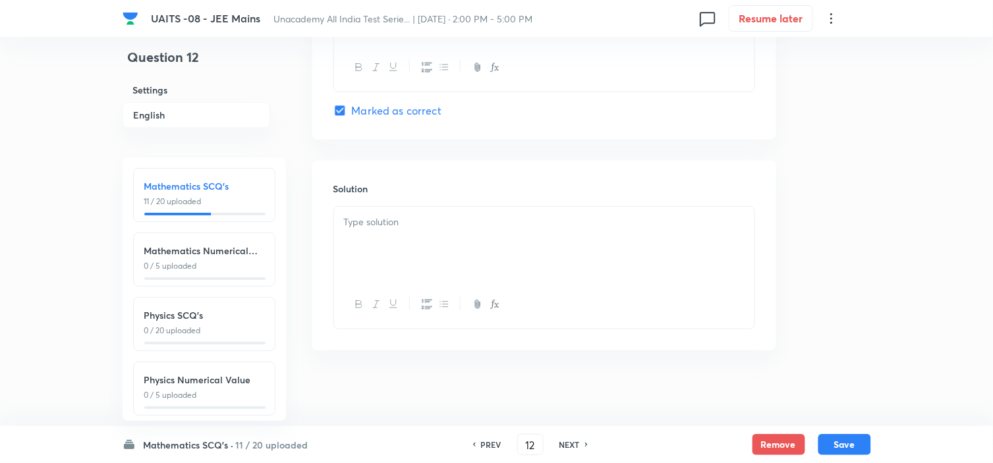
click at [534, 249] on div at bounding box center [544, 244] width 420 height 74
click at [534, 268] on div at bounding box center [544, 244] width 420 height 74
click at [853, 442] on button "Save" at bounding box center [844, 444] width 53 height 21
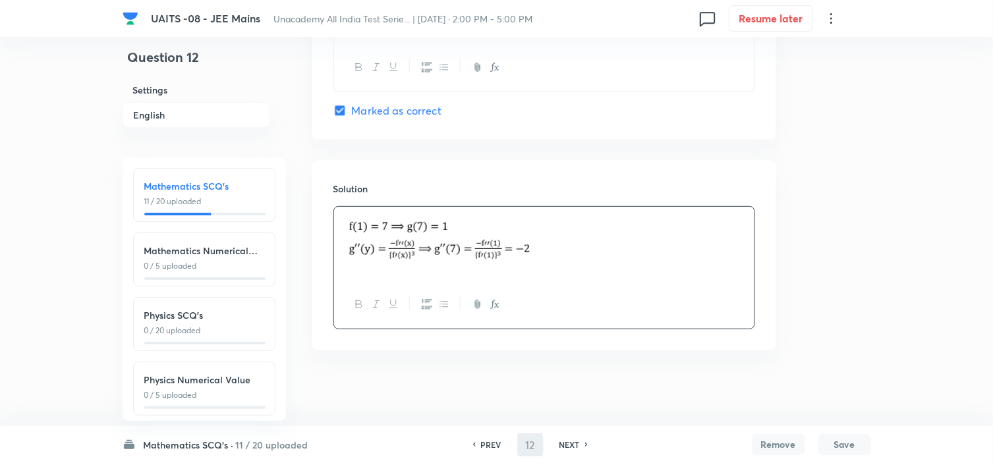
type input "13"
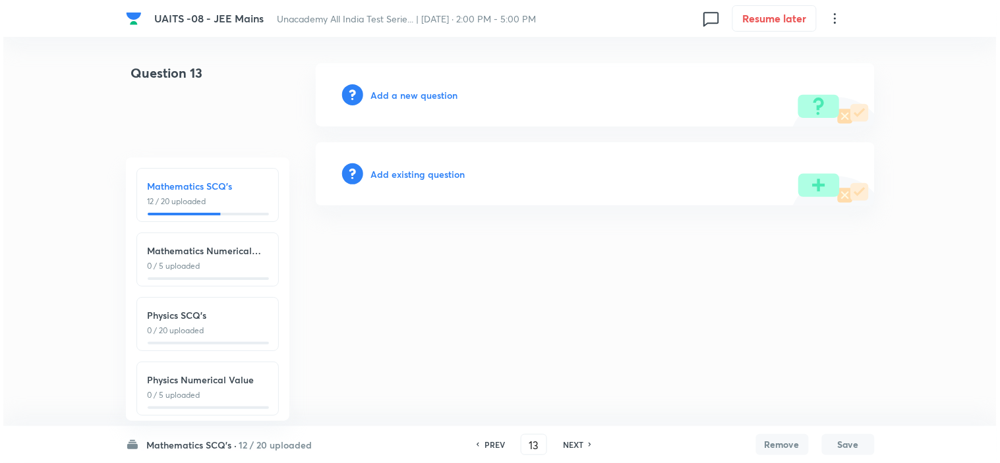
scroll to position [0, 0]
click at [426, 96] on h6 "Add a new question" at bounding box center [414, 95] width 87 height 14
click at [456, 92] on h6 "Choose a question type" at bounding box center [421, 95] width 101 height 14
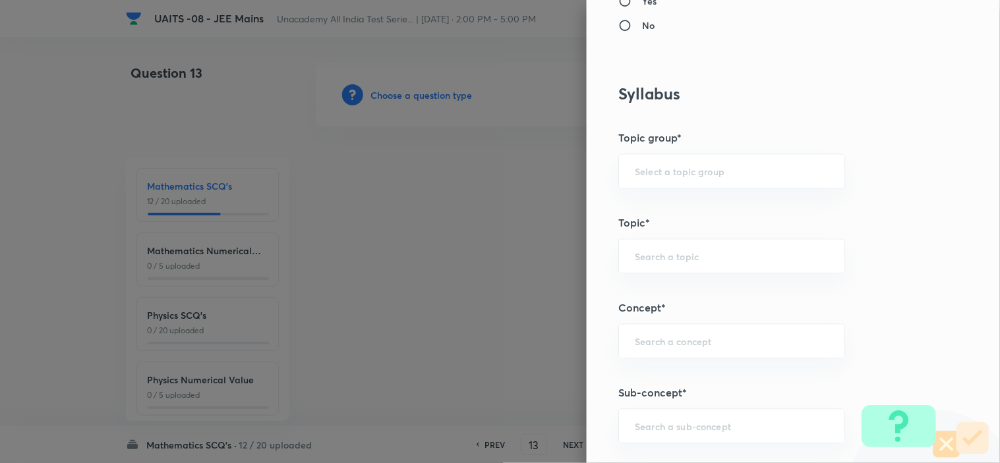
scroll to position [585, 0]
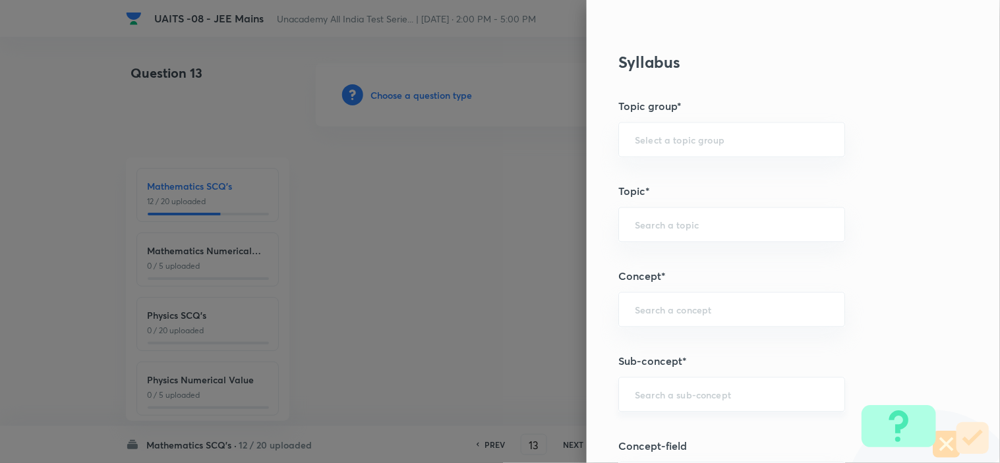
click at [737, 397] on input "text" at bounding box center [732, 395] width 194 height 13
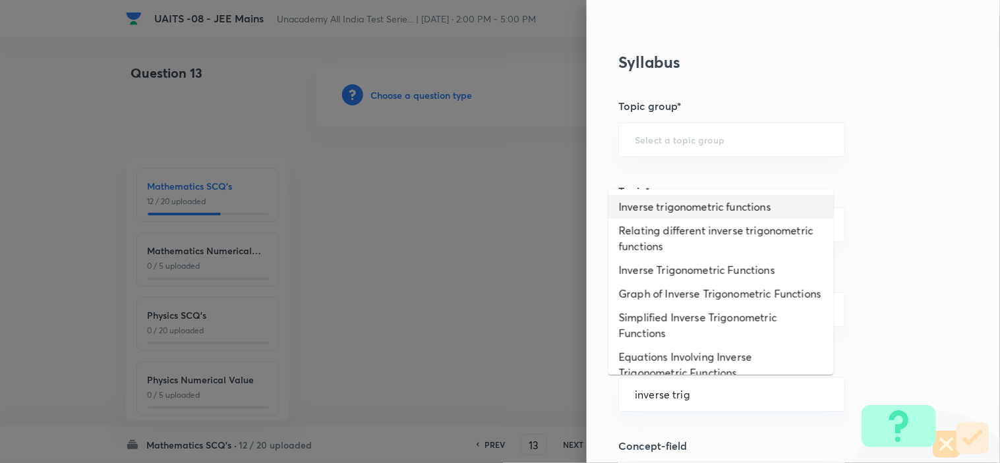
click at [710, 207] on li "Inverse trigonometric functions" at bounding box center [720, 207] width 225 height 24
type input "Inverse trigonometric functions"
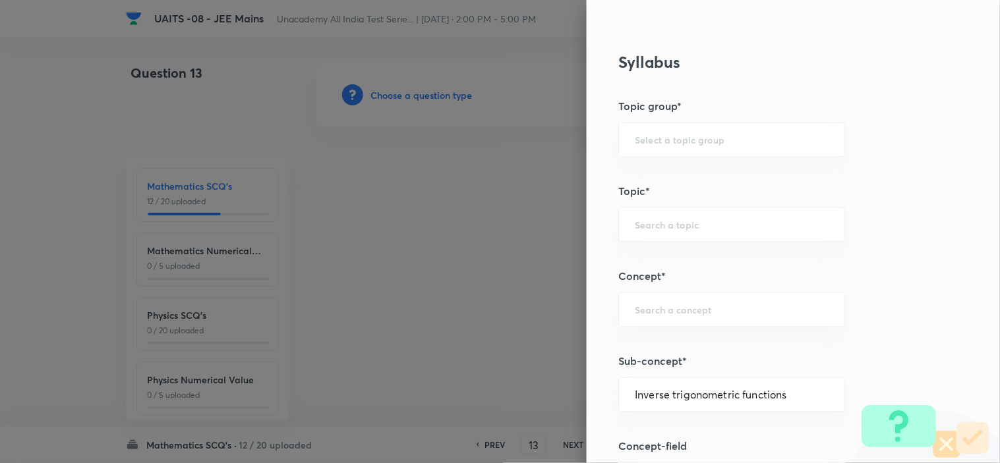
type input "Mathematics"
type input "Trigonometry"
type input "Inverse Trigonometric Functions"
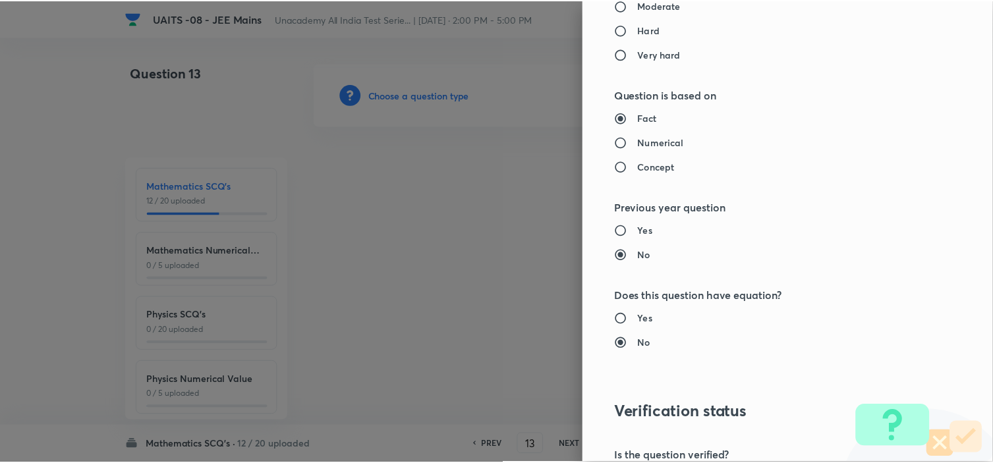
scroll to position [1421, 0]
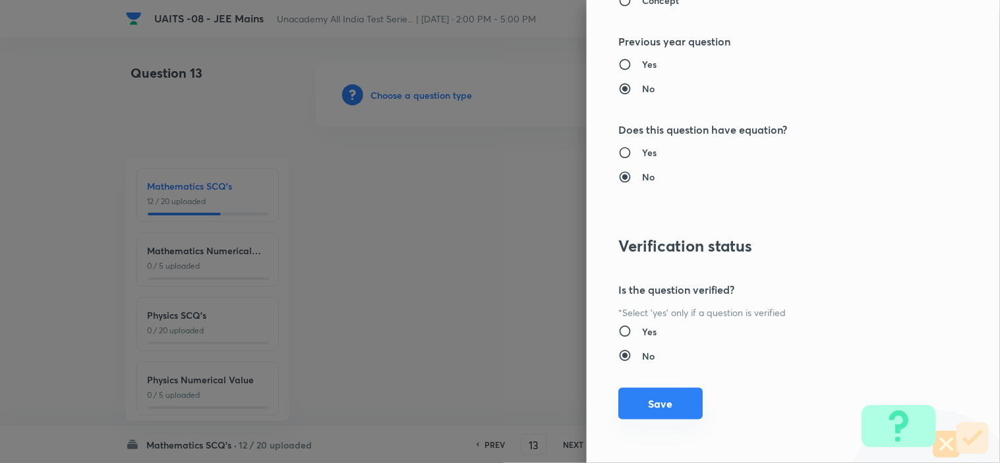
click at [658, 406] on button "Save" at bounding box center [660, 404] width 84 height 32
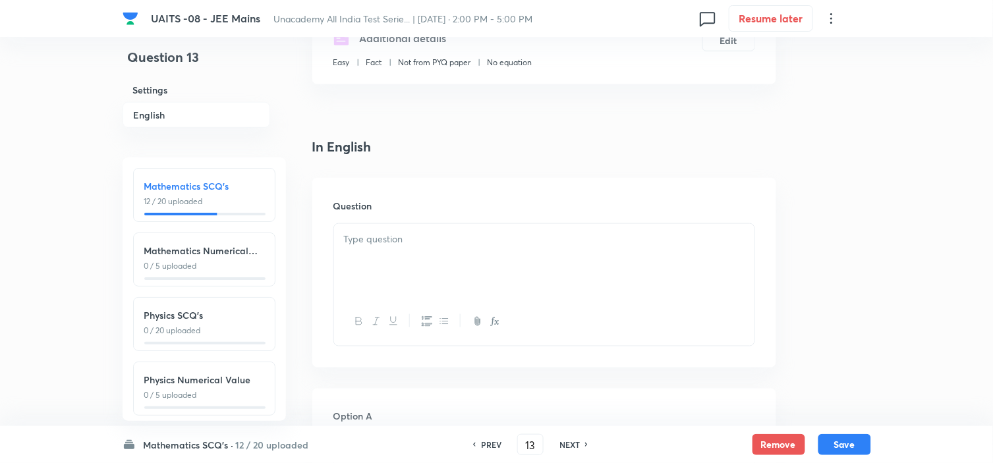
scroll to position [366, 0]
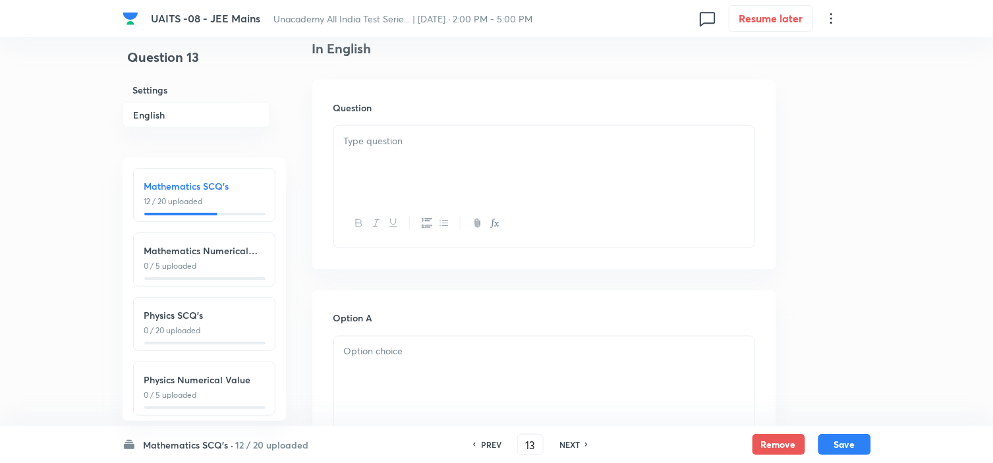
click at [522, 169] on div at bounding box center [544, 163] width 420 height 74
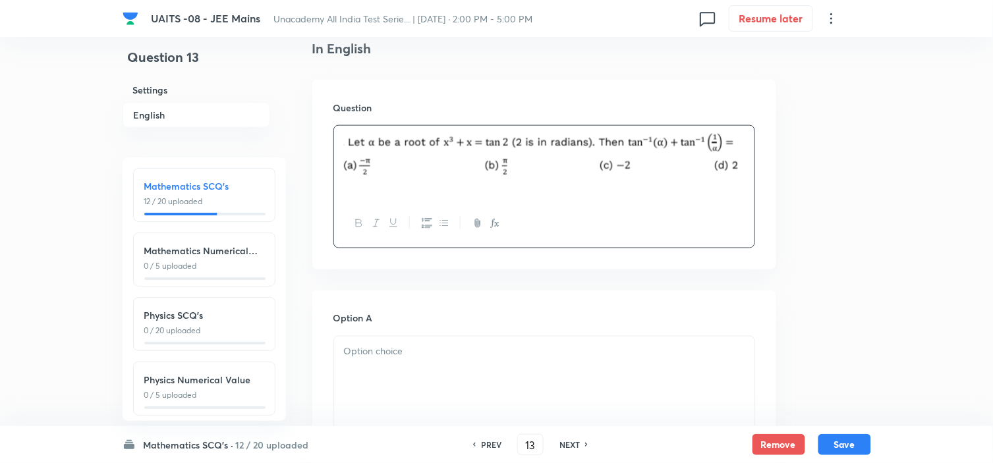
drag, startPoint x: 495, startPoint y: 362, endPoint x: 548, endPoint y: 306, distance: 76.9
click at [496, 362] on div at bounding box center [544, 374] width 420 height 74
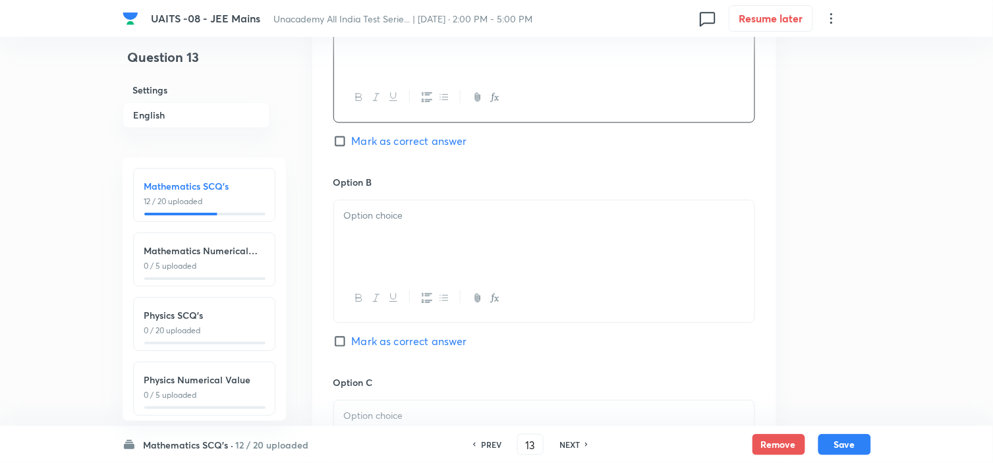
scroll to position [732, 0]
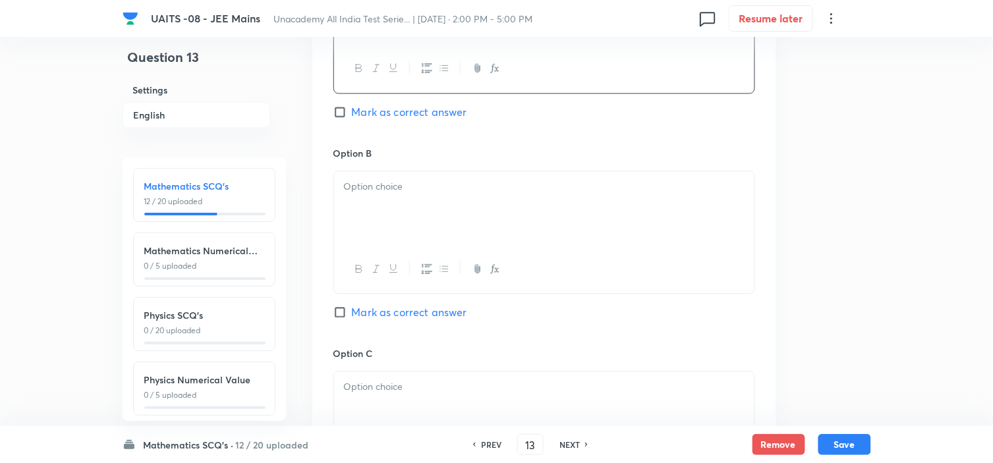
click at [511, 216] on div at bounding box center [544, 208] width 420 height 74
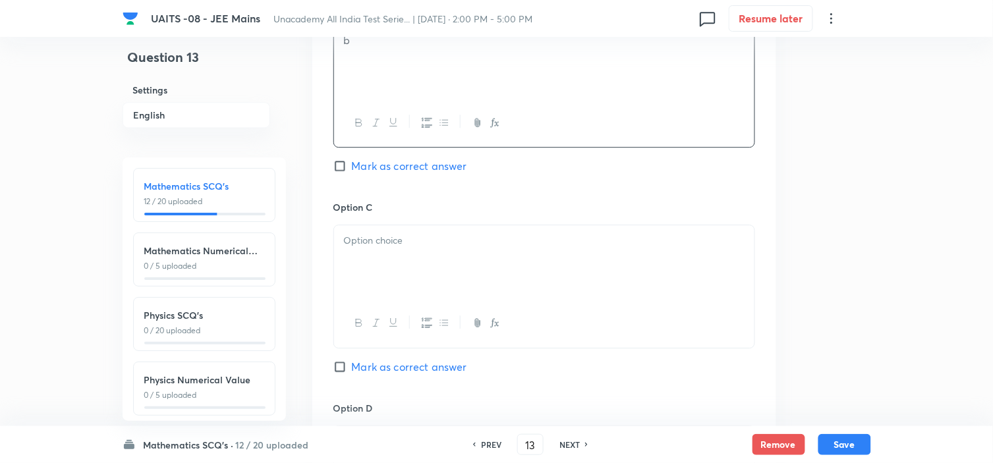
click at [478, 259] on div at bounding box center [544, 262] width 420 height 74
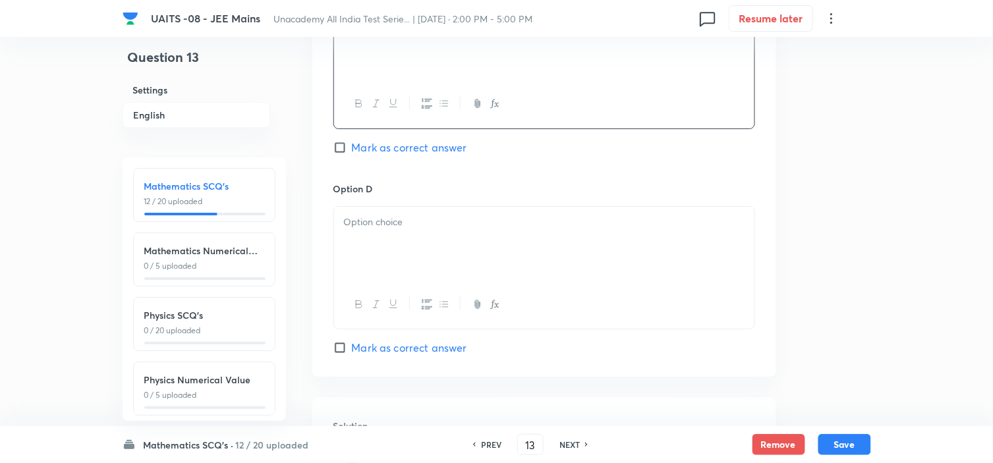
click at [488, 229] on p at bounding box center [544, 222] width 401 height 15
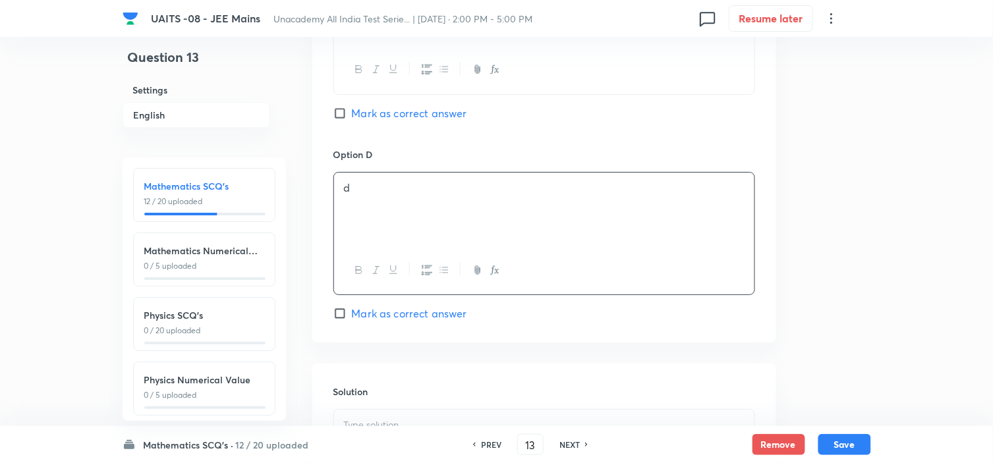
scroll to position [1341, 0]
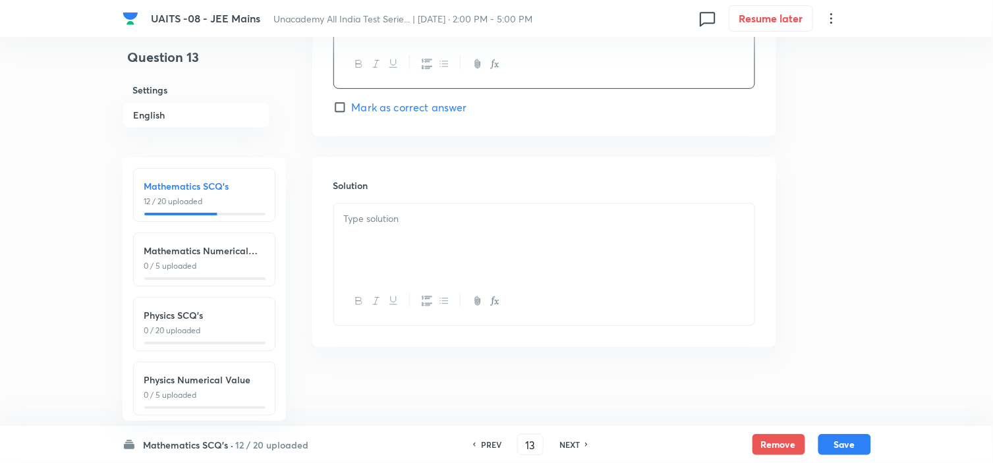
click at [459, 251] on div at bounding box center [544, 241] width 420 height 74
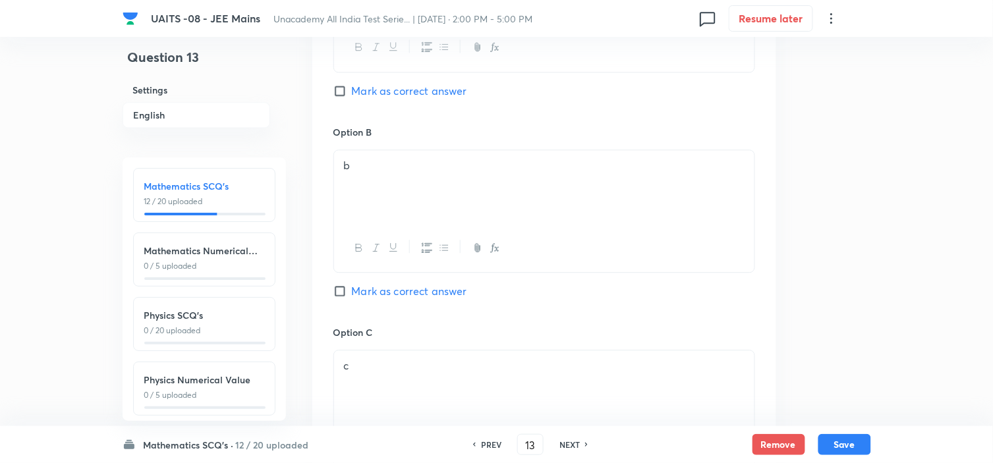
scroll to position [682, 0]
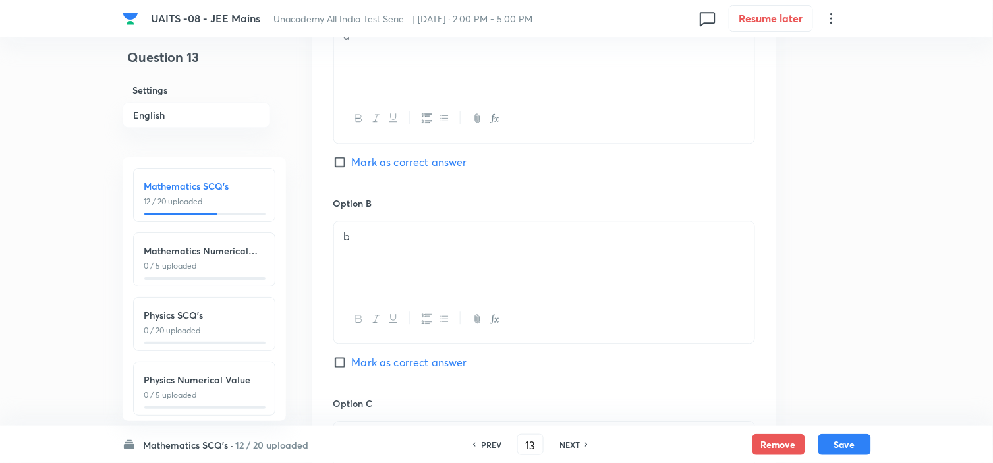
drag, startPoint x: 400, startPoint y: 160, endPoint x: 429, endPoint y: 172, distance: 31.3
click at [401, 160] on span "Mark as correct answer" at bounding box center [409, 162] width 115 height 16
click at [352, 160] on input "Mark as correct answer" at bounding box center [342, 162] width 18 height 13
checkbox input "true"
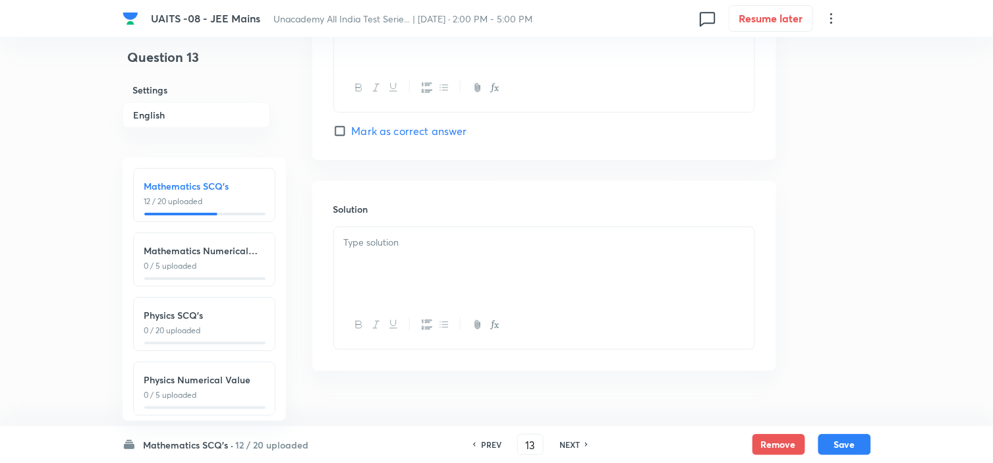
scroll to position [1341, 0]
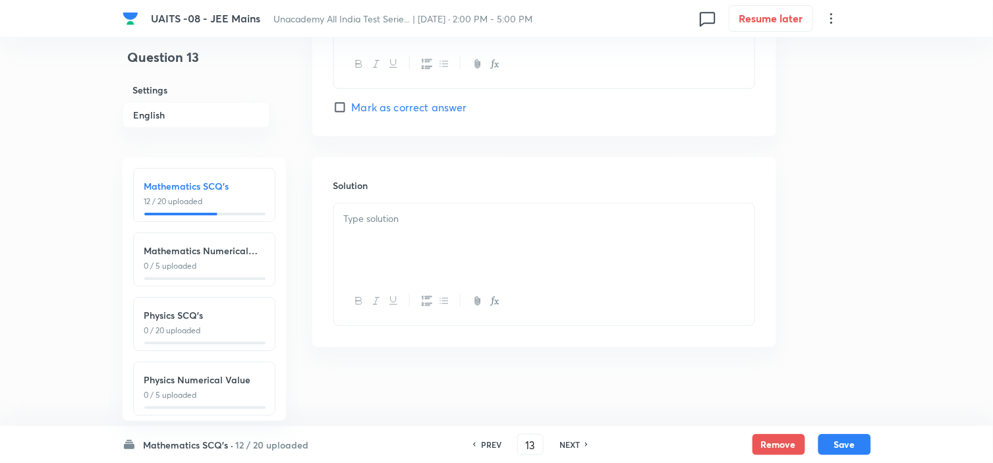
drag, startPoint x: 451, startPoint y: 224, endPoint x: 476, endPoint y: 228, distance: 24.7
click at [452, 225] on p at bounding box center [544, 219] width 401 height 15
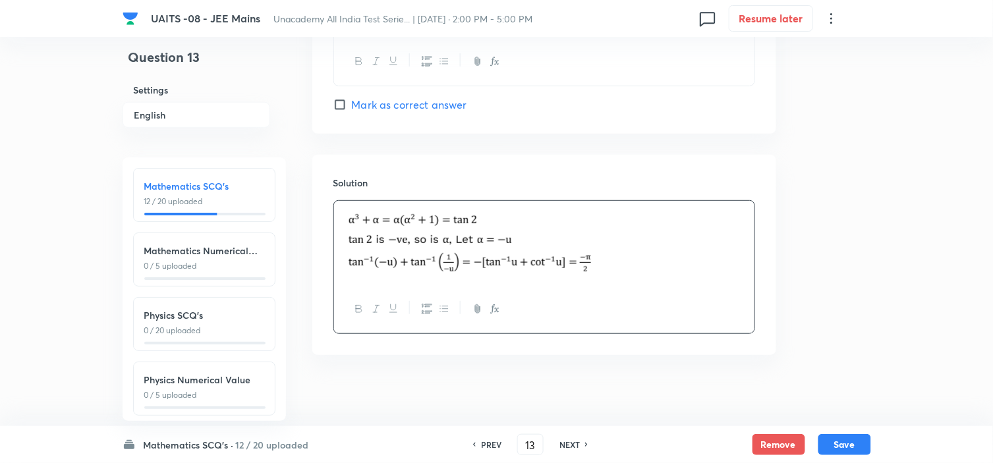
click at [865, 439] on button "Save" at bounding box center [844, 444] width 53 height 21
type input "14"
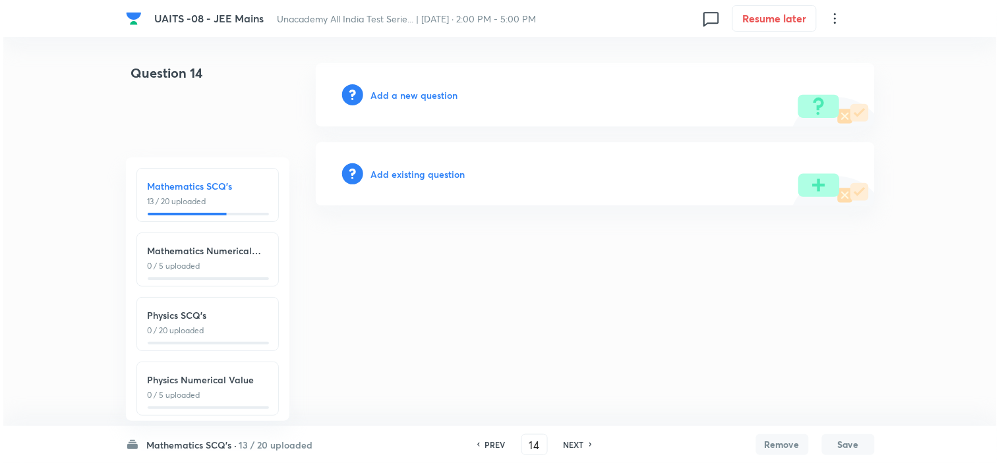
scroll to position [0, 0]
click at [446, 91] on h6 "Add a new question" at bounding box center [414, 95] width 87 height 14
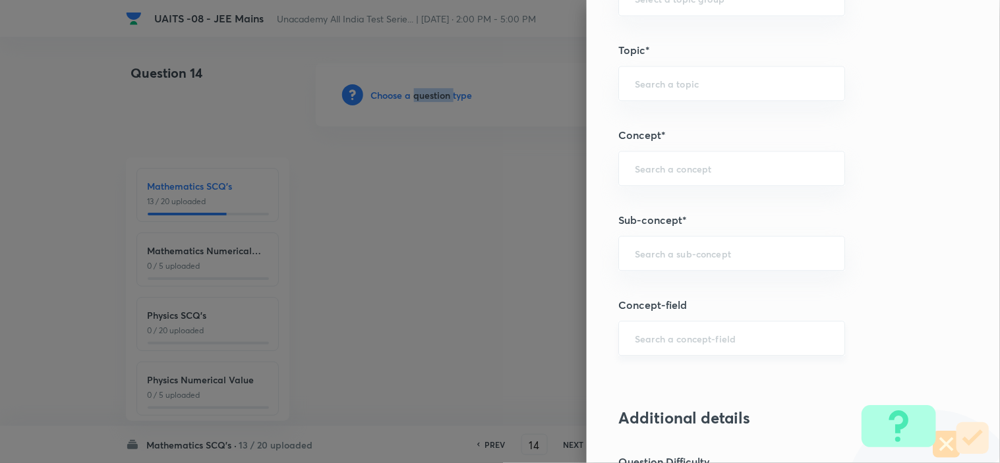
scroll to position [732, 0]
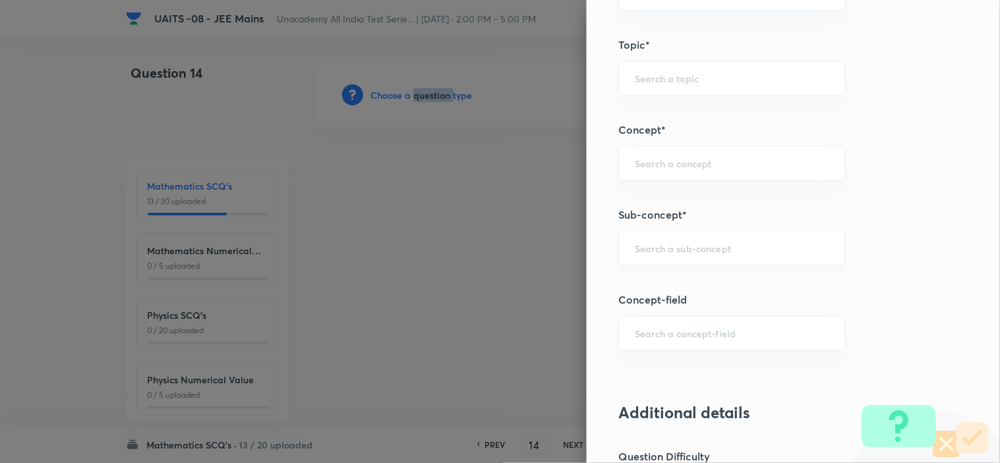
click at [720, 238] on div "​" at bounding box center [731, 248] width 227 height 35
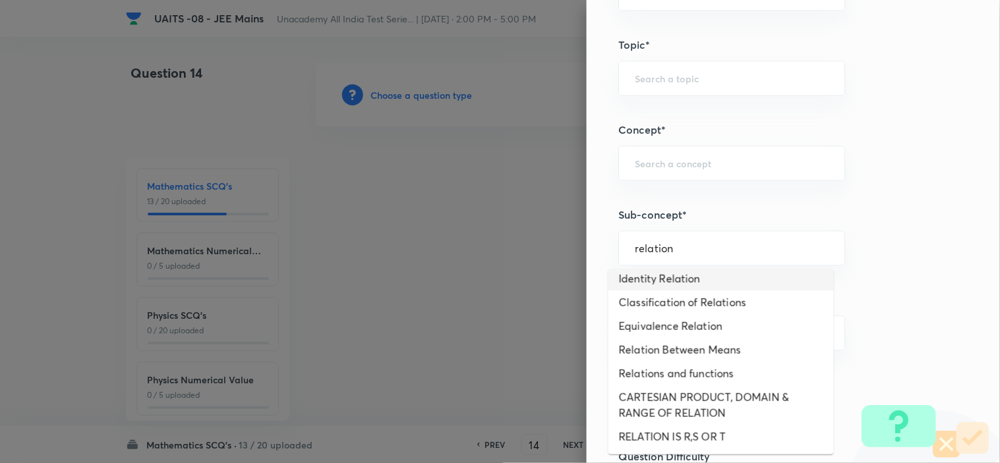
scroll to position [347, 0]
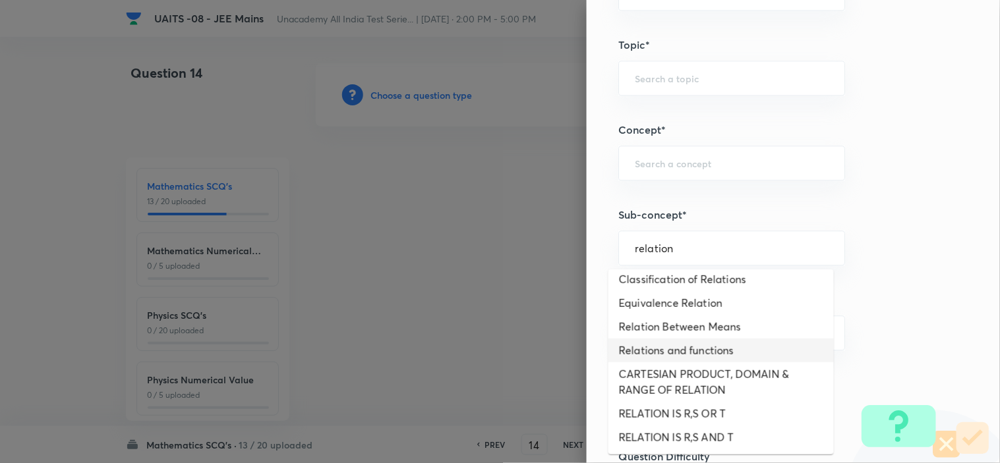
click at [694, 344] on li "Relations and functions" at bounding box center [720, 351] width 225 height 24
type input "Relations and functions"
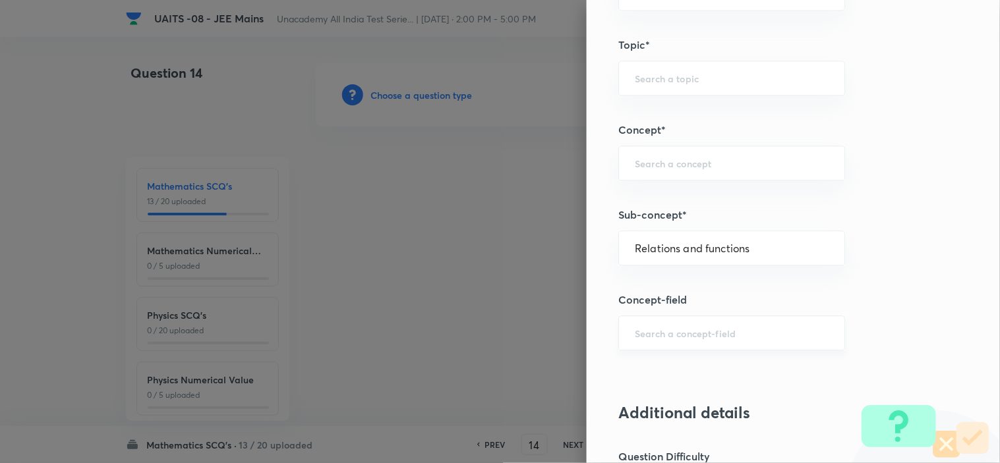
type input "Mathematics"
type input "Relations and functions"
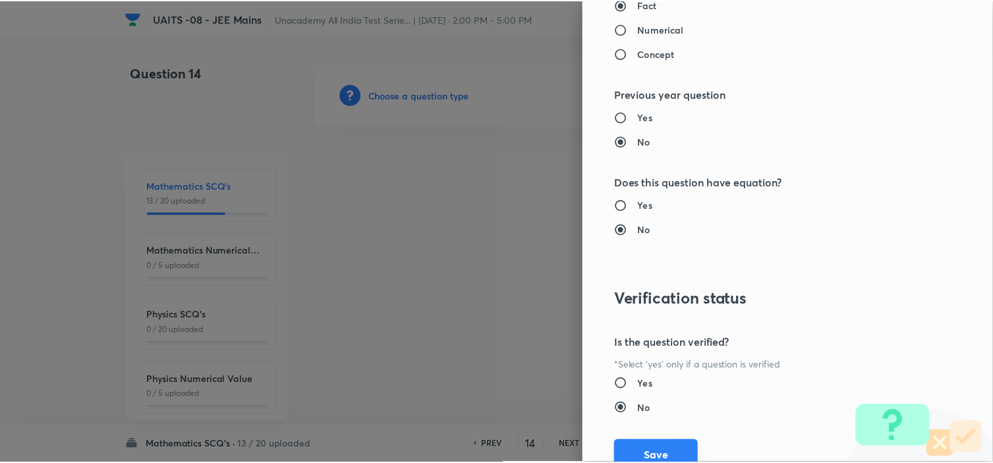
scroll to position [1421, 0]
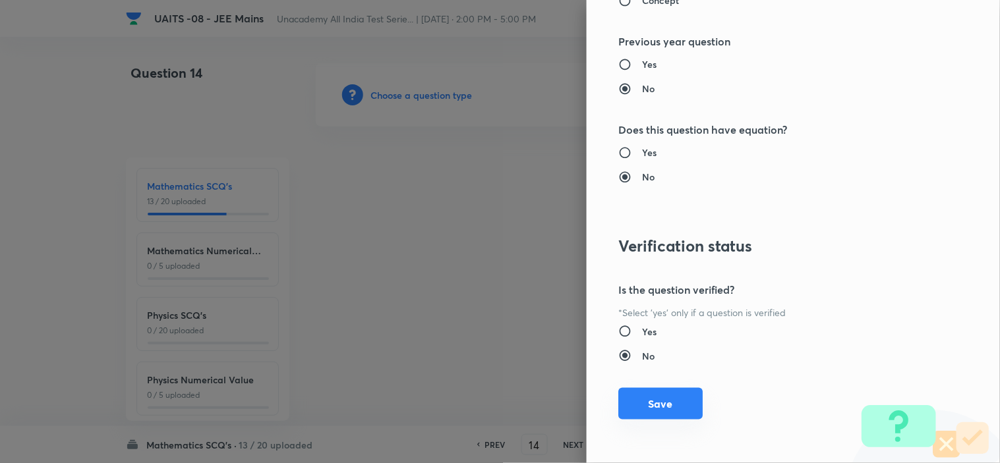
click at [666, 405] on button "Save" at bounding box center [660, 404] width 84 height 32
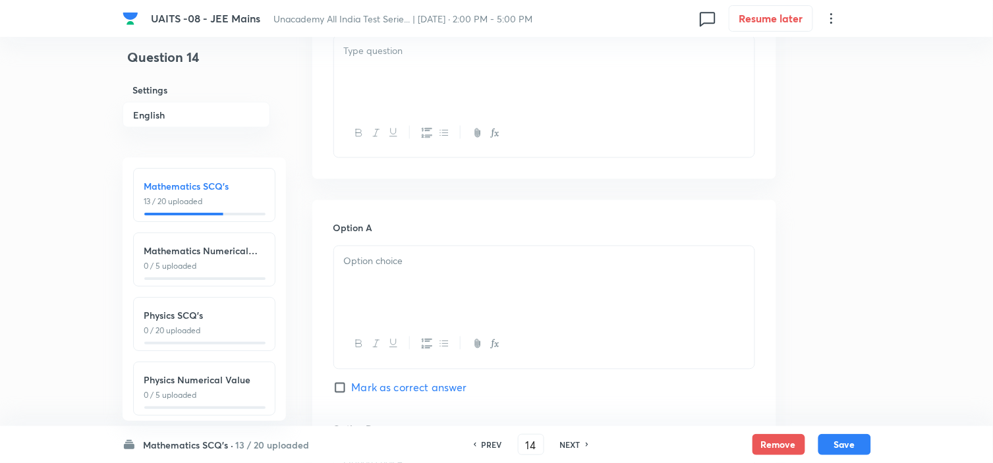
click at [474, 88] on div at bounding box center [544, 73] width 420 height 74
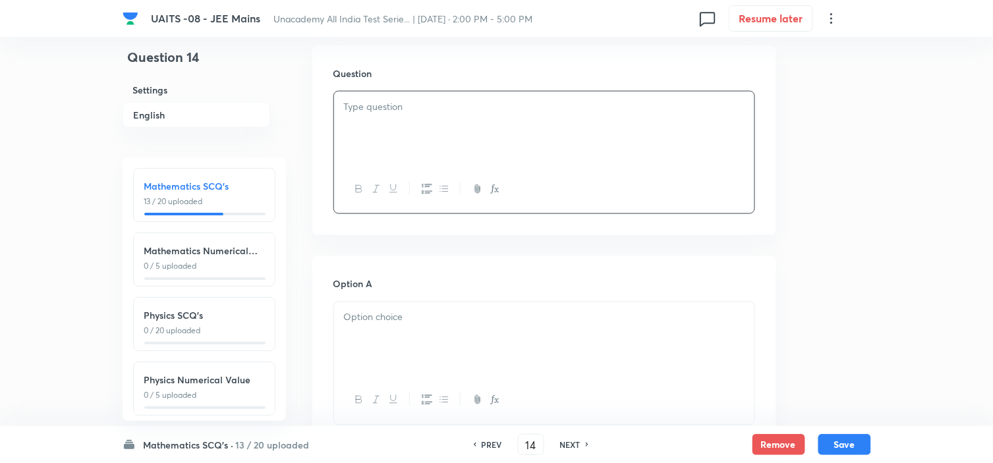
scroll to position [366, 0]
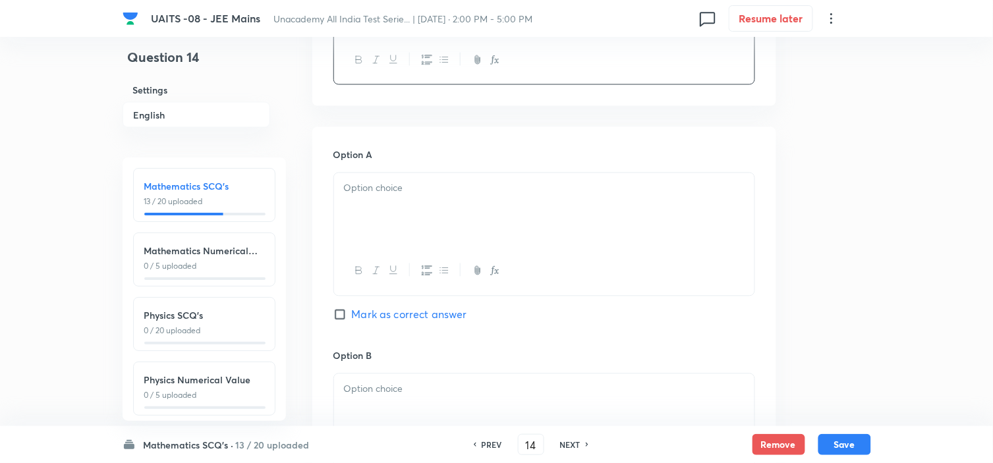
click at [530, 229] on div at bounding box center [544, 210] width 420 height 74
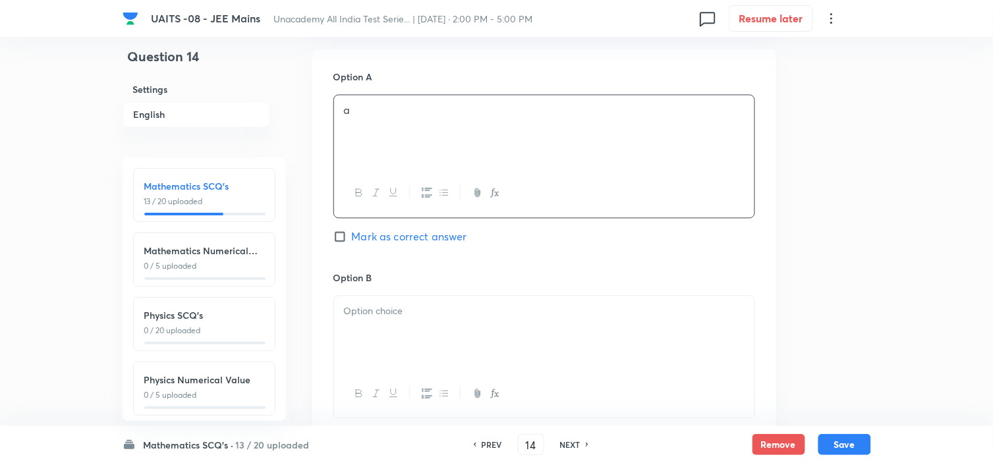
scroll to position [732, 0]
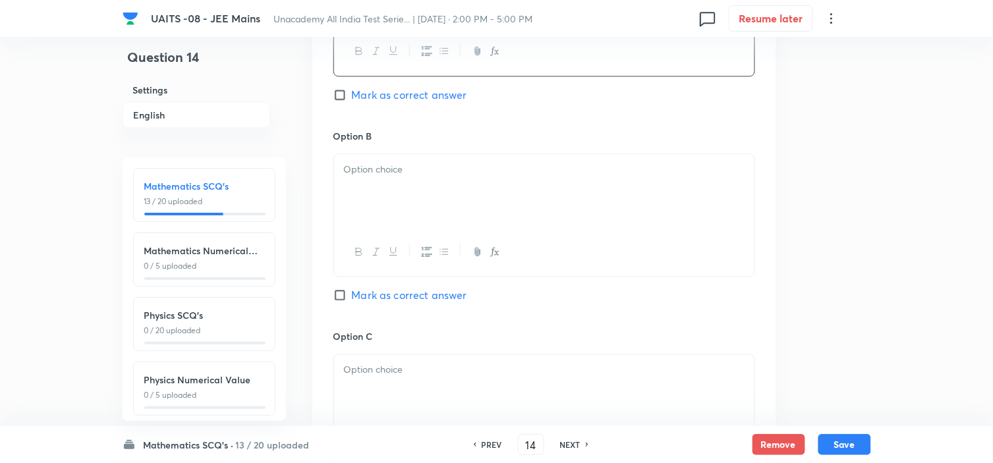
click at [525, 202] on div at bounding box center [544, 191] width 420 height 74
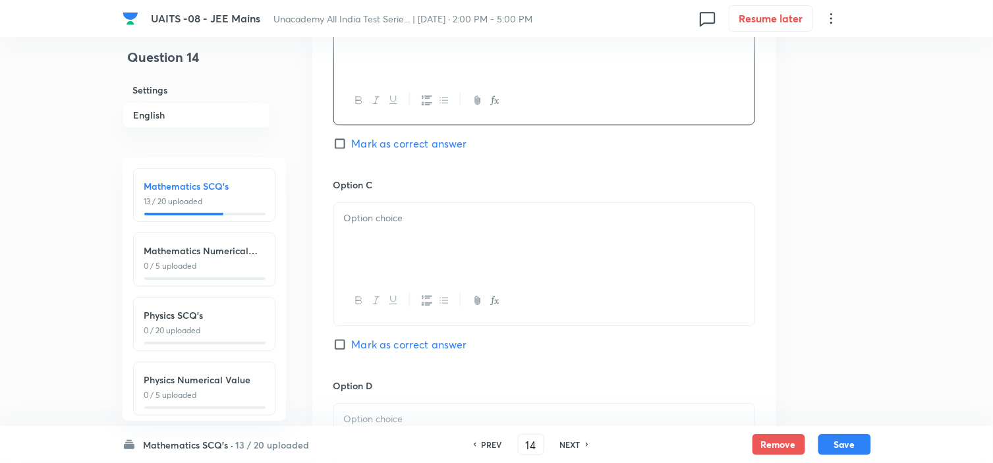
scroll to position [952, 0]
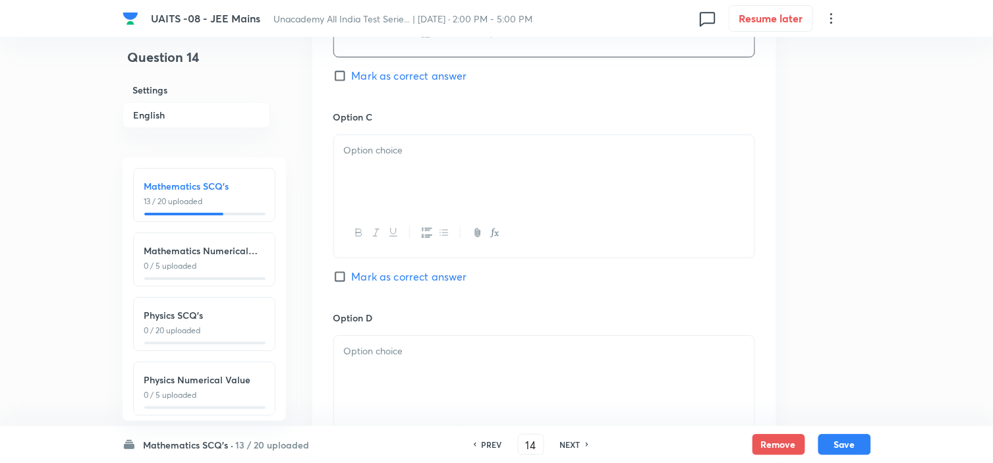
click at [524, 202] on div at bounding box center [544, 172] width 420 height 74
click at [448, 370] on div at bounding box center [544, 373] width 420 height 74
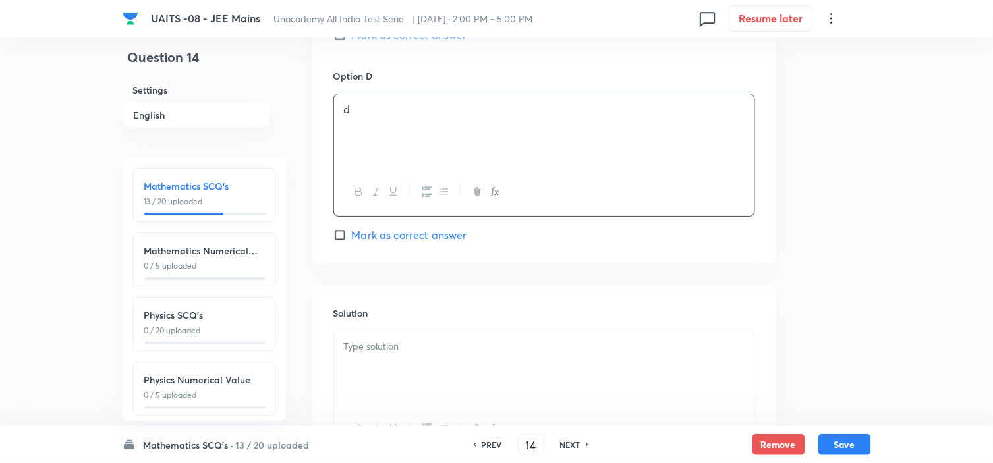
scroll to position [1323, 0]
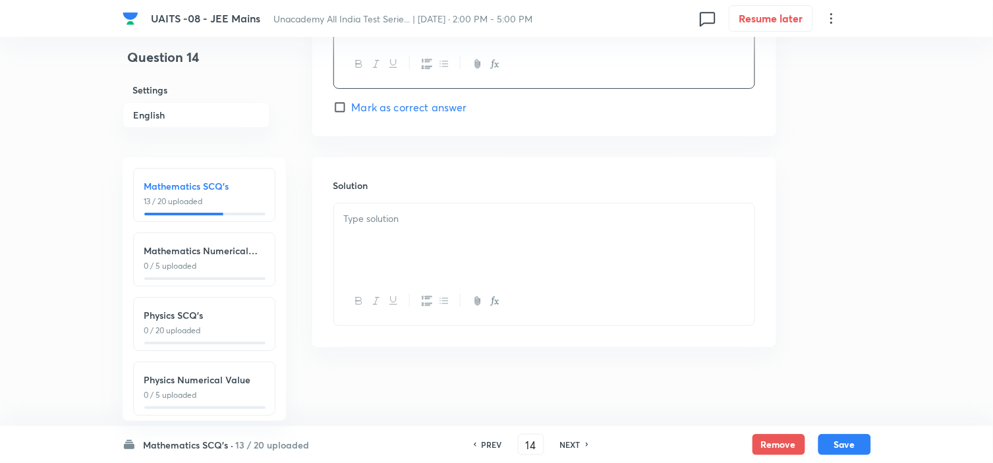
click at [492, 240] on div at bounding box center [544, 241] width 420 height 74
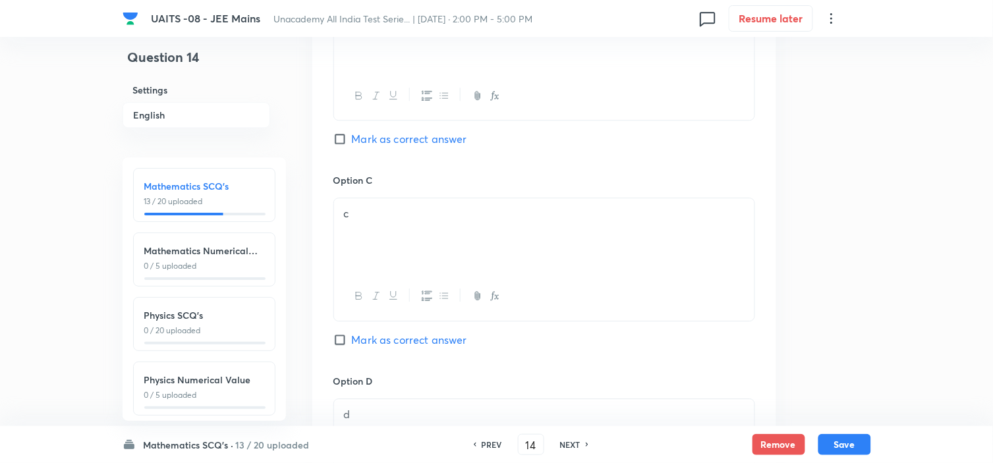
scroll to position [884, 0]
click at [417, 146] on span "Mark as correct answer" at bounding box center [409, 143] width 115 height 16
click at [352, 146] on input "Mark as correct answer" at bounding box center [342, 142] width 18 height 13
checkbox input "true"
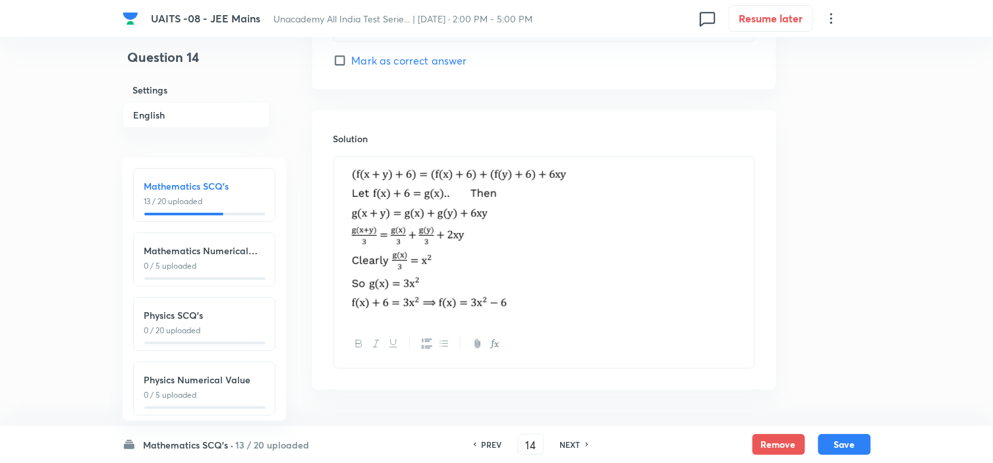
scroll to position [1413, 0]
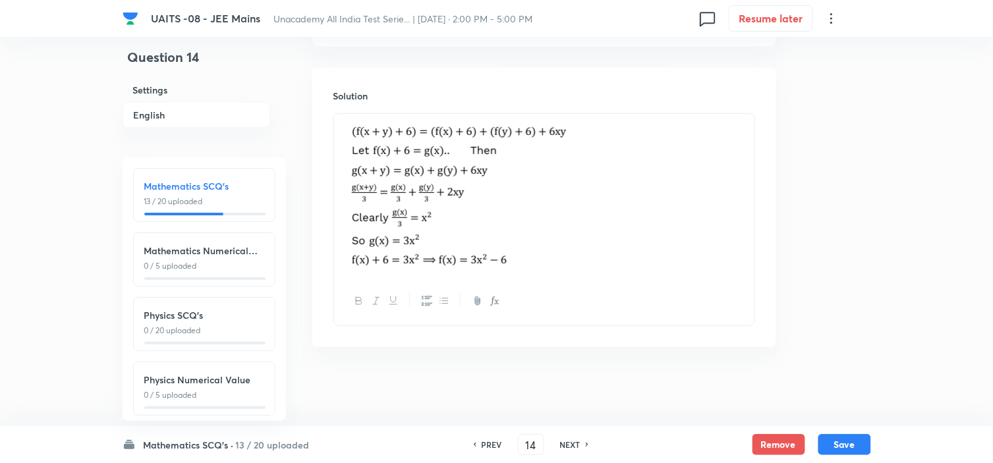
click at [597, 225] on p at bounding box center [544, 196] width 401 height 148
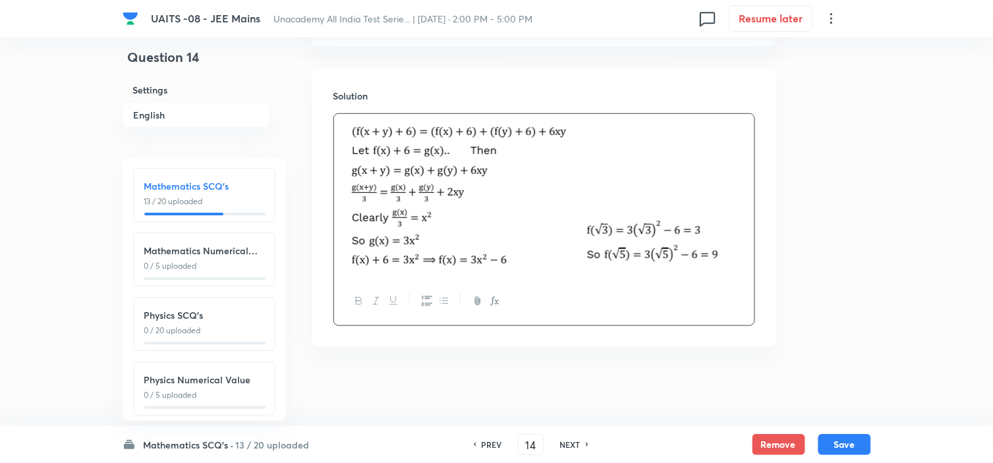
click at [574, 246] on img at bounding box center [463, 194] width 238 height 144
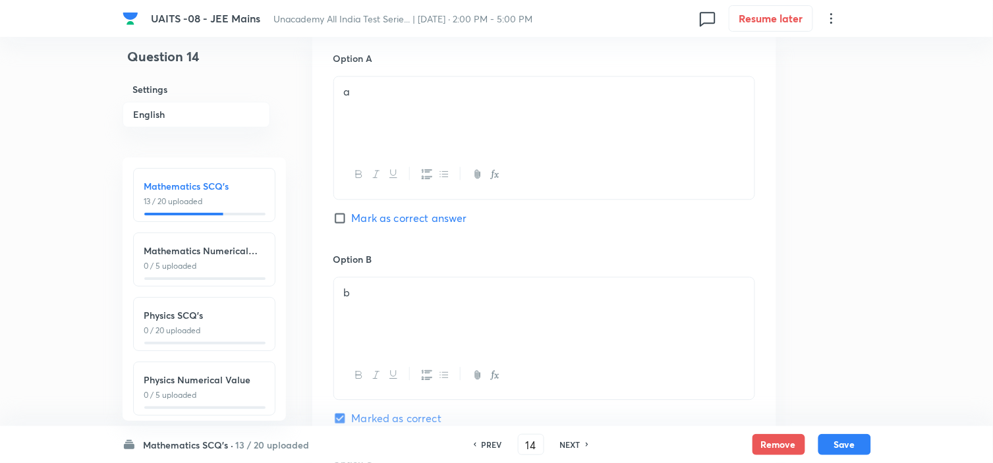
scroll to position [828, 0]
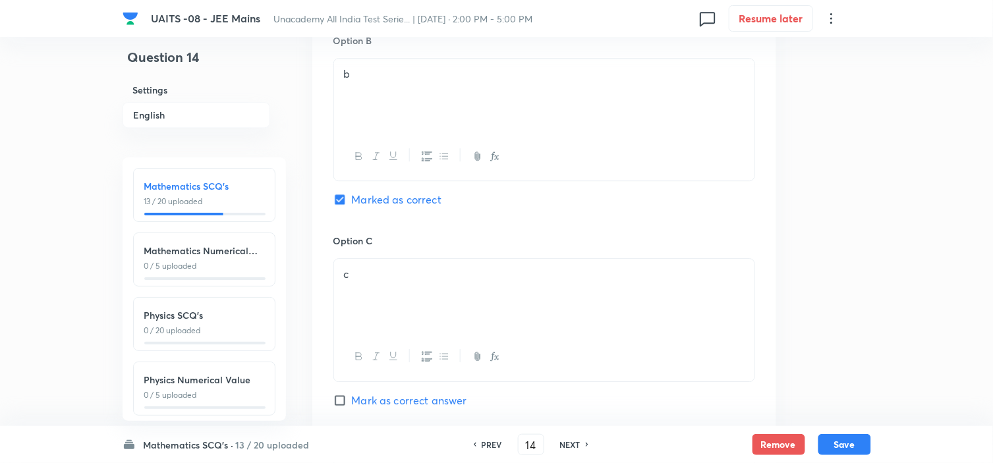
click at [396, 398] on span "Mark as correct answer" at bounding box center [409, 401] width 115 height 16
click at [352, 398] on input "Mark as correct answer" at bounding box center [342, 400] width 18 height 13
checkbox input "true"
checkbox input "false"
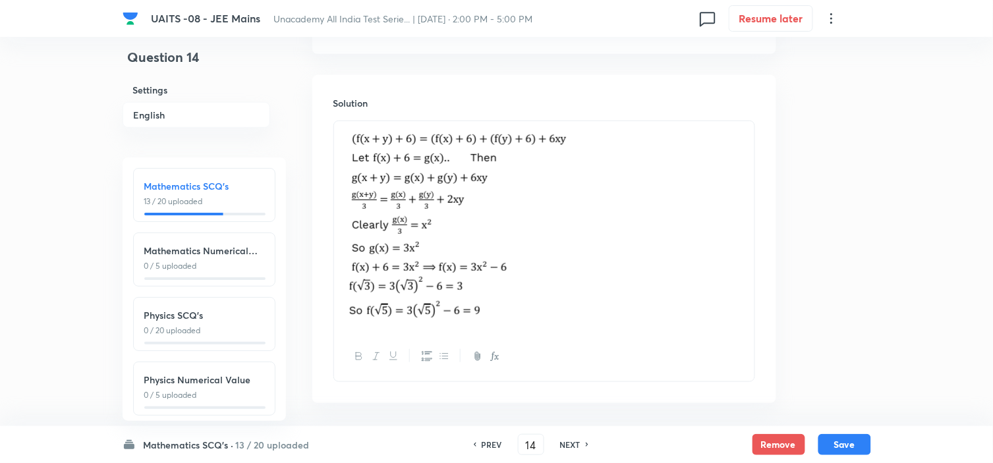
scroll to position [1462, 0]
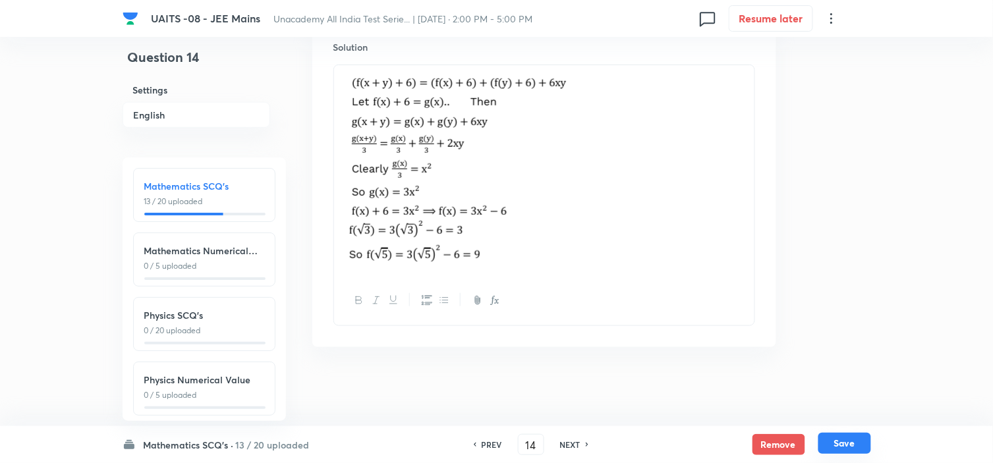
click at [853, 449] on button "Save" at bounding box center [844, 443] width 53 height 21
type input "15"
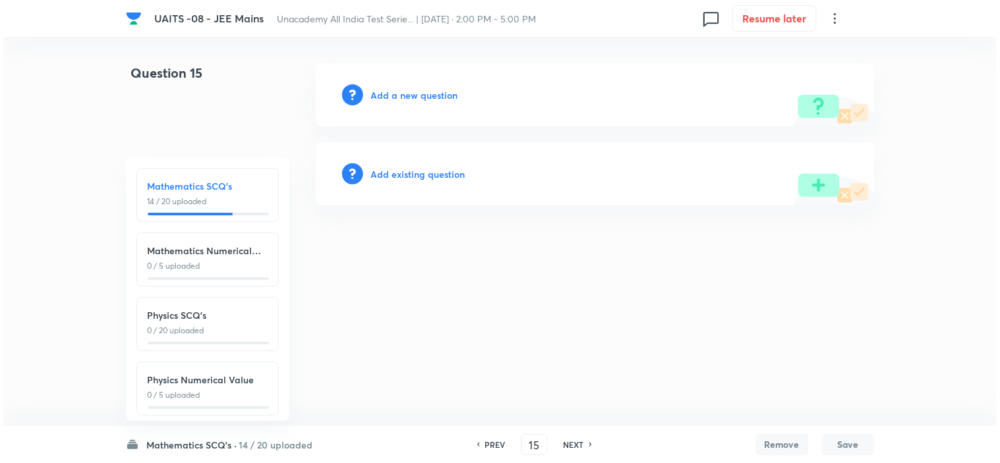
scroll to position [0, 0]
click at [431, 95] on h6 "Add a new question" at bounding box center [414, 95] width 87 height 14
click at [431, 95] on h6 "Choose a question type" at bounding box center [421, 95] width 101 height 14
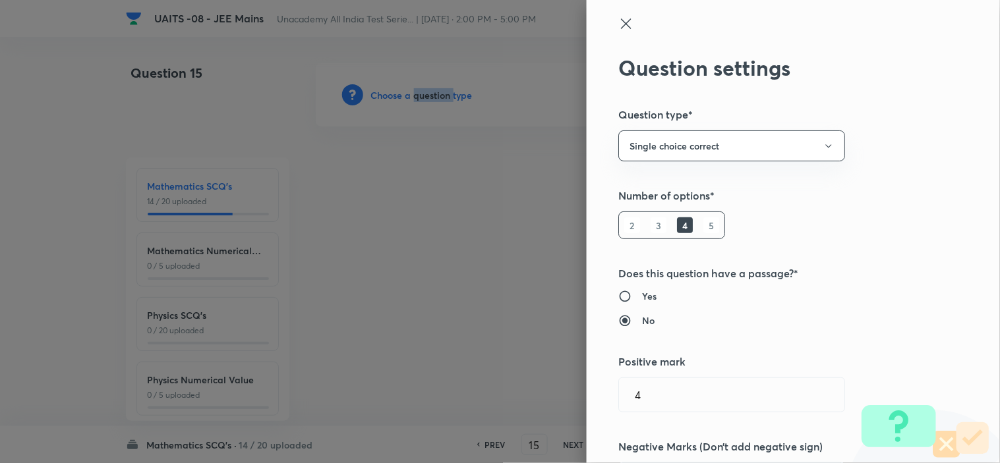
scroll to position [659, 0]
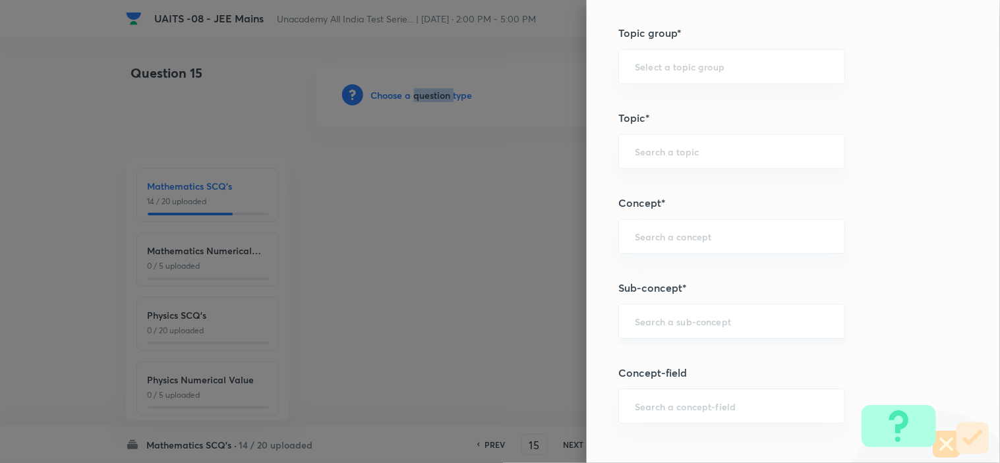
click at [716, 308] on div "​" at bounding box center [731, 321] width 227 height 35
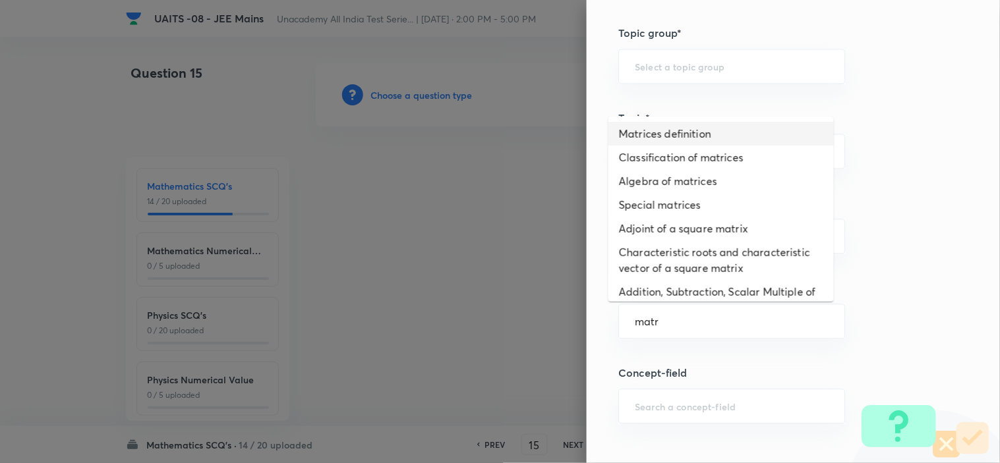
click at [658, 142] on li "Matrices definition" at bounding box center [720, 134] width 225 height 24
type input "Matrices definition"
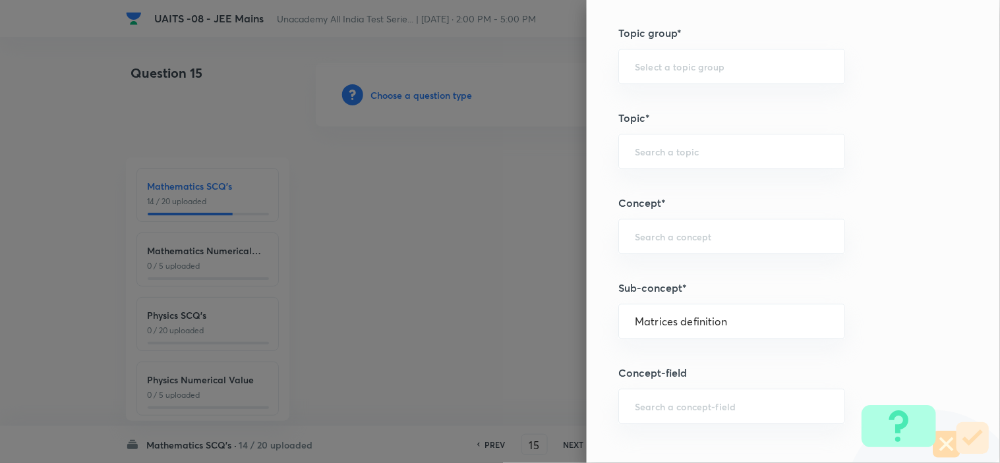
type input "Mathematics"
type input "Algebra"
type input "Matrices"
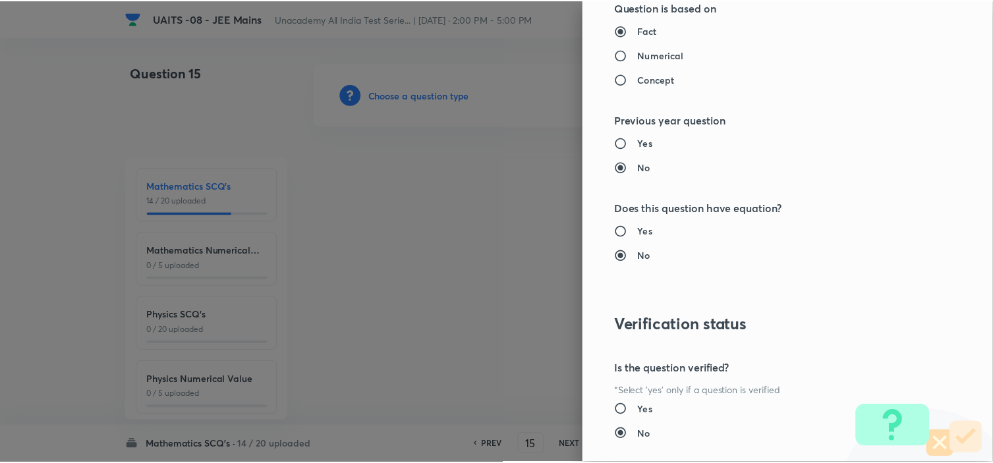
scroll to position [1421, 0]
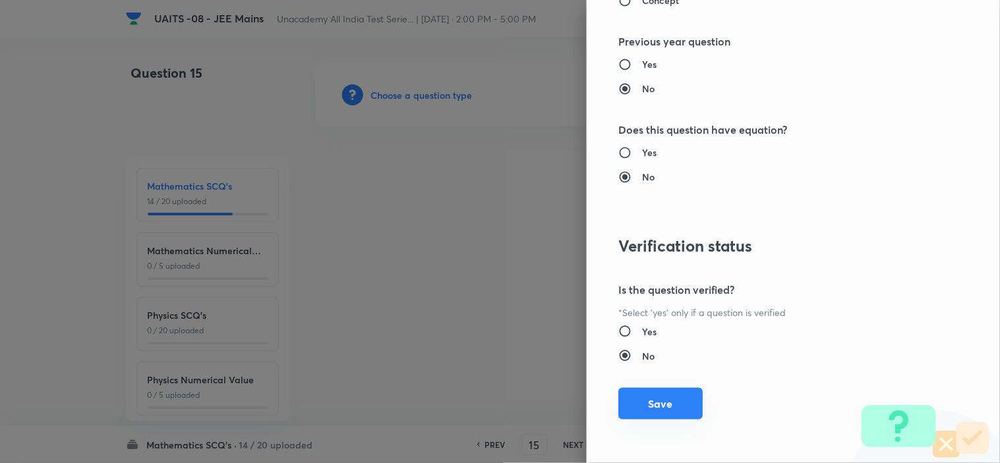
click at [660, 397] on button "Save" at bounding box center [660, 404] width 84 height 32
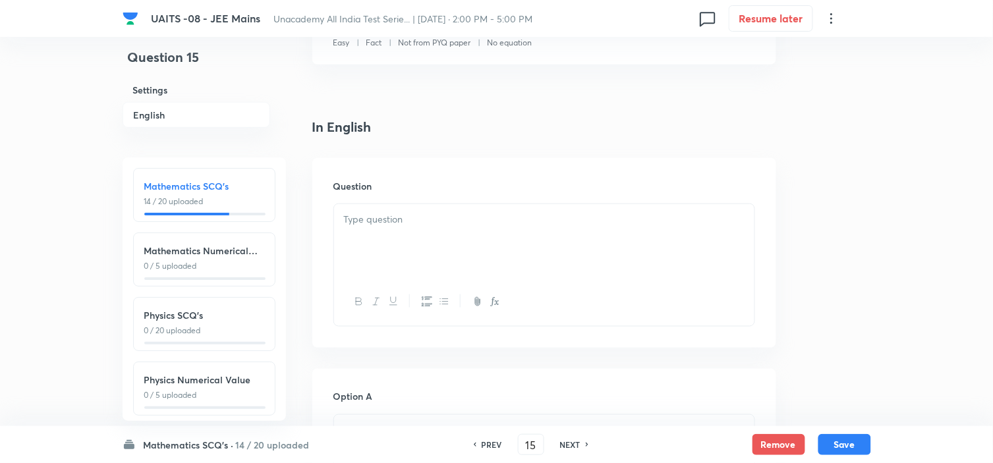
scroll to position [366, 0]
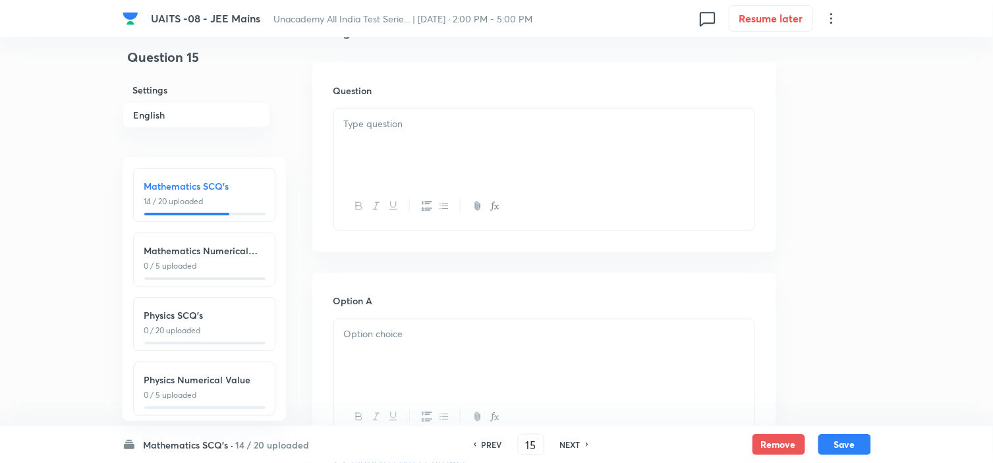
click at [488, 169] on div at bounding box center [544, 146] width 420 height 74
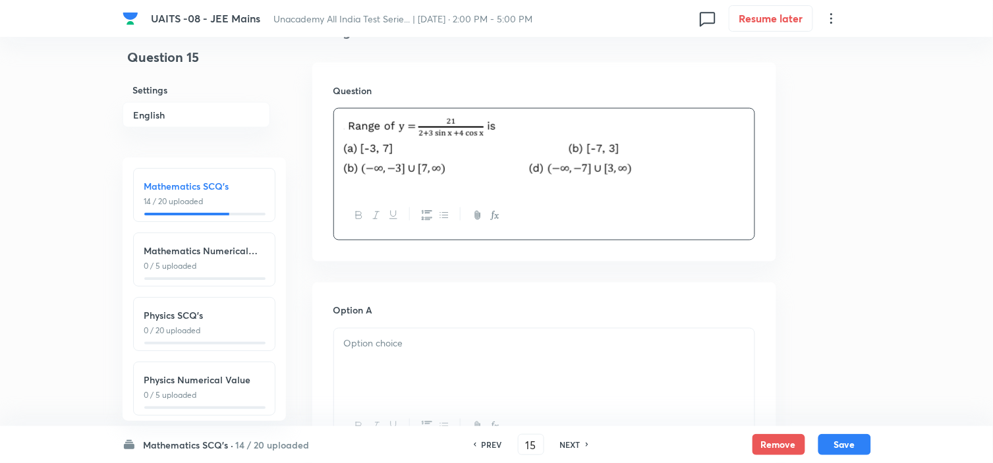
click at [445, 370] on div at bounding box center [544, 366] width 420 height 74
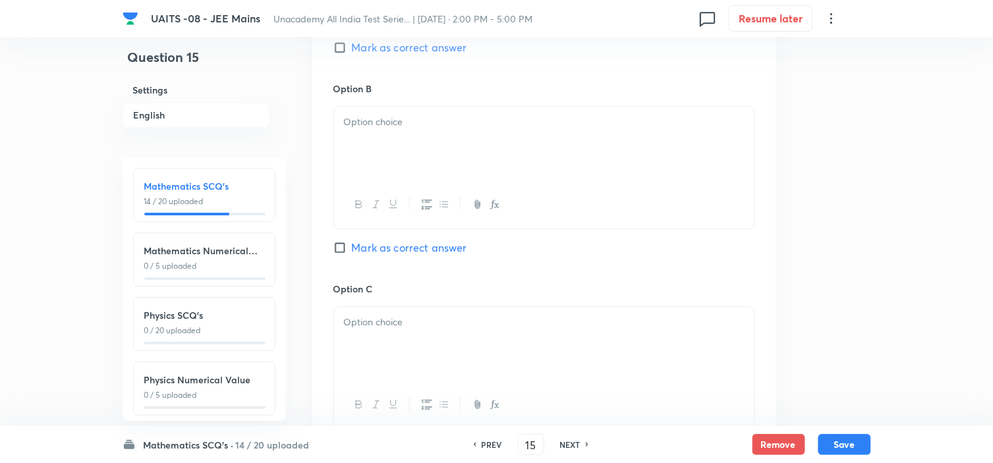
scroll to position [805, 0]
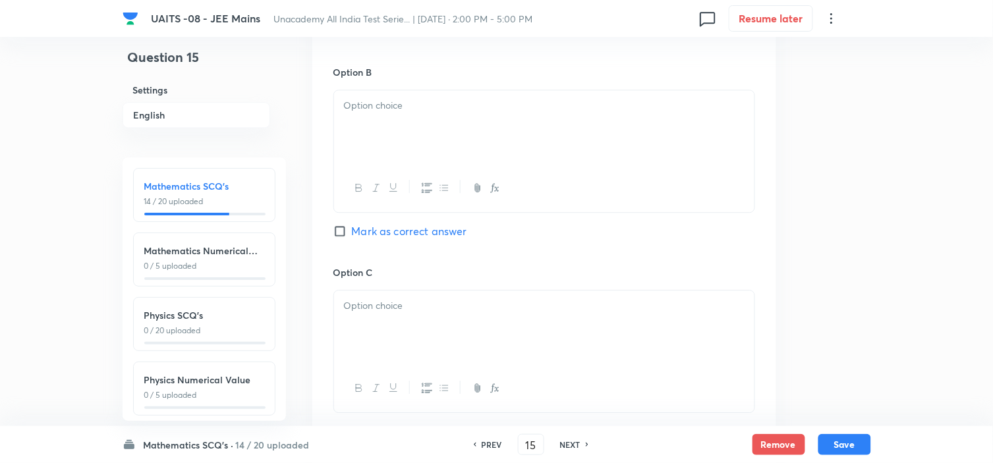
click at [559, 109] on p at bounding box center [544, 105] width 401 height 15
click at [459, 336] on div at bounding box center [544, 328] width 420 height 74
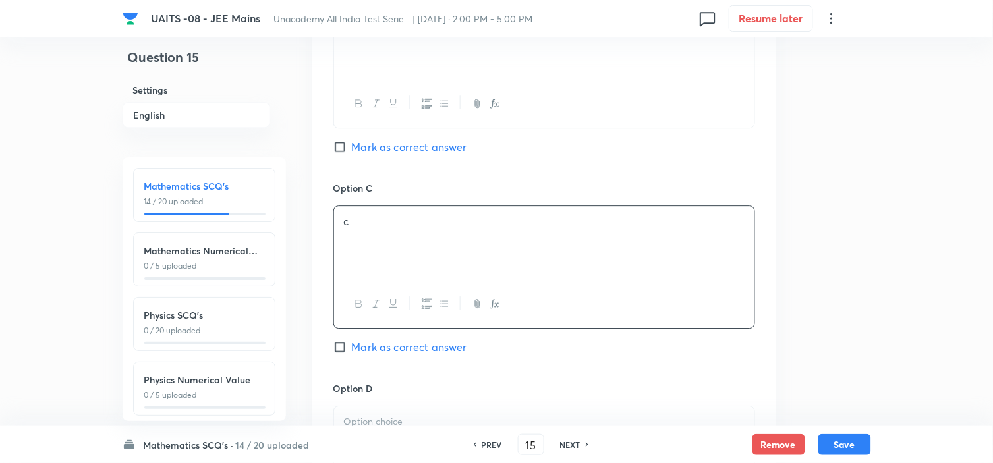
scroll to position [1098, 0]
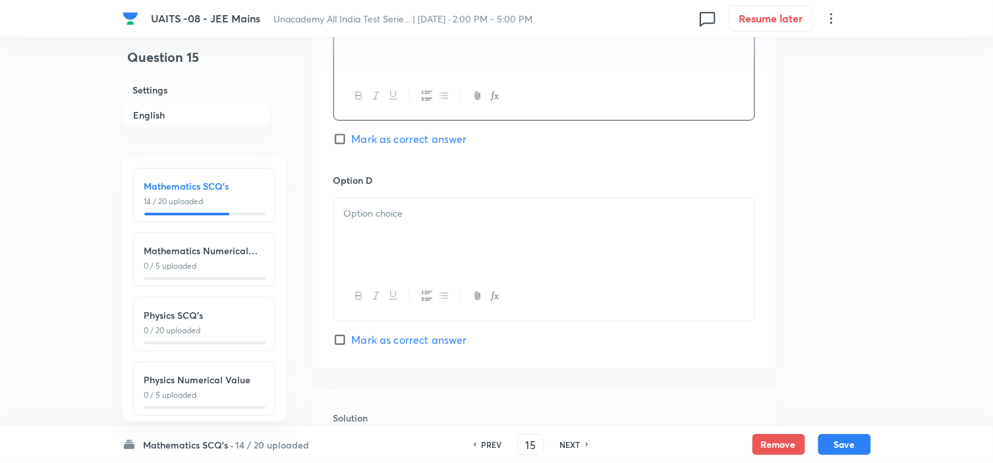
click at [526, 242] on div at bounding box center [544, 235] width 420 height 74
click at [443, 339] on span "Mark as correct answer" at bounding box center [409, 340] width 115 height 16
click at [352, 339] on input "Mark as correct answer" at bounding box center [342, 339] width 18 height 13
checkbox input "true"
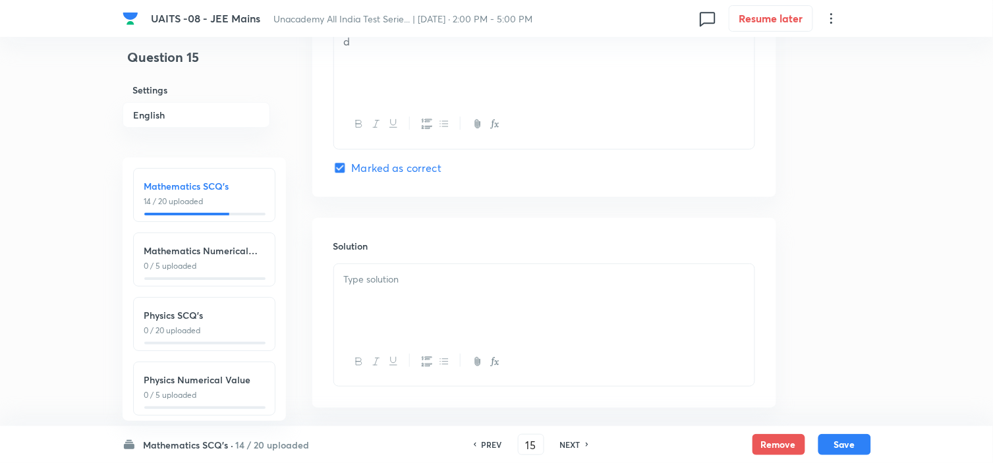
scroll to position [1333, 0]
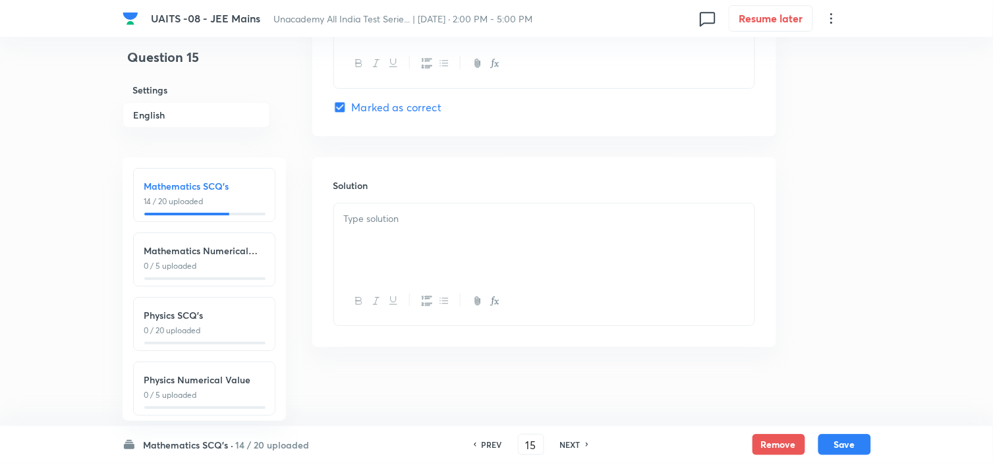
drag, startPoint x: 492, startPoint y: 239, endPoint x: 627, endPoint y: 215, distance: 137.3
click at [493, 239] on div at bounding box center [544, 241] width 420 height 74
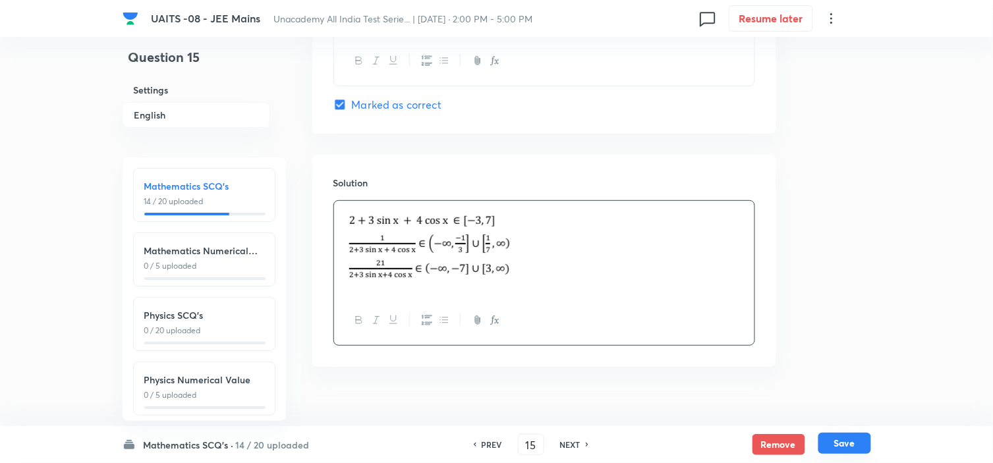
click at [841, 440] on button "Save" at bounding box center [844, 443] width 53 height 21
type input "16"
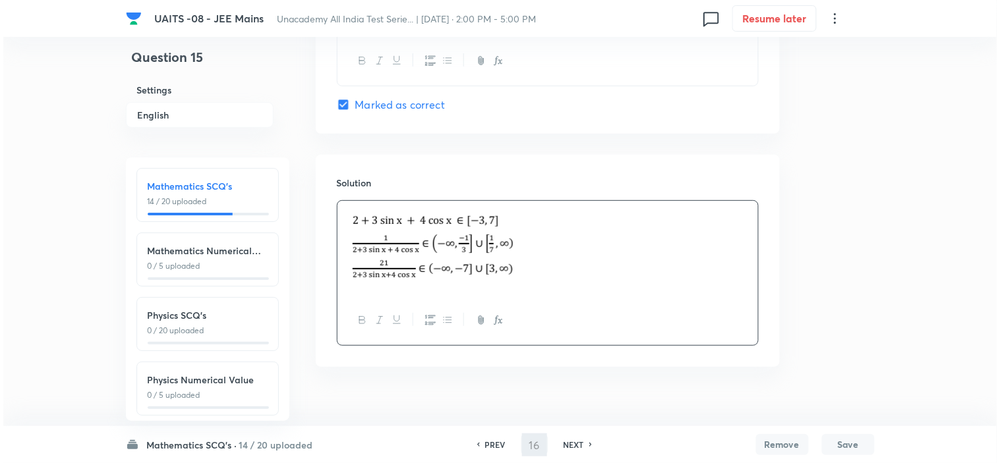
scroll to position [0, 0]
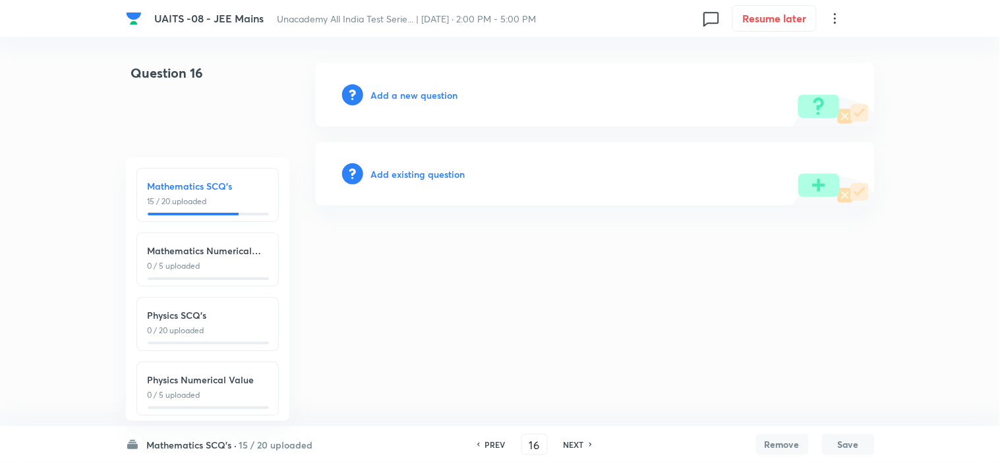
click at [446, 96] on h6 "Add a new question" at bounding box center [414, 95] width 87 height 14
click at [447, 96] on h6 "Choose a question type" at bounding box center [421, 95] width 101 height 14
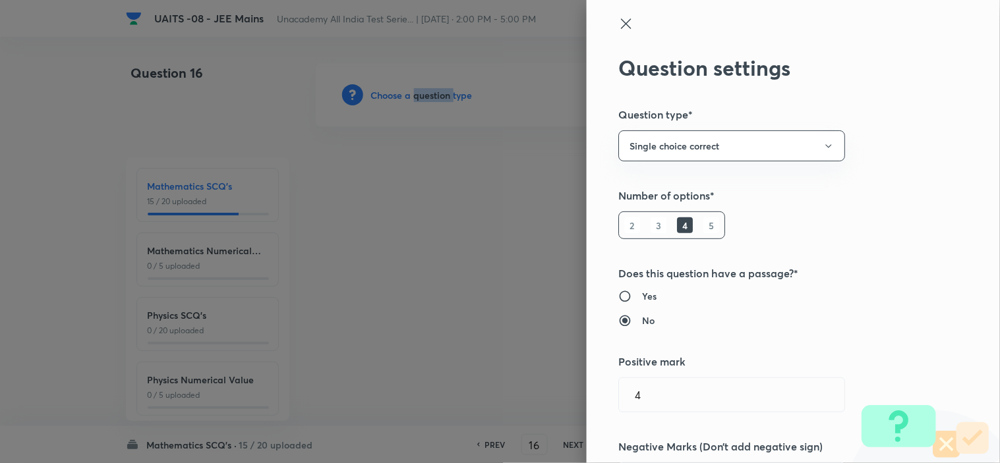
type input "Mathematics"
type input "Algebra"
type input "Matrices"
type input "Matrices definition"
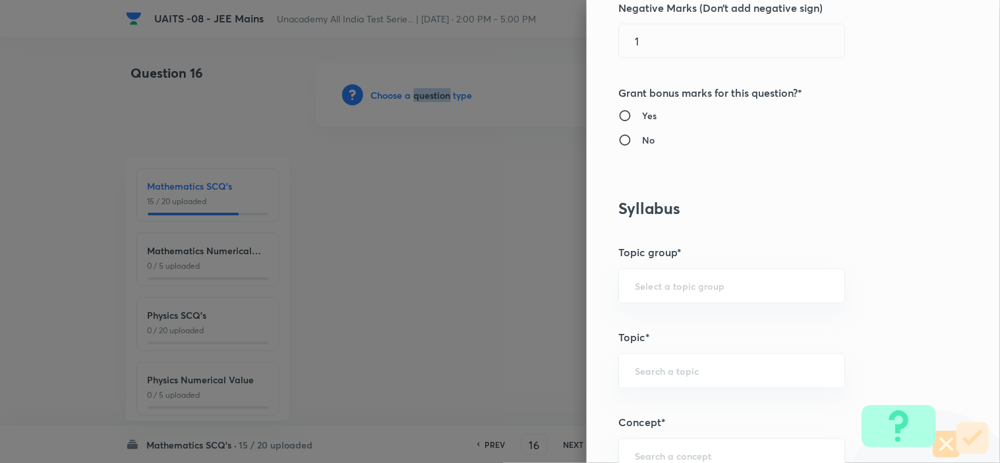
scroll to position [878, 0]
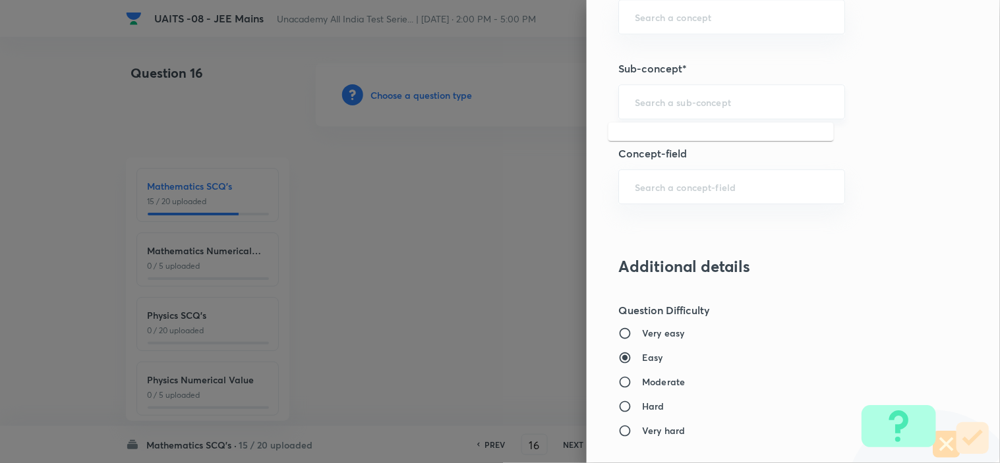
click at [756, 98] on input "text" at bounding box center [732, 102] width 194 height 13
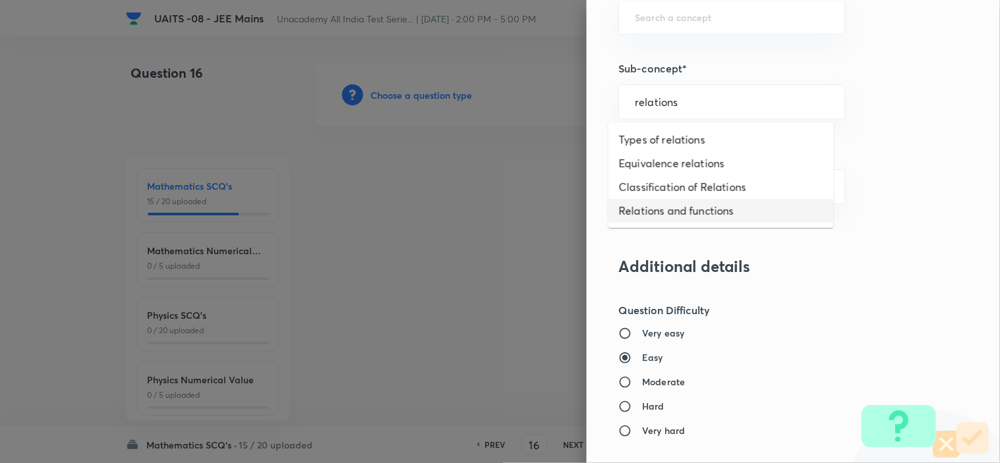
click at [721, 224] on ul "Types of relations Equivalence relations Classification of Relations Relations …" at bounding box center [720, 175] width 225 height 105
click at [730, 215] on li "Relations and functions" at bounding box center [720, 211] width 225 height 24
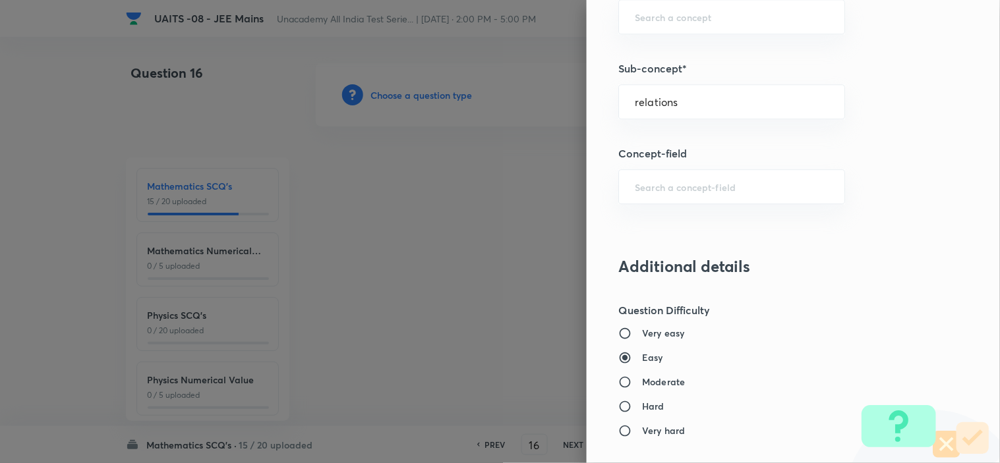
type input "Relations and functions"
type input "Mathematics"
type input "Relations and functions"
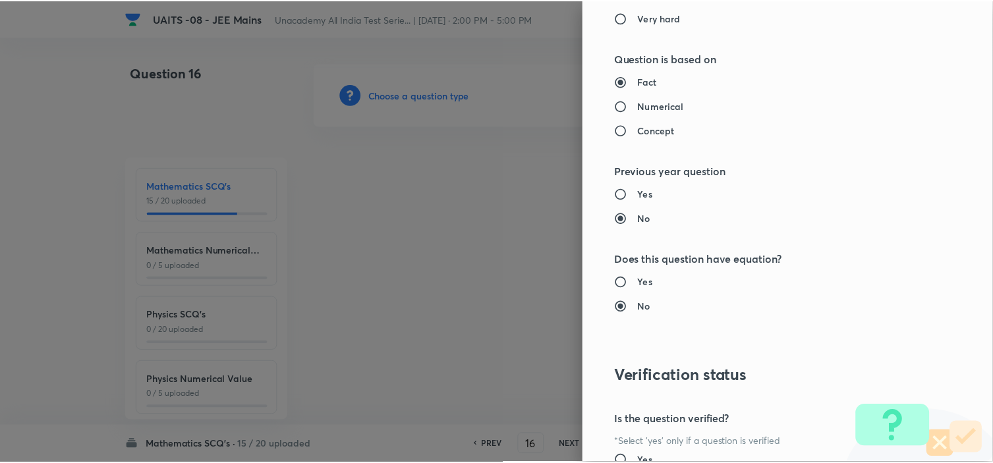
scroll to position [1421, 0]
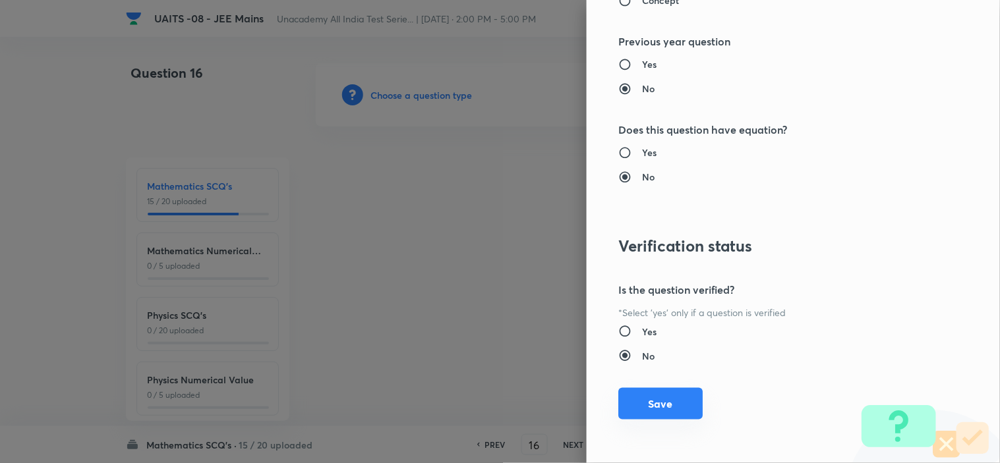
click at [655, 407] on button "Save" at bounding box center [660, 404] width 84 height 32
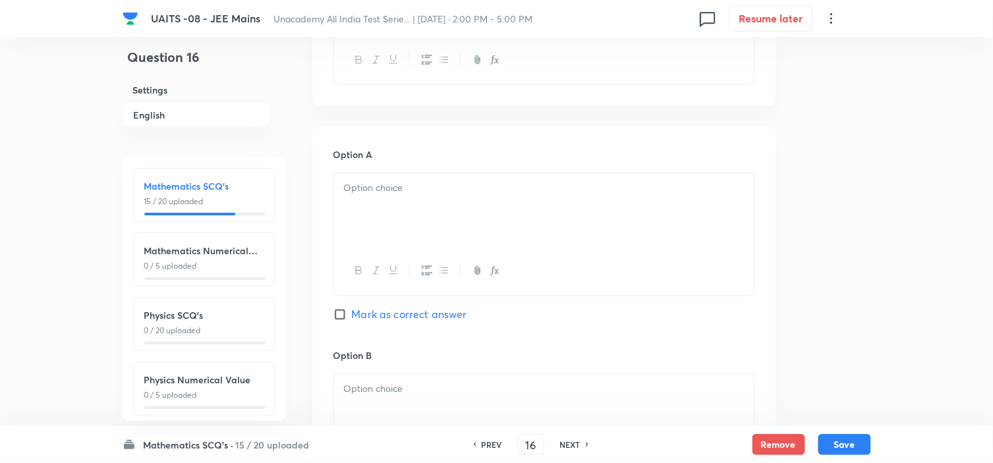
scroll to position [293, 0]
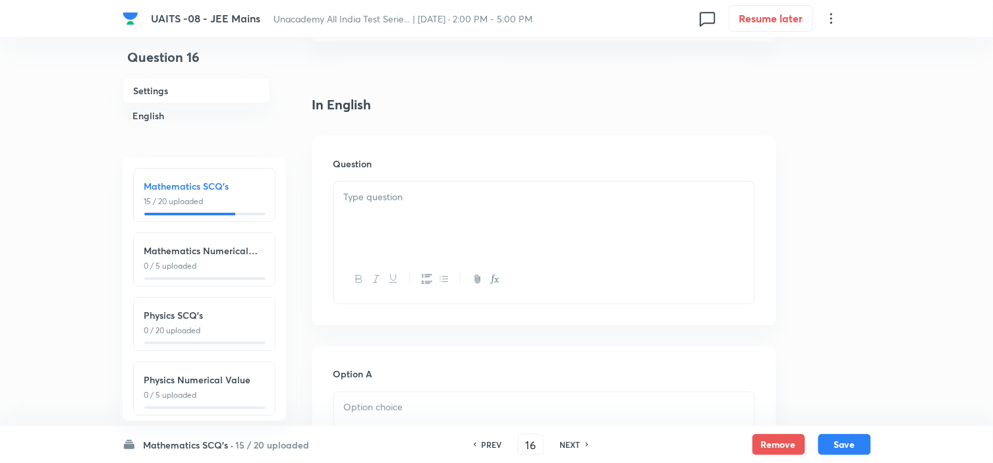
click at [524, 182] on div at bounding box center [544, 219] width 420 height 74
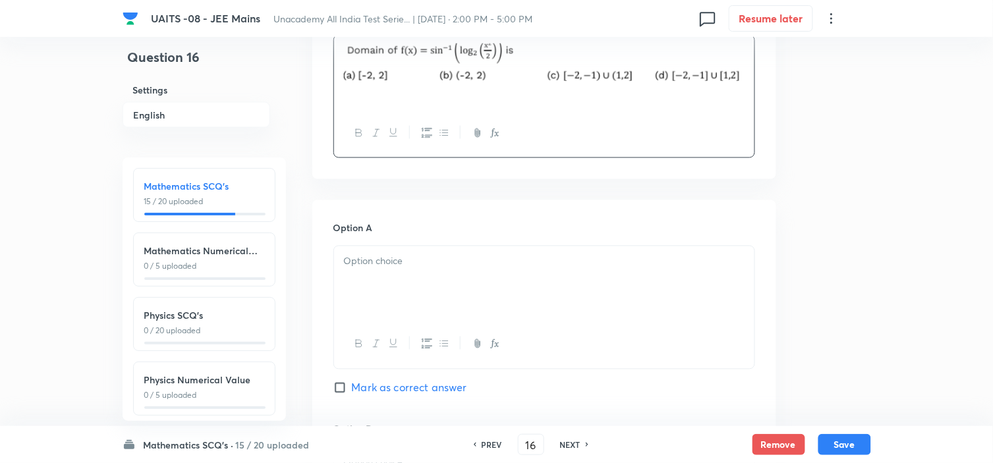
click at [433, 255] on p at bounding box center [544, 261] width 401 height 15
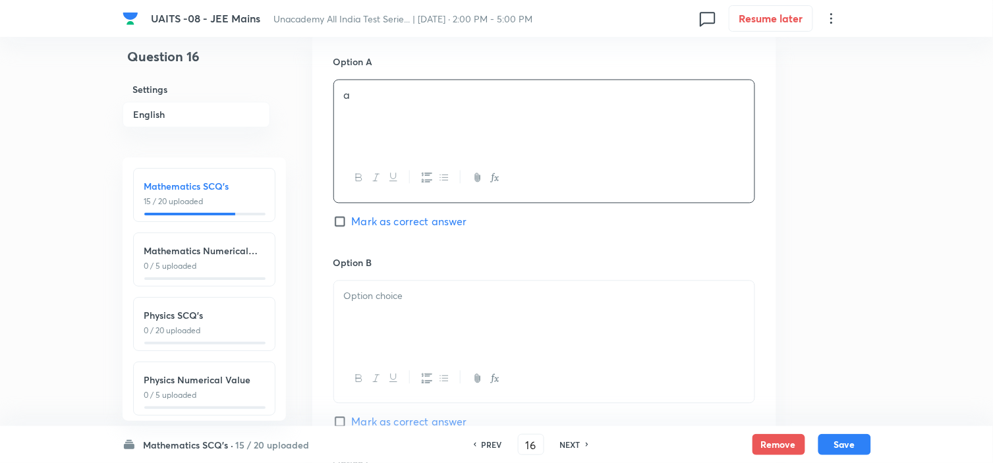
scroll to position [732, 0]
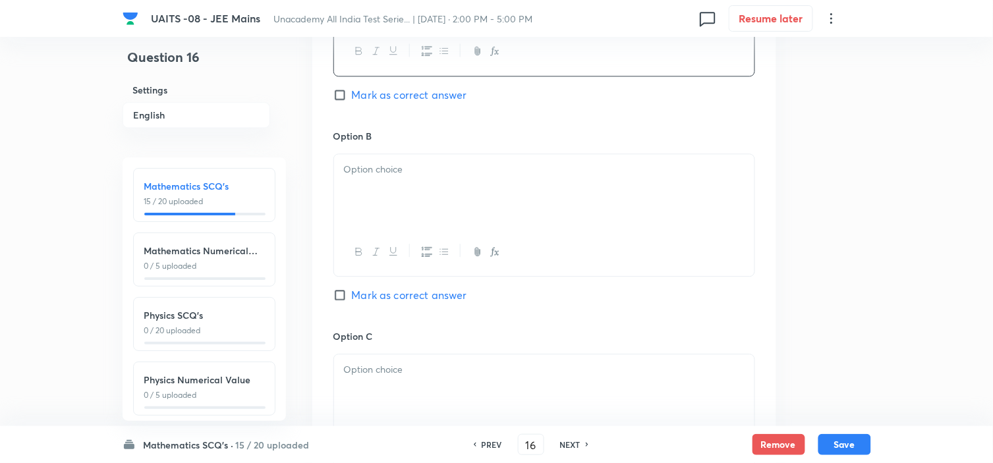
click at [475, 208] on div at bounding box center [544, 191] width 420 height 74
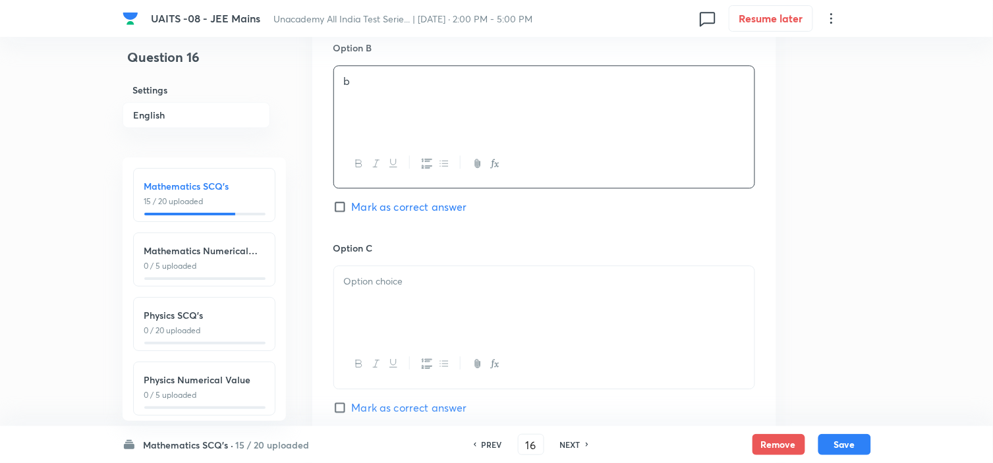
scroll to position [952, 0]
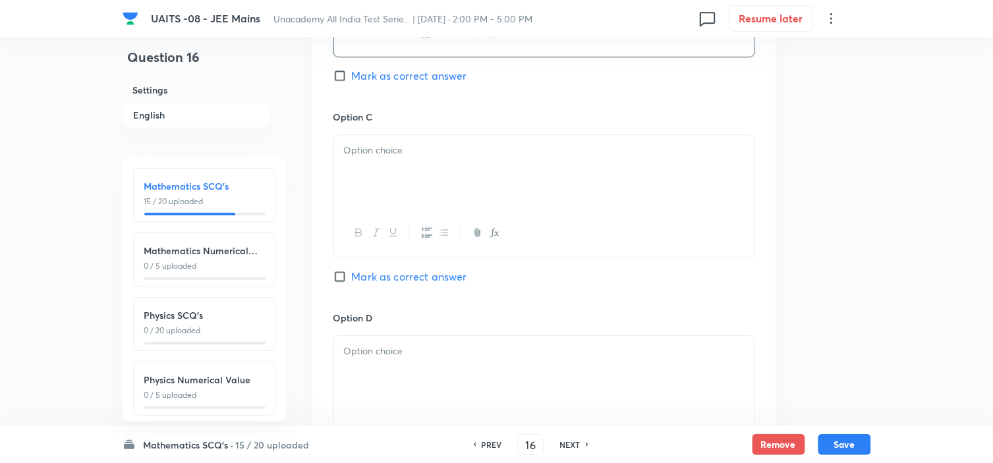
click at [476, 205] on div at bounding box center [544, 172] width 420 height 74
drag, startPoint x: 398, startPoint y: 374, endPoint x: 403, endPoint y: 368, distance: 8.0
click at [397, 372] on div at bounding box center [544, 373] width 420 height 74
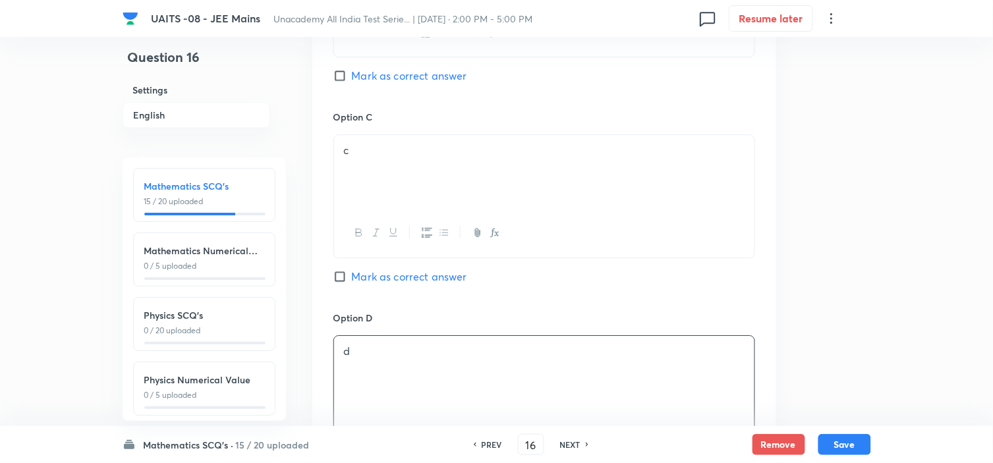
scroll to position [1318, 0]
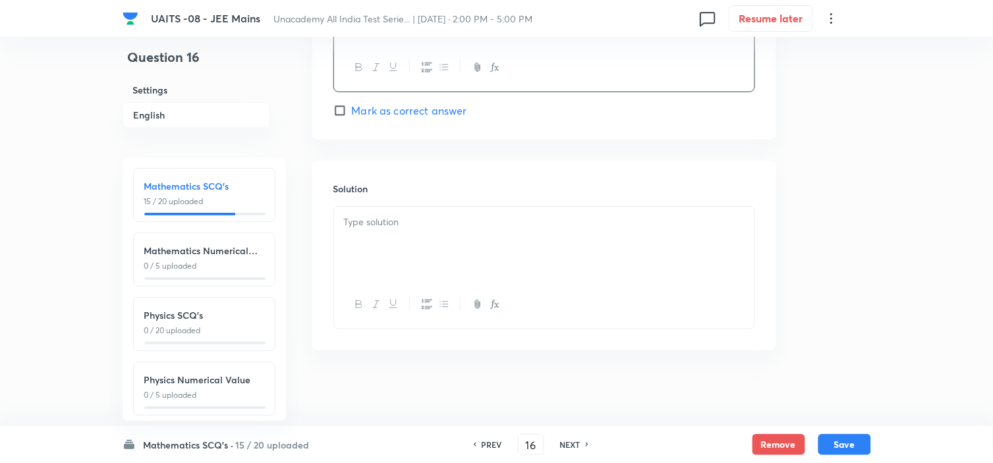
click at [534, 250] on div at bounding box center [544, 244] width 420 height 74
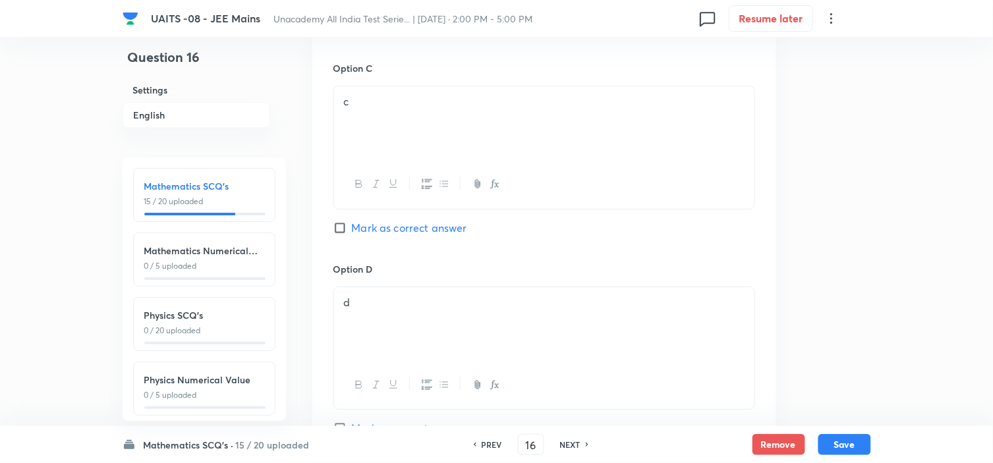
scroll to position [1171, 0]
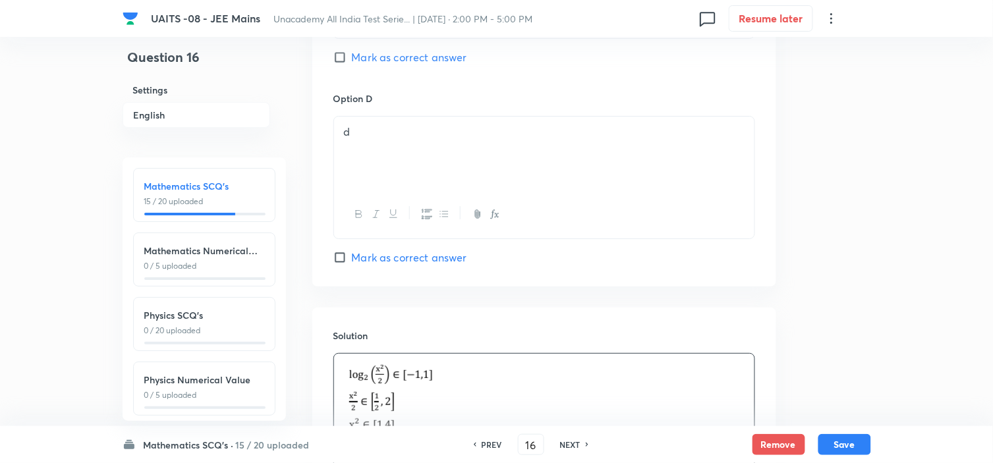
click at [461, 266] on span "Mark as correct answer" at bounding box center [409, 258] width 115 height 16
click at [352, 264] on input "Mark as correct answer" at bounding box center [342, 257] width 18 height 13
checkbox input "true"
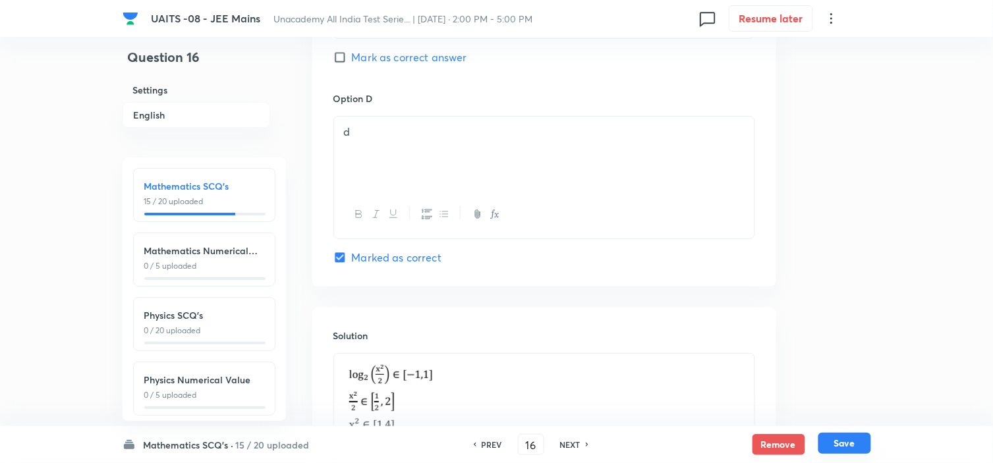
click at [855, 446] on button "Save" at bounding box center [844, 443] width 53 height 21
type input "17"
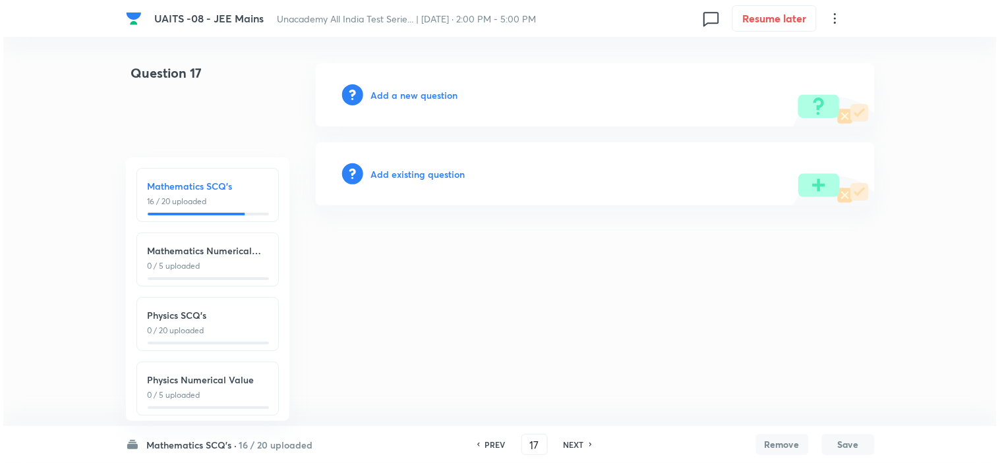
scroll to position [0, 0]
click at [423, 86] on div "Add a new question" at bounding box center [595, 94] width 559 height 63
click at [420, 92] on h6 "Add a new question" at bounding box center [414, 95] width 87 height 14
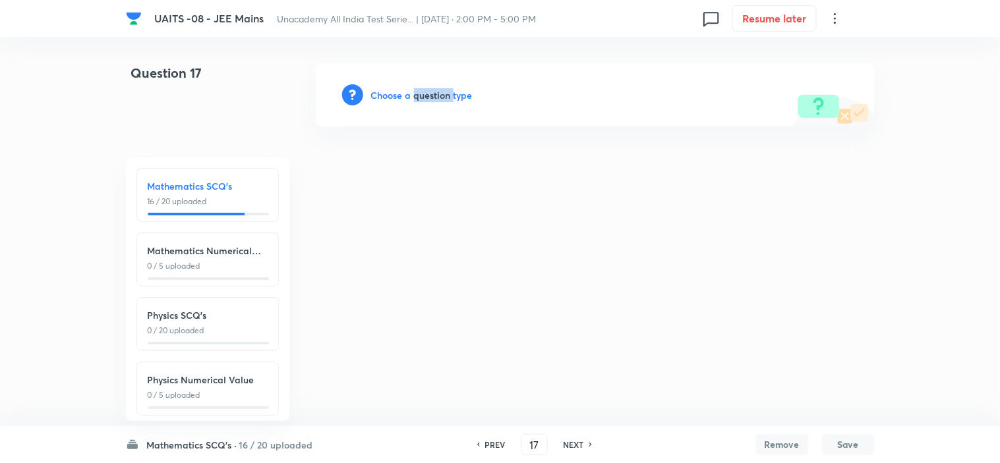
click at [420, 92] on h6 "Choose a question type" at bounding box center [421, 95] width 101 height 14
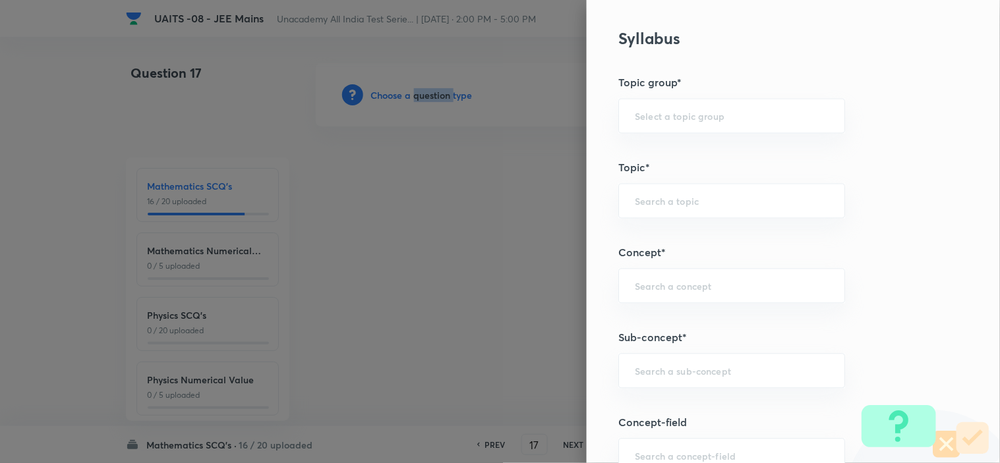
scroll to position [732, 0]
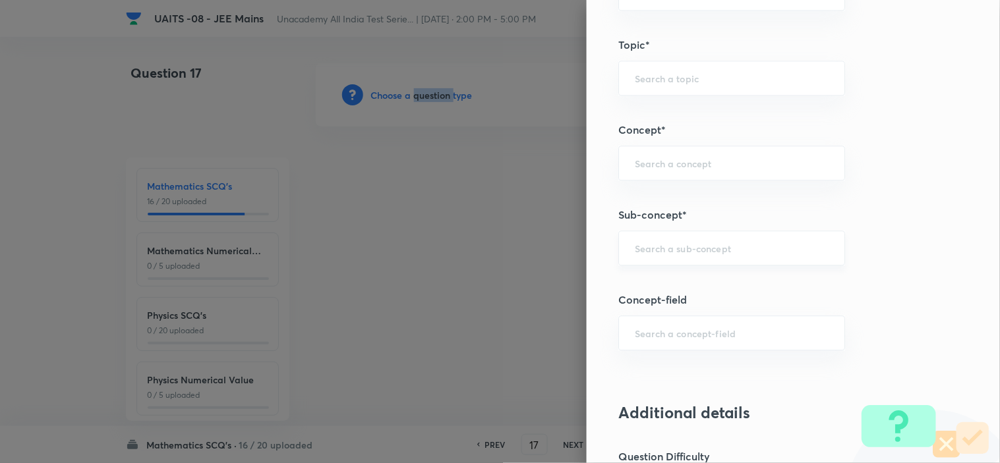
click at [734, 256] on div "​" at bounding box center [731, 248] width 227 height 35
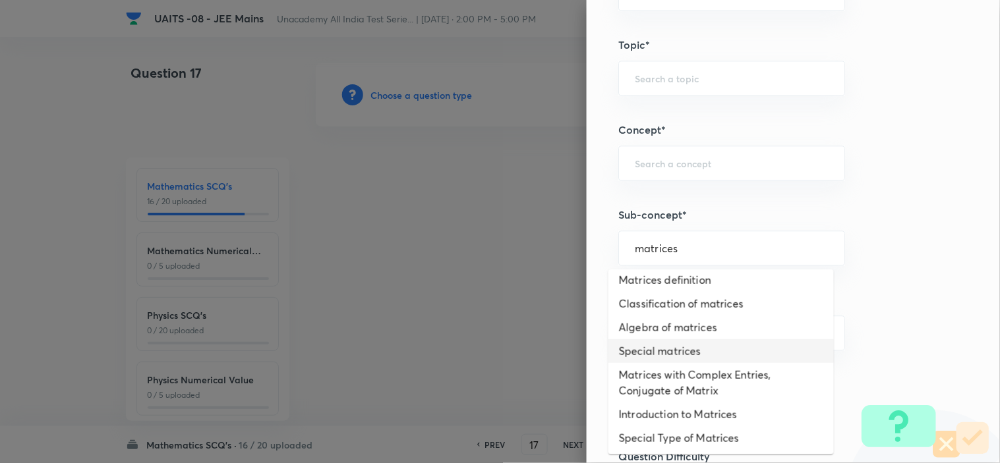
scroll to position [0, 0]
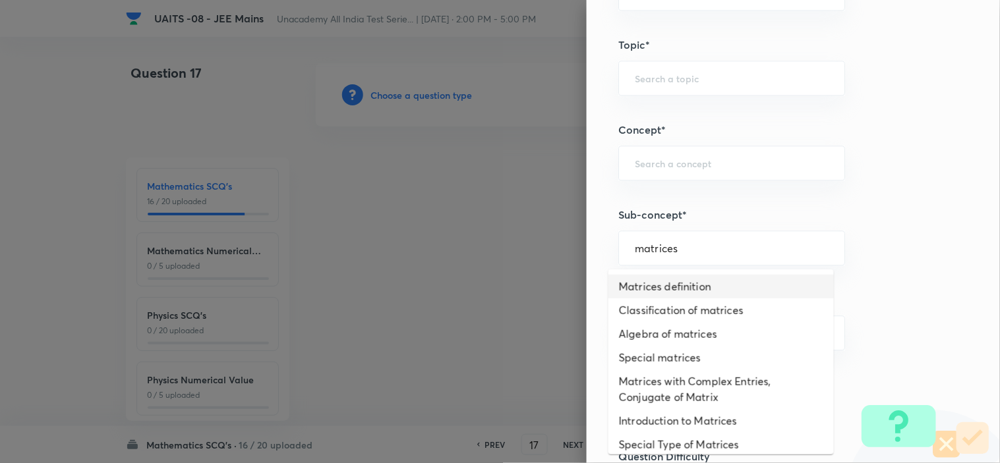
click at [728, 279] on li "Matrices definition" at bounding box center [720, 287] width 225 height 24
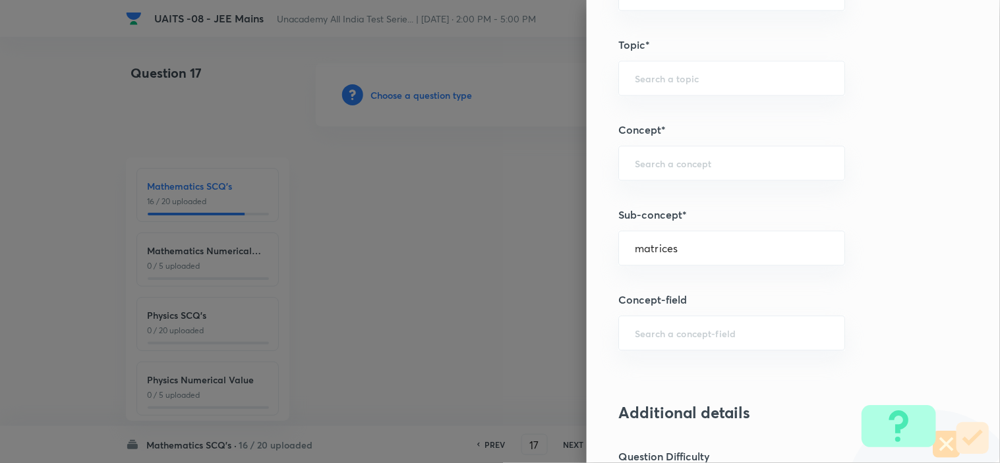
type input "Matrices definition"
type input "Mathematics"
type input "Algebra"
type input "Matrices"
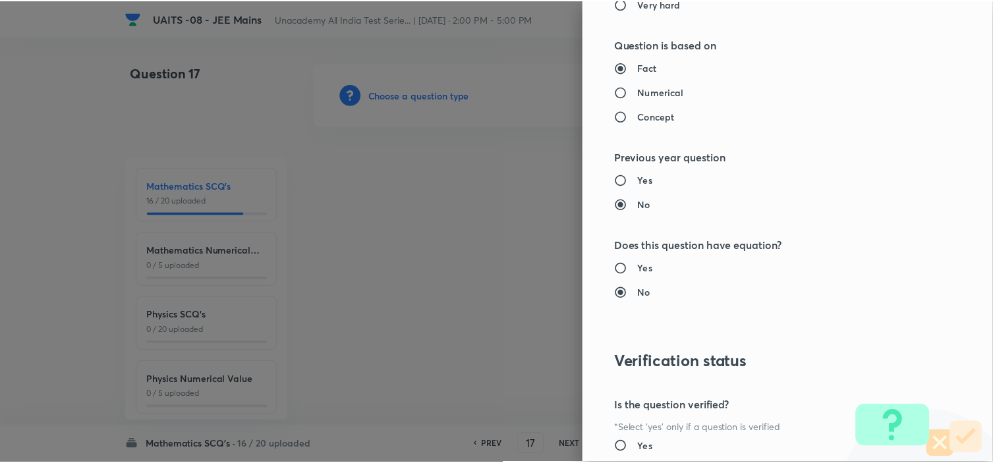
scroll to position [1421, 0]
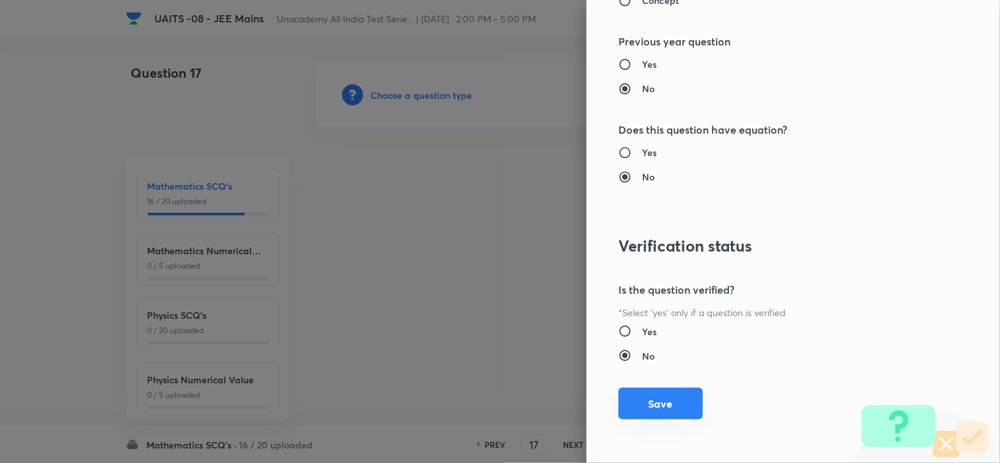
click at [675, 402] on button "Save" at bounding box center [660, 404] width 84 height 32
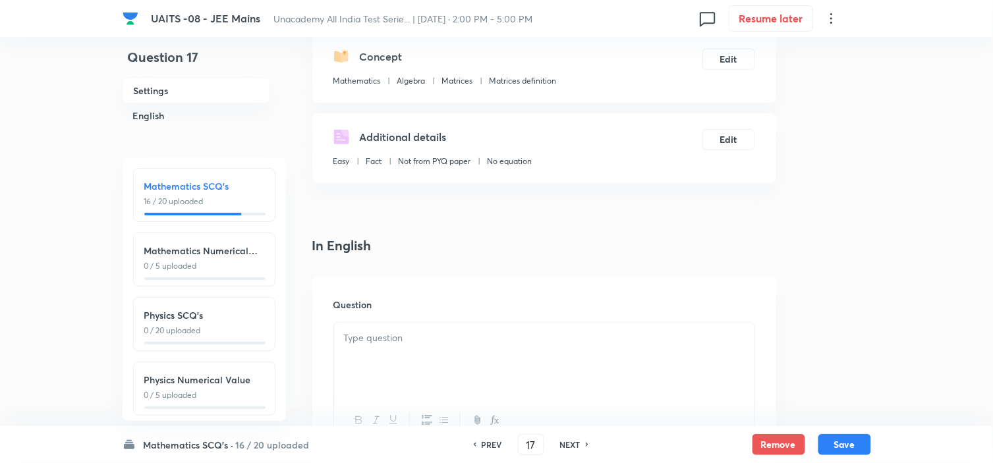
scroll to position [293, 0]
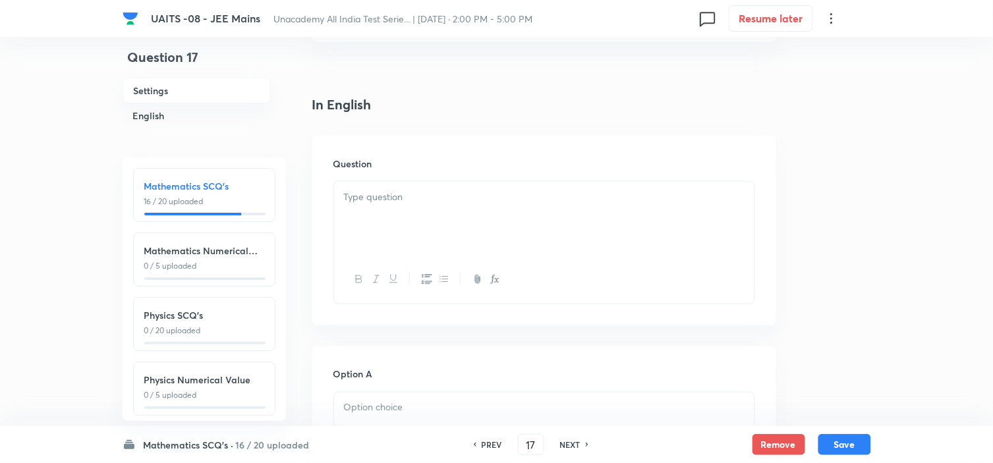
drag, startPoint x: 485, startPoint y: 202, endPoint x: 497, endPoint y: 205, distance: 12.2
click at [492, 203] on p at bounding box center [544, 197] width 401 height 15
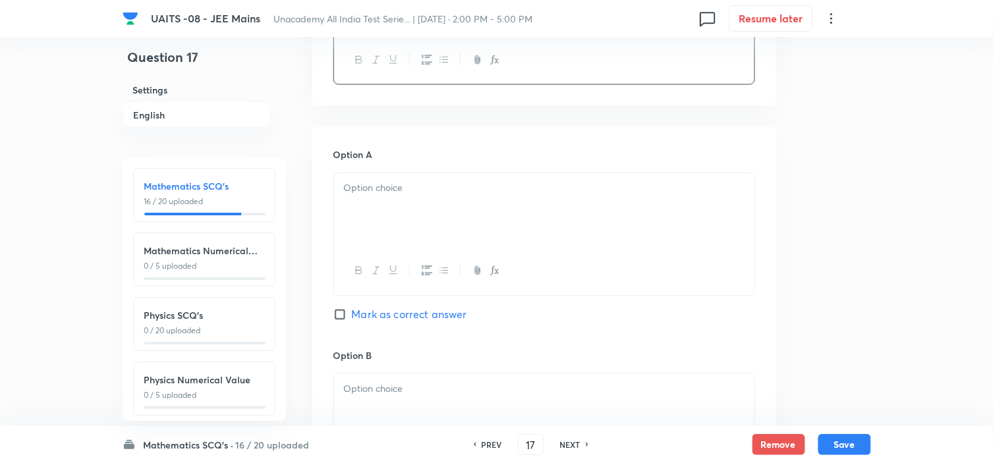
click at [527, 221] on div at bounding box center [544, 210] width 420 height 74
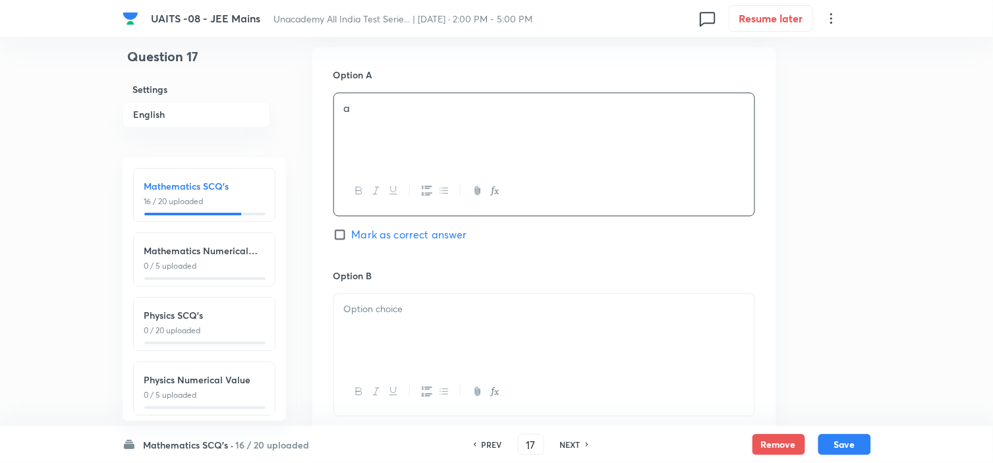
scroll to position [732, 0]
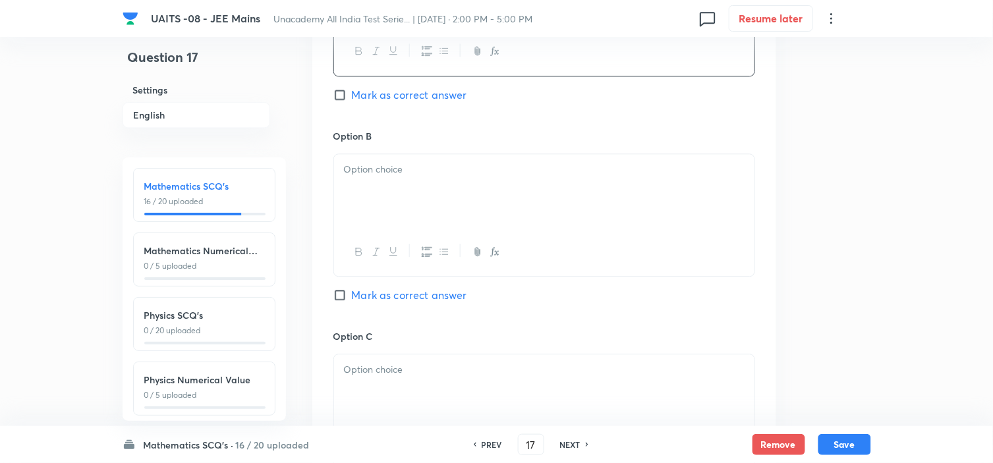
click at [527, 220] on div at bounding box center [544, 191] width 420 height 74
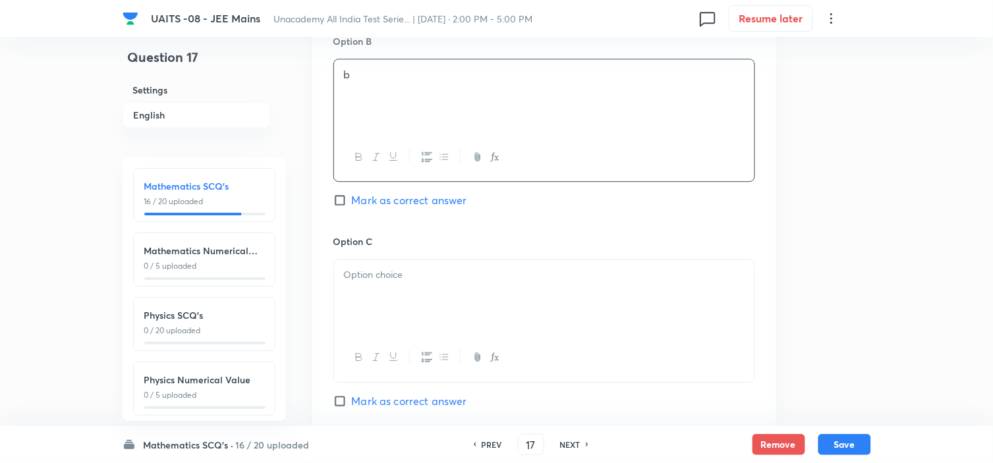
scroll to position [952, 0]
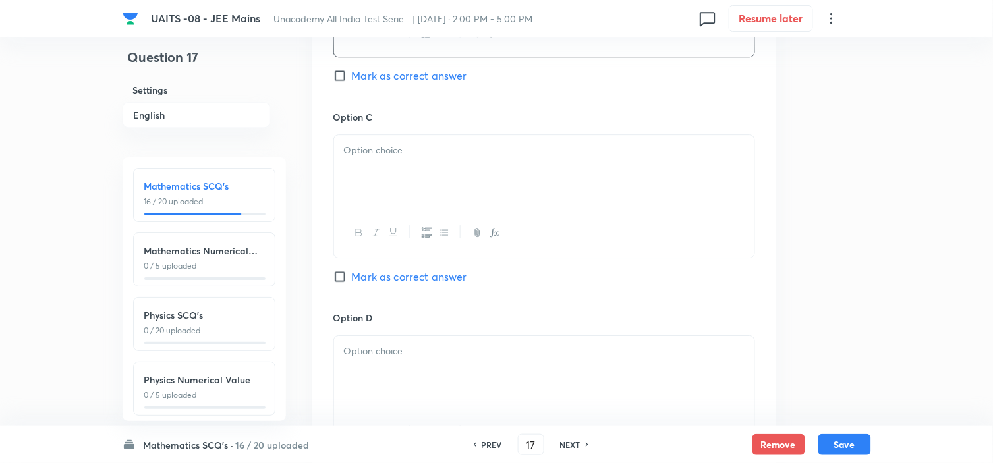
click at [534, 198] on div at bounding box center [544, 172] width 420 height 74
click at [466, 331] on div "Option D [PERSON_NAME] as correct answer" at bounding box center [544, 398] width 422 height 174
drag, startPoint x: 464, startPoint y: 353, endPoint x: 466, endPoint y: 347, distance: 6.9
click at [464, 353] on p at bounding box center [544, 351] width 401 height 15
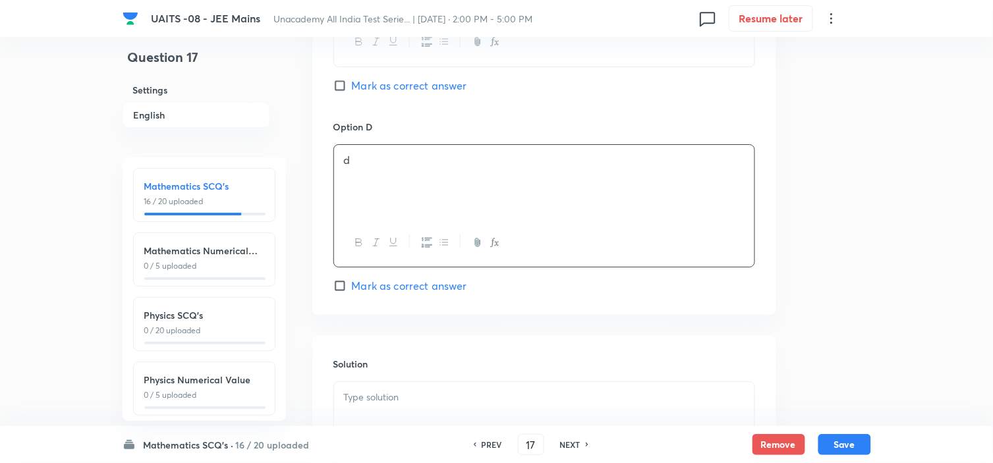
scroll to position [1318, 0]
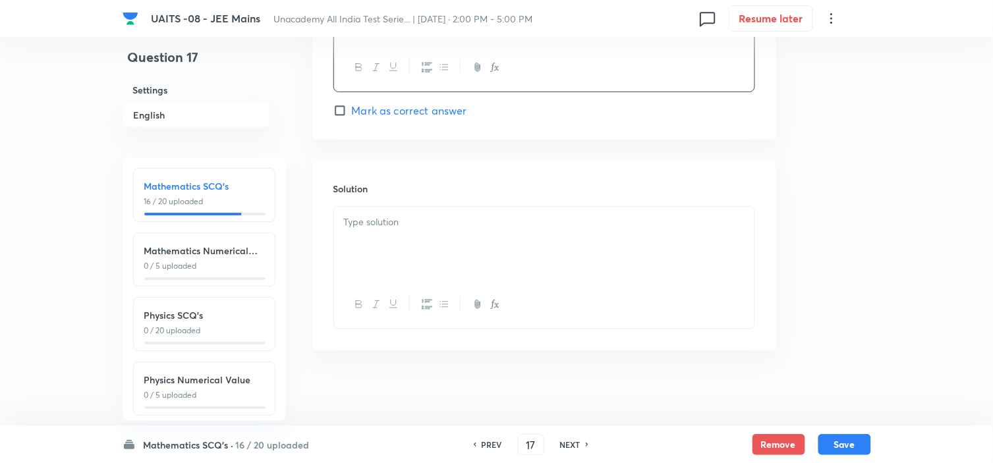
click at [537, 267] on div at bounding box center [544, 244] width 420 height 74
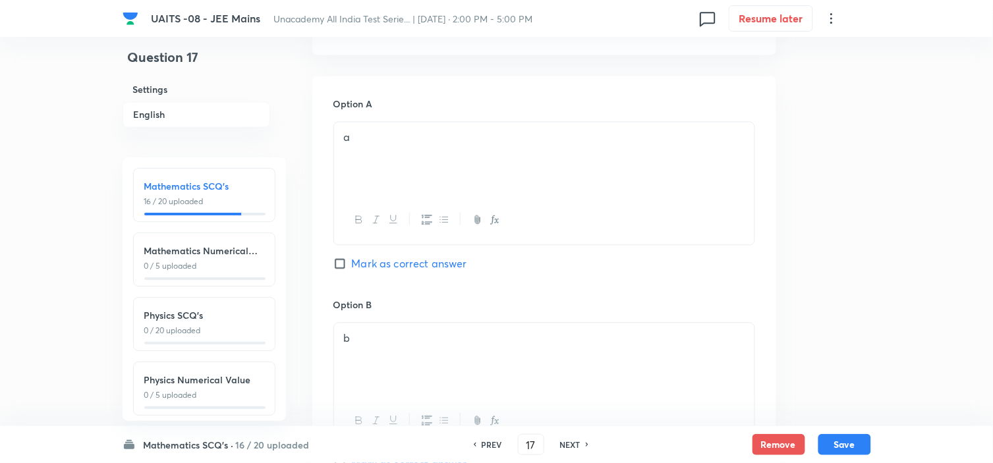
scroll to position [439, 0]
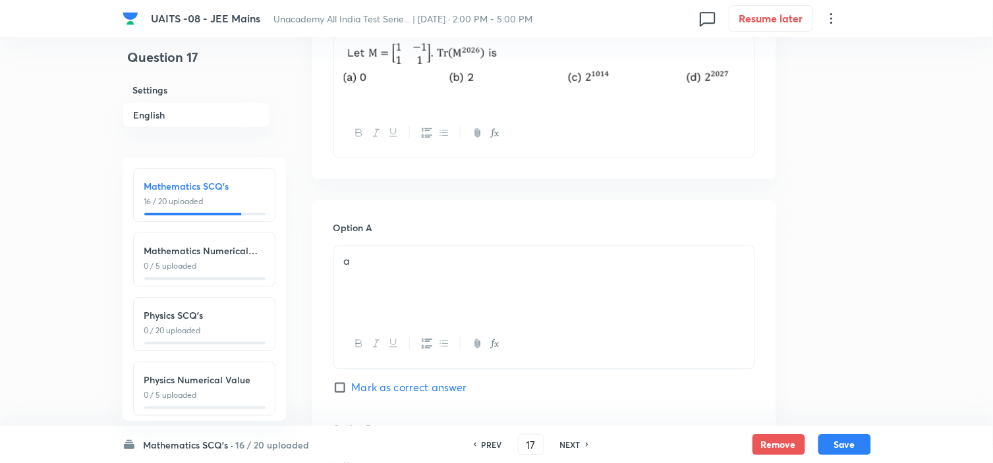
drag, startPoint x: 389, startPoint y: 387, endPoint x: 391, endPoint y: 381, distance: 7.1
click at [389, 384] on span "Mark as correct answer" at bounding box center [409, 388] width 115 height 16
click at [352, 384] on input "Mark as correct answer" at bounding box center [342, 388] width 18 height 13
checkbox input "true"
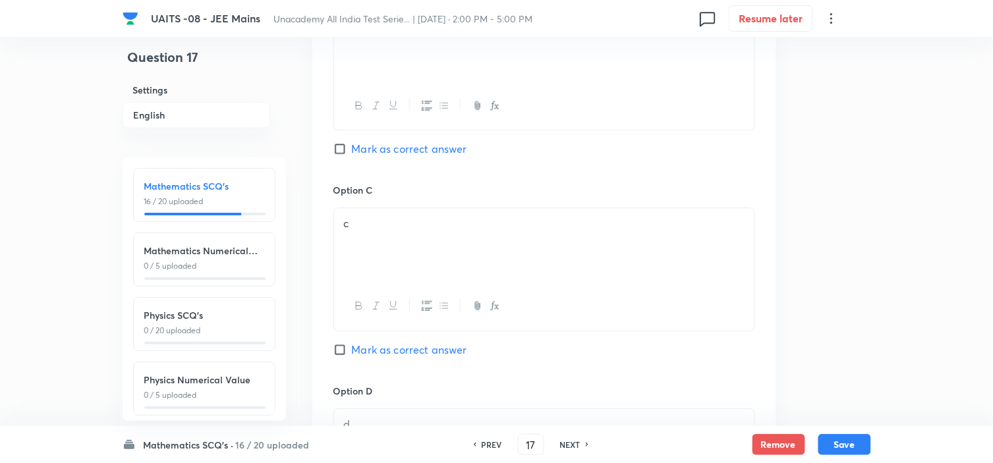
scroll to position [1383, 0]
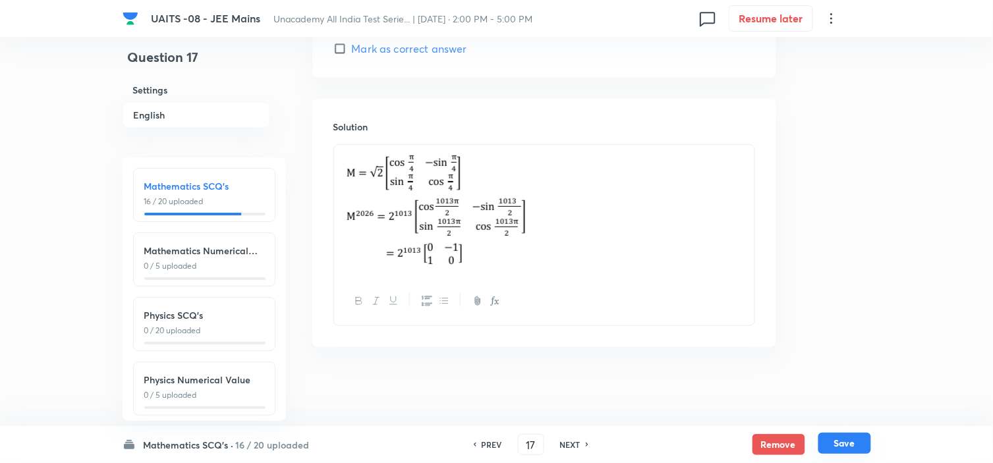
click at [834, 447] on button "Save" at bounding box center [844, 443] width 53 height 21
type input "18"
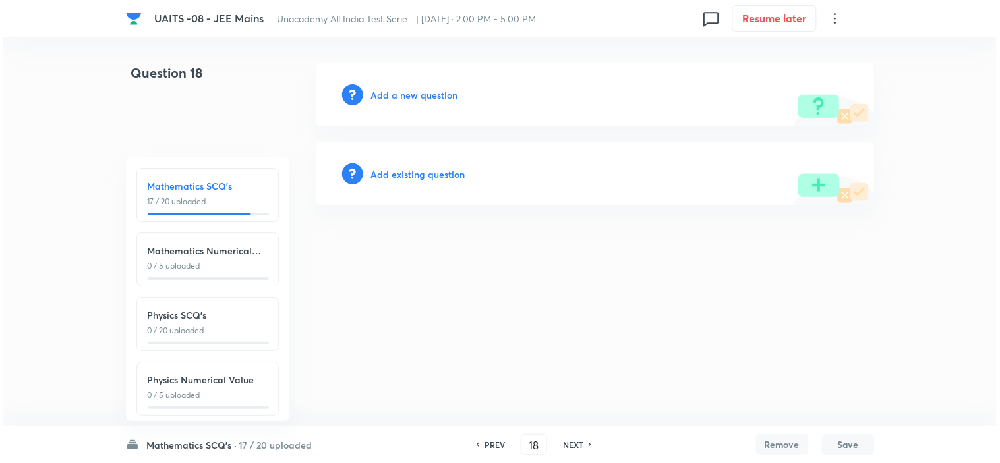
scroll to position [0, 0]
click at [428, 89] on h6 "Add a new question" at bounding box center [414, 95] width 87 height 14
click at [428, 89] on h6 "Choose a question type" at bounding box center [421, 95] width 101 height 14
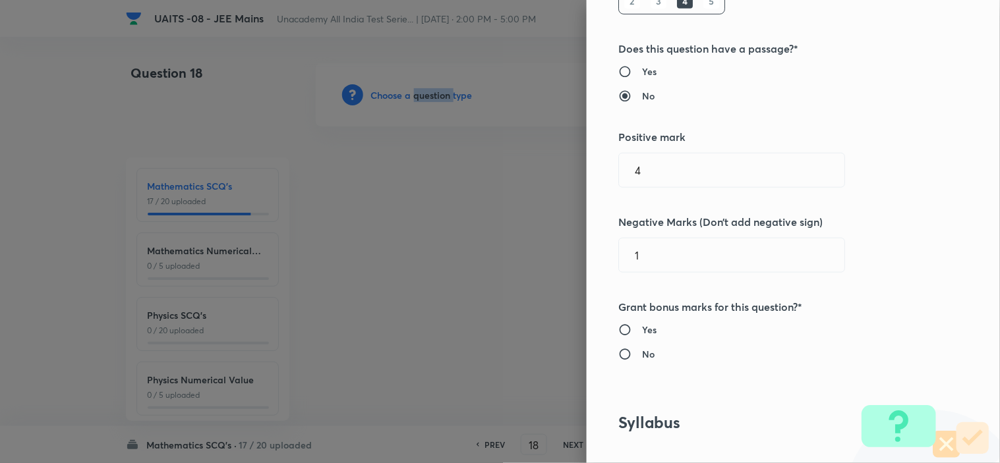
scroll to position [585, 0]
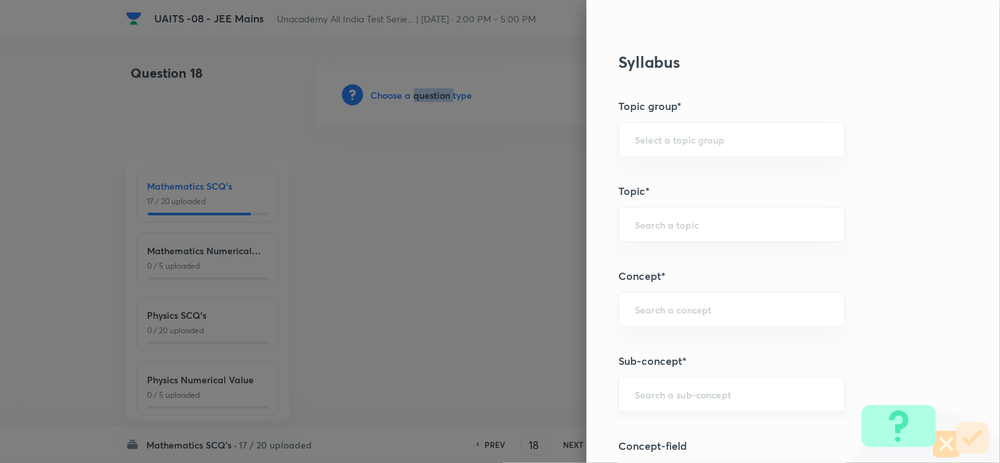
click at [718, 383] on div "​" at bounding box center [731, 395] width 227 height 35
paste input "Matrices and Determinant"
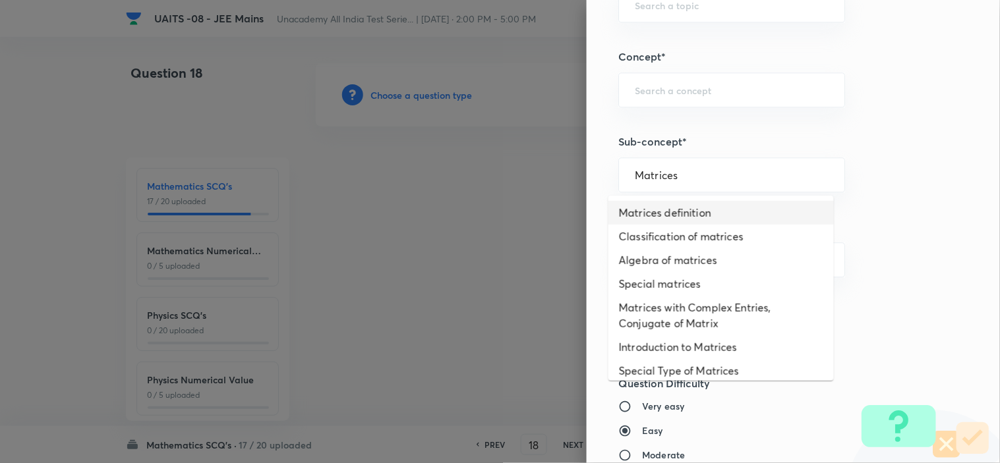
click at [697, 217] on li "Matrices definition" at bounding box center [720, 213] width 225 height 24
type input "Matrices definition"
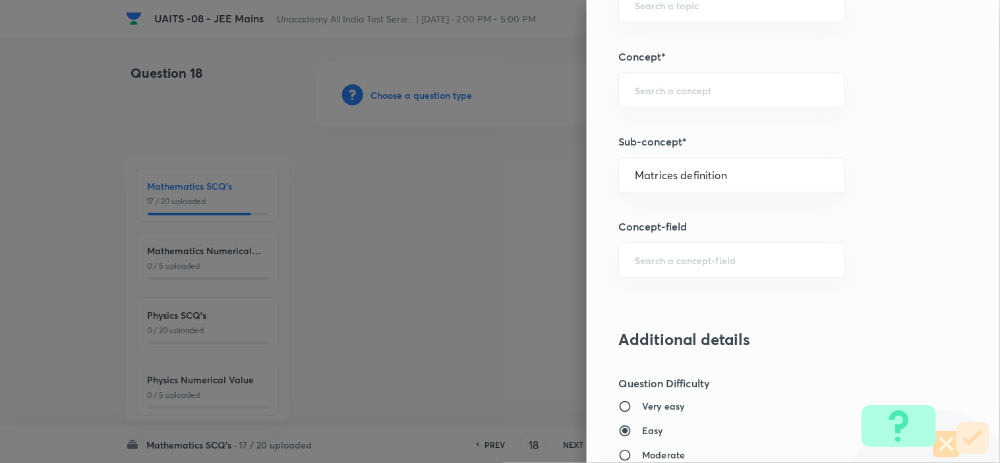
type input "Mathematics"
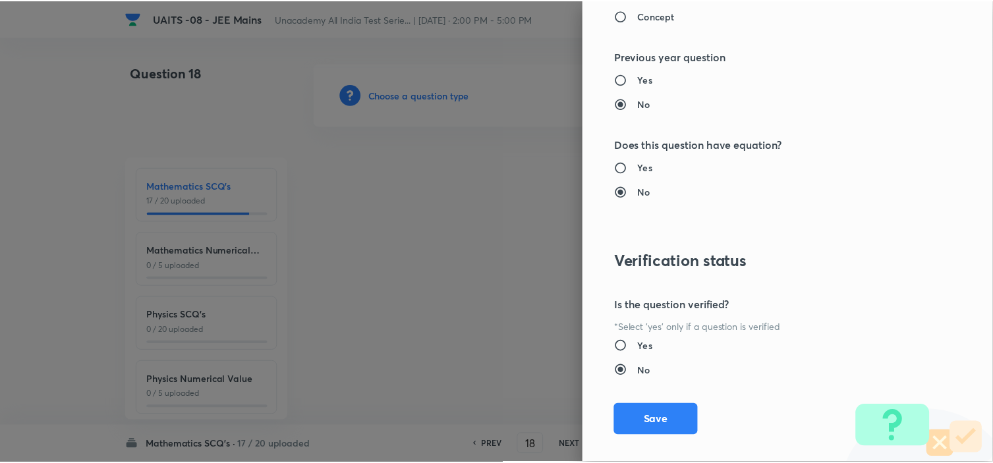
scroll to position [1421, 0]
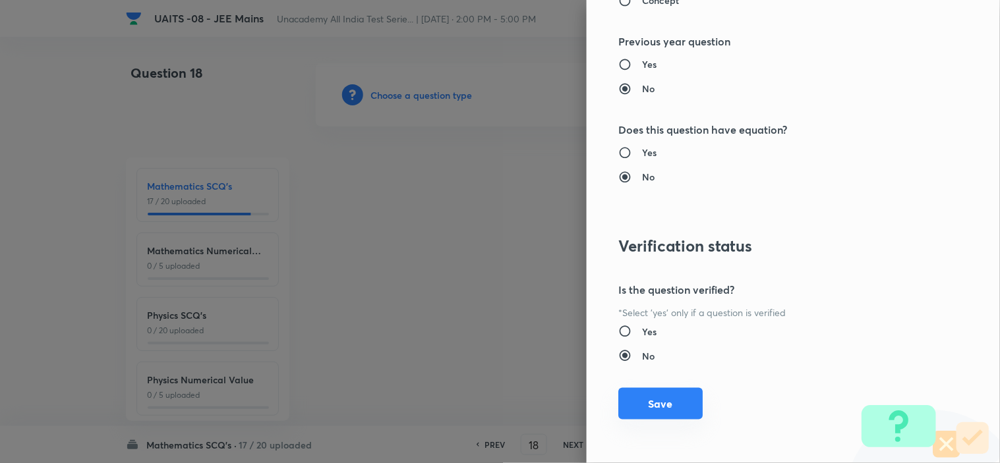
click at [664, 407] on button "Save" at bounding box center [660, 404] width 84 height 32
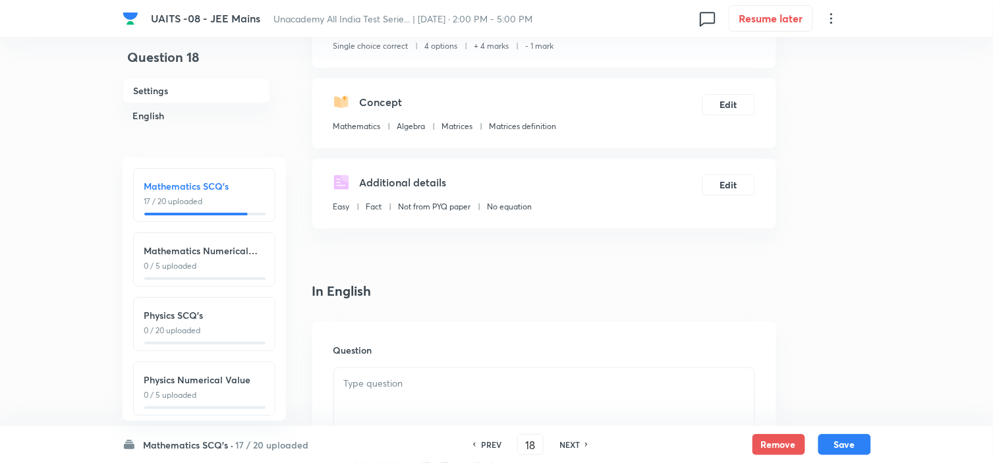
scroll to position [439, 0]
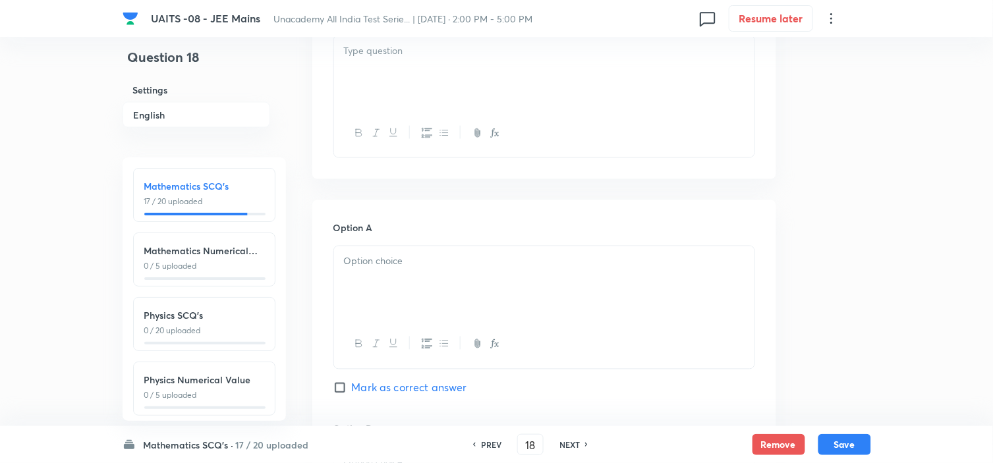
click at [523, 92] on div at bounding box center [544, 73] width 420 height 74
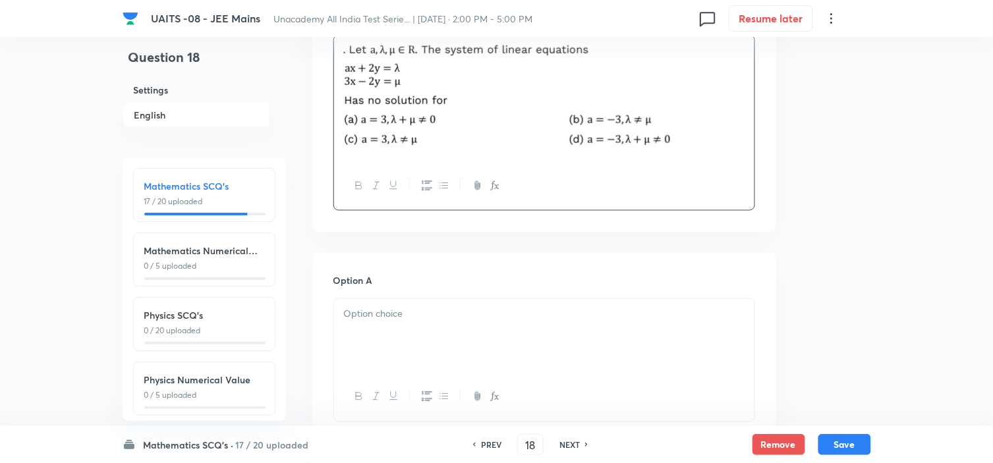
click at [515, 299] on div at bounding box center [544, 336] width 420 height 74
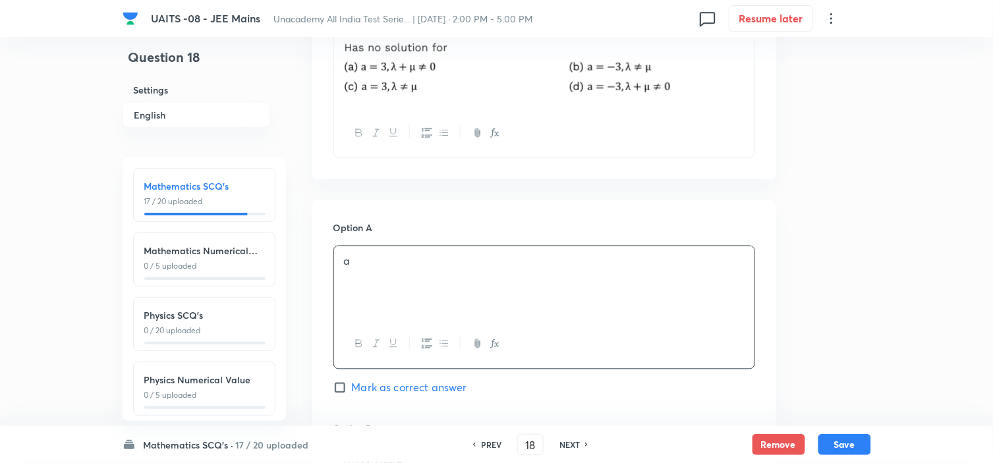
scroll to position [931, 0]
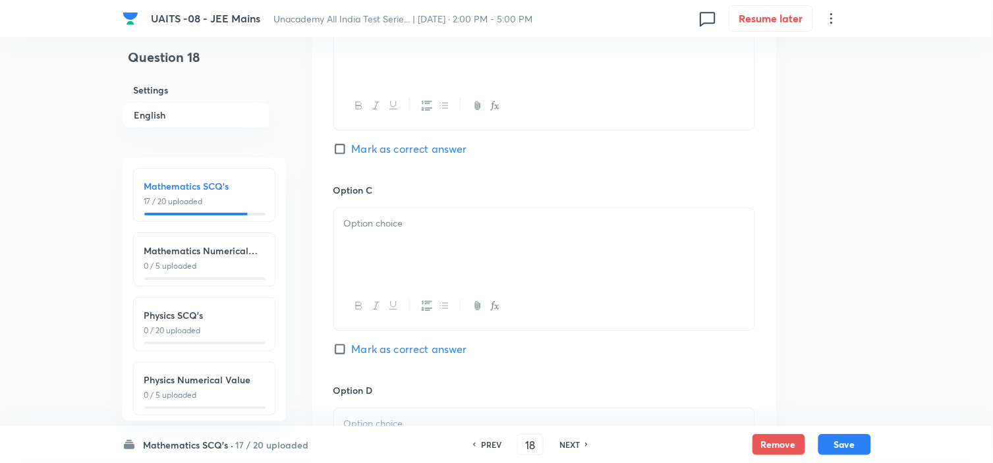
click at [544, 54] on div at bounding box center [544, 45] width 420 height 74
click at [527, 241] on div at bounding box center [544, 245] width 420 height 74
click at [479, 409] on div "Option D [PERSON_NAME] as correct answer" at bounding box center [544, 471] width 422 height 174
click at [474, 418] on p at bounding box center [544, 423] width 401 height 15
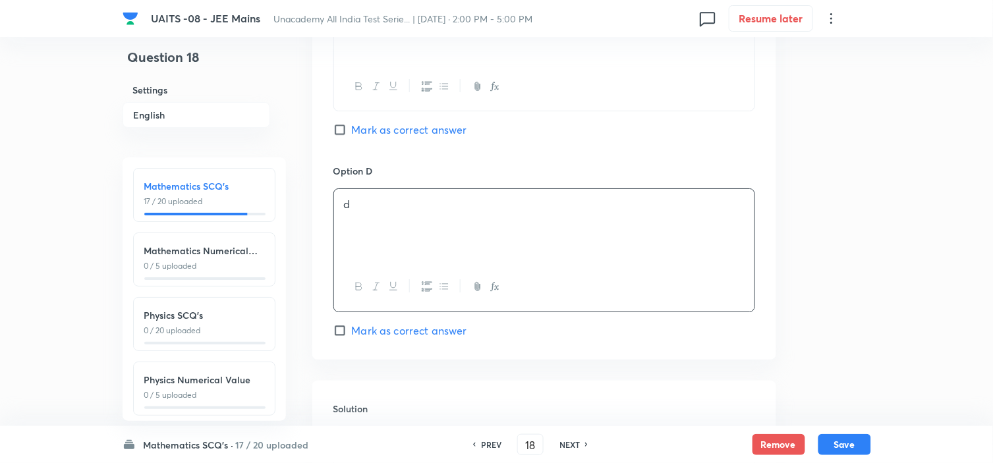
click at [460, 333] on span "Mark as correct answer" at bounding box center [409, 331] width 115 height 16
click at [352, 333] on input "Mark as correct answer" at bounding box center [342, 330] width 18 height 13
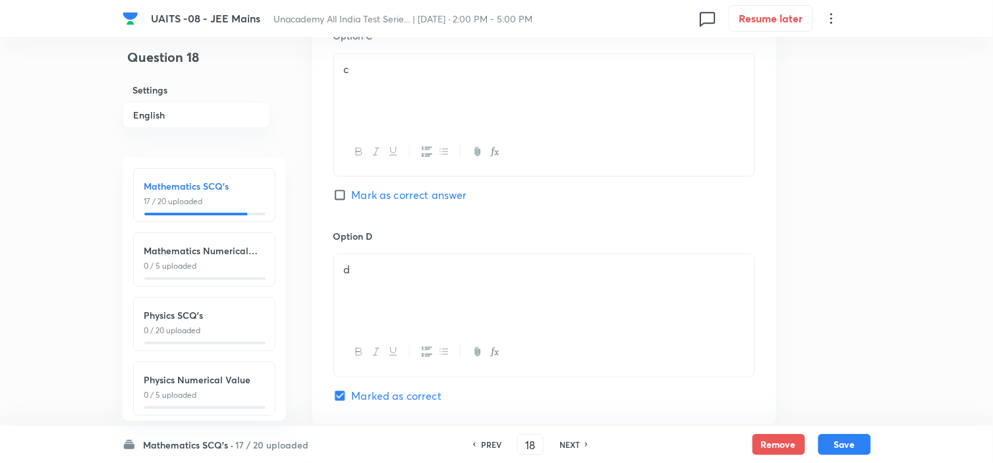
scroll to position [1297, 0]
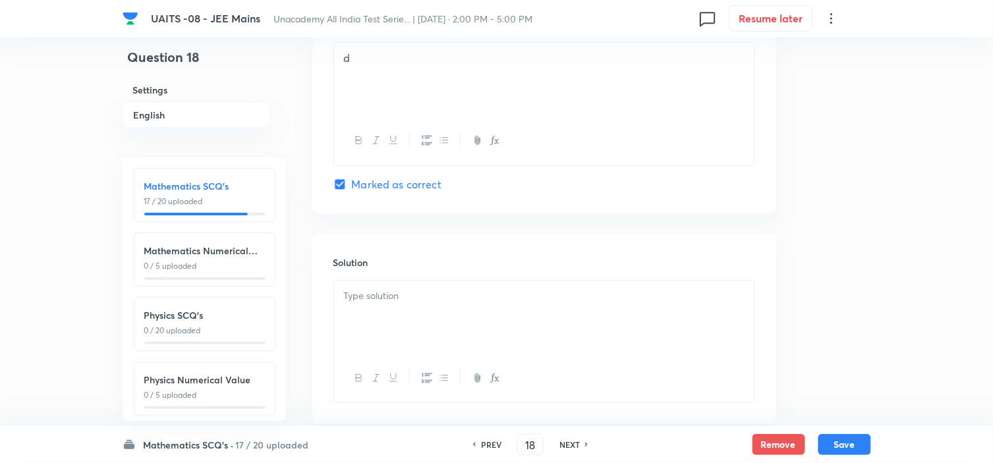
click at [490, 328] on div at bounding box center [544, 318] width 420 height 74
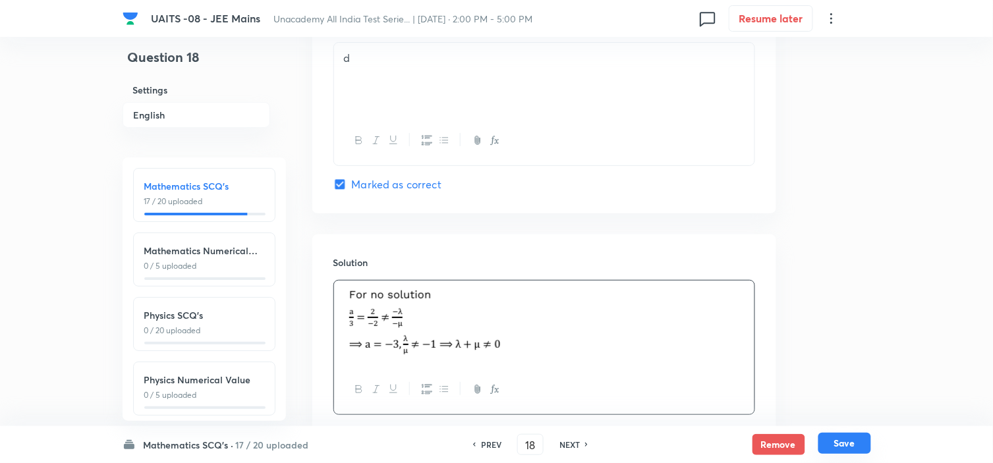
click at [832, 438] on button "Save" at bounding box center [844, 443] width 53 height 21
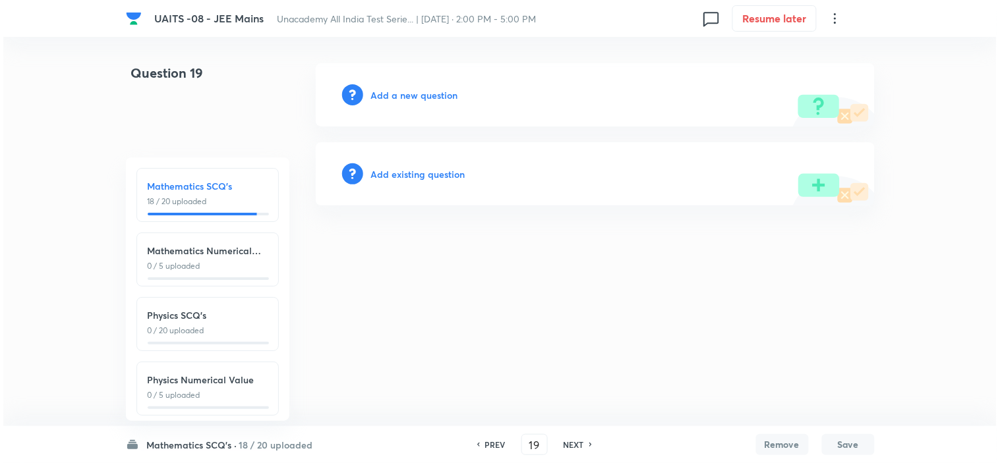
scroll to position [0, 0]
click at [428, 94] on h6 "Add a new question" at bounding box center [414, 95] width 87 height 14
click at [428, 94] on h6 "Choose a question type" at bounding box center [421, 95] width 101 height 14
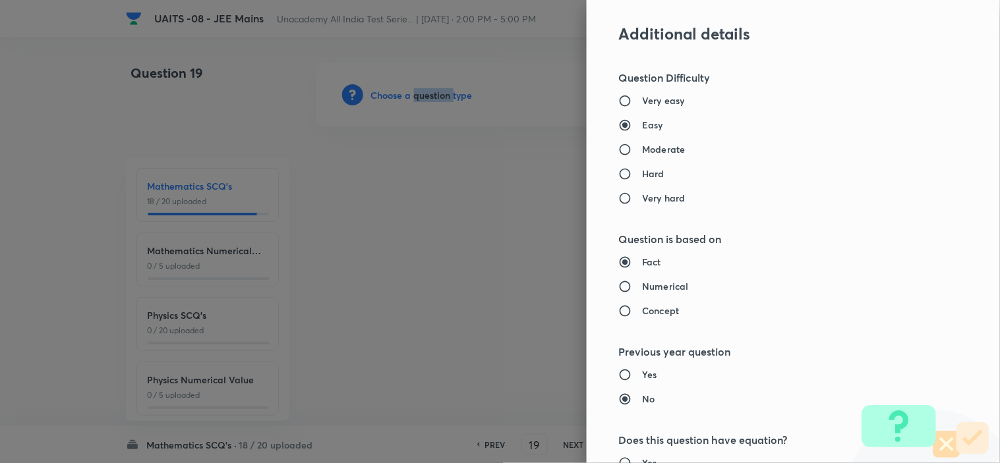
scroll to position [909, 0]
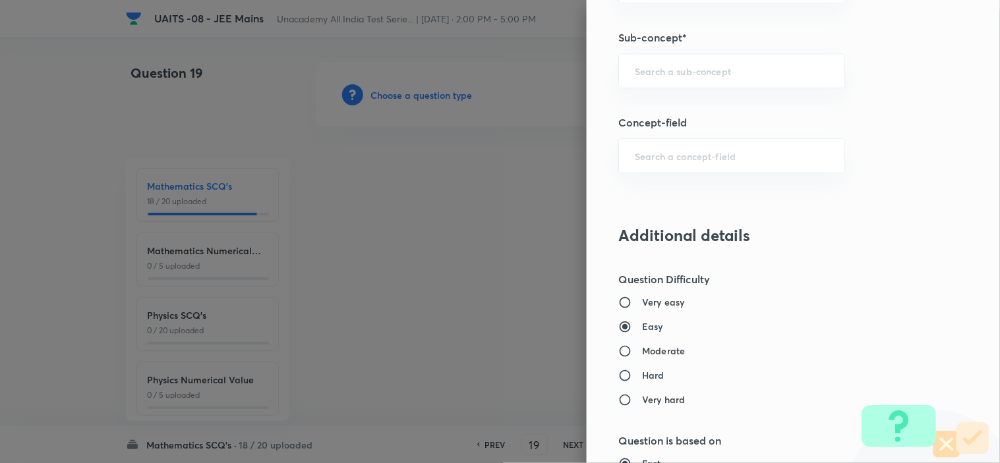
click at [723, 90] on div "Question settings Question type* Single choice correct Number of options* 2 3 4…" at bounding box center [792, 231] width 413 height 463
click at [728, 86] on div "​" at bounding box center [731, 70] width 227 height 35
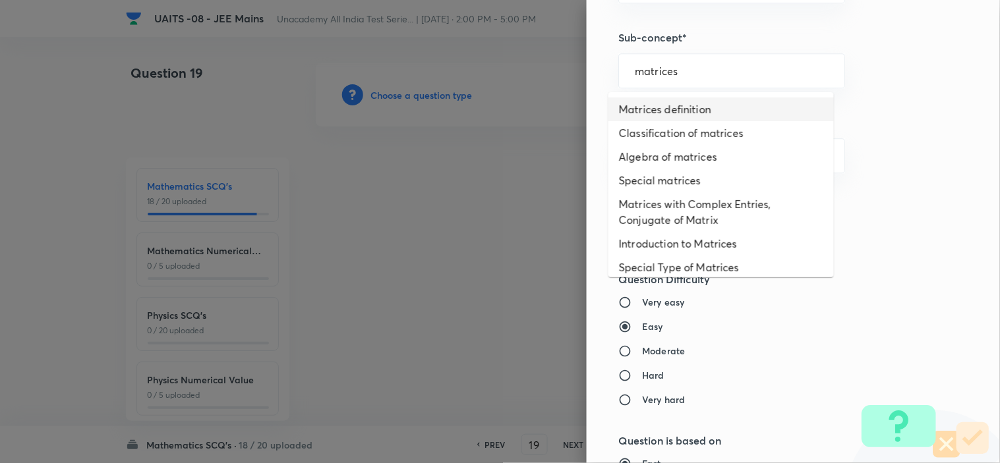
click at [713, 105] on li "Matrices definition" at bounding box center [720, 110] width 225 height 24
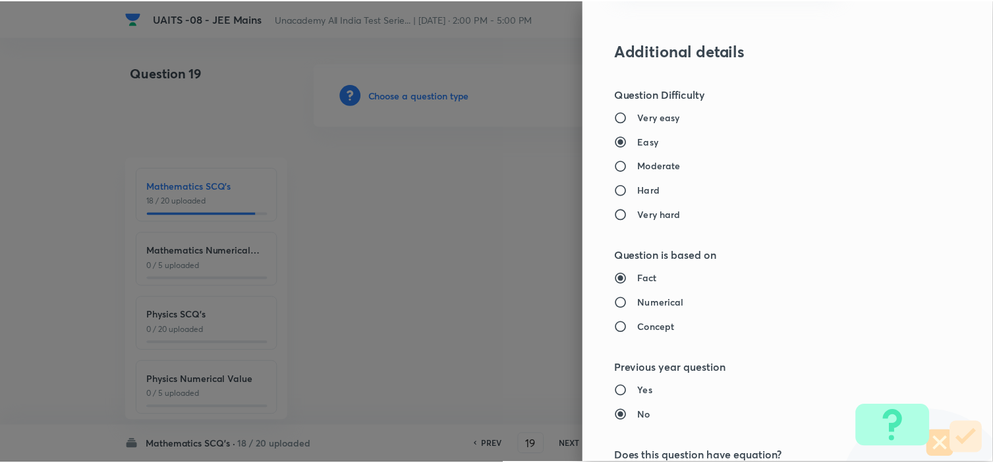
scroll to position [1421, 0]
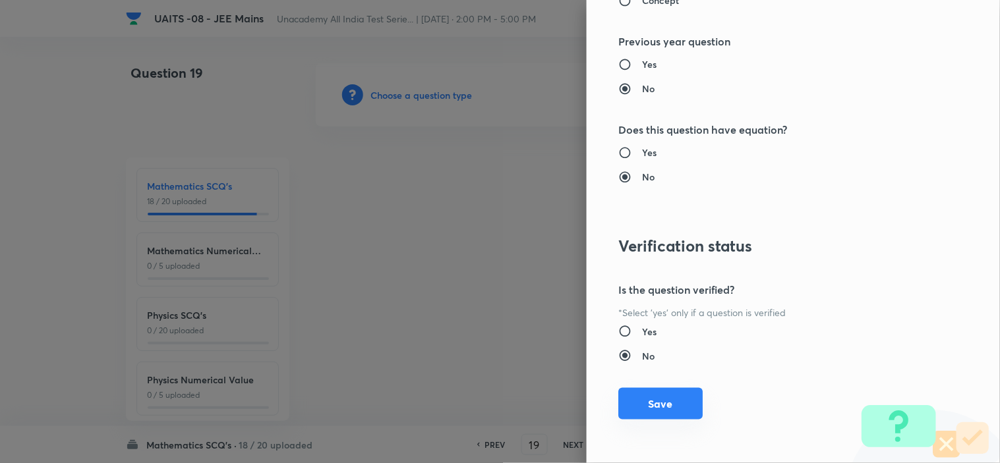
click at [667, 399] on button "Save" at bounding box center [660, 404] width 84 height 32
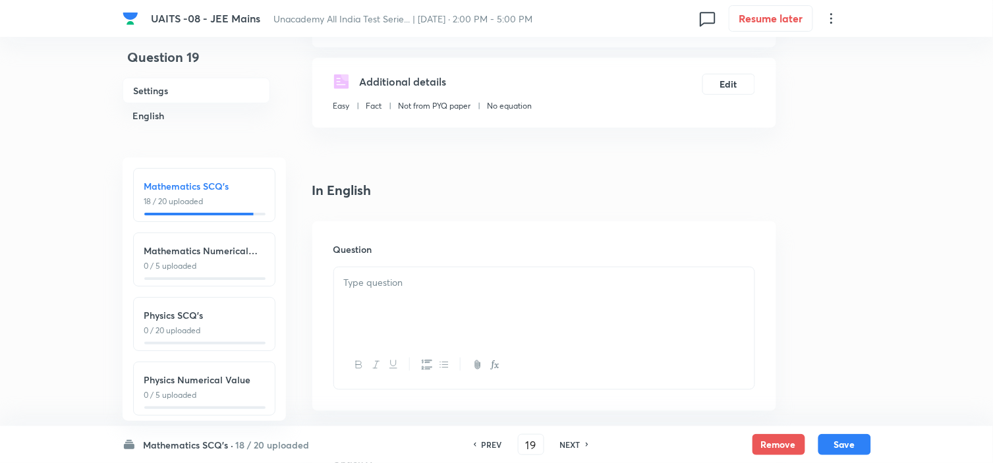
scroll to position [439, 0]
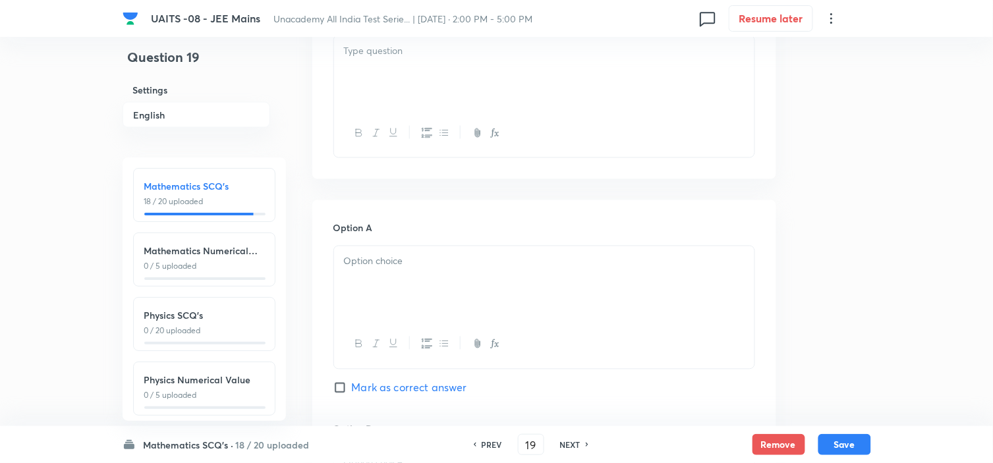
click at [505, 80] on div at bounding box center [544, 73] width 420 height 74
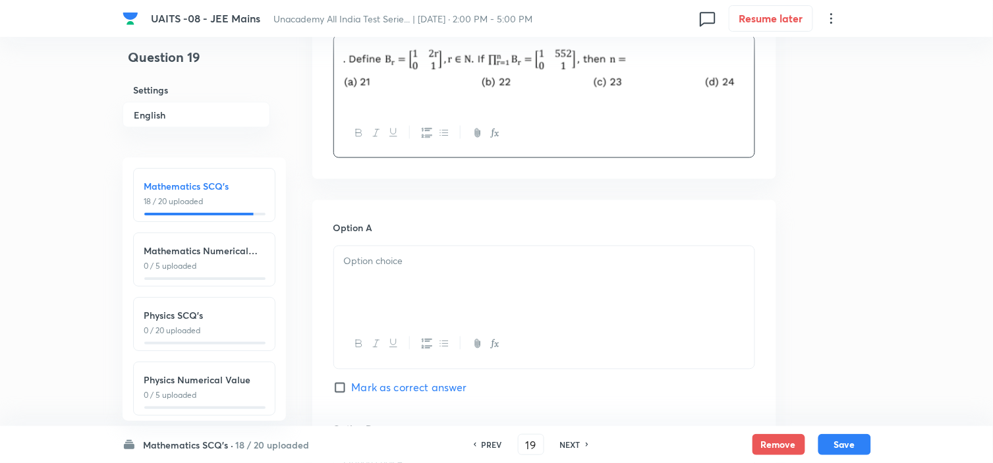
click at [510, 294] on div at bounding box center [544, 283] width 420 height 74
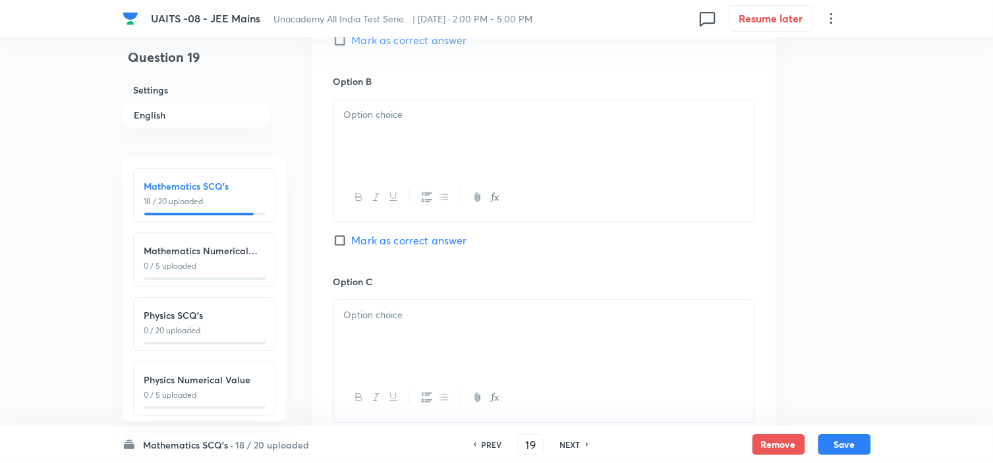
scroll to position [805, 0]
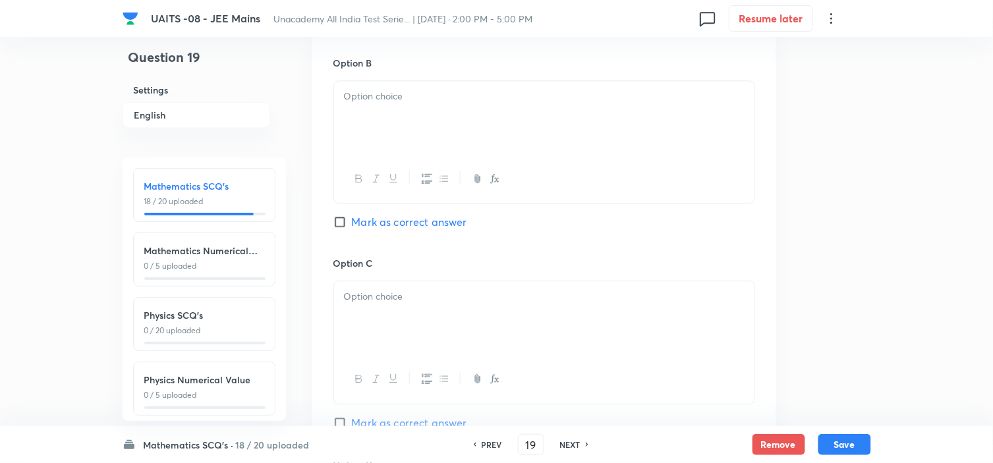
click at [511, 74] on div "Option B [PERSON_NAME] as correct answer" at bounding box center [544, 156] width 422 height 200
click at [512, 96] on p at bounding box center [544, 96] width 401 height 15
click at [461, 307] on div at bounding box center [544, 318] width 420 height 74
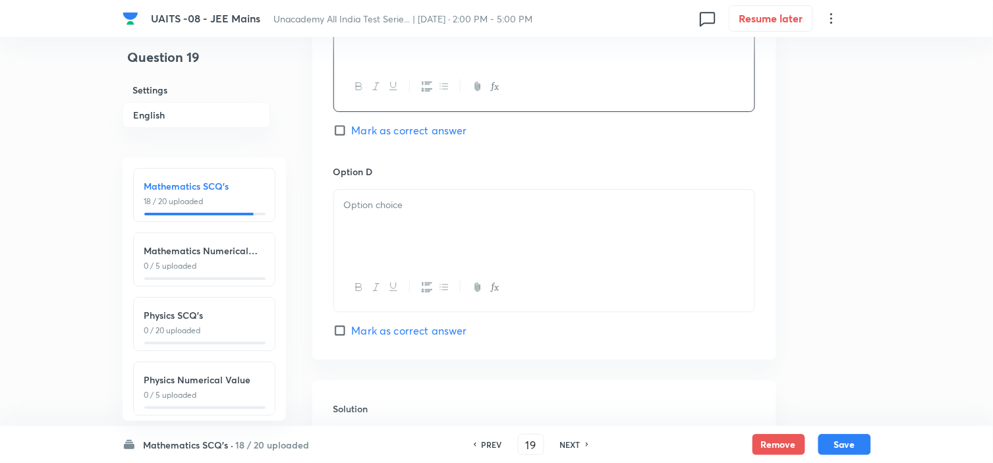
click at [477, 237] on div at bounding box center [544, 227] width 420 height 74
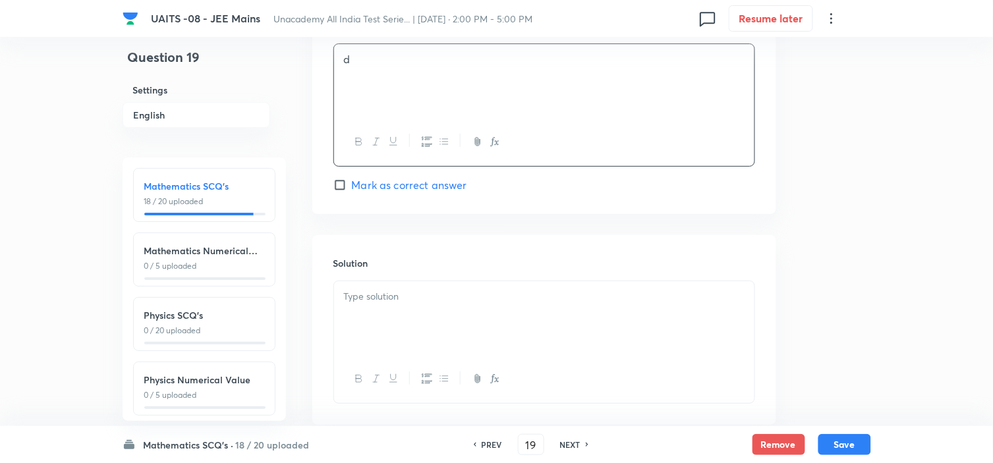
scroll to position [1244, 0]
click at [445, 316] on div at bounding box center [544, 318] width 420 height 74
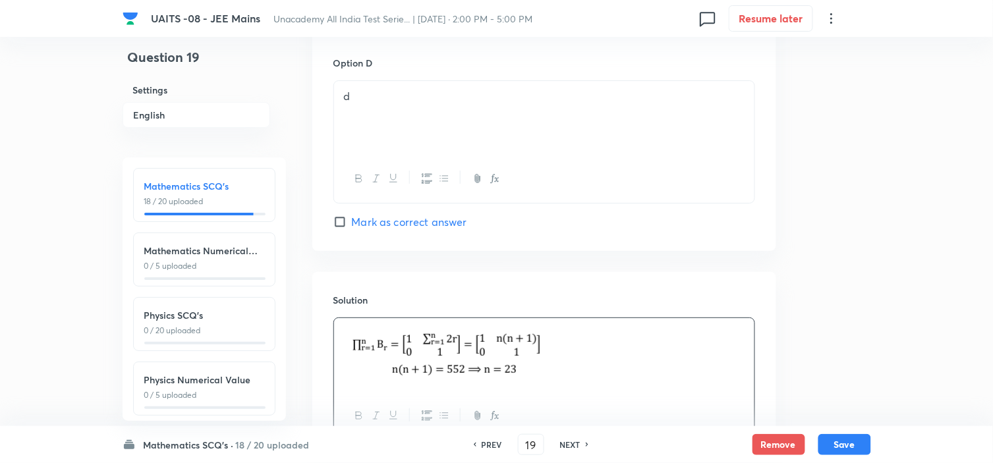
scroll to position [1171, 0]
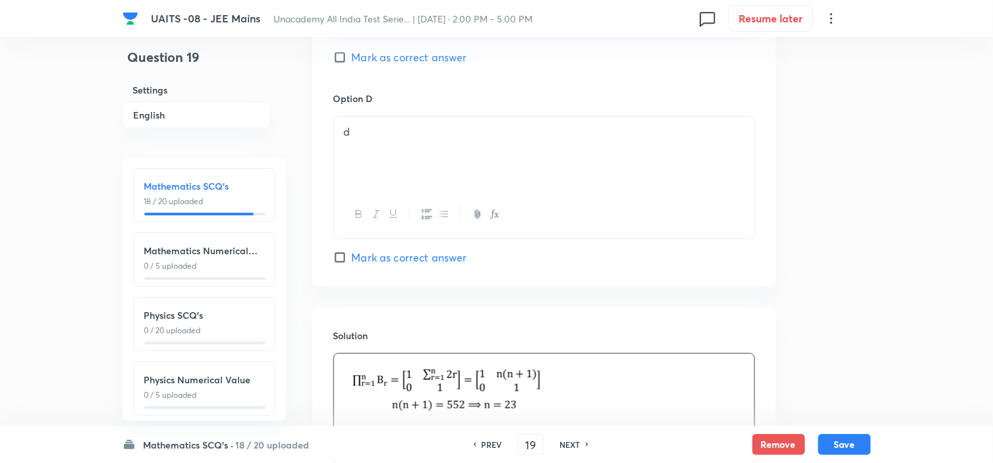
click at [409, 60] on span "Mark as correct answer" at bounding box center [409, 57] width 115 height 16
click at [352, 60] on input "Mark as correct answer" at bounding box center [342, 57] width 18 height 13
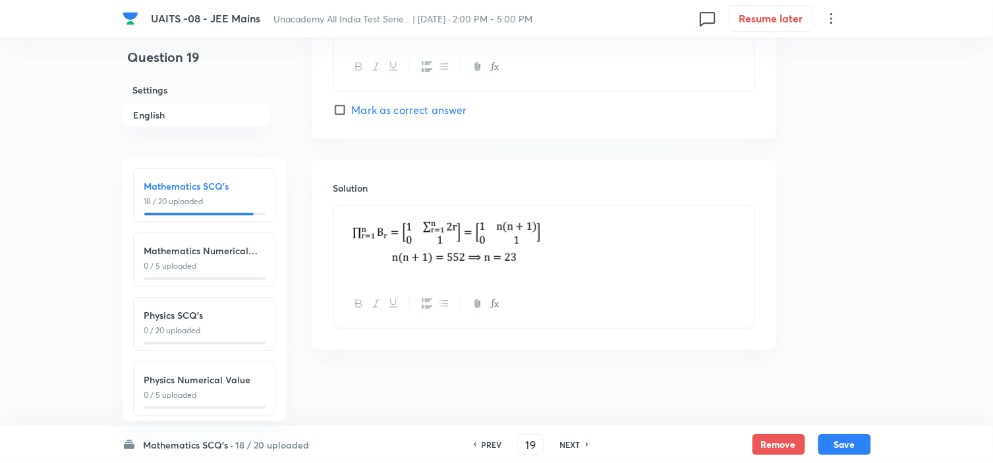
scroll to position [1323, 0]
click at [838, 440] on button "Save" at bounding box center [844, 443] width 53 height 21
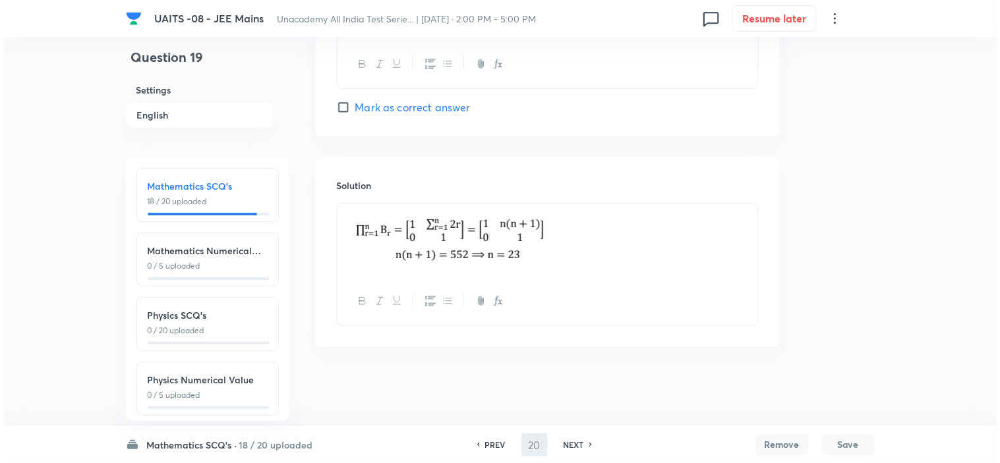
scroll to position [0, 0]
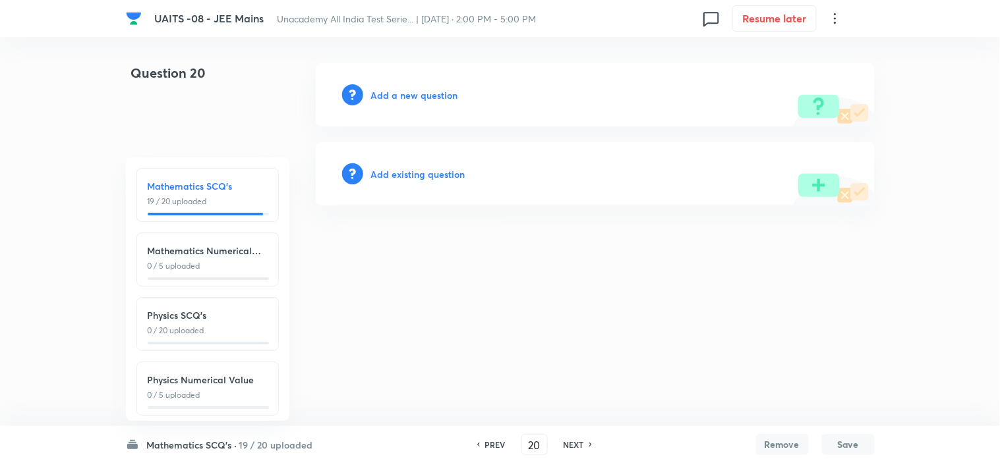
click at [425, 102] on div "Add a new question" at bounding box center [595, 94] width 559 height 63
click at [430, 96] on h6 "Add a new question" at bounding box center [414, 95] width 87 height 14
click at [431, 96] on h6 "Choose a question type" at bounding box center [421, 95] width 101 height 14
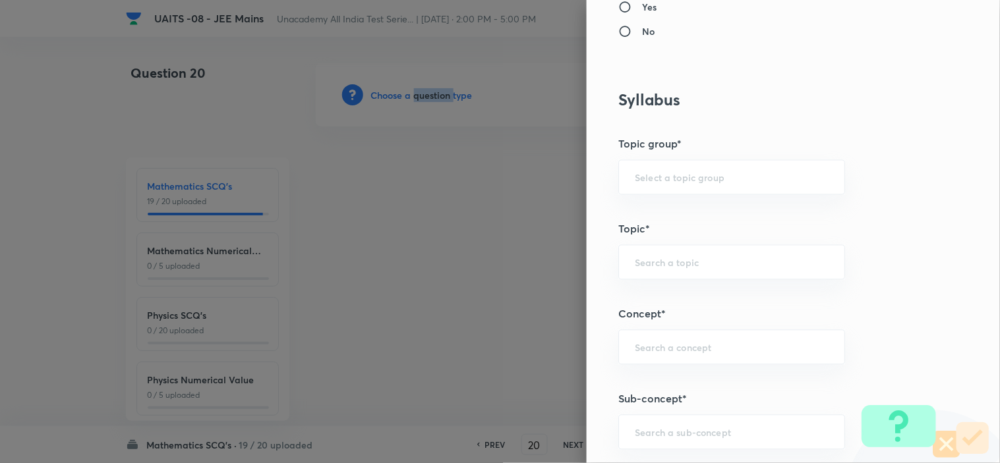
scroll to position [659, 0]
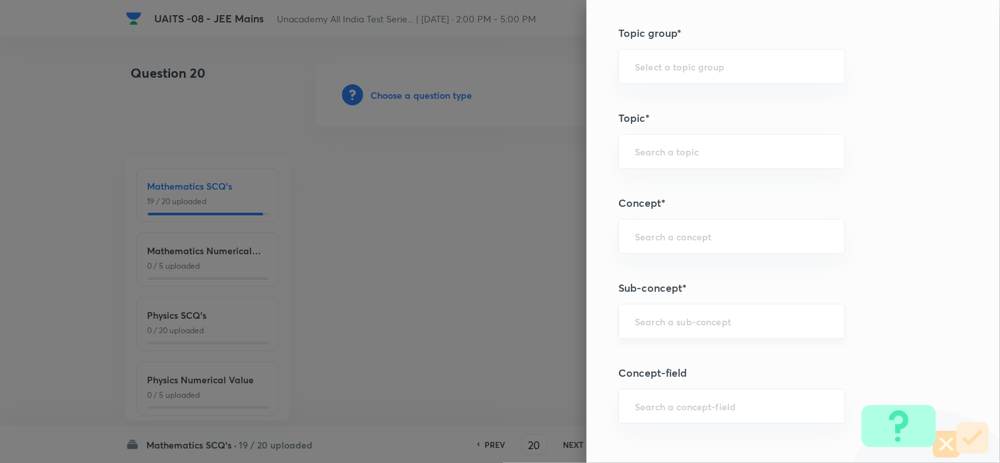
click at [708, 320] on input "text" at bounding box center [732, 321] width 194 height 13
click at [768, 320] on input "text" at bounding box center [732, 321] width 194 height 13
drag, startPoint x: 679, startPoint y: 301, endPoint x: 688, endPoint y: 323, distance: 23.6
click at [681, 312] on div "Question settings Question type* Single choice correct Number of options* 2 3 4…" at bounding box center [792, 231] width 413 height 463
click at [688, 323] on input "text" at bounding box center [732, 321] width 194 height 13
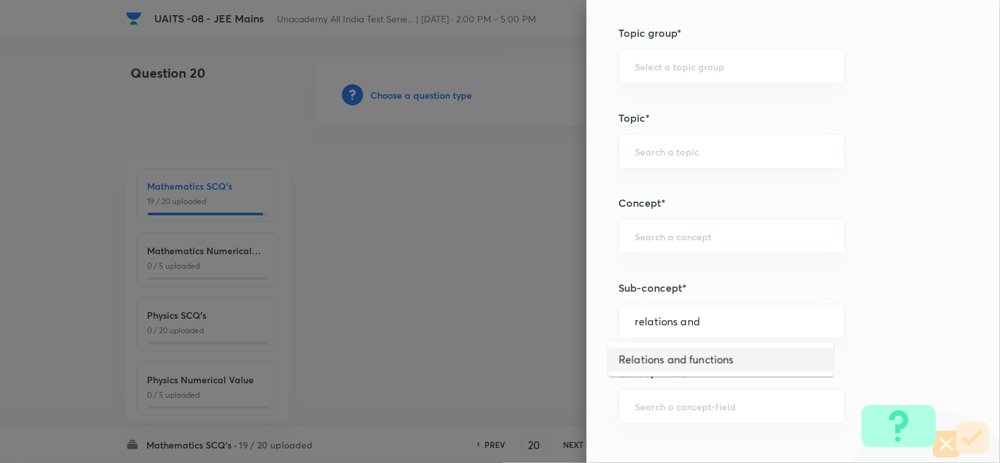
click at [730, 361] on li "Relations and functions" at bounding box center [720, 360] width 225 height 24
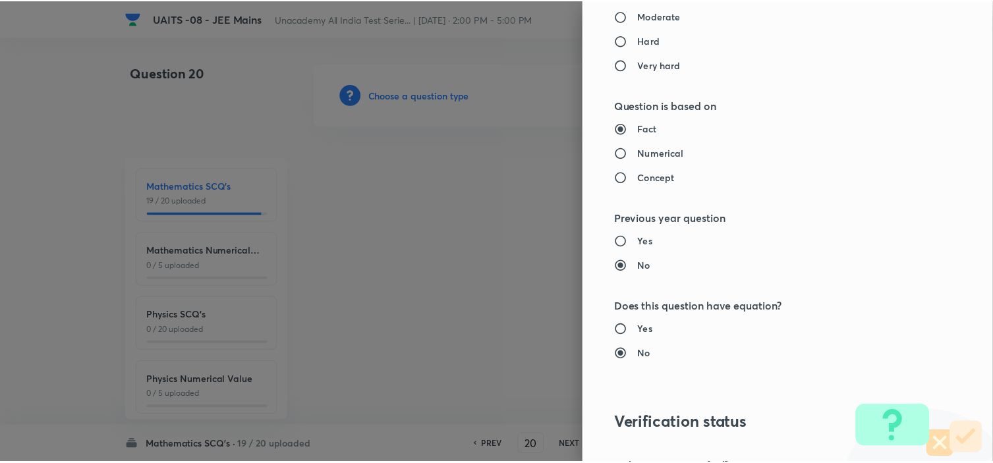
scroll to position [1421, 0]
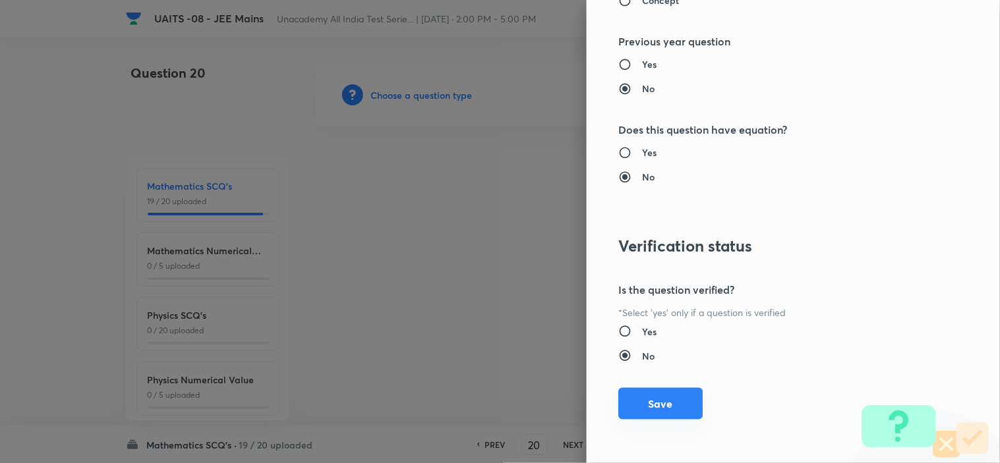
click at [668, 395] on button "Save" at bounding box center [660, 404] width 84 height 32
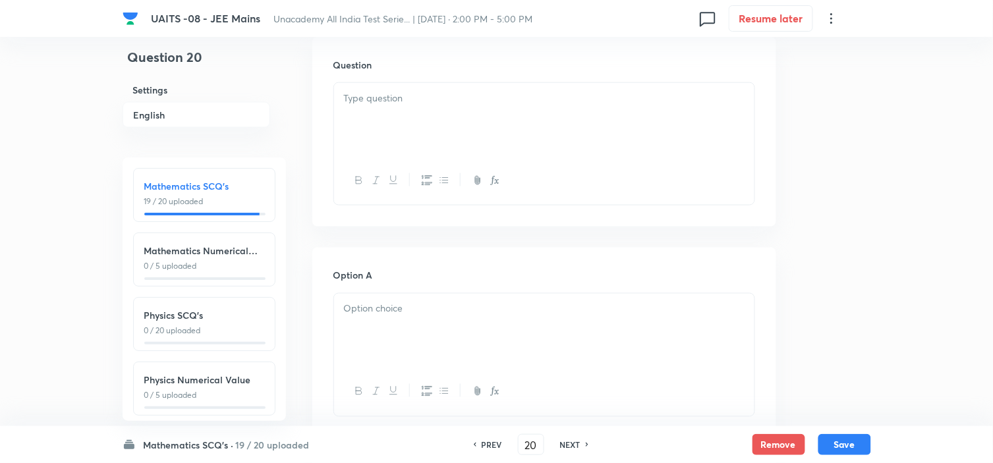
scroll to position [366, 0]
click at [491, 154] on div at bounding box center [544, 146] width 420 height 74
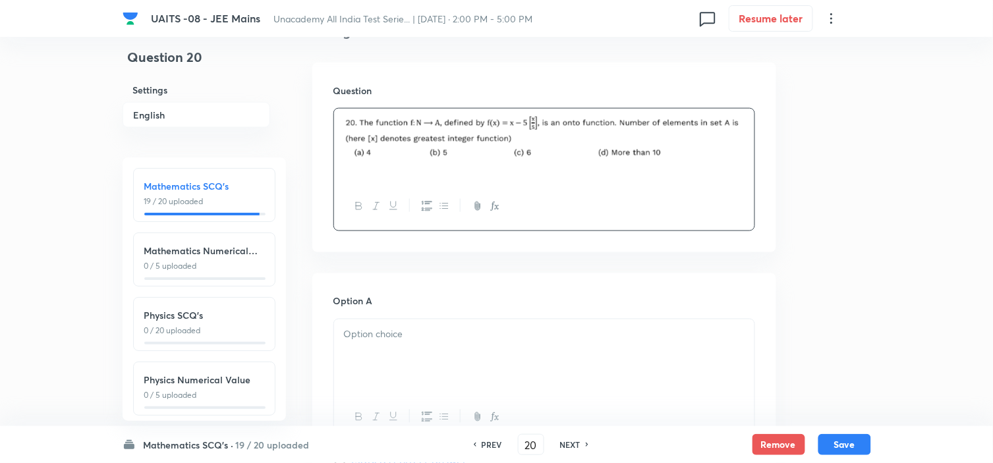
click at [468, 349] on div at bounding box center [544, 357] width 420 height 74
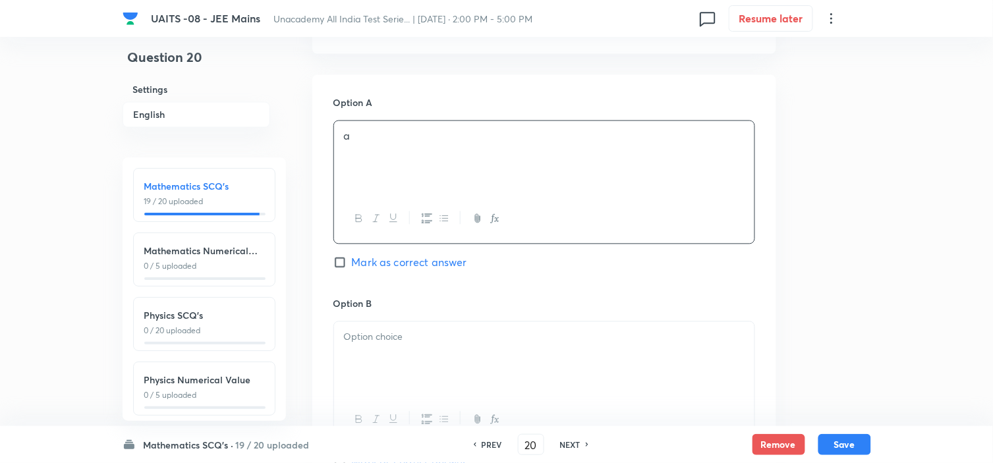
scroll to position [585, 0]
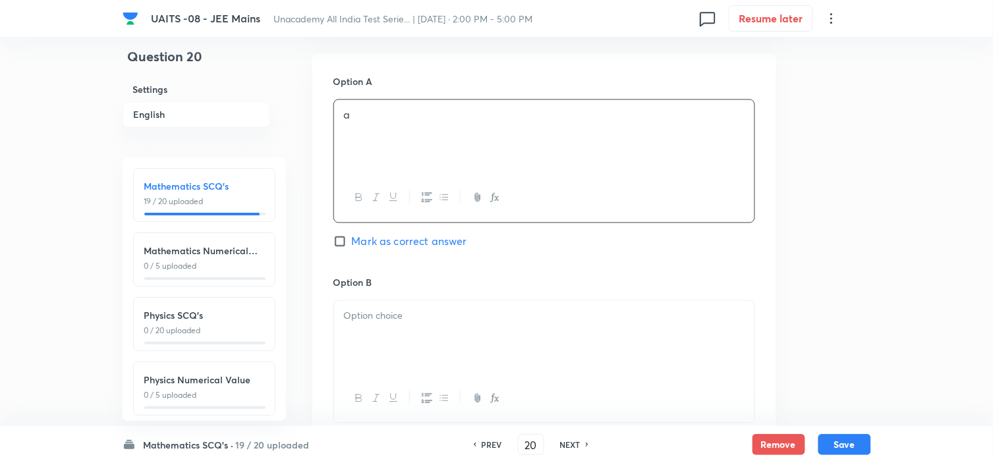
click at [496, 328] on div at bounding box center [544, 338] width 420 height 74
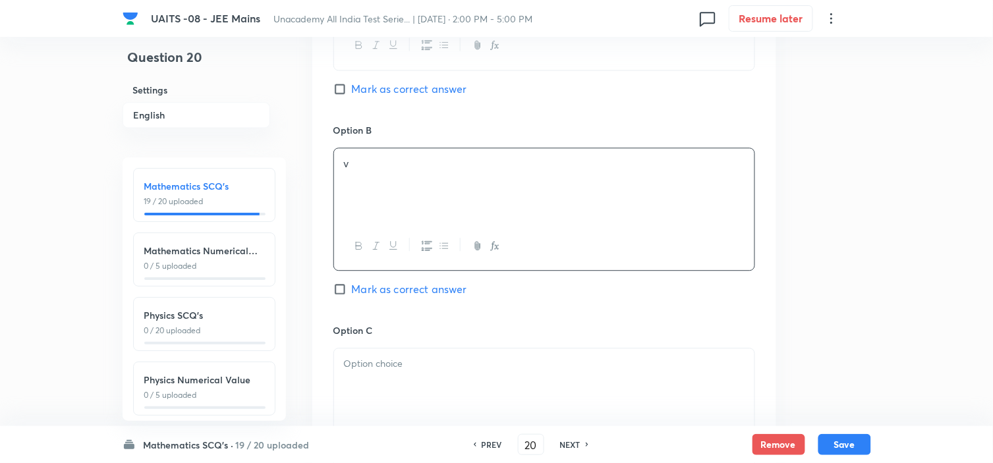
scroll to position [805, 0]
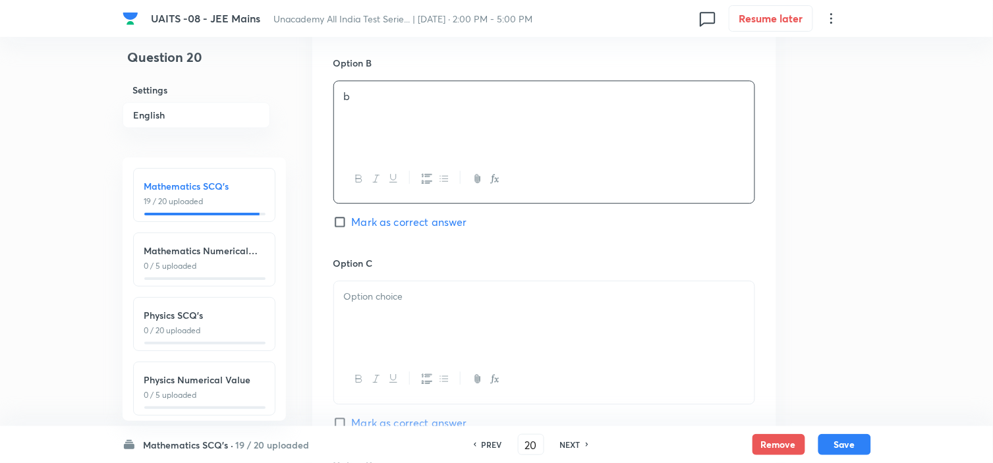
click at [476, 317] on div at bounding box center [544, 318] width 420 height 74
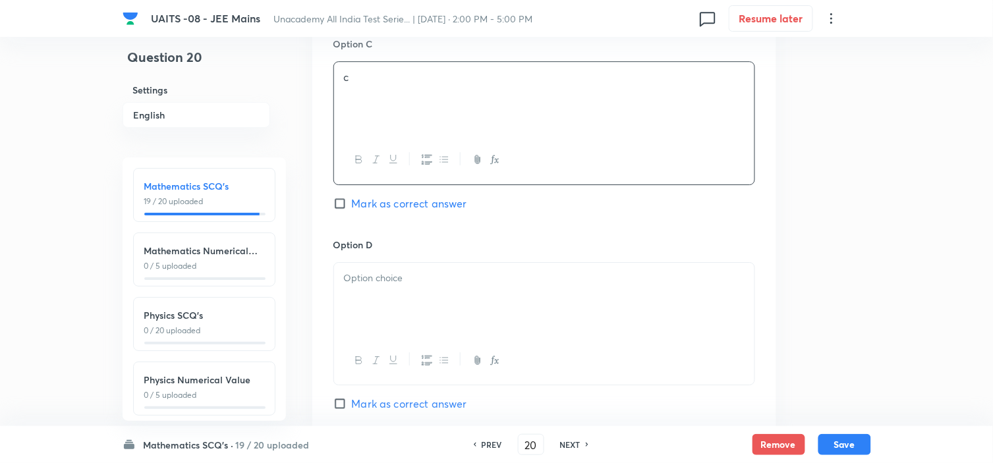
click at [457, 286] on p at bounding box center [544, 278] width 401 height 15
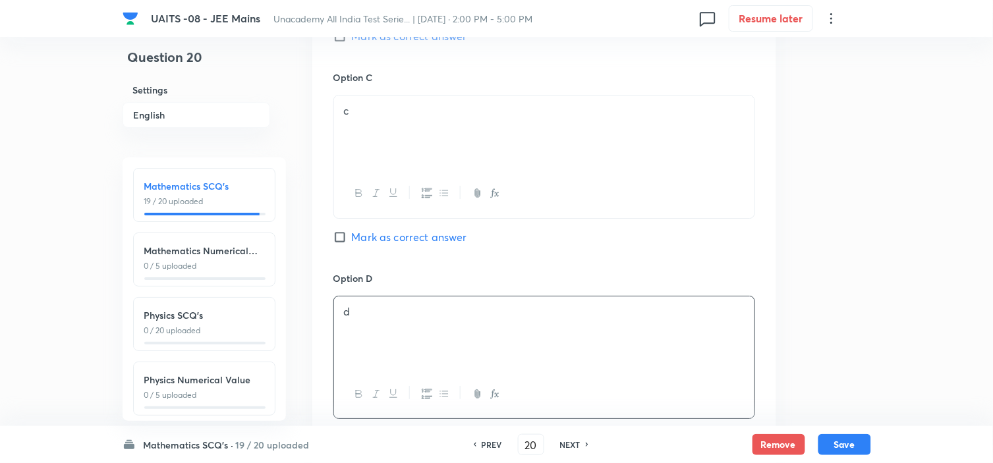
scroll to position [957, 0]
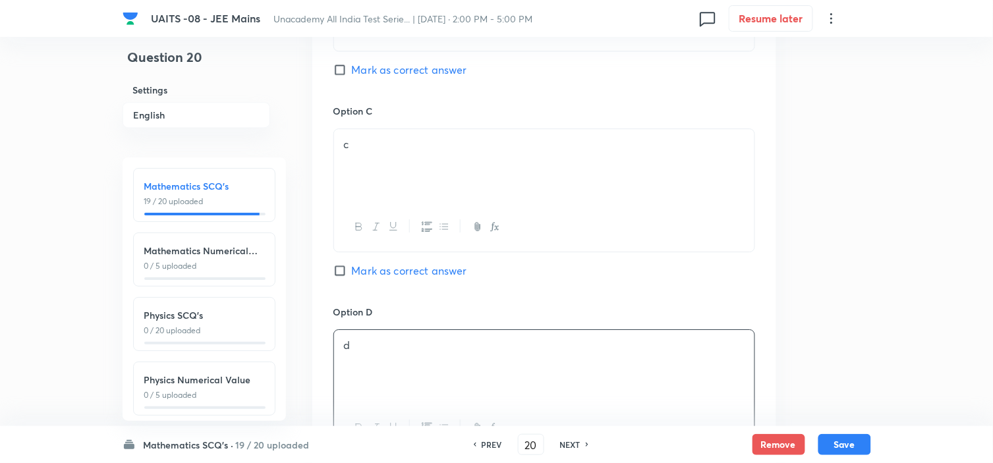
click at [436, 68] on span "Mark as correct answer" at bounding box center [409, 70] width 115 height 16
click at [352, 68] on input "Mark as correct answer" at bounding box center [342, 69] width 18 height 13
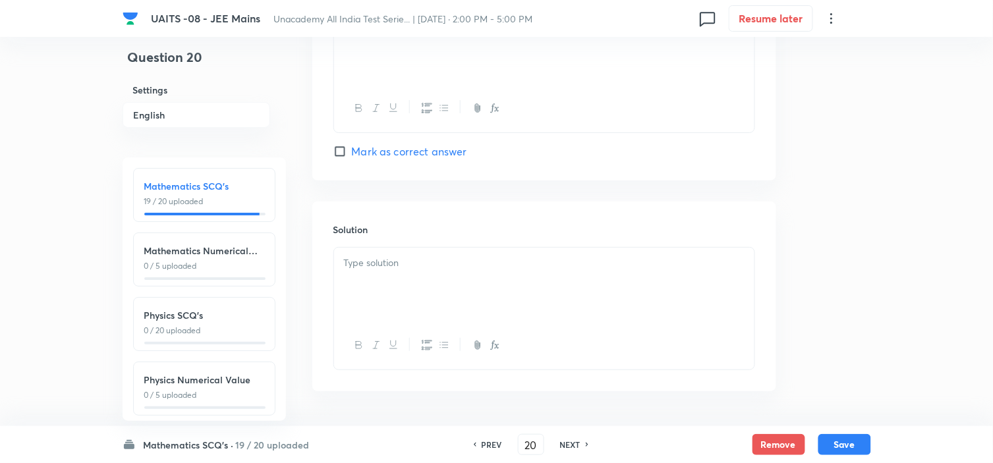
scroll to position [1323, 0]
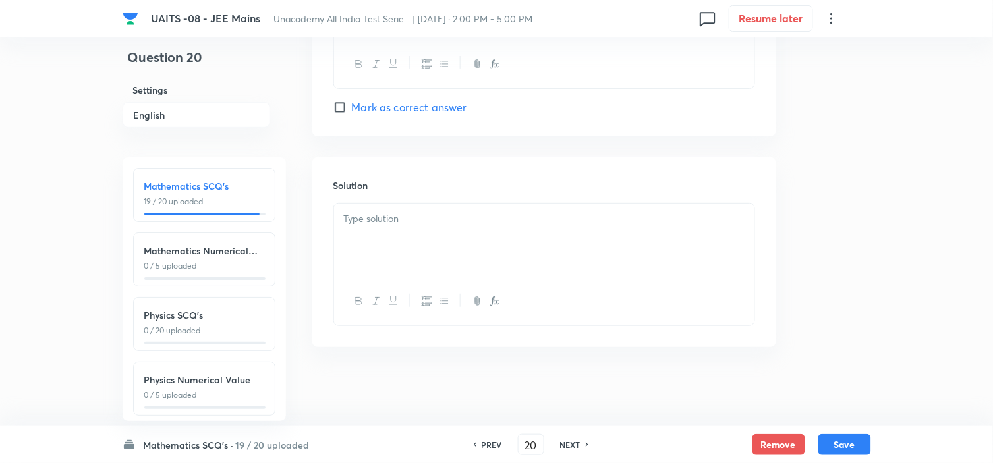
click at [503, 229] on div at bounding box center [544, 241] width 420 height 74
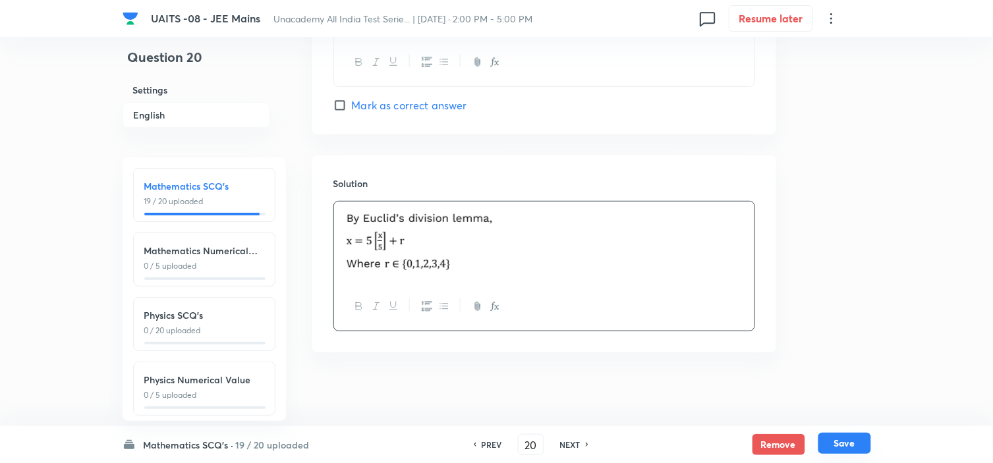
click at [848, 443] on button "Save" at bounding box center [844, 443] width 53 height 21
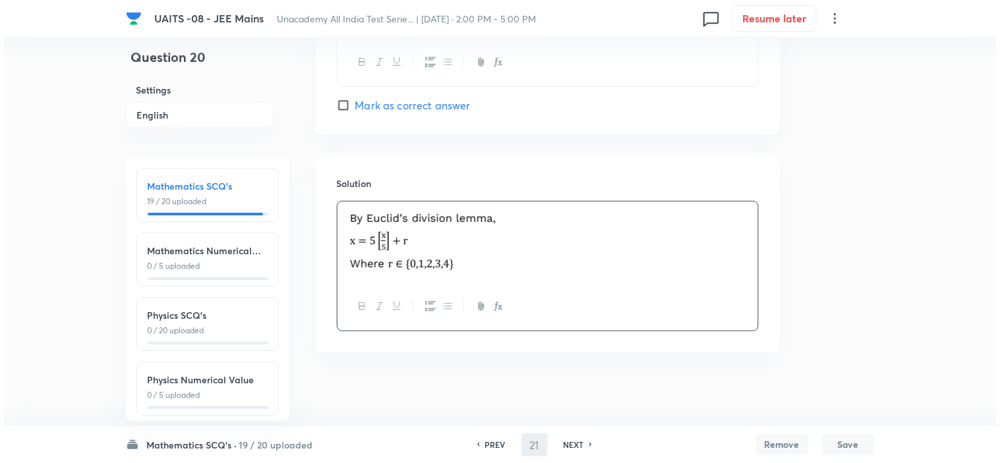
scroll to position [0, 0]
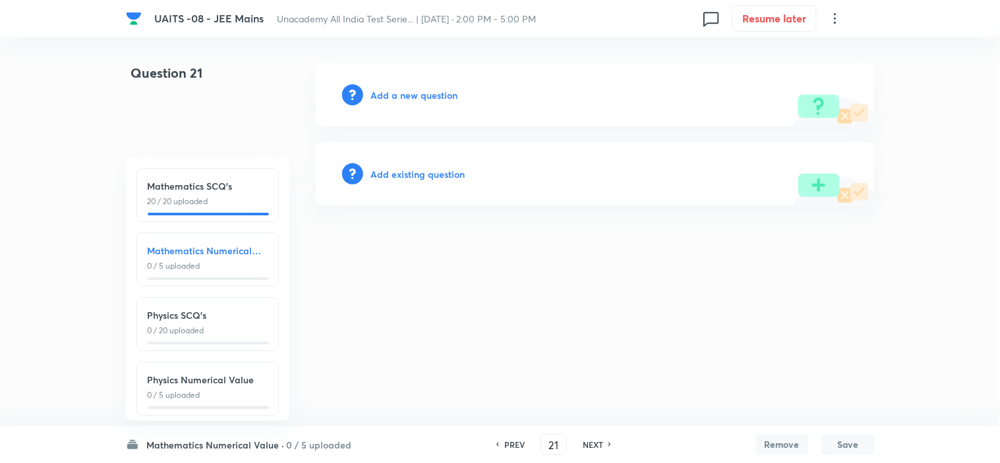
click at [434, 94] on h6 "Add a new question" at bounding box center [414, 95] width 87 height 14
click at [447, 93] on h6 "Choose a question type" at bounding box center [421, 95] width 101 height 14
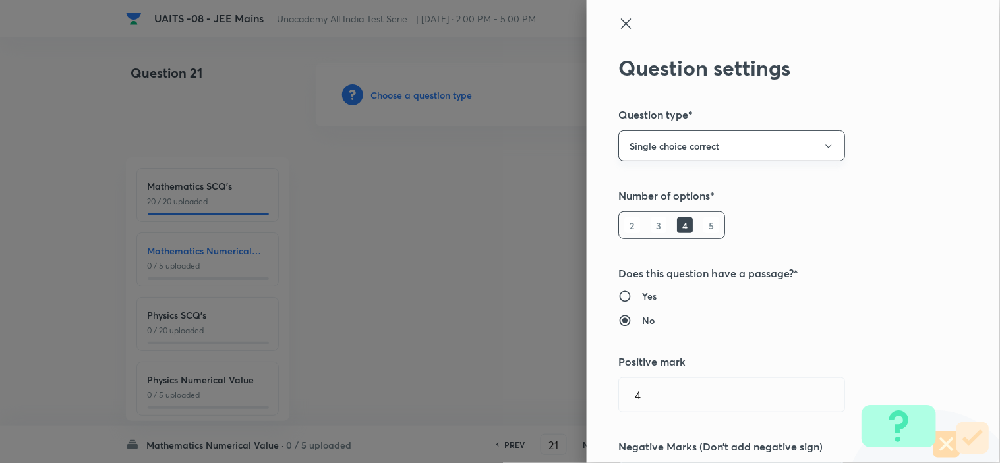
click at [742, 134] on button "Single choice correct" at bounding box center [731, 145] width 227 height 31
click at [648, 228] on span "Integer" at bounding box center [721, 235] width 210 height 14
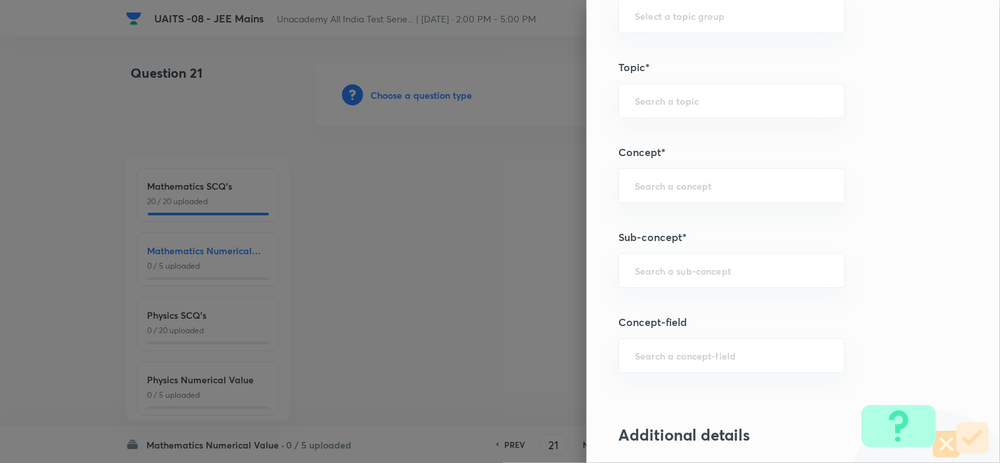
scroll to position [585, 0]
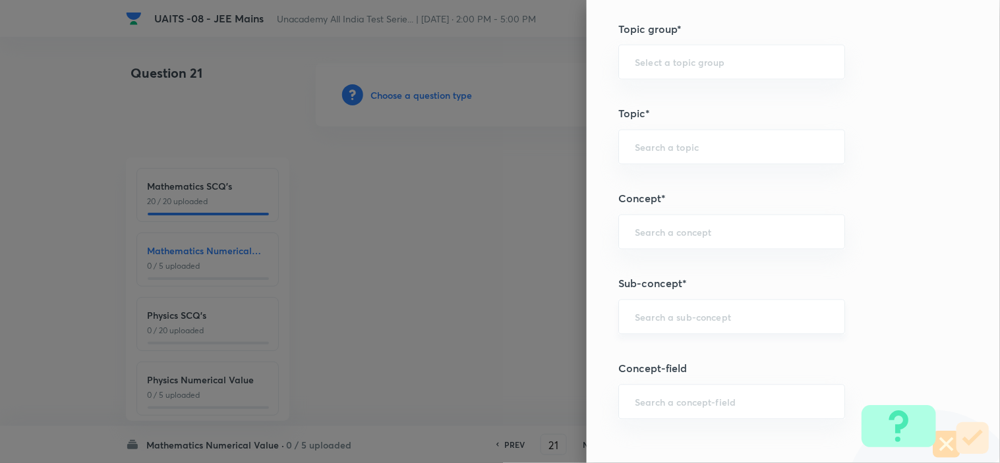
click at [735, 316] on input "text" at bounding box center [732, 317] width 194 height 13
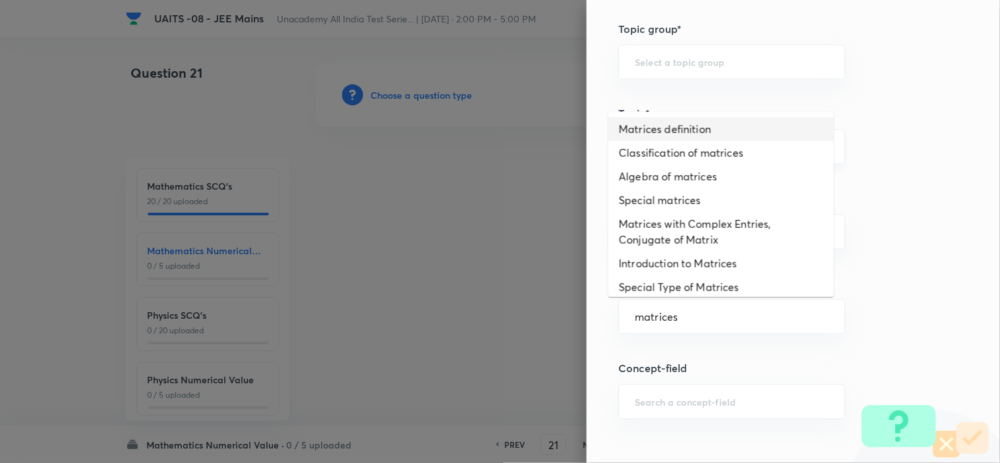
click at [749, 128] on li "Matrices definition" at bounding box center [720, 129] width 225 height 24
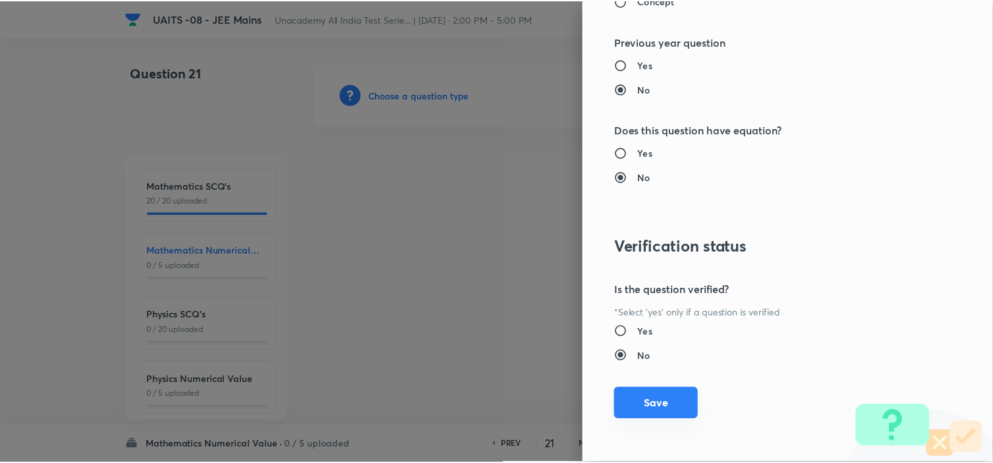
scroll to position [1344, 0]
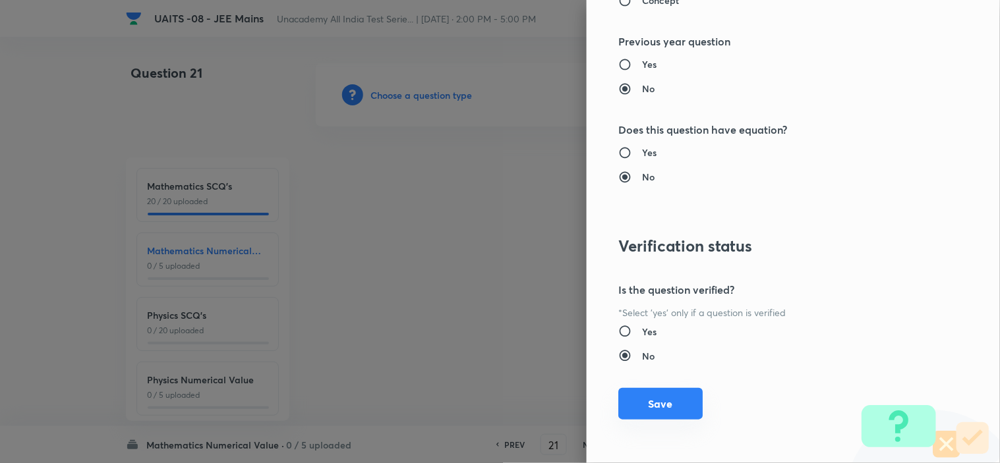
click at [664, 393] on button "Save" at bounding box center [660, 404] width 84 height 32
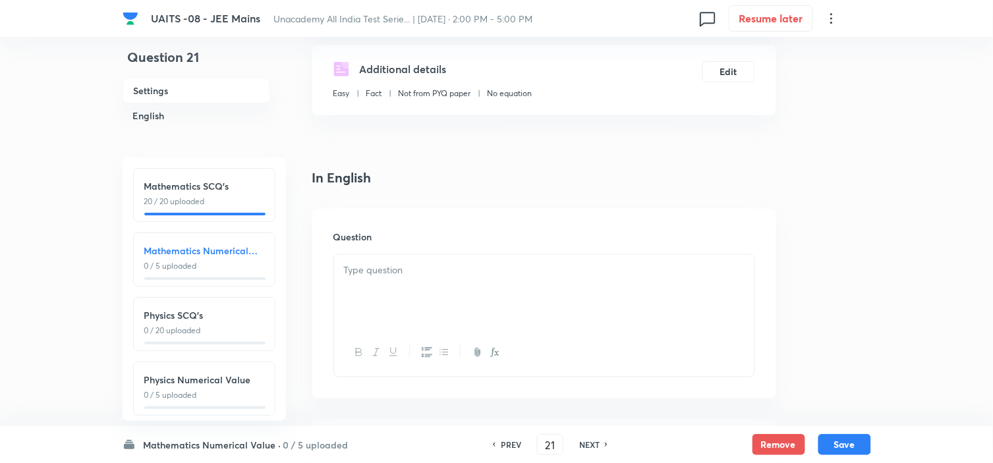
scroll to position [293, 0]
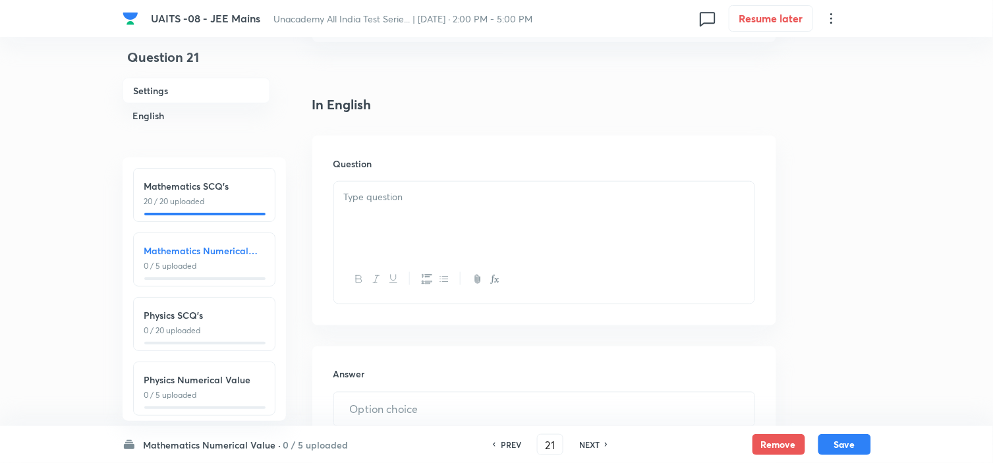
click at [495, 231] on div at bounding box center [544, 219] width 420 height 74
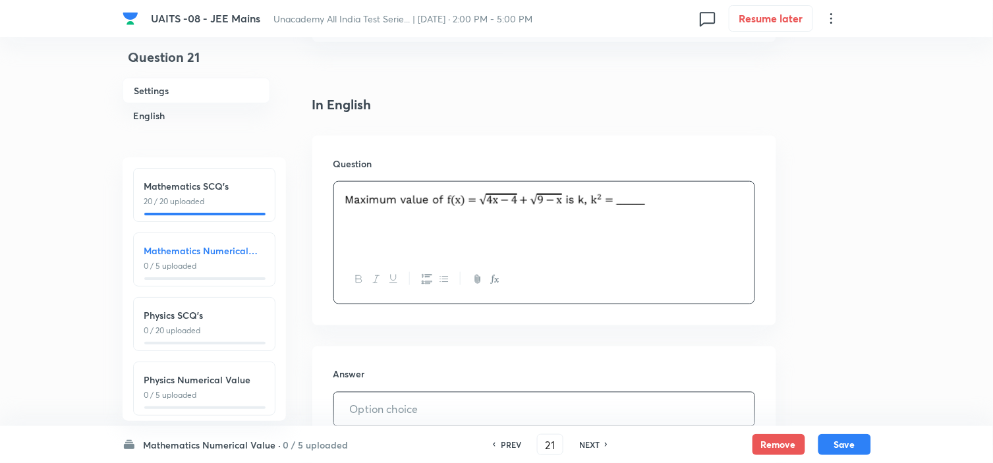
click at [389, 407] on input "text" at bounding box center [544, 410] width 420 height 34
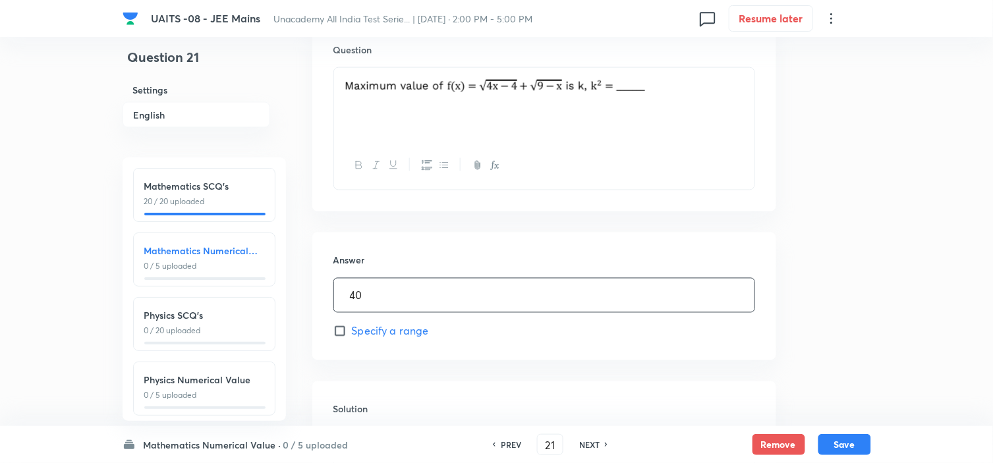
scroll to position [585, 0]
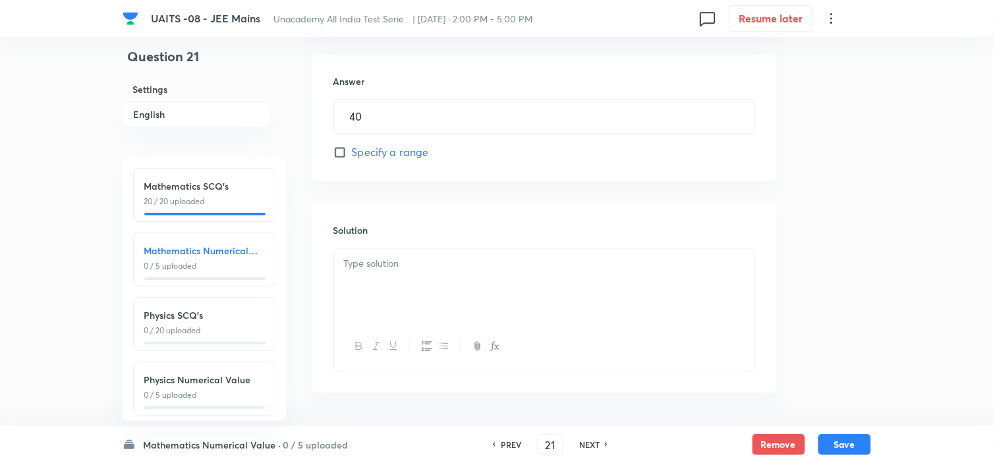
click at [471, 287] on div at bounding box center [544, 286] width 420 height 74
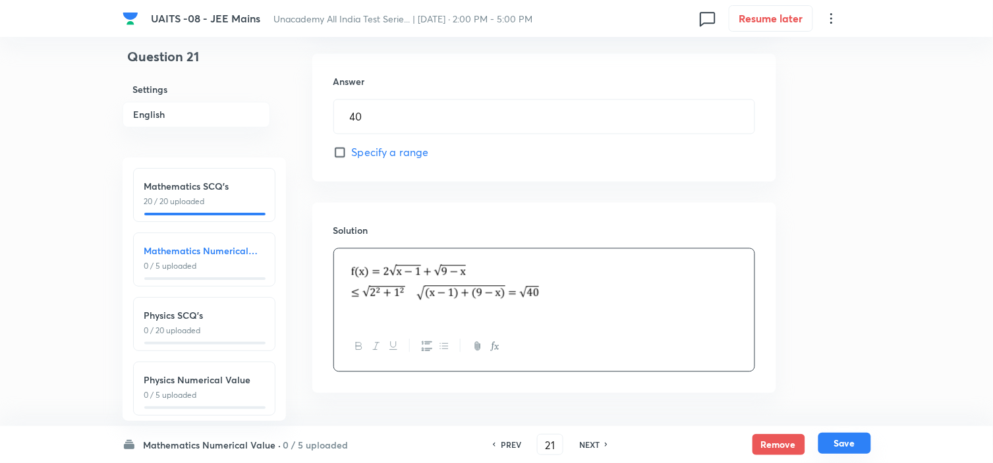
click at [862, 440] on button "Save" at bounding box center [844, 443] width 53 height 21
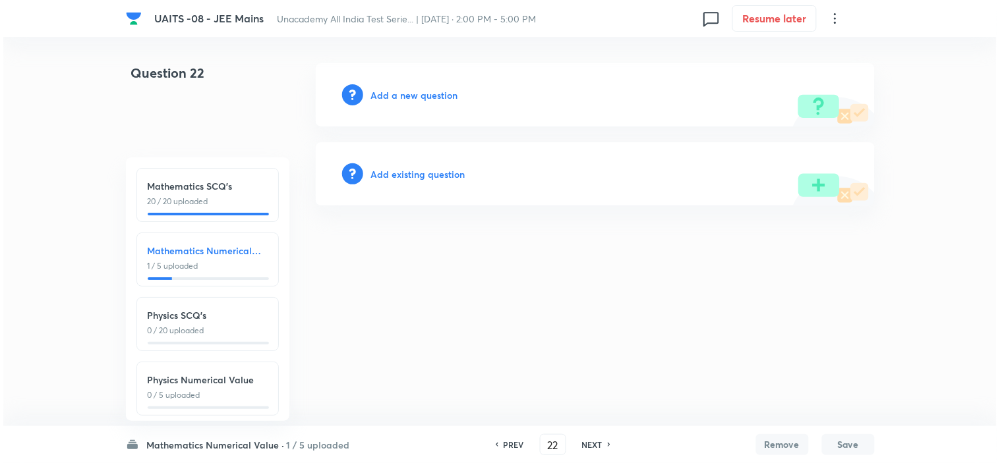
scroll to position [0, 0]
click at [404, 100] on h6 "Add a new question" at bounding box center [414, 95] width 87 height 14
click at [405, 100] on h6 "Choose a question type" at bounding box center [421, 95] width 101 height 14
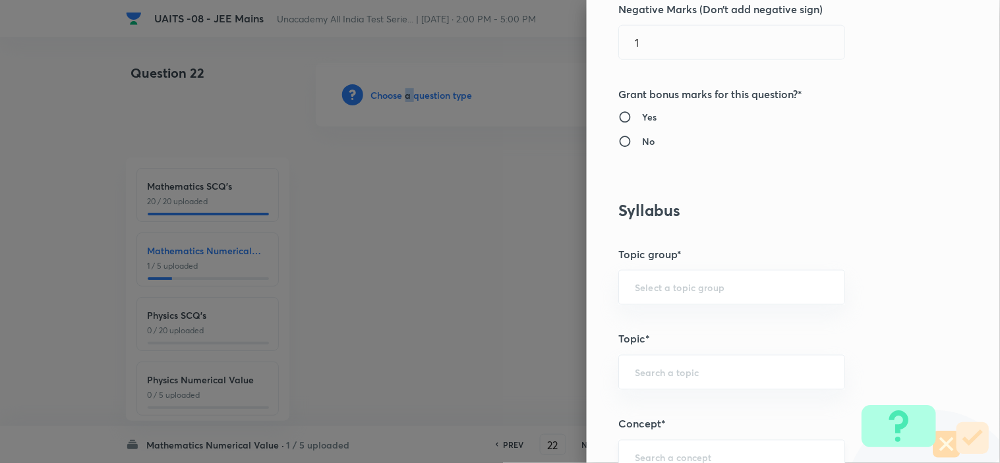
scroll to position [512, 0]
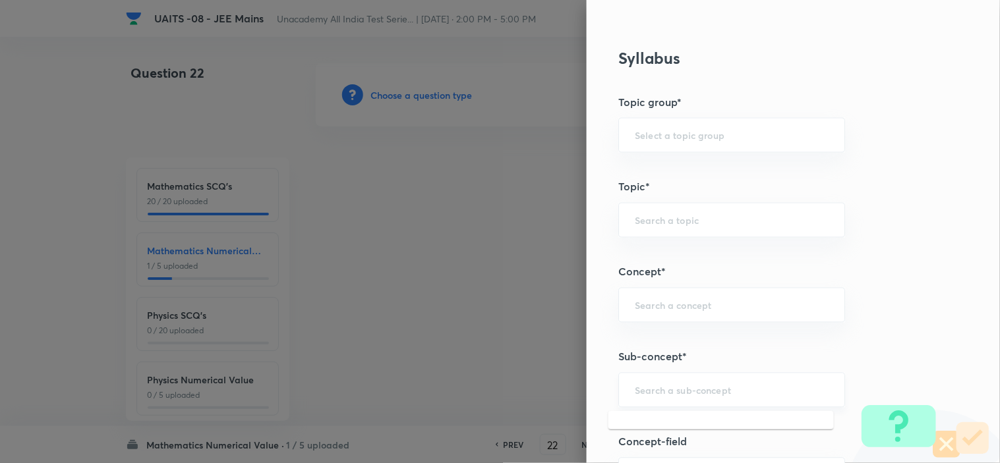
click at [720, 387] on input "text" at bounding box center [732, 390] width 194 height 13
click at [683, 430] on li "Relations and functions" at bounding box center [720, 428] width 225 height 24
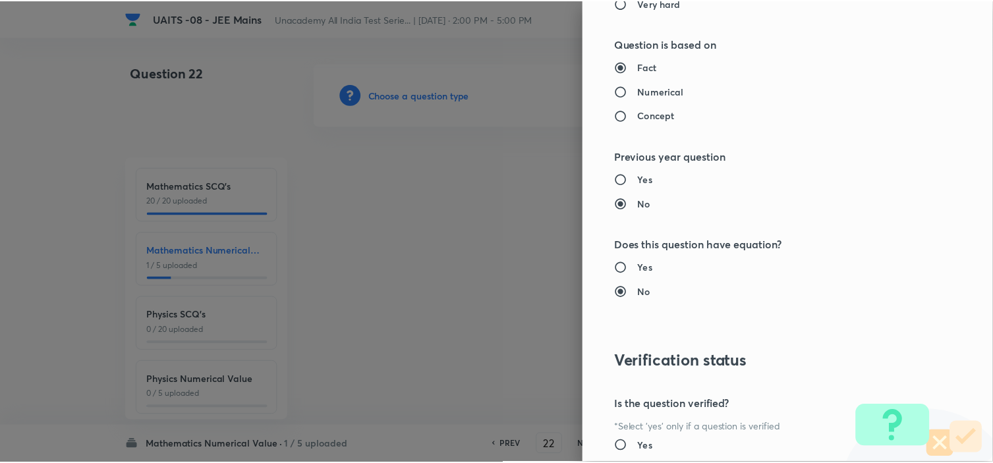
scroll to position [1344, 0]
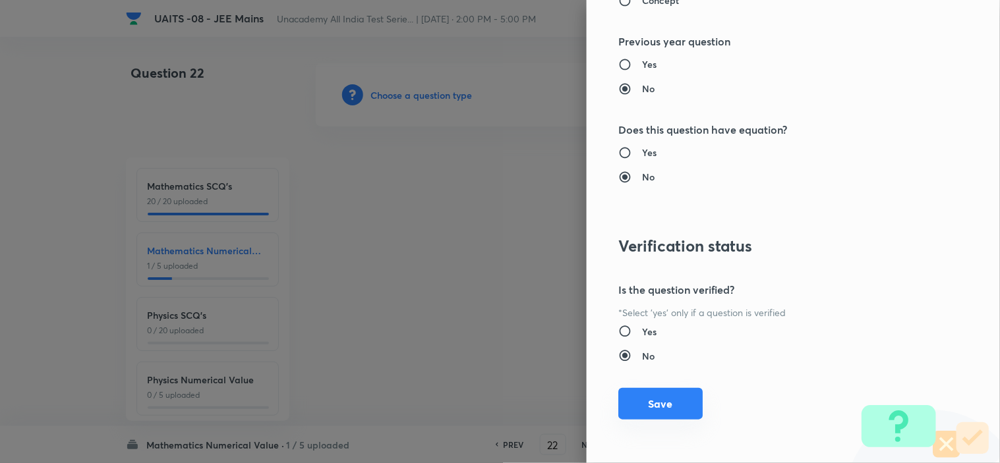
click at [674, 402] on button "Save" at bounding box center [660, 404] width 84 height 32
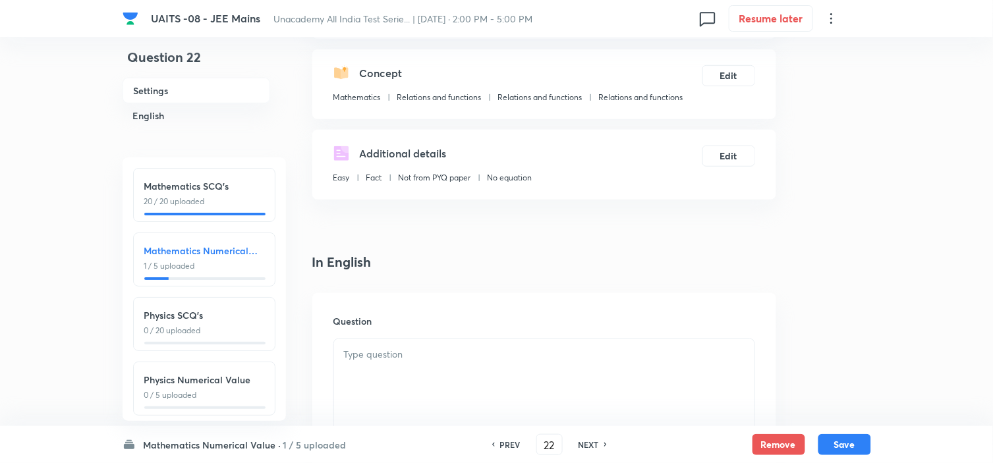
scroll to position [293, 0]
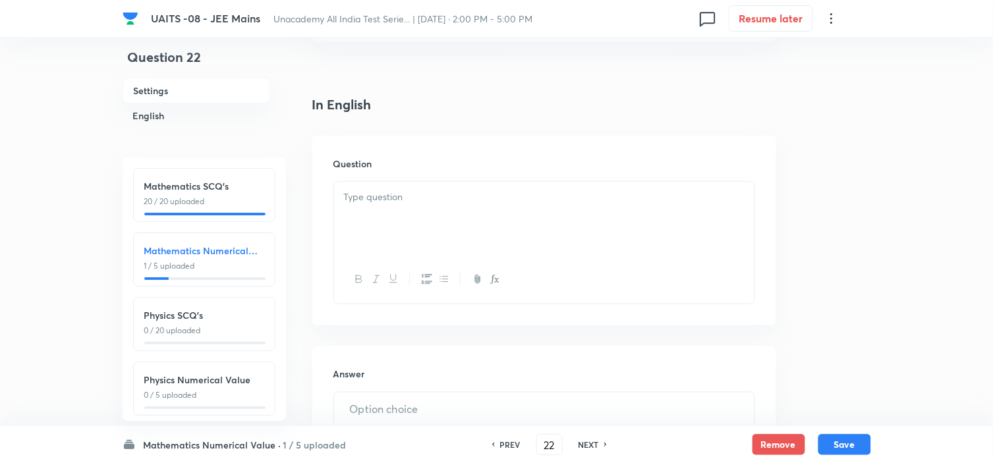
click at [457, 192] on p at bounding box center [544, 197] width 401 height 15
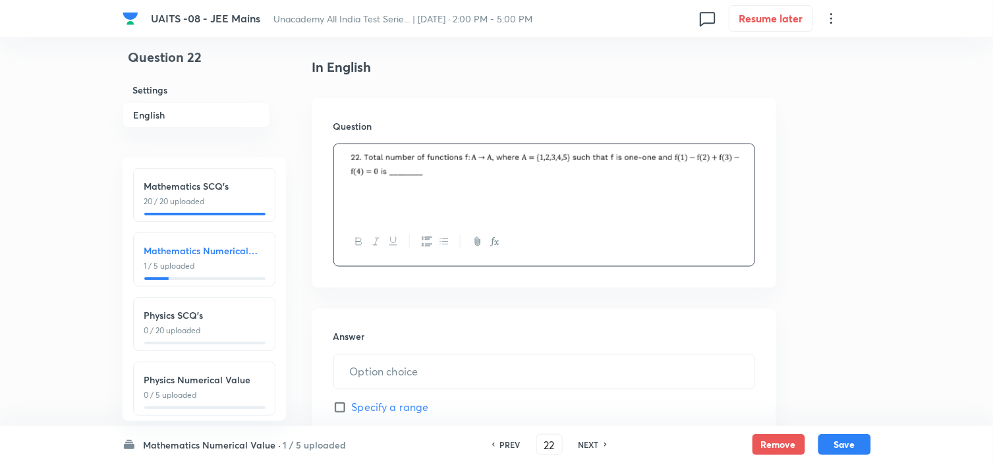
scroll to position [366, 0]
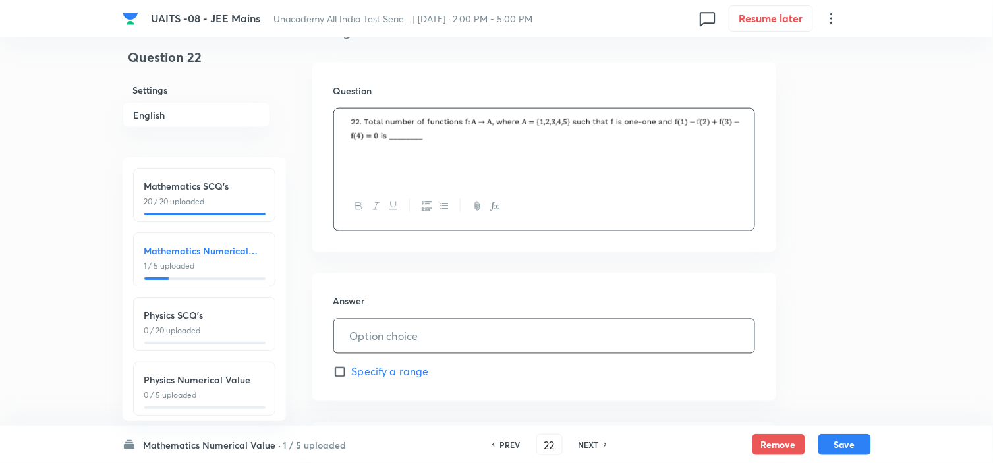
click at [445, 327] on input "text" at bounding box center [544, 337] width 420 height 34
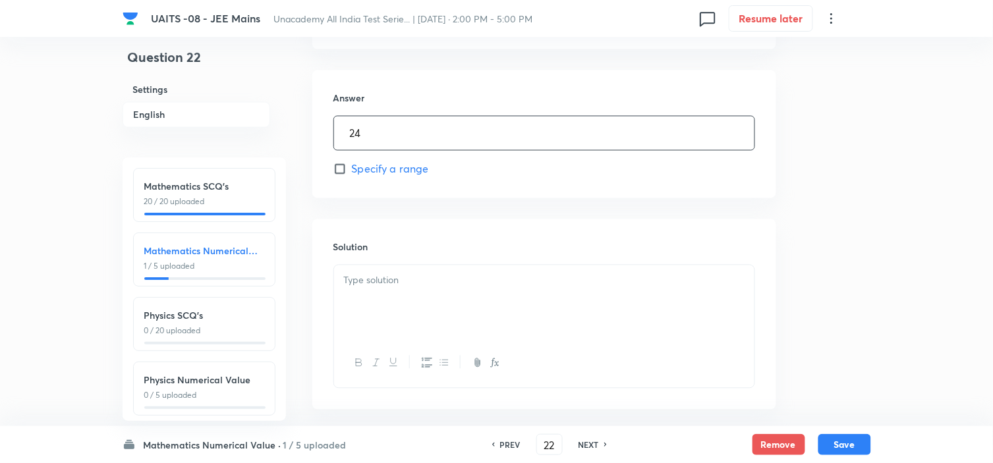
scroll to position [631, 0]
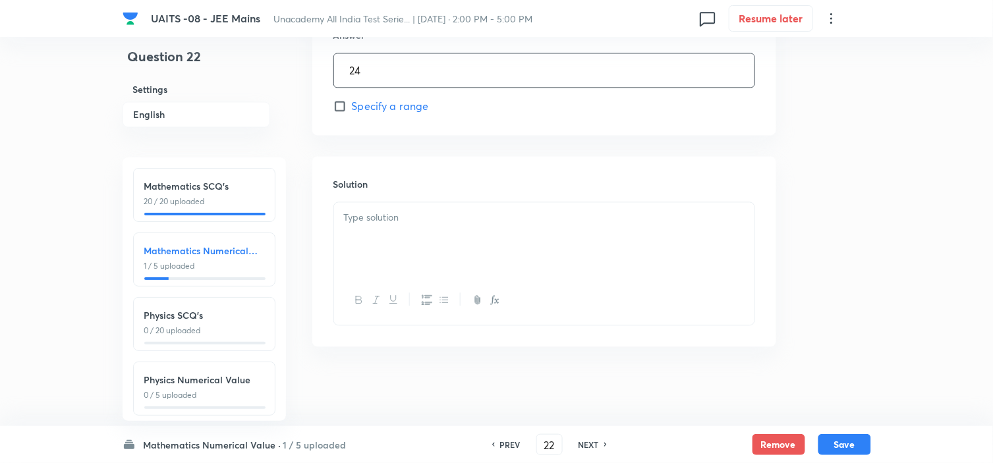
click at [468, 241] on div at bounding box center [544, 240] width 420 height 74
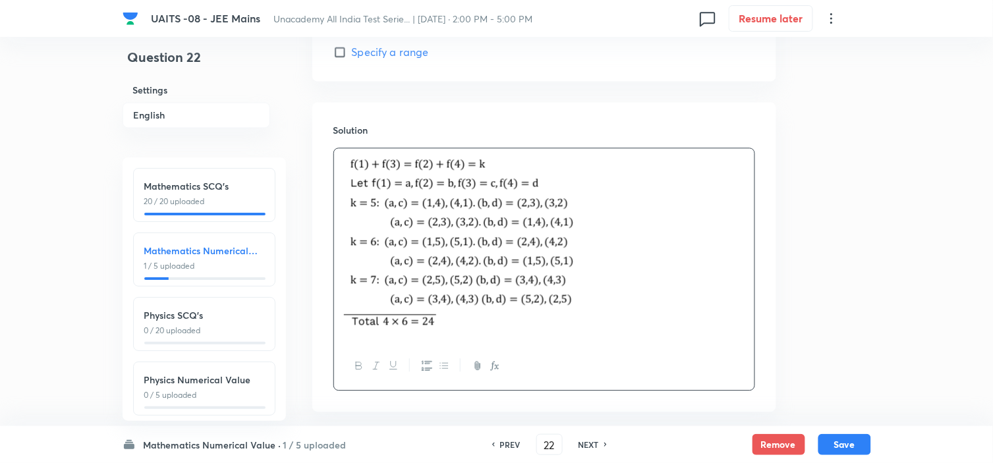
scroll to position [752, 0]
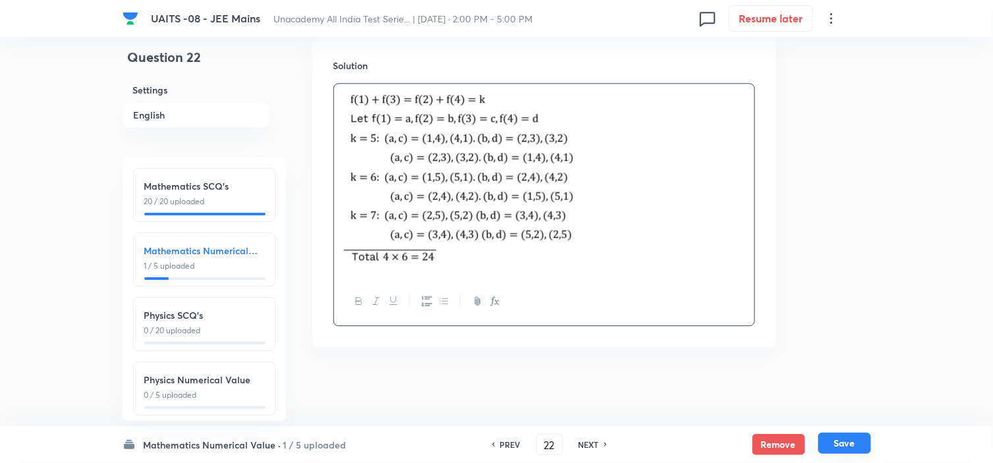
click at [852, 444] on button "Save" at bounding box center [844, 443] width 53 height 21
click at [852, 444] on button "Save" at bounding box center [844, 444] width 53 height 21
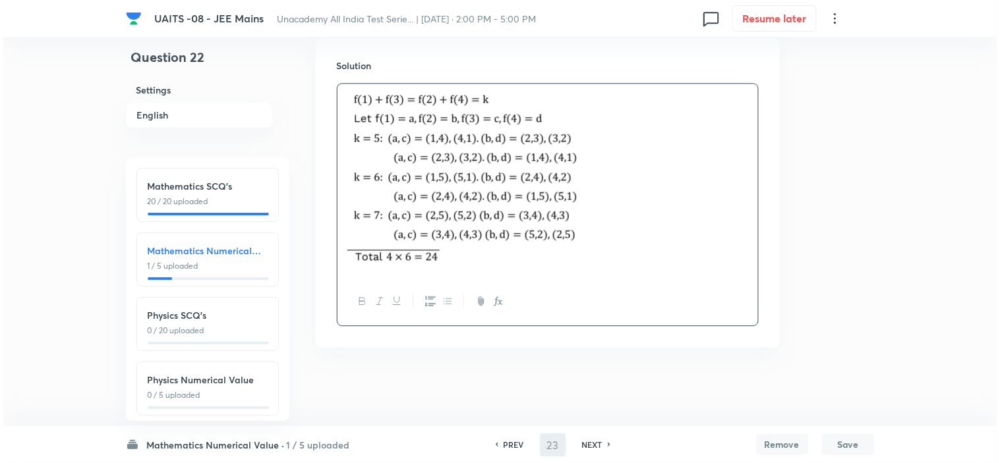
scroll to position [0, 0]
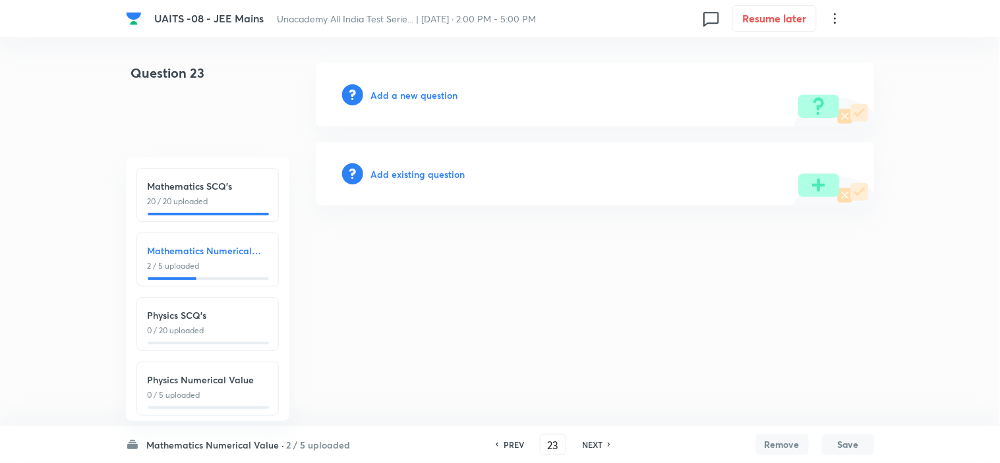
click at [432, 91] on h6 "Add a new question" at bounding box center [414, 95] width 87 height 14
click at [432, 91] on h6 "Choose a question type" at bounding box center [421, 95] width 101 height 14
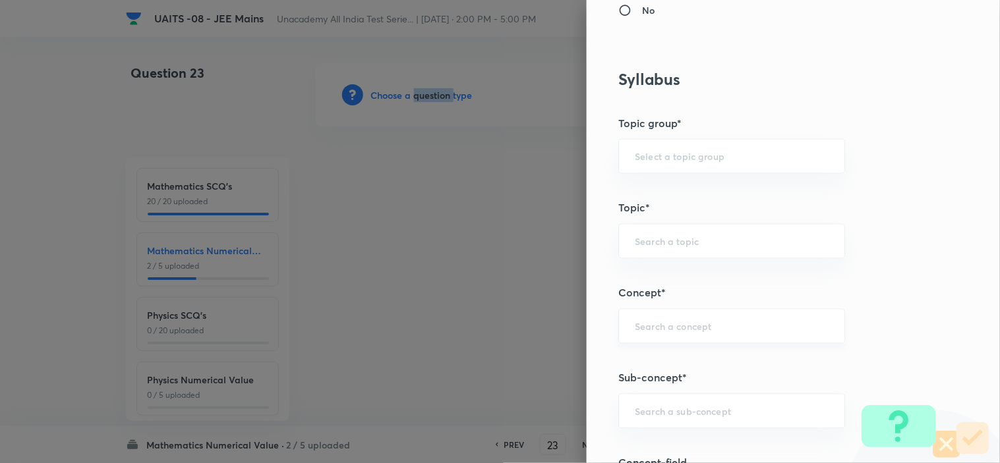
scroll to position [512, 0]
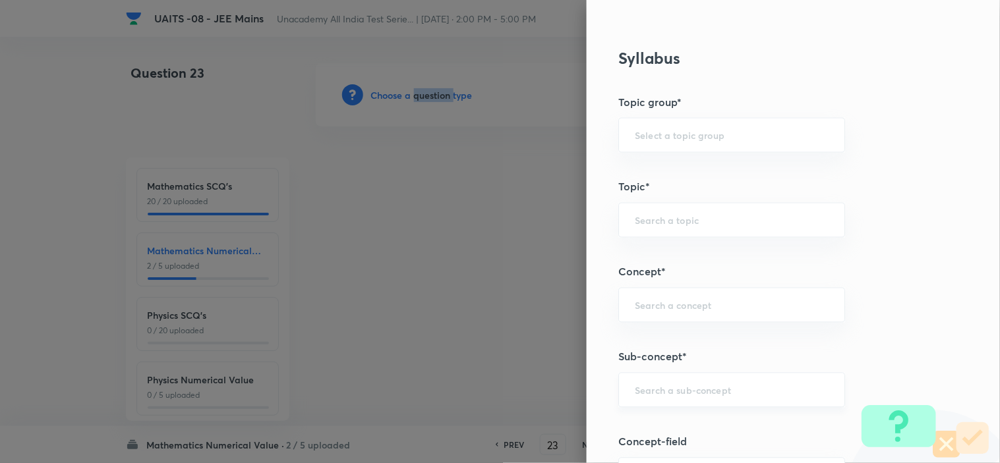
click at [730, 399] on div "​" at bounding box center [731, 390] width 227 height 35
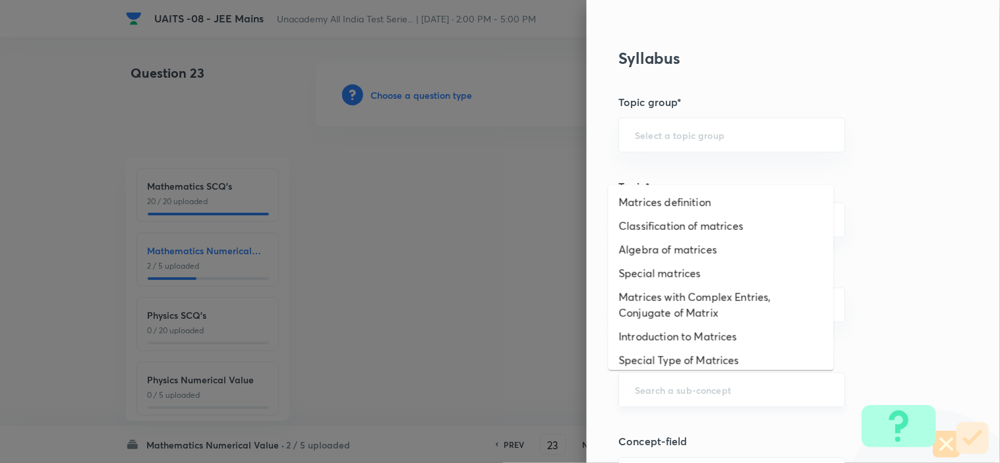
click at [720, 393] on input "text" at bounding box center [732, 390] width 194 height 13
click at [733, 196] on li "Matrices definition" at bounding box center [720, 202] width 225 height 24
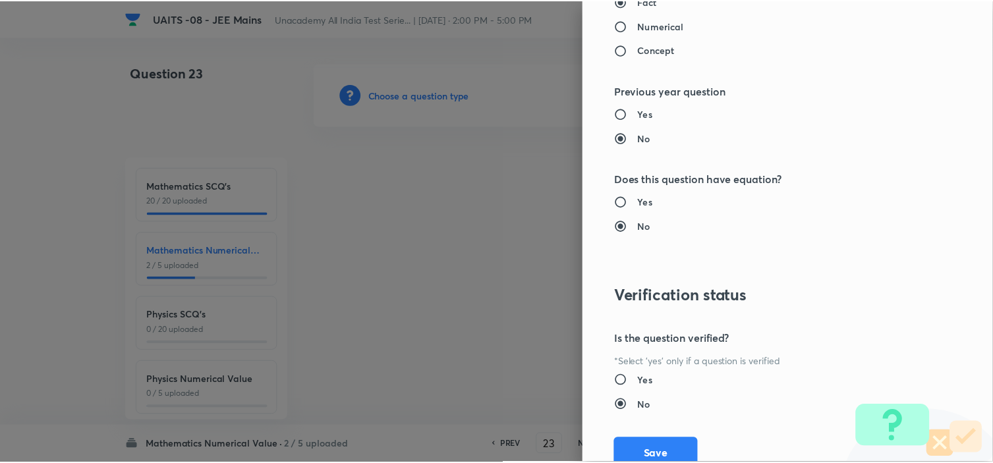
scroll to position [1344, 0]
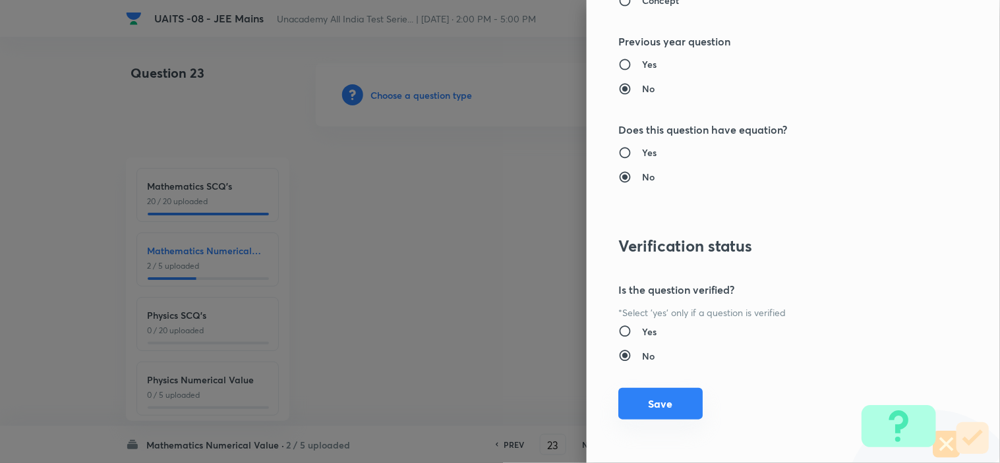
click at [683, 392] on button "Save" at bounding box center [660, 404] width 84 height 32
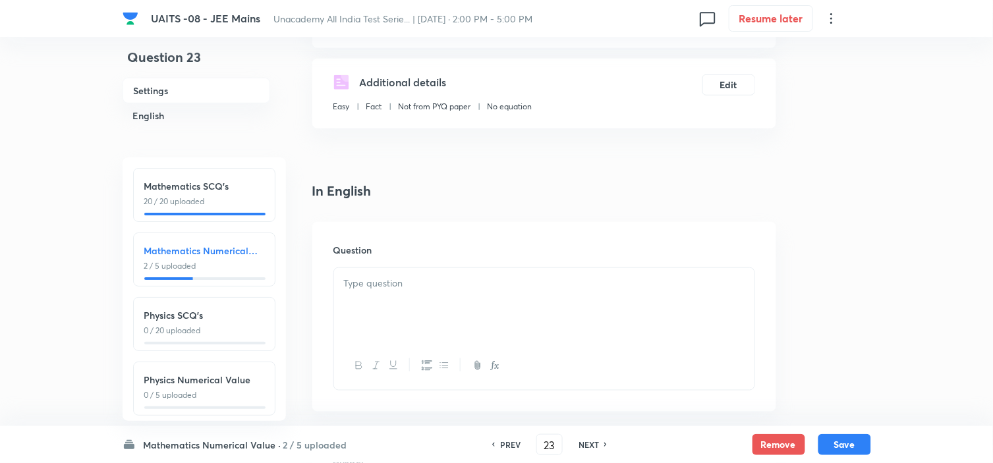
scroll to position [219, 0]
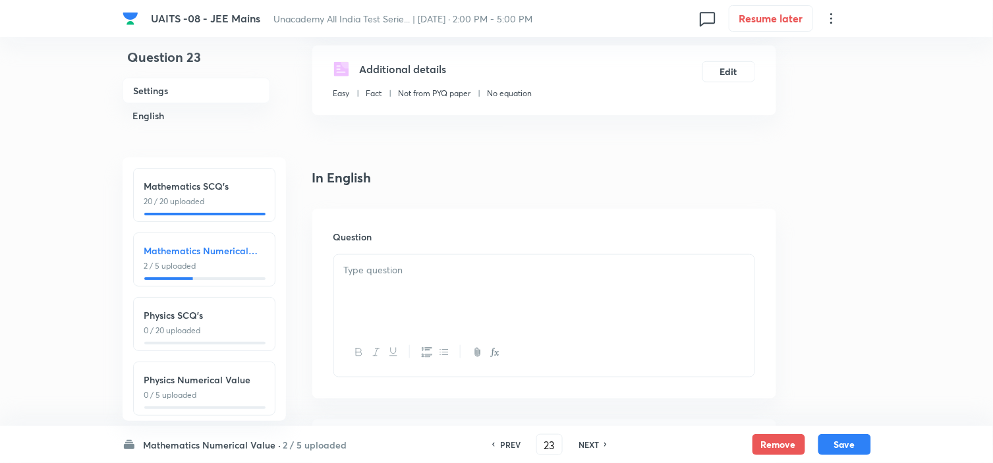
drag, startPoint x: 519, startPoint y: 277, endPoint x: 542, endPoint y: 277, distance: 22.4
click at [521, 277] on p at bounding box center [544, 270] width 401 height 15
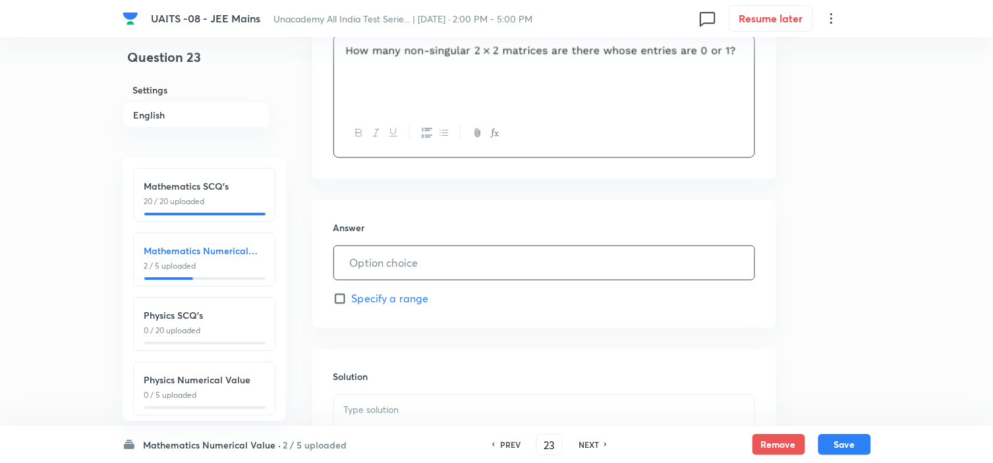
click at [555, 258] on input "text" at bounding box center [544, 263] width 420 height 34
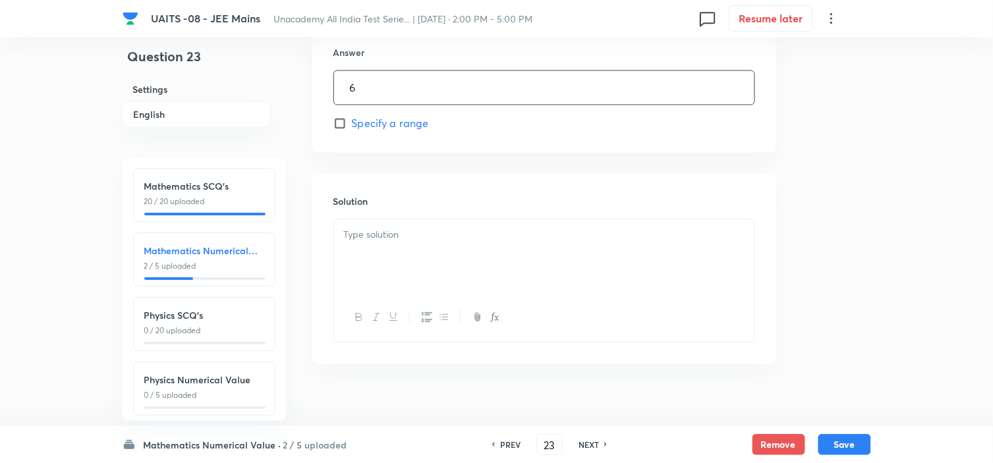
scroll to position [631, 0]
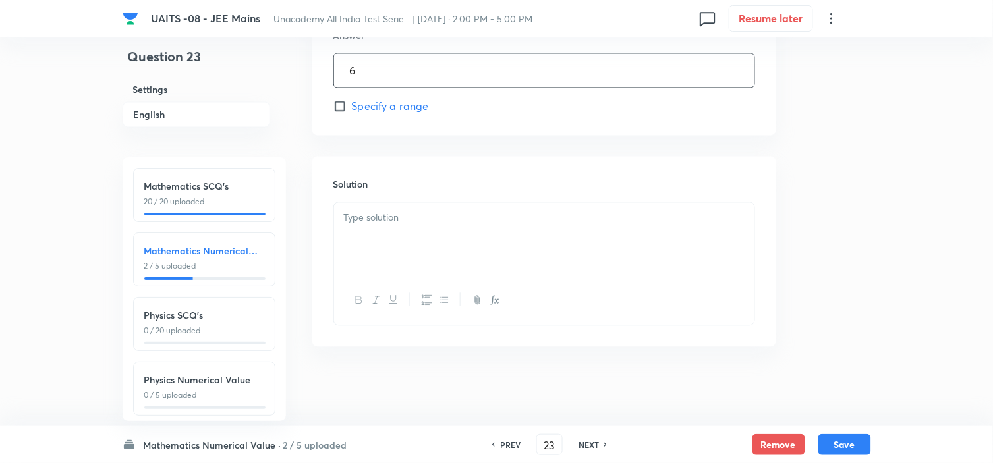
click at [536, 255] on div at bounding box center [544, 240] width 420 height 74
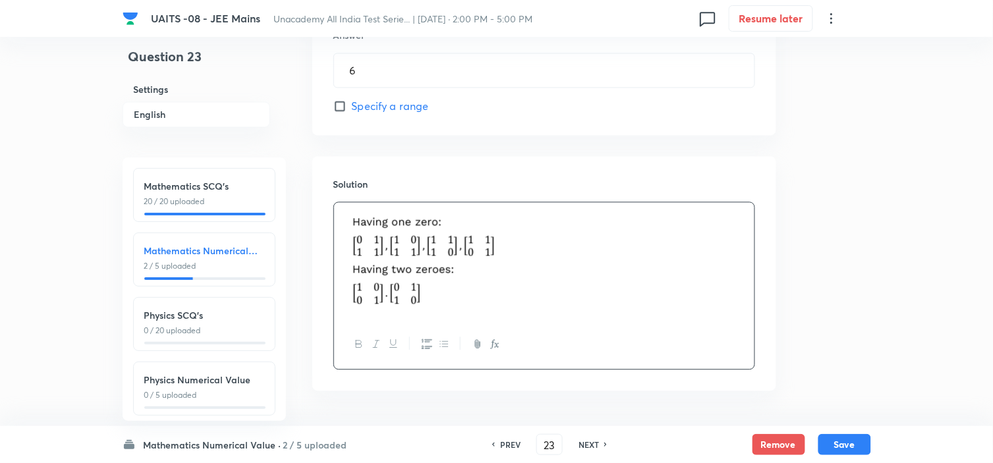
click at [858, 440] on button "Save" at bounding box center [844, 444] width 53 height 21
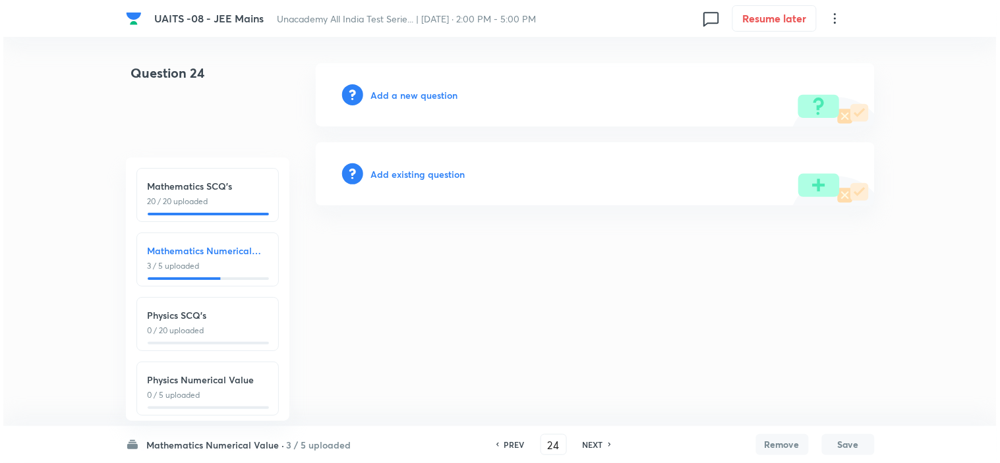
scroll to position [0, 0]
click at [432, 106] on div "Add a new question" at bounding box center [595, 94] width 559 height 63
click at [434, 100] on h6 "Add a new question" at bounding box center [414, 95] width 87 height 14
click at [434, 100] on h6 "Choose a question type" at bounding box center [421, 95] width 101 height 14
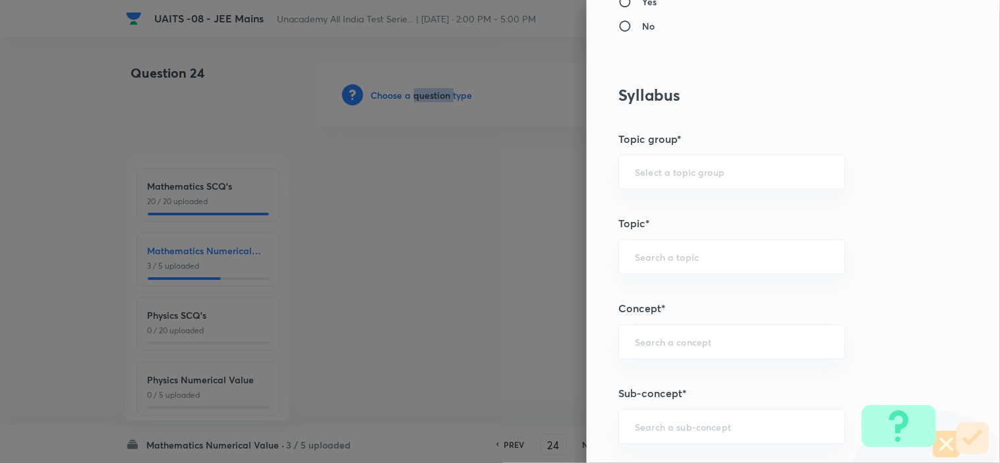
scroll to position [585, 0]
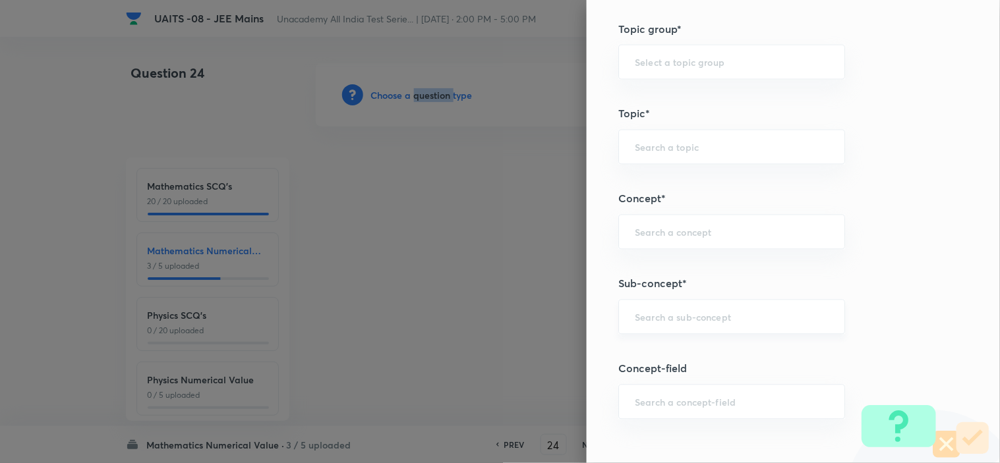
click at [730, 310] on div "​" at bounding box center [731, 317] width 227 height 35
click at [741, 352] on li "Relations and functions" at bounding box center [720, 355] width 225 height 24
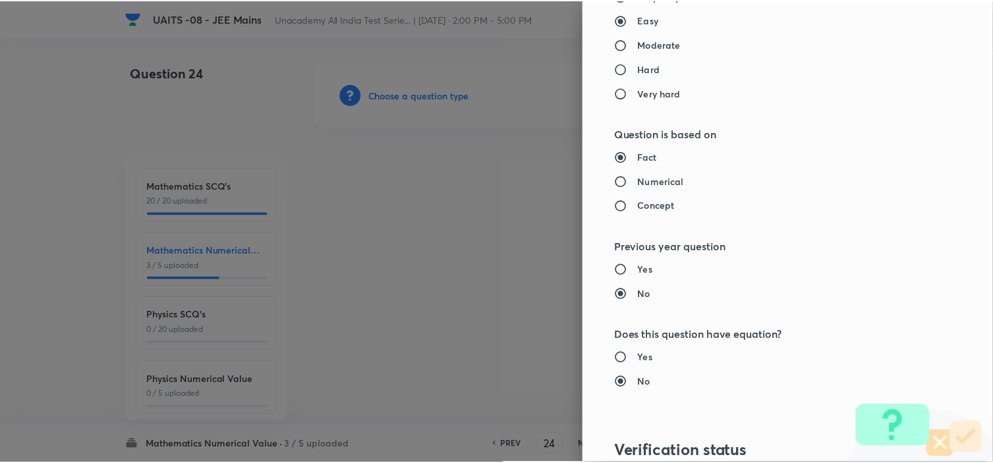
scroll to position [1318, 0]
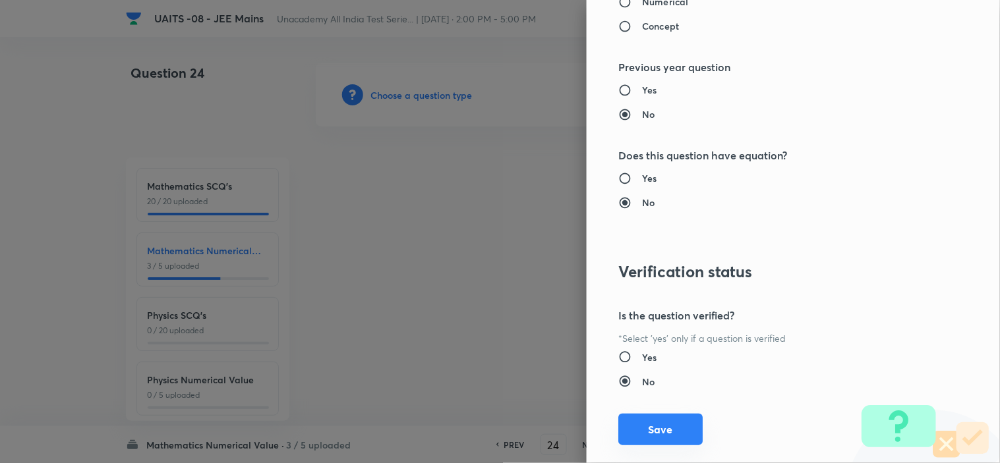
click at [646, 438] on button "Save" at bounding box center [660, 430] width 84 height 32
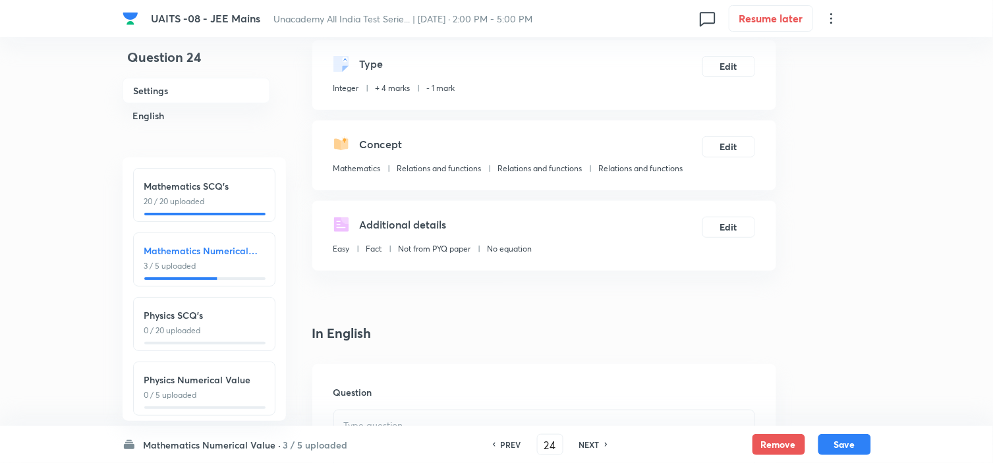
scroll to position [146, 0]
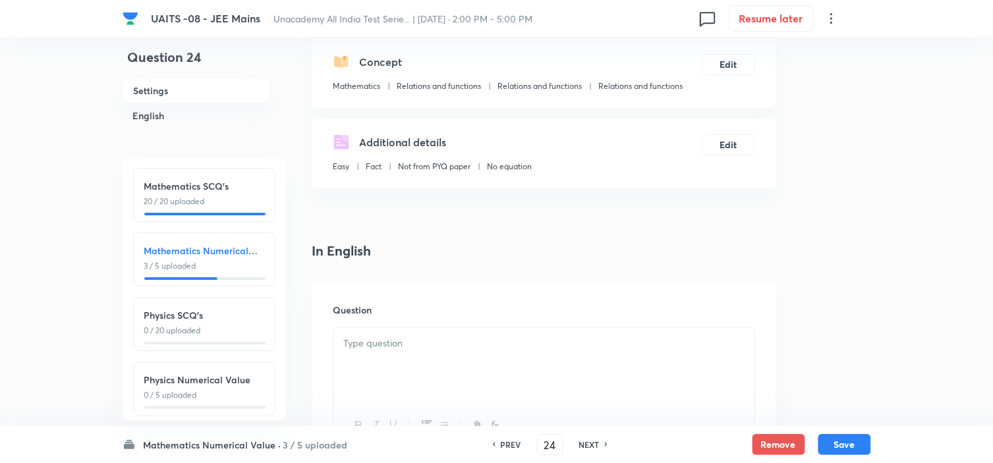
drag, startPoint x: 486, startPoint y: 351, endPoint x: 497, endPoint y: 351, distance: 11.2
click at [486, 351] on div at bounding box center [544, 365] width 420 height 74
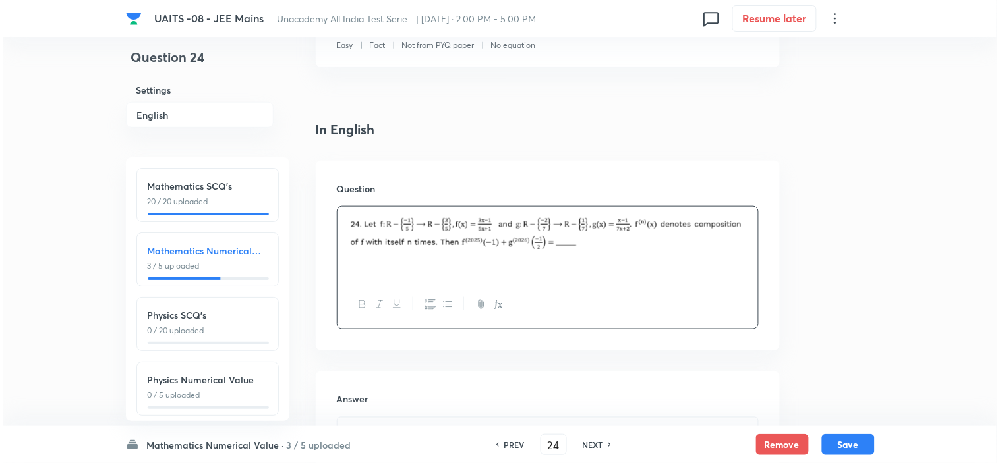
scroll to position [585, 0]
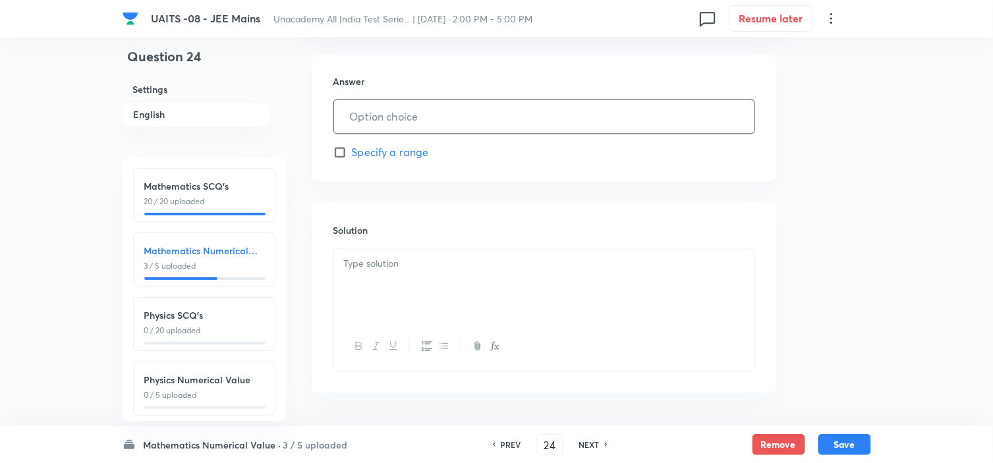
click at [522, 122] on input "text" at bounding box center [544, 117] width 420 height 34
click at [508, 308] on div at bounding box center [544, 286] width 420 height 74
click at [482, 117] on input "text" at bounding box center [544, 117] width 420 height 34
click at [582, 298] on div at bounding box center [544, 286] width 420 height 74
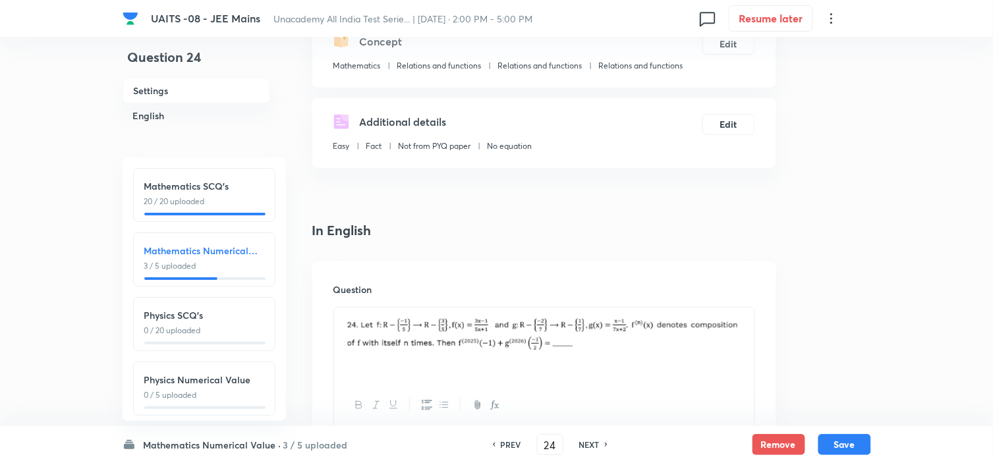
scroll to position [146, 0]
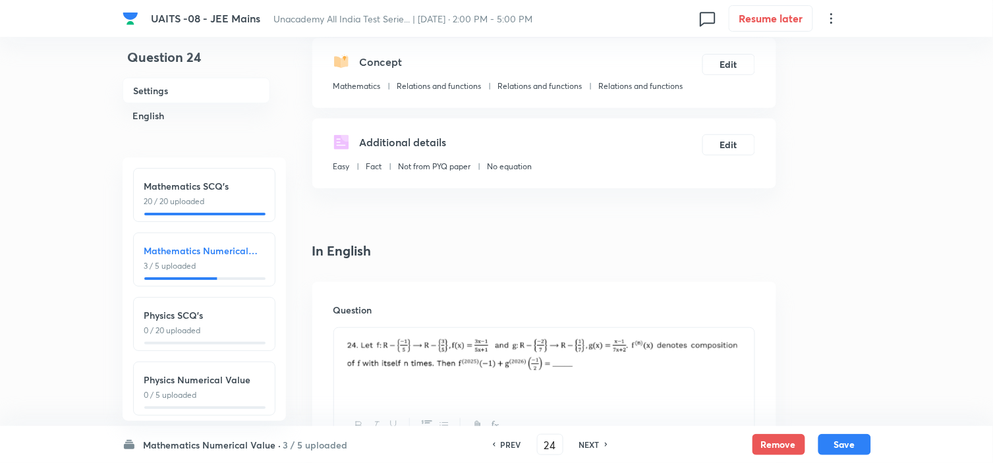
click at [831, 431] on div "Mathematics Numerical Value · 3 / 5 uploaded Mathematics SCQ's 20 / 20 uploaded…" at bounding box center [497, 444] width 749 height 37
click at [834, 438] on button "Save" at bounding box center [844, 443] width 53 height 21
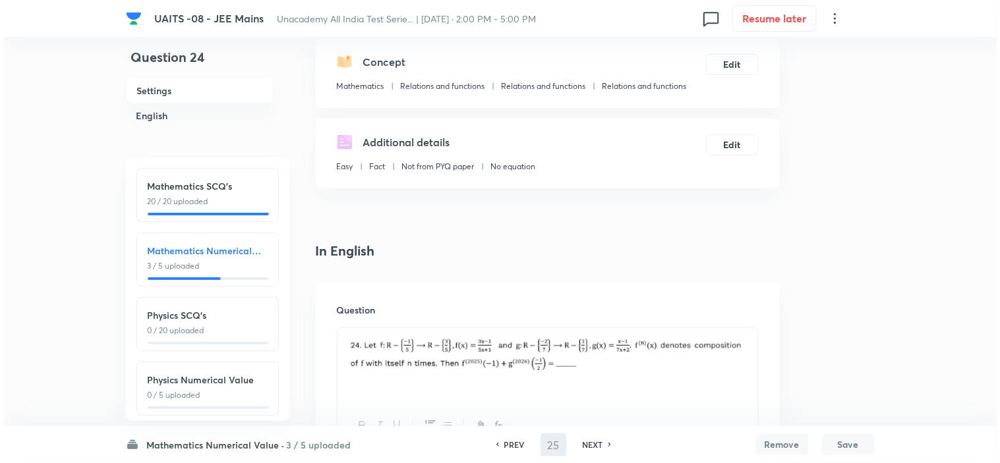
scroll to position [0, 0]
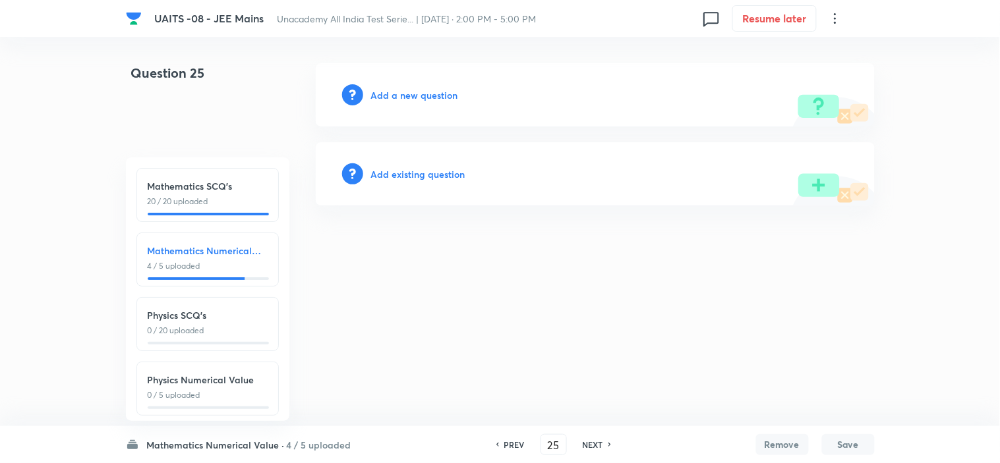
click at [409, 96] on h6 "Add a new question" at bounding box center [414, 95] width 87 height 14
click at [409, 95] on h6 "Choose a question type" at bounding box center [421, 95] width 101 height 14
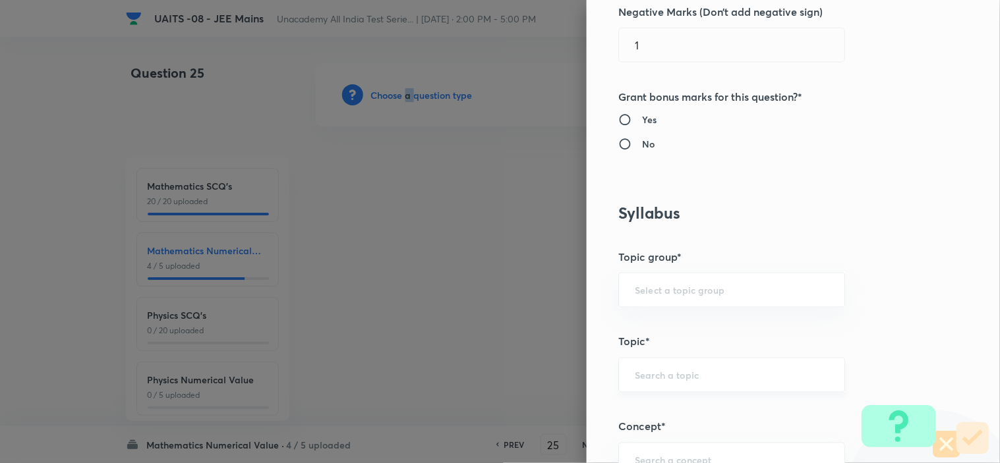
scroll to position [512, 0]
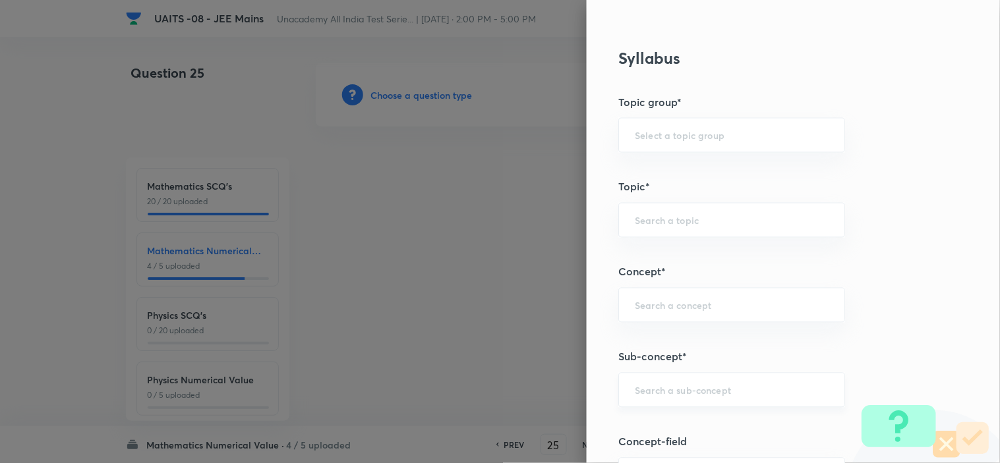
click at [699, 394] on input "text" at bounding box center [732, 390] width 194 height 13
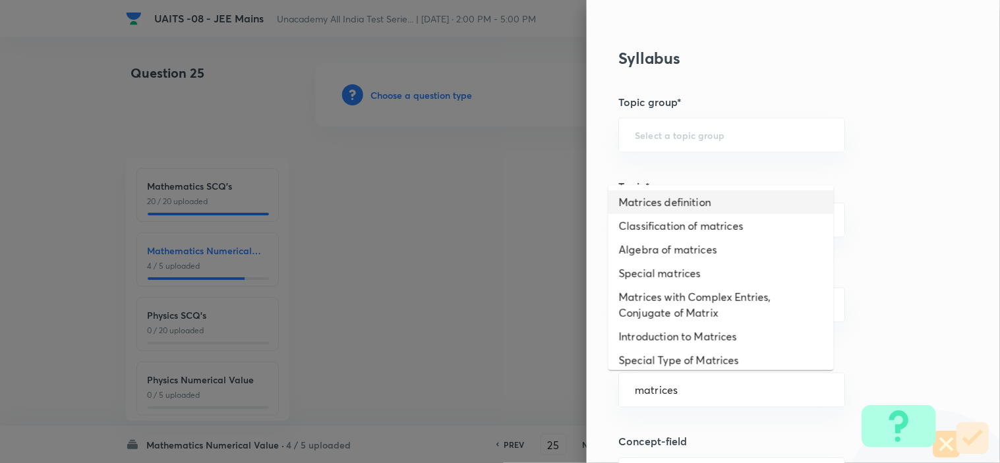
click at [690, 208] on li "Matrices definition" at bounding box center [720, 202] width 225 height 24
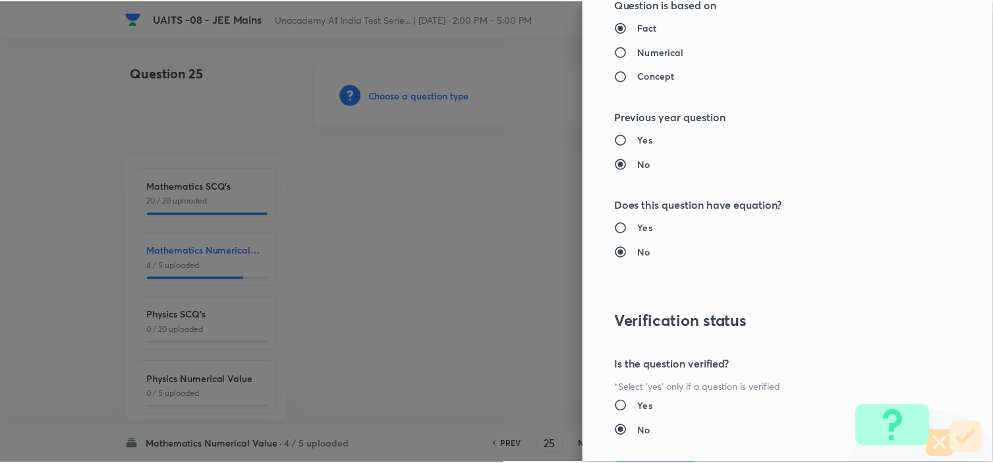
scroll to position [1344, 0]
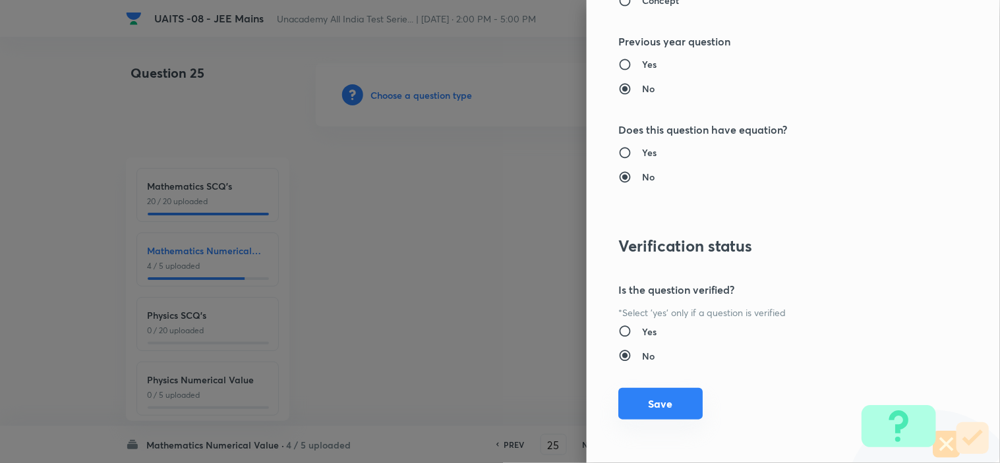
click at [657, 389] on button "Save" at bounding box center [660, 404] width 84 height 32
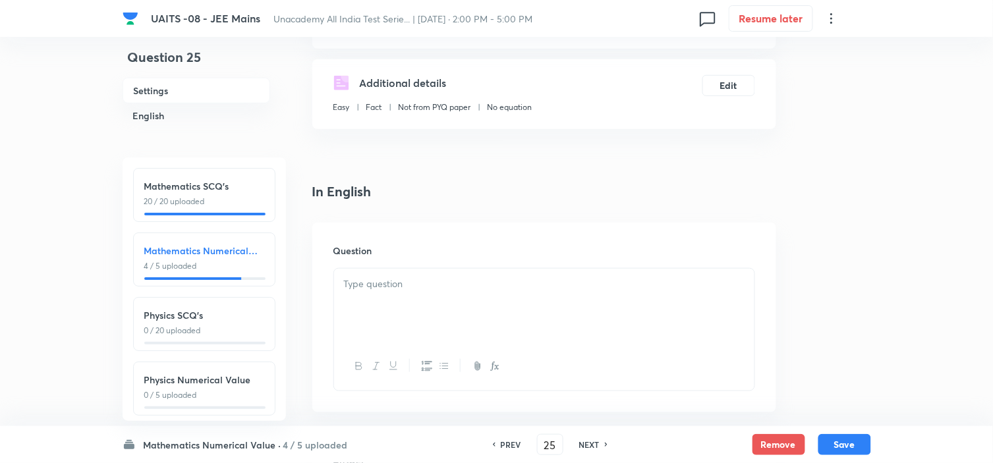
scroll to position [219, 0]
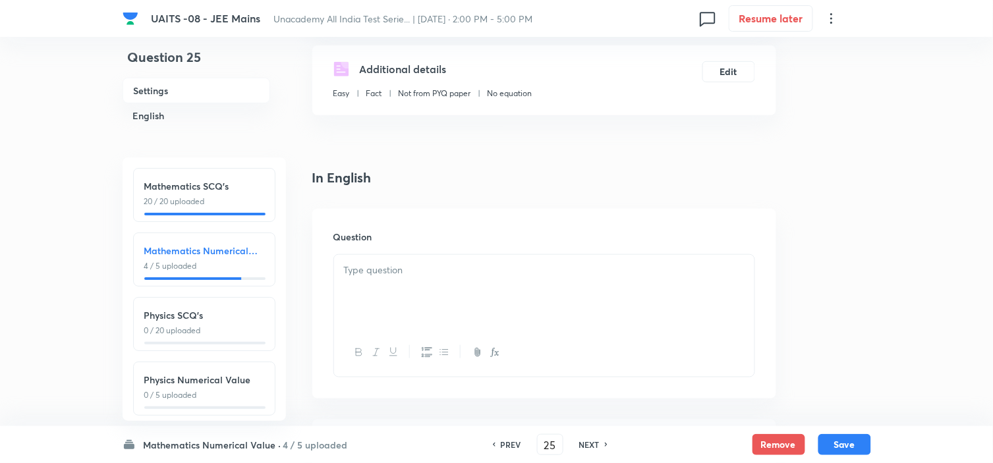
click at [531, 291] on div at bounding box center [544, 292] width 420 height 74
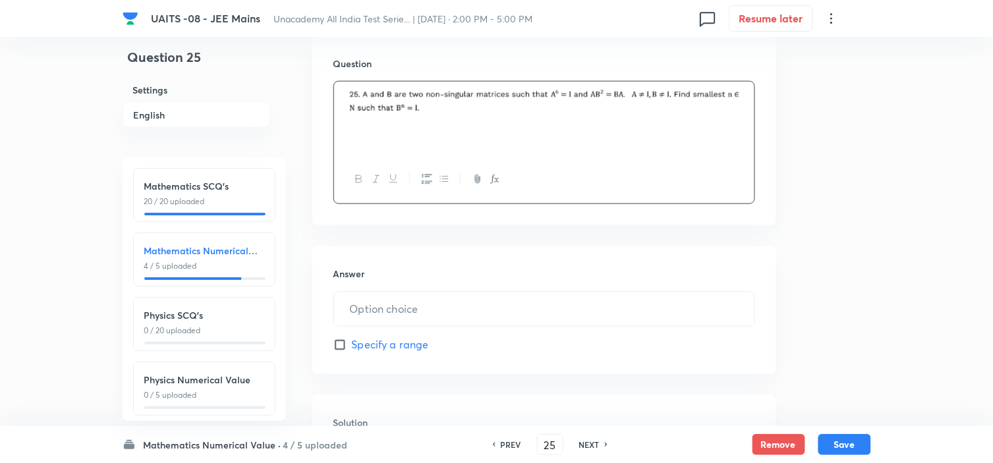
scroll to position [439, 0]
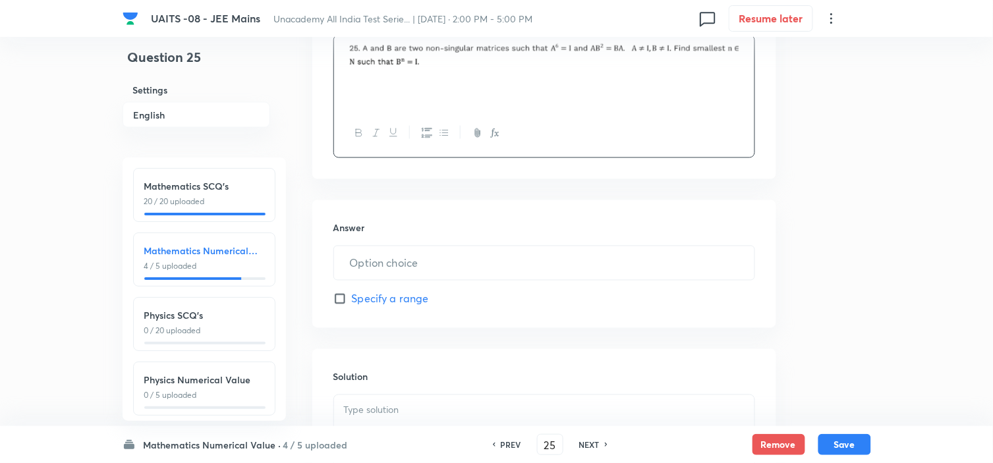
drag, startPoint x: 532, startPoint y: 290, endPoint x: 570, endPoint y: 254, distance: 51.7
click at [534, 287] on div "Answer ​ Specify a range" at bounding box center [544, 264] width 464 height 128
click at [570, 254] on input "text" at bounding box center [544, 263] width 420 height 34
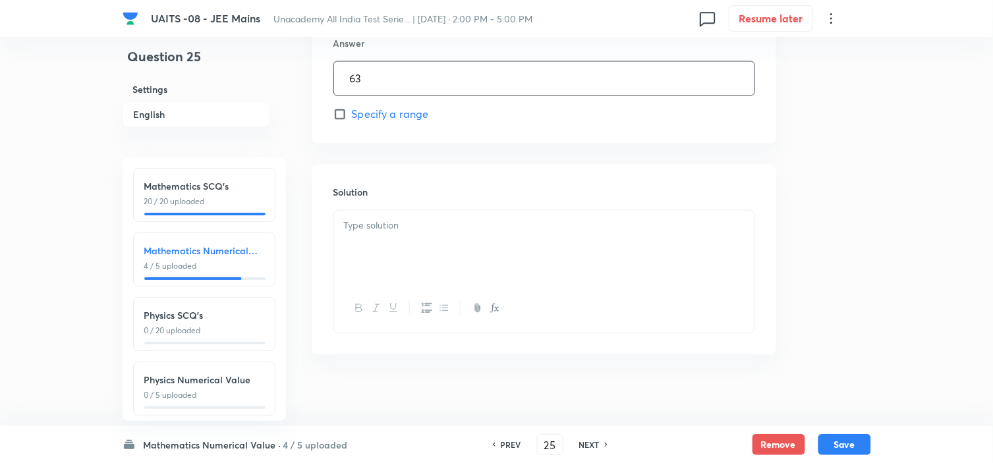
scroll to position [631, 0]
click at [417, 241] on div at bounding box center [544, 240] width 420 height 74
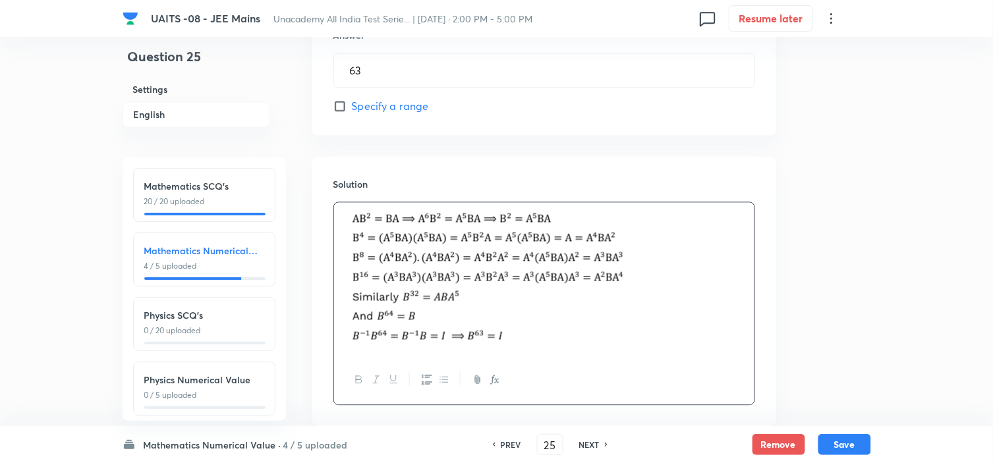
click at [837, 442] on button "Save" at bounding box center [844, 444] width 53 height 21
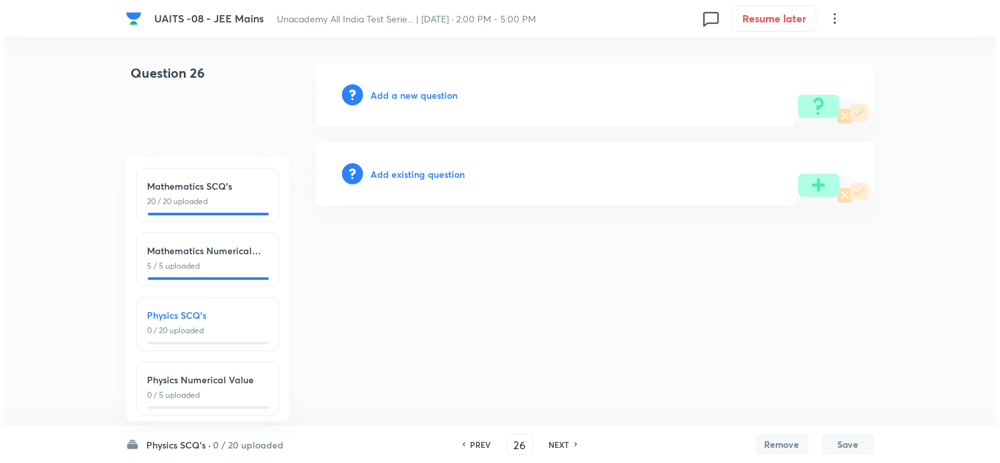
scroll to position [0, 0]
click at [428, 92] on h6 "Add a new question" at bounding box center [414, 95] width 87 height 14
click at [428, 92] on h6 "Choose a question type" at bounding box center [421, 95] width 101 height 14
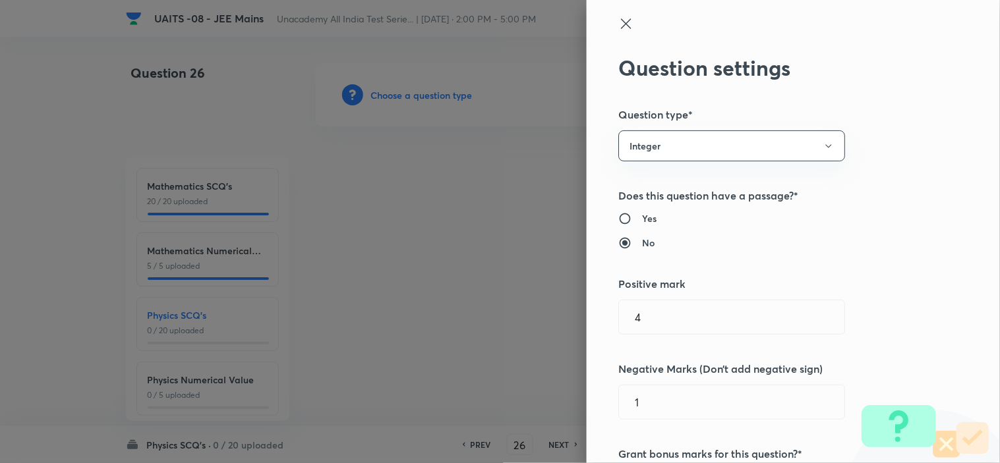
click at [754, 125] on div "Question settings Question type* Integer Does this question have a passage?* Ye…" at bounding box center [792, 231] width 413 height 463
click at [750, 139] on button "Integer" at bounding box center [731, 145] width 227 height 31
click at [688, 174] on li "Single choice correct" at bounding box center [720, 186] width 225 height 24
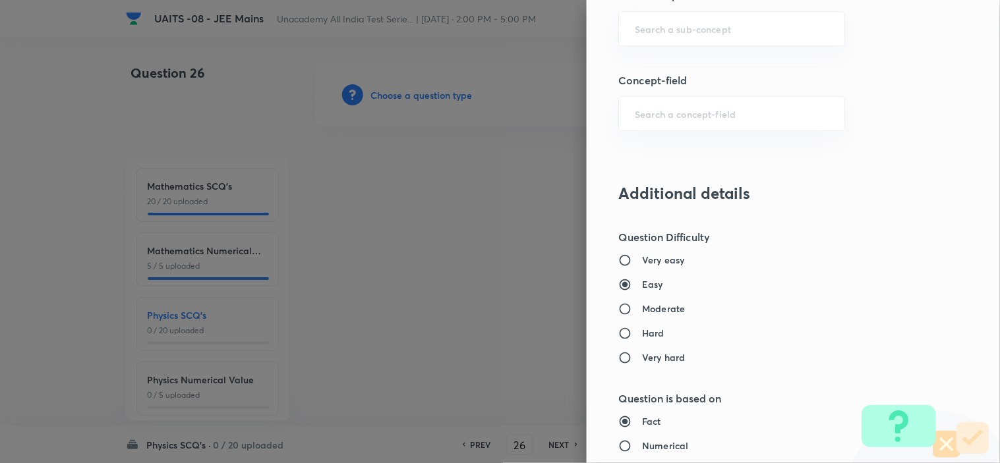
scroll to position [732, 0]
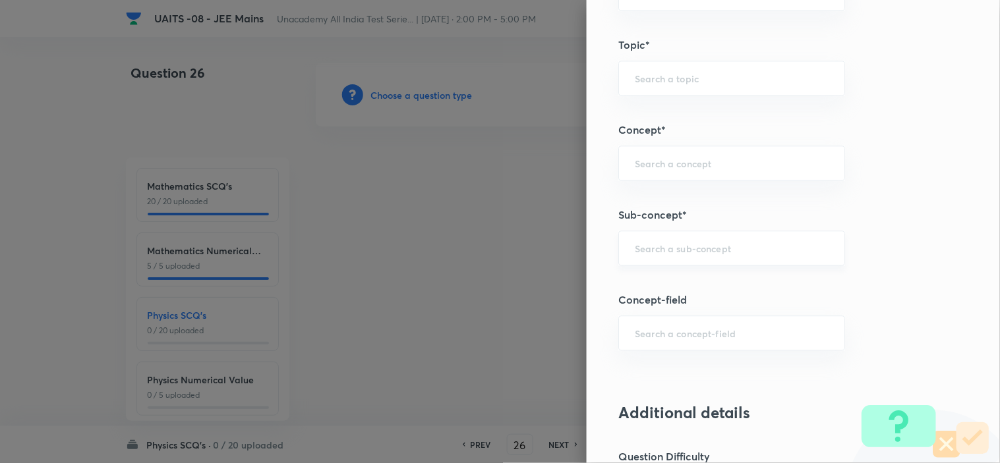
click at [701, 232] on div "​" at bounding box center [731, 248] width 227 height 35
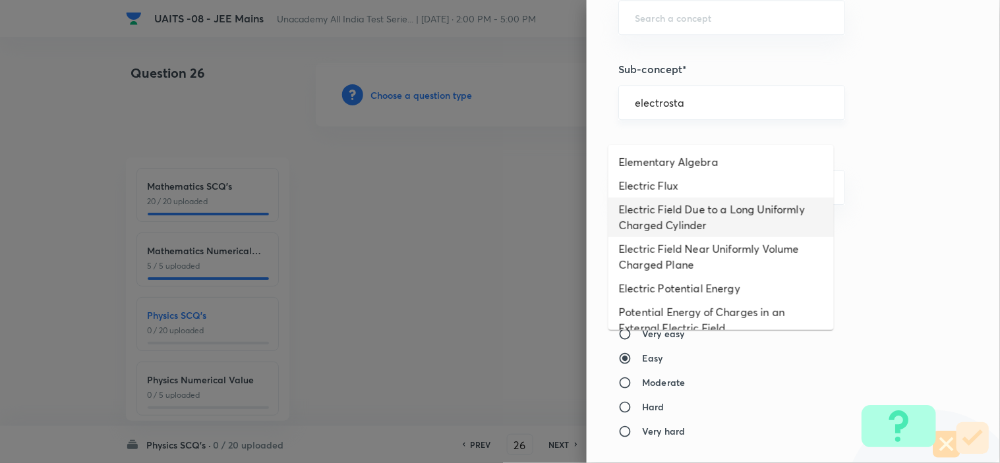
scroll to position [878, 0]
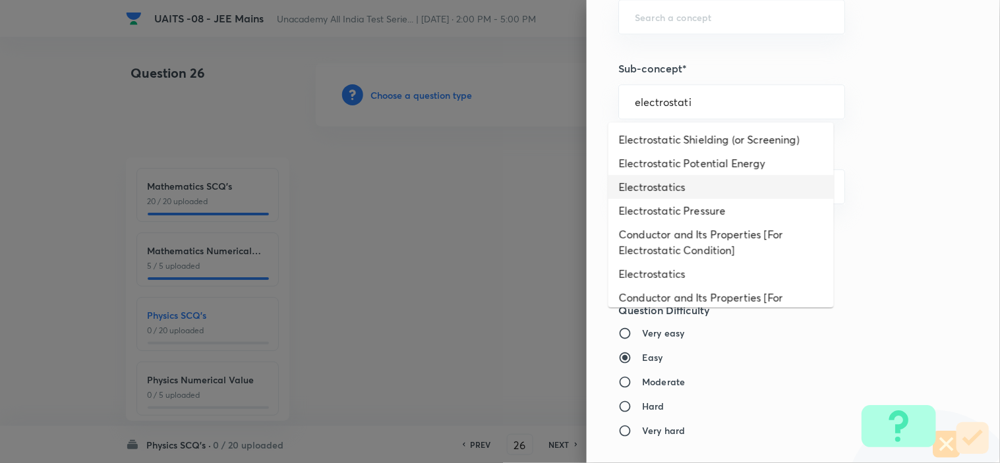
click at [673, 192] on li "Electrostatics" at bounding box center [720, 187] width 225 height 24
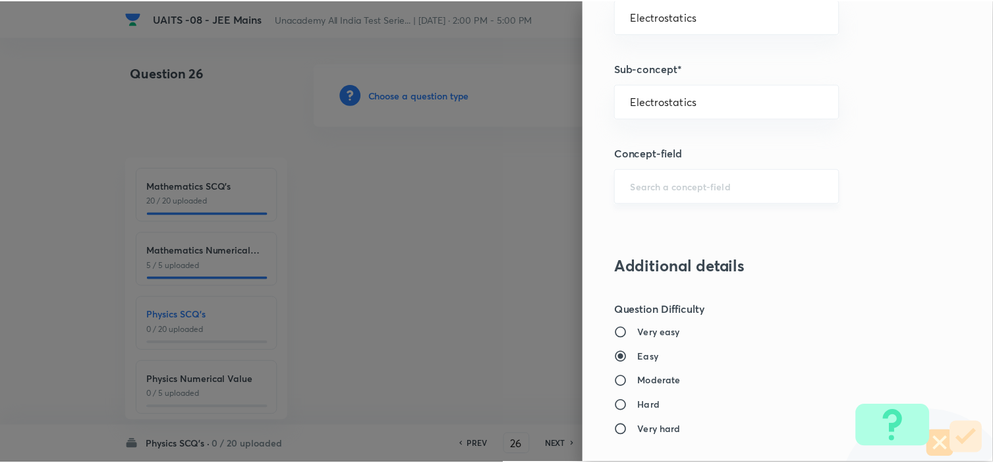
scroll to position [1421, 0]
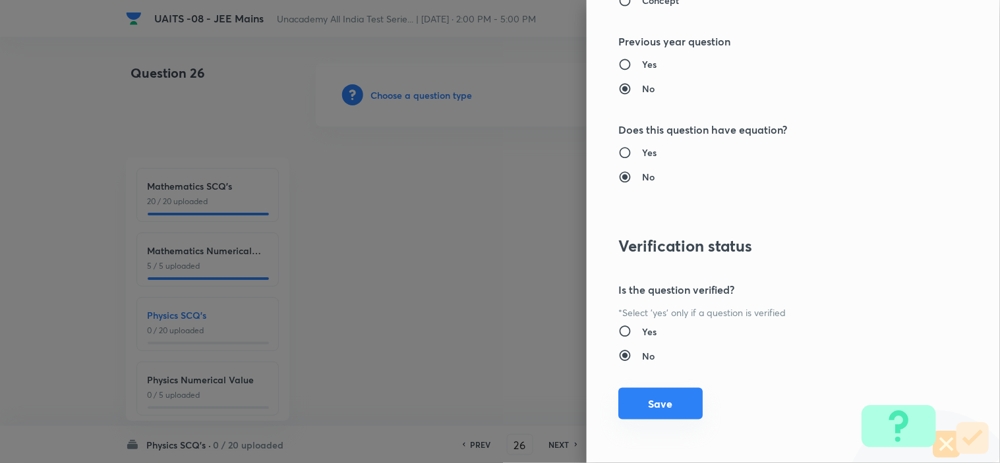
click at [655, 415] on button "Save" at bounding box center [660, 404] width 84 height 32
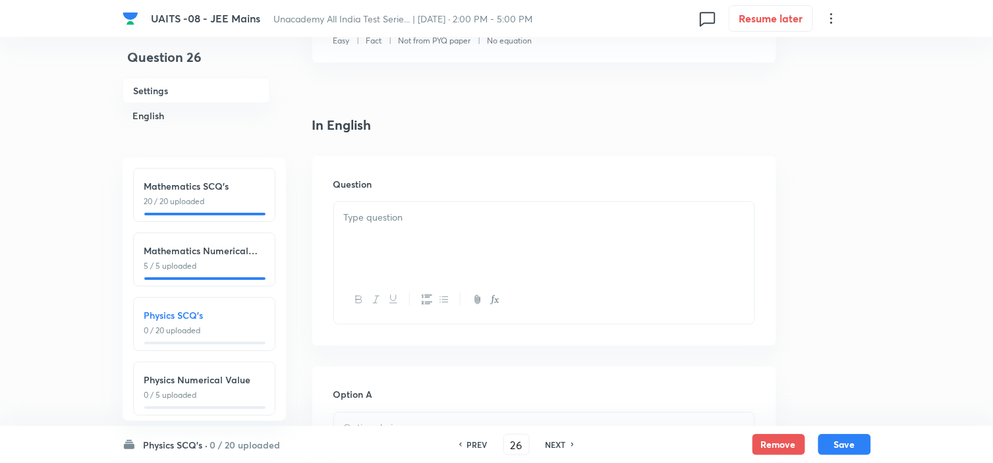
scroll to position [293, 0]
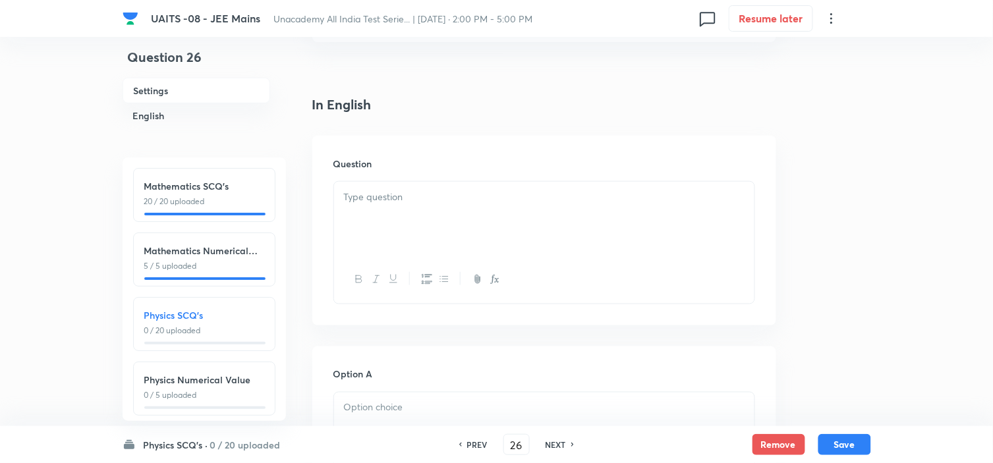
click at [503, 196] on p at bounding box center [544, 197] width 401 height 15
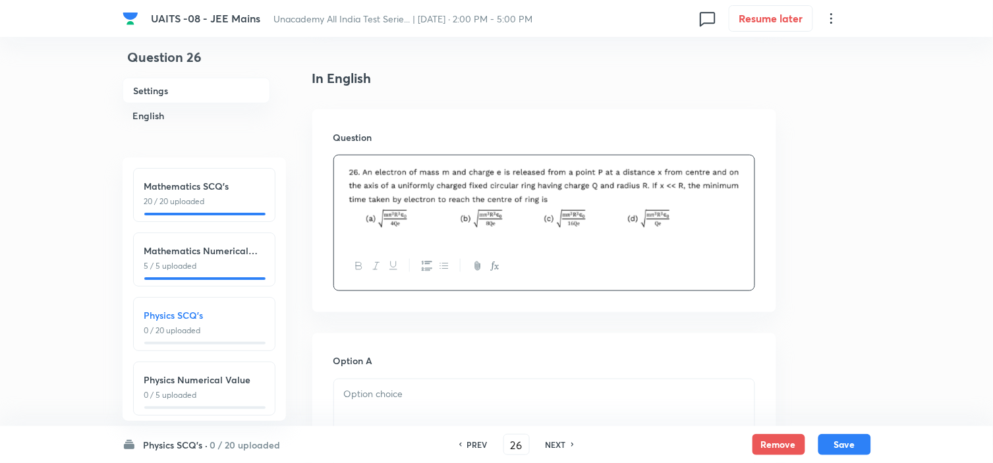
scroll to position [366, 0]
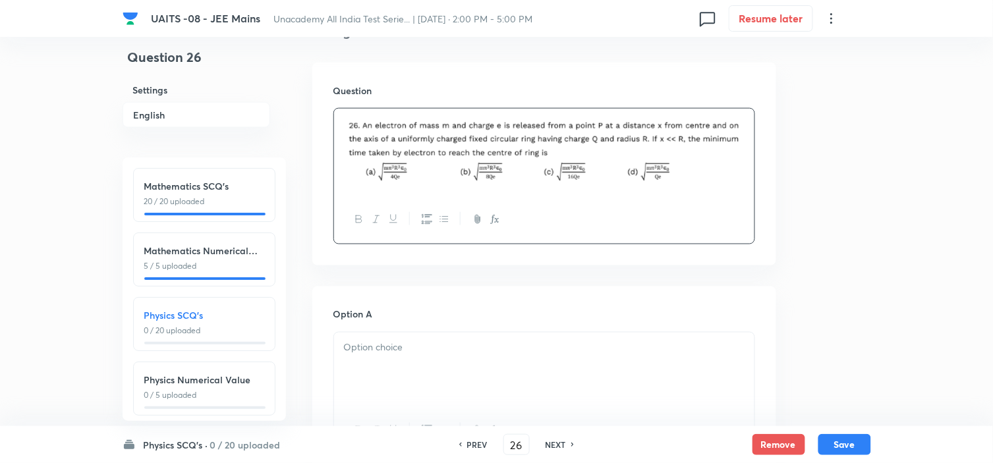
click at [485, 356] on p at bounding box center [544, 348] width 401 height 15
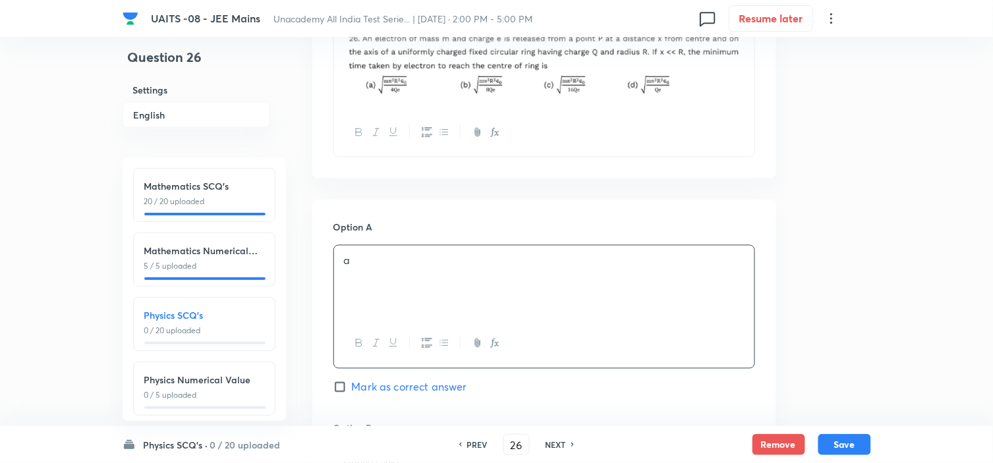
scroll to position [585, 0]
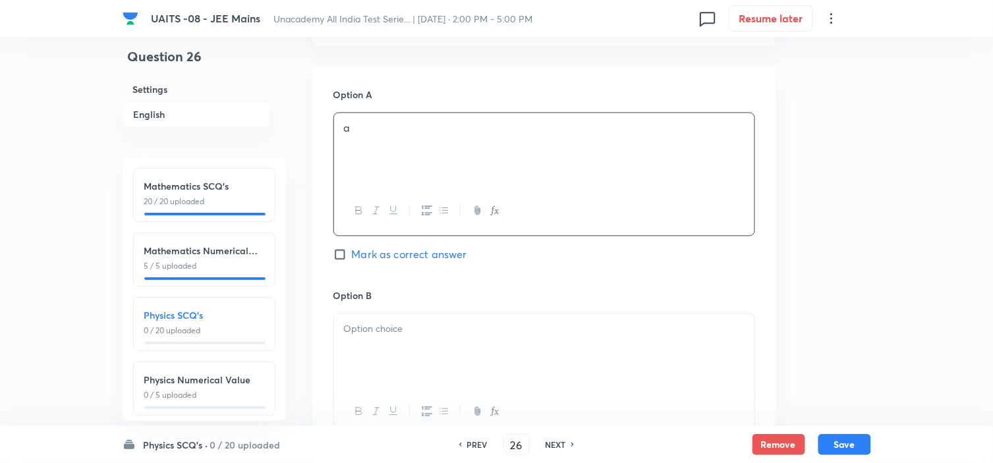
click at [523, 339] on div at bounding box center [544, 351] width 420 height 74
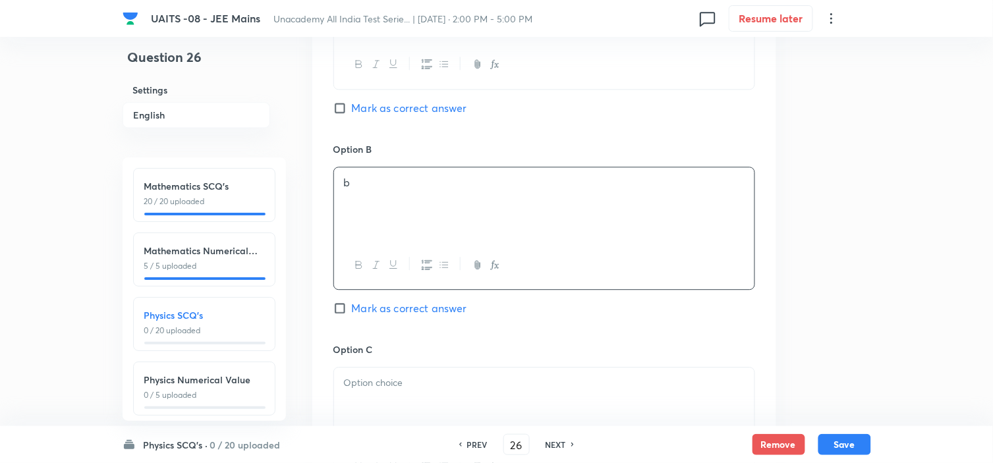
click at [519, 383] on p at bounding box center [544, 383] width 401 height 15
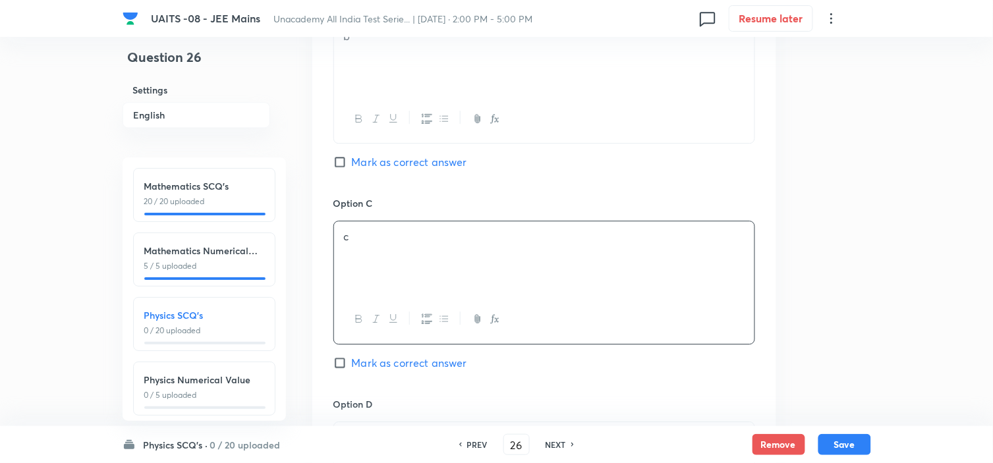
scroll to position [952, 0]
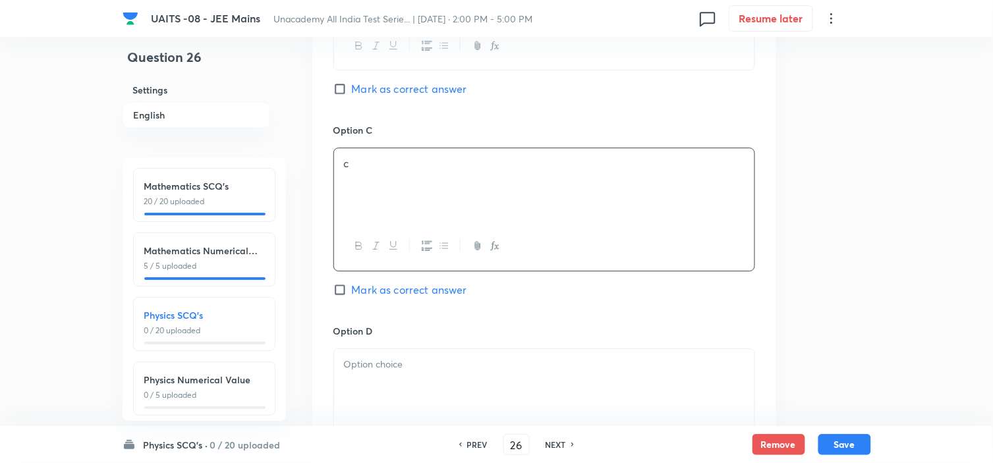
click at [519, 377] on div at bounding box center [544, 386] width 420 height 74
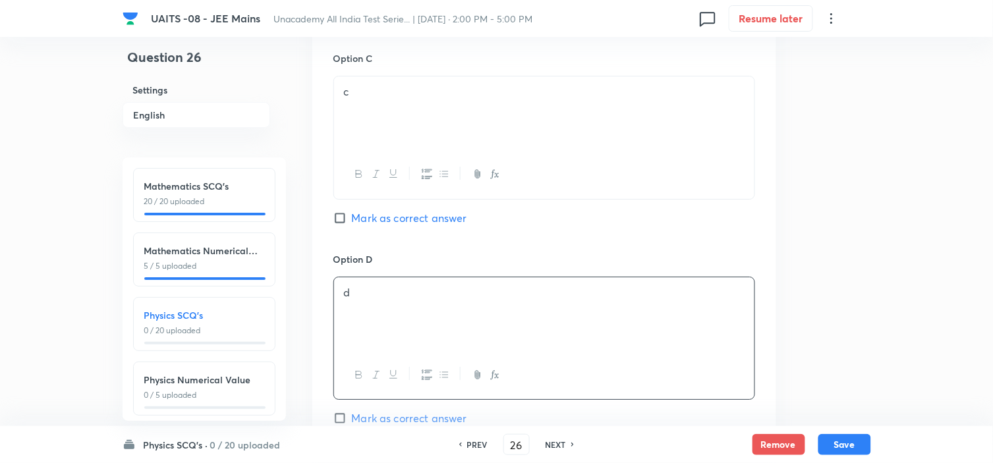
scroll to position [1171, 0]
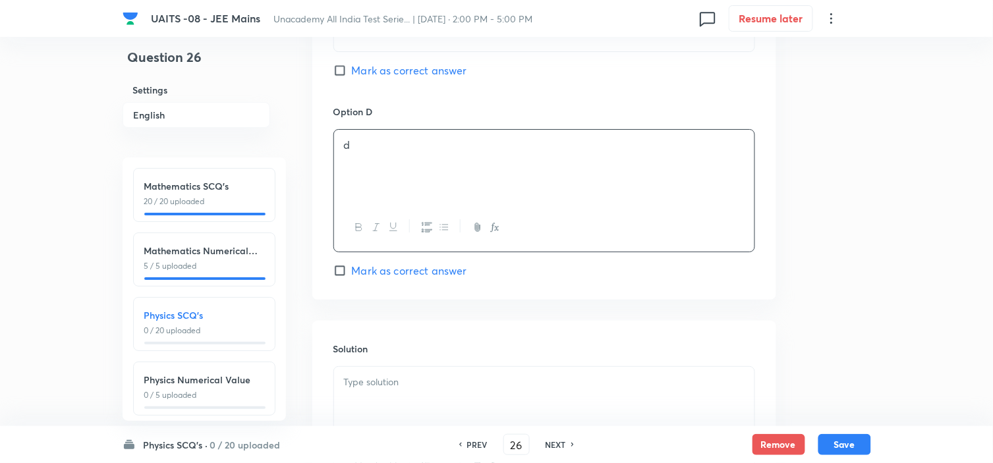
click at [467, 379] on p at bounding box center [544, 382] width 401 height 15
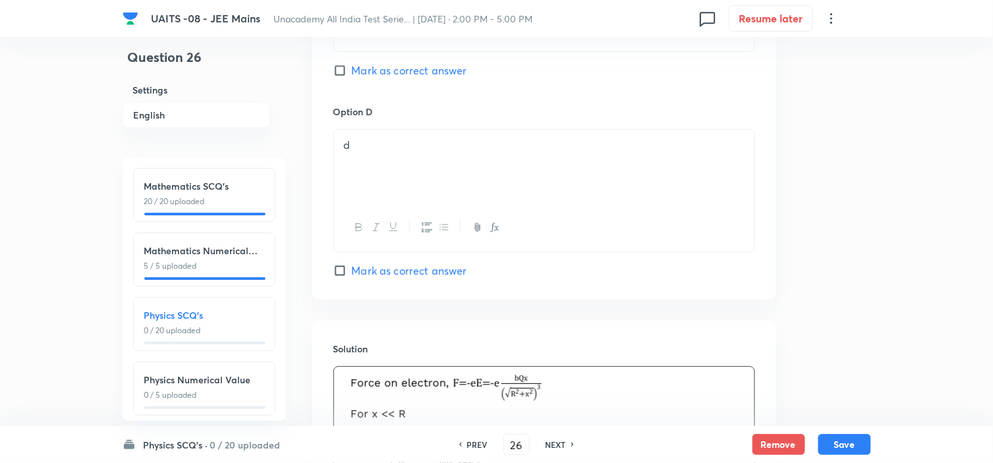
click at [381, 258] on div "Option D d [PERSON_NAME] as correct answer" at bounding box center [544, 192] width 422 height 174
click at [383, 271] on span "Mark as correct answer" at bounding box center [409, 271] width 115 height 16
click at [352, 271] on input "Mark as correct answer" at bounding box center [342, 270] width 18 height 13
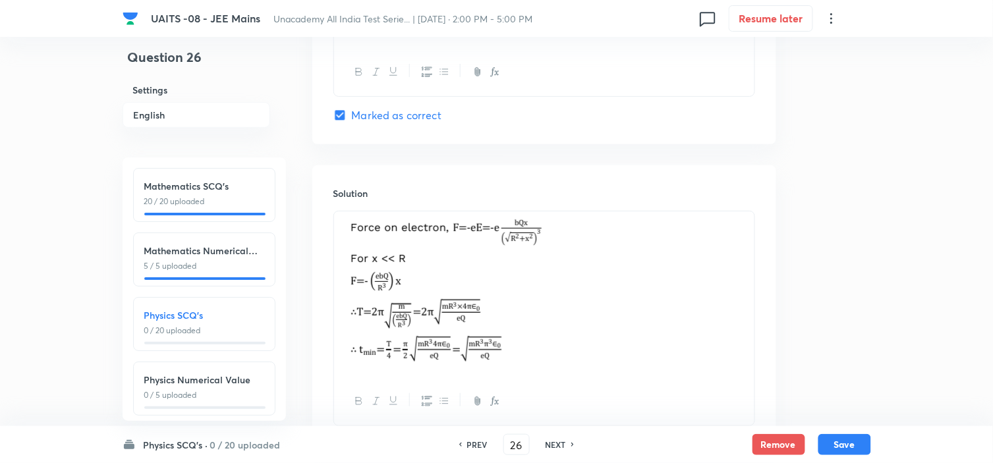
scroll to position [1430, 0]
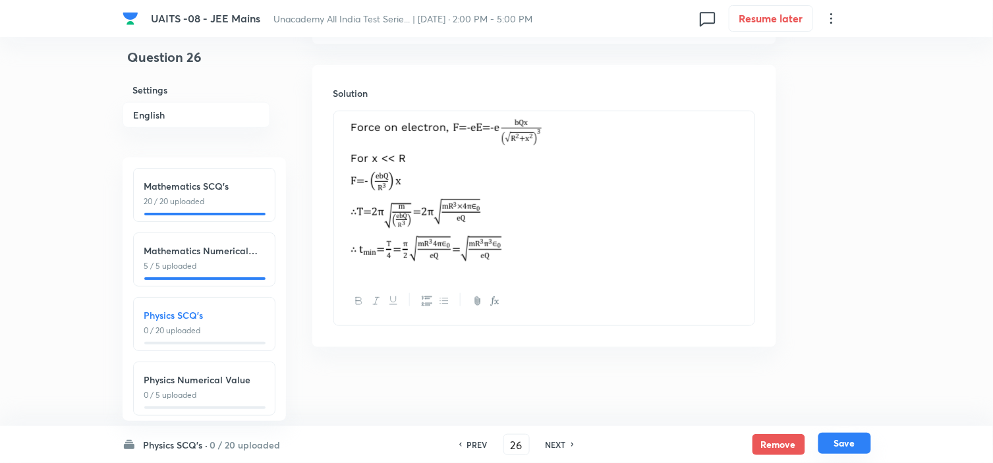
click at [864, 449] on button "Save" at bounding box center [844, 443] width 53 height 21
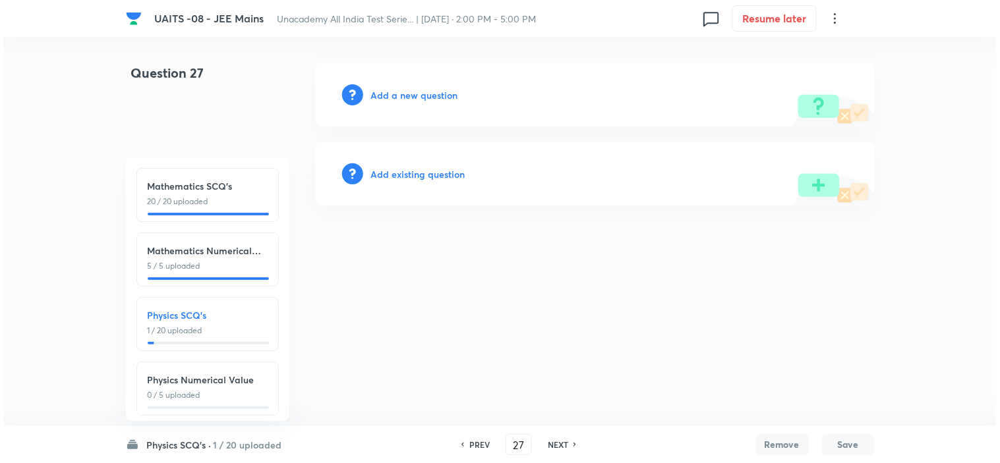
scroll to position [0, 0]
click at [546, 248] on html "UAITS -08 - JEE Mains Unacademy All India Test Serie... | [DATE] · 2:00 PM - 5:…" at bounding box center [500, 134] width 1000 height 269
click at [406, 94] on h6 "Add a new question" at bounding box center [414, 95] width 87 height 14
click at [406, 95] on h6 "Choose a question type" at bounding box center [421, 95] width 101 height 14
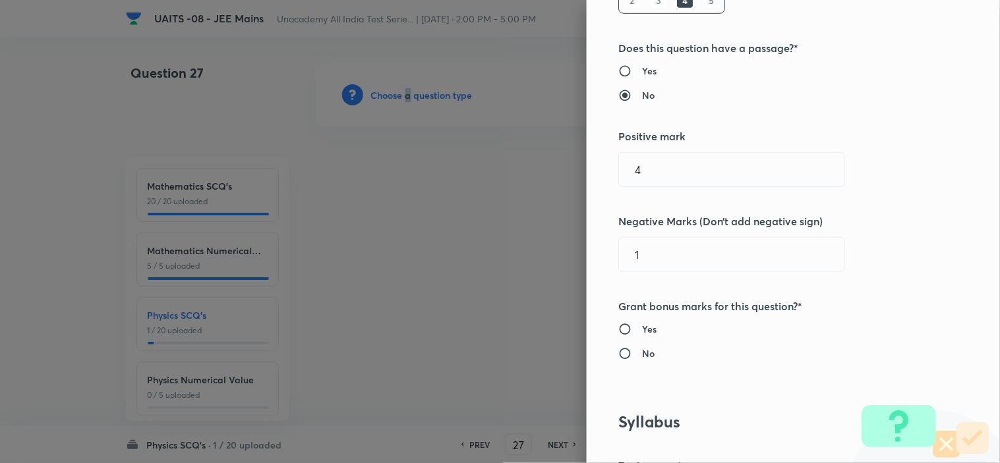
scroll to position [585, 0]
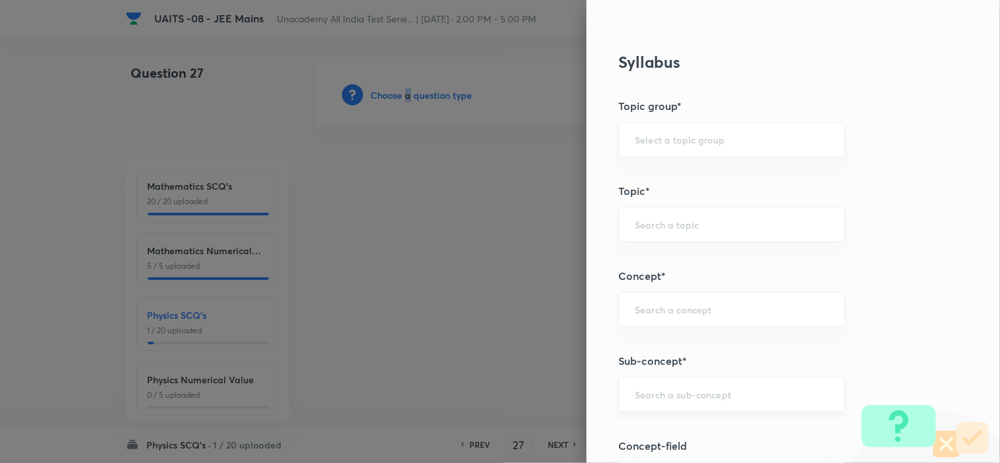
click at [710, 410] on div "​" at bounding box center [731, 395] width 227 height 35
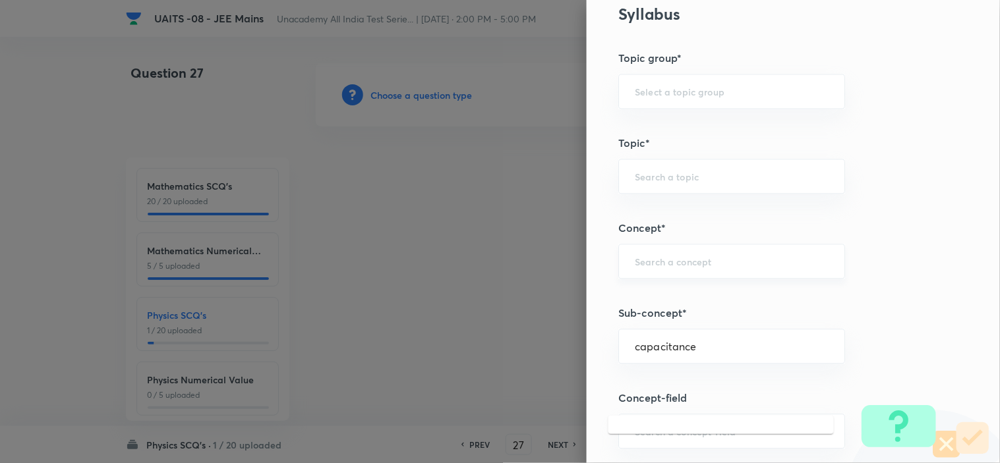
scroll to position [659, 0]
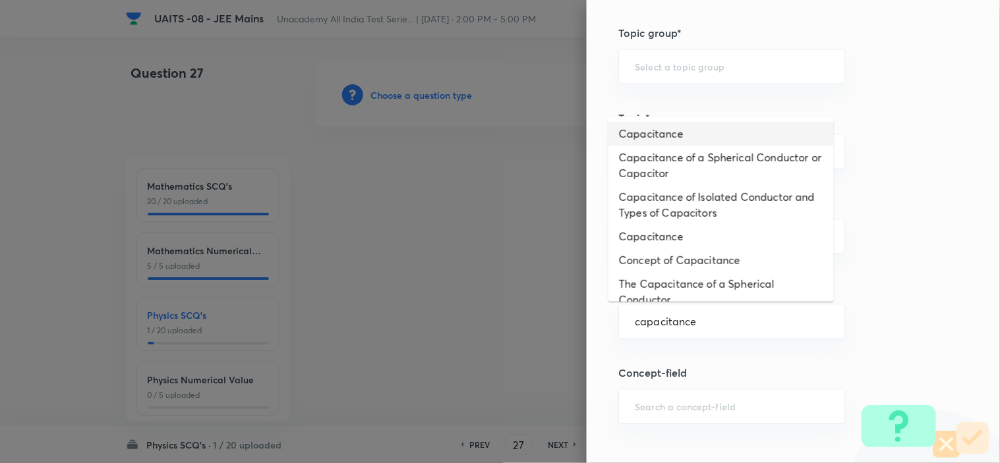
click at [689, 127] on li "Capacitance" at bounding box center [720, 134] width 225 height 24
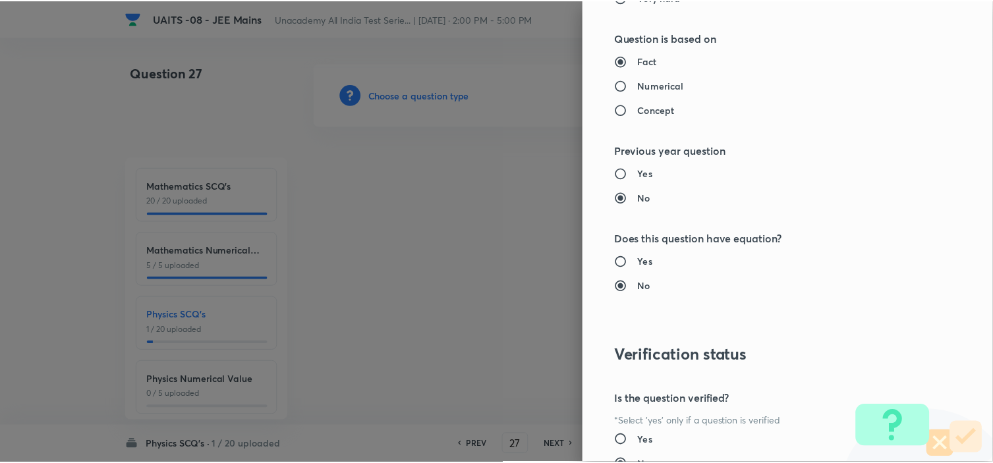
scroll to position [1421, 0]
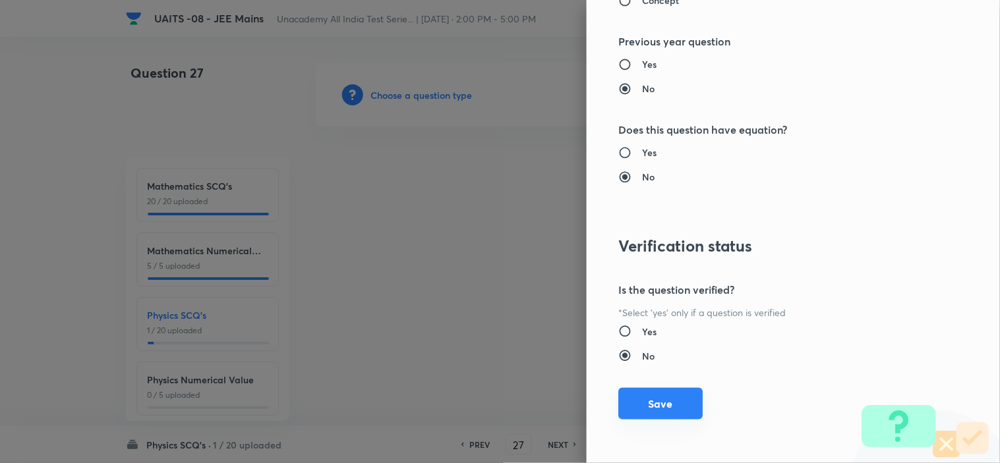
click at [674, 391] on button "Save" at bounding box center [660, 404] width 84 height 32
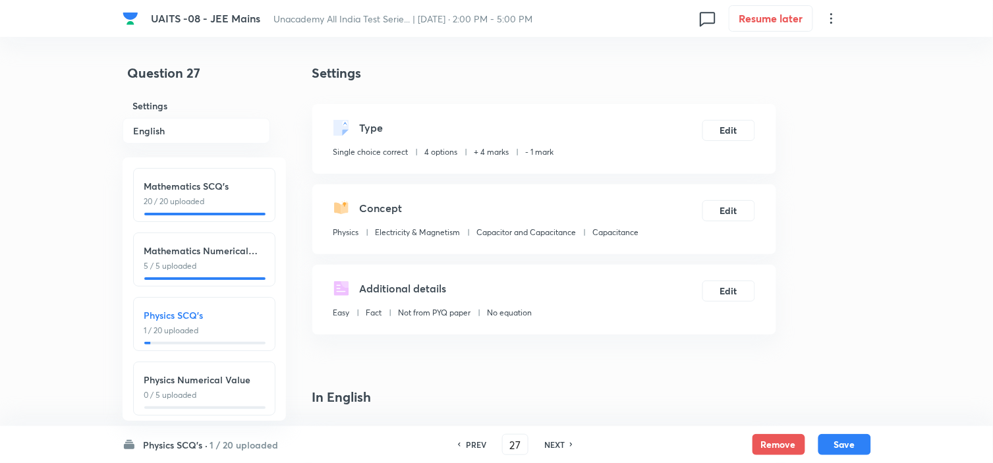
click at [570, 387] on h4 "In English" at bounding box center [544, 397] width 464 height 20
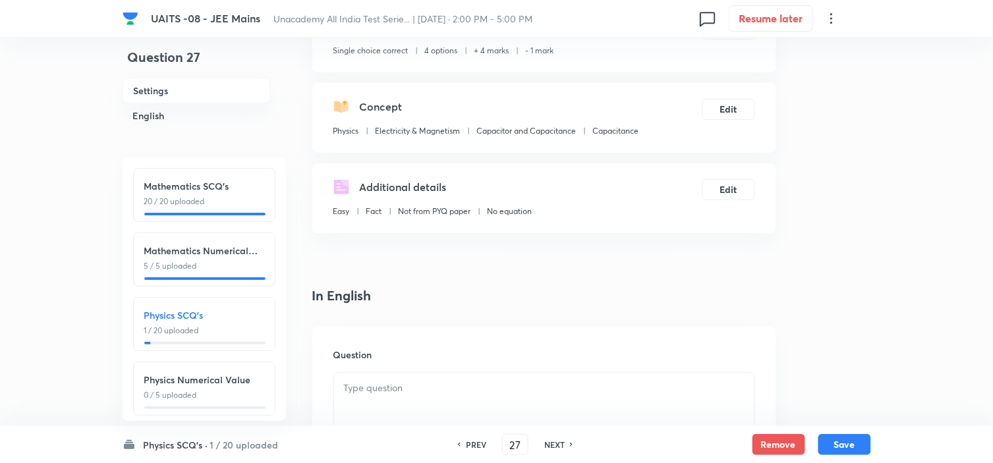
scroll to position [146, 0]
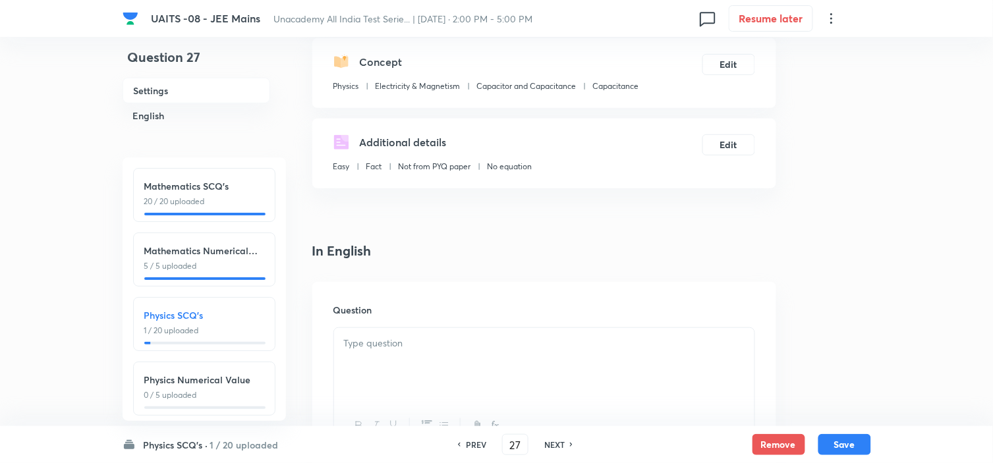
click at [554, 357] on div at bounding box center [544, 365] width 420 height 74
click at [451, 376] on div at bounding box center [544, 365] width 420 height 74
click at [496, 345] on p at bounding box center [544, 343] width 401 height 15
